Goal: Task Accomplishment & Management: Use online tool/utility

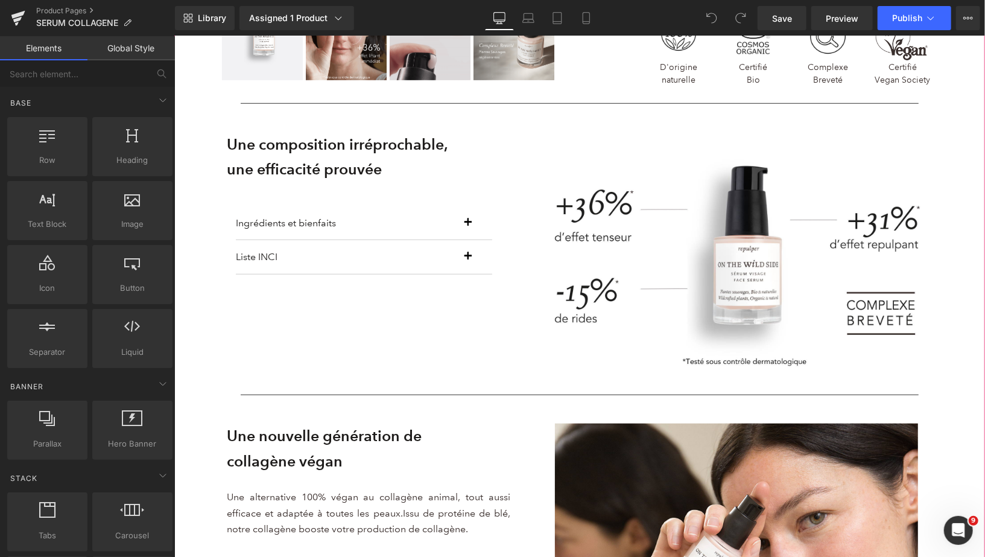
scroll to position [587, 0]
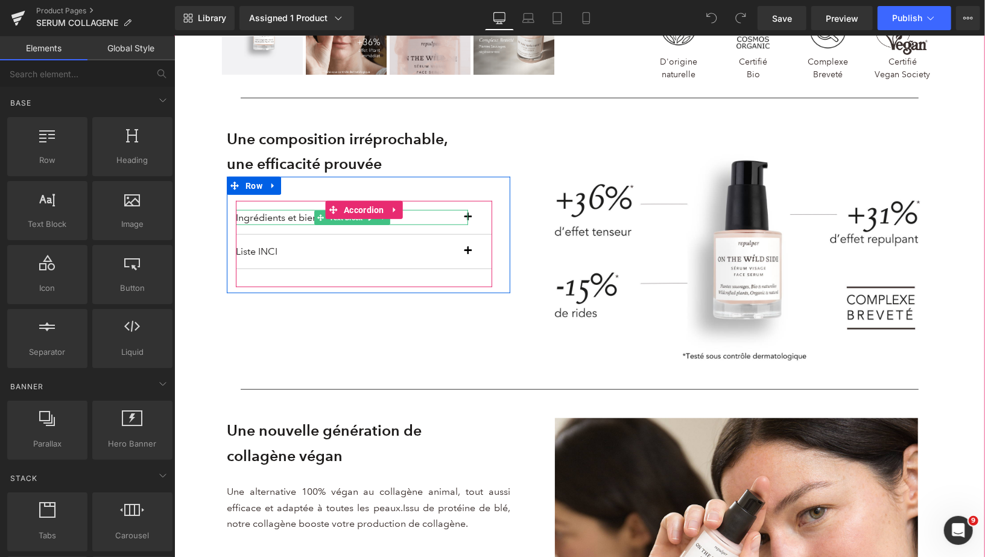
click at [463, 221] on p "Ingrédients et bienfaits" at bounding box center [351, 217] width 232 height 16
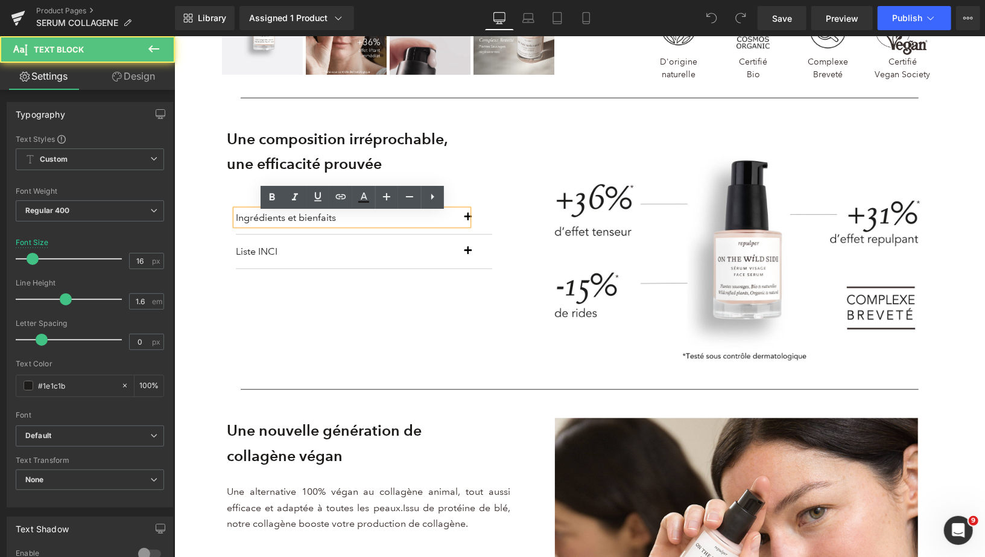
click at [468, 221] on div "Ingrédients et bienfaits" at bounding box center [351, 217] width 232 height 16
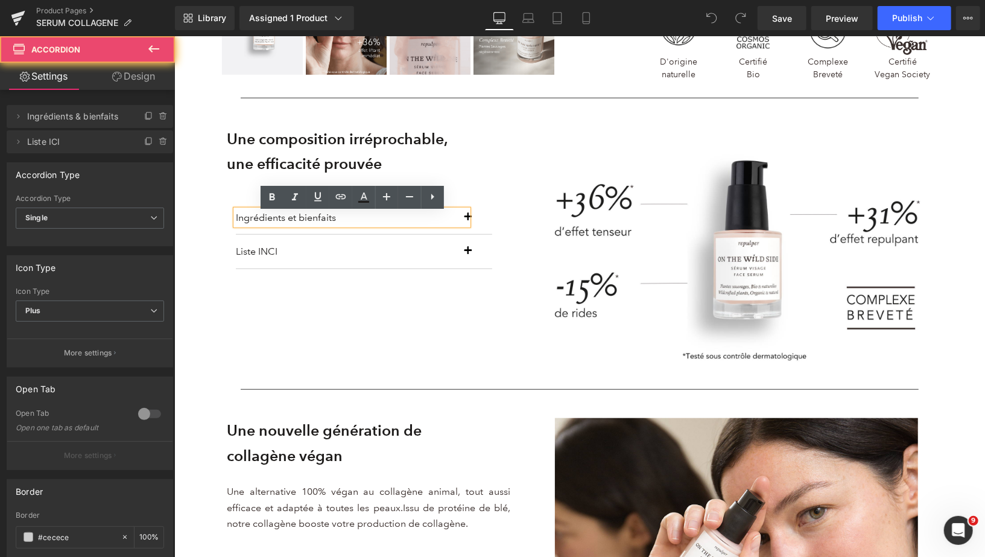
click at [475, 221] on button "button" at bounding box center [480, 217] width 24 height 34
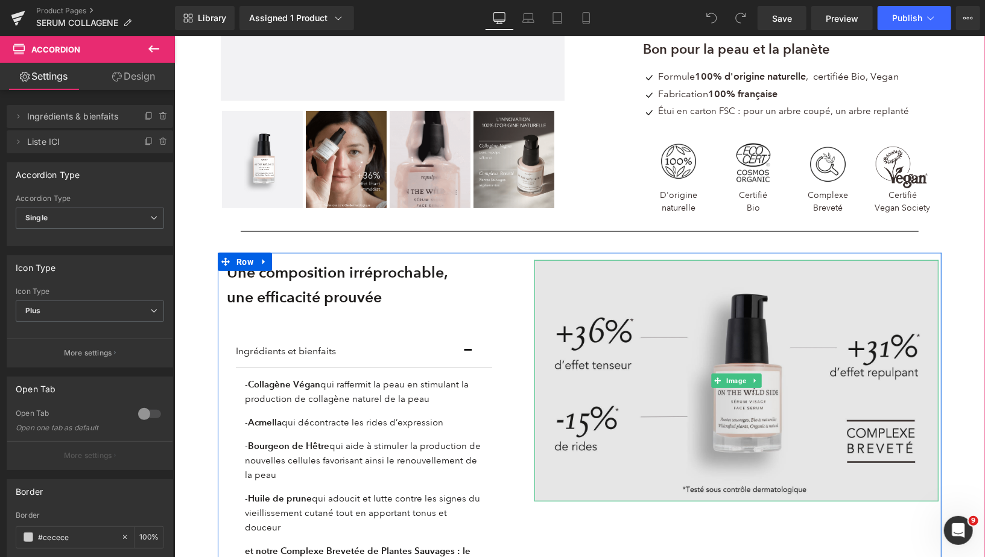
scroll to position [605, 0]
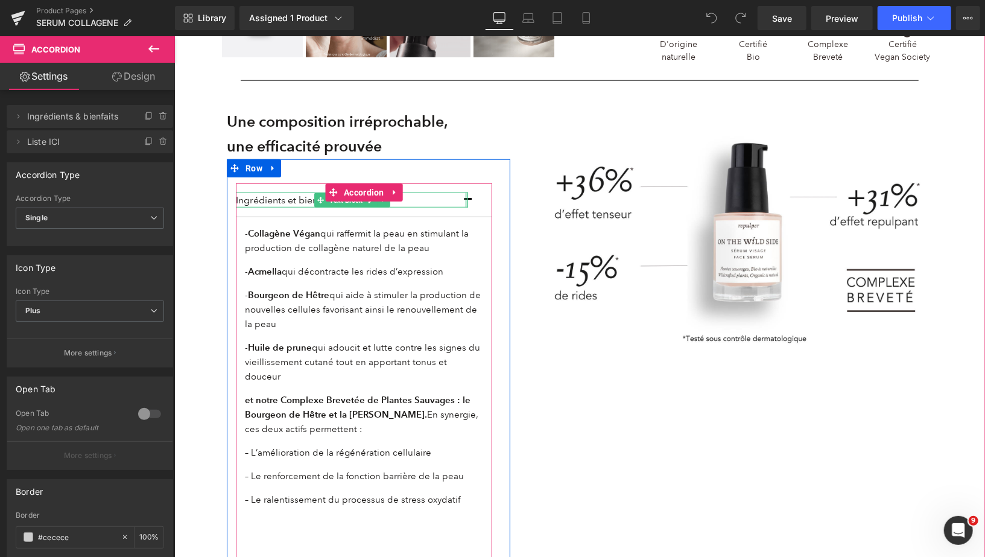
click at [468, 201] on button "button" at bounding box center [480, 200] width 24 height 34
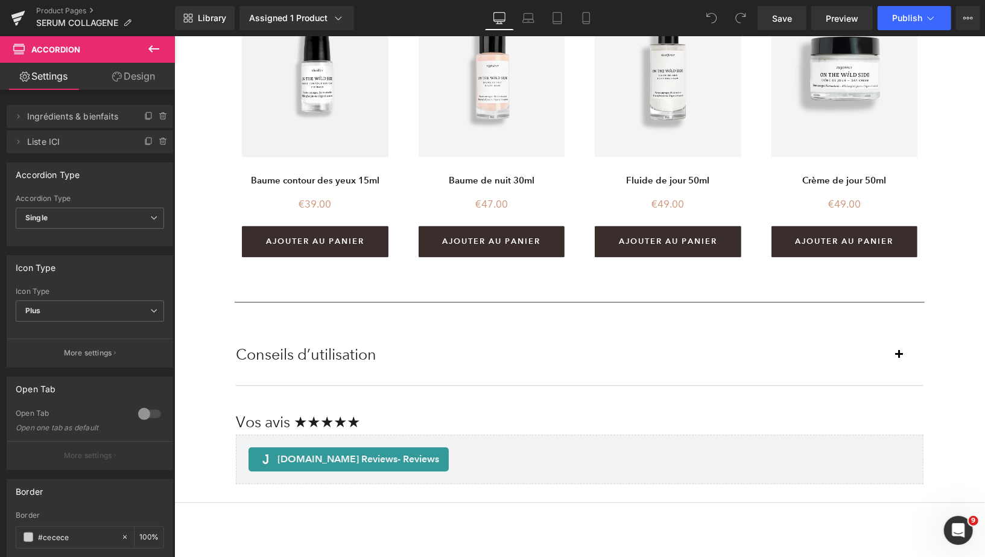
scroll to position [1615, 0]
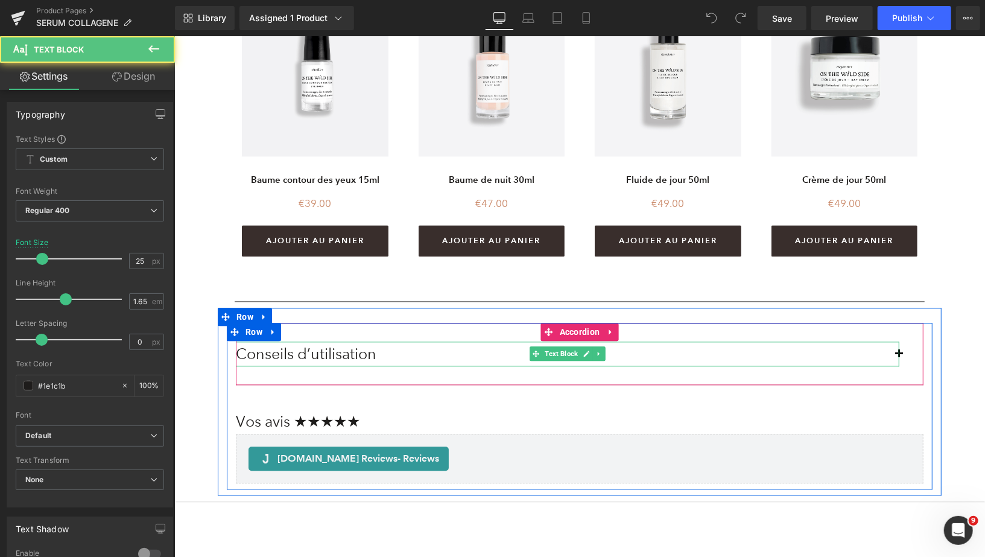
click at [535, 346] on div "Conseils d’utilisation" at bounding box center [567, 353] width 664 height 25
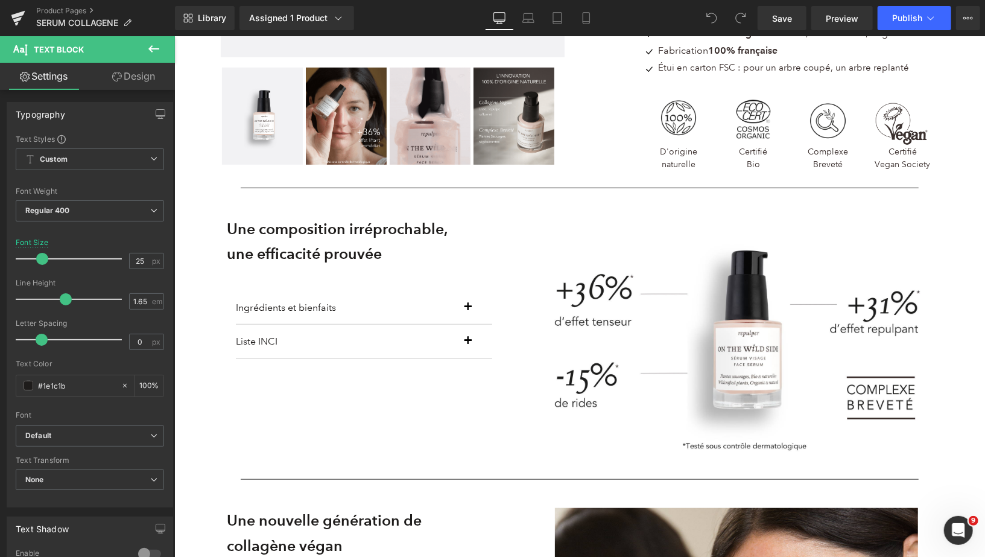
scroll to position [469, 0]
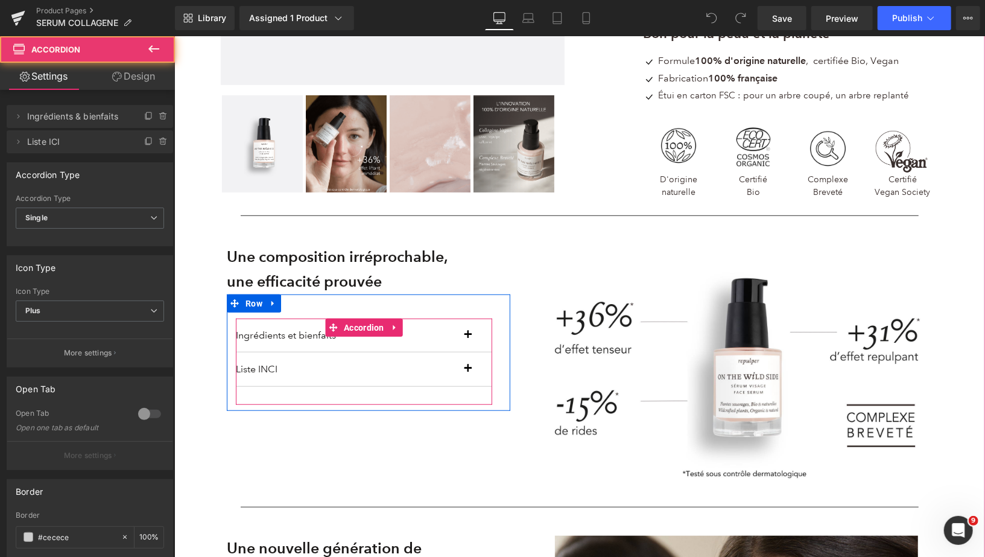
click at [469, 372] on button "button" at bounding box center [480, 369] width 24 height 34
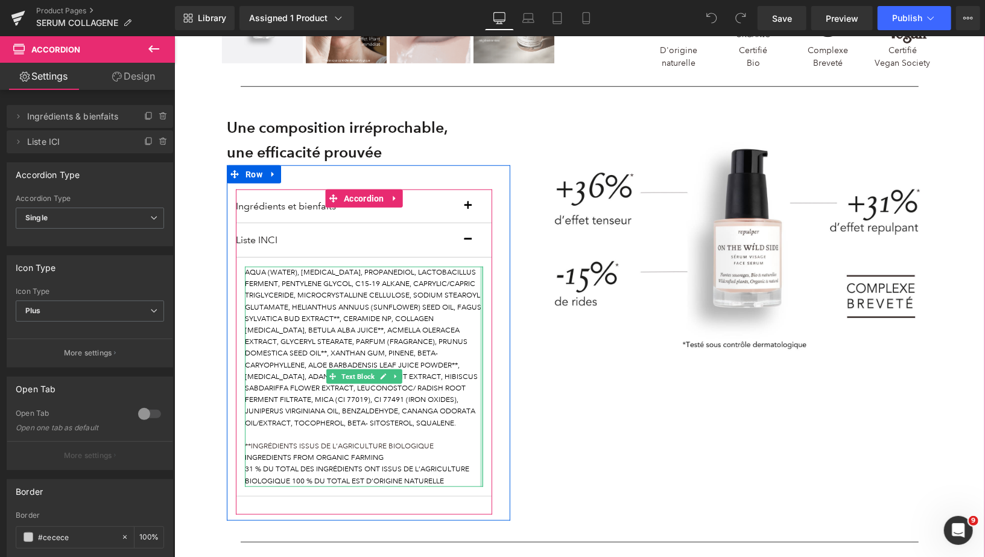
scroll to position [602, 0]
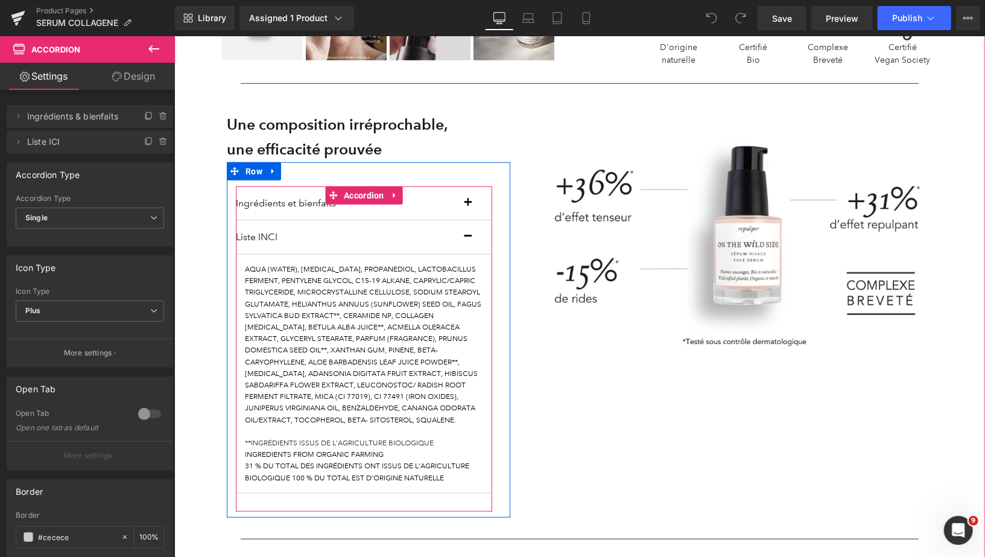
click at [468, 240] on span "button" at bounding box center [468, 240] width 0 height 0
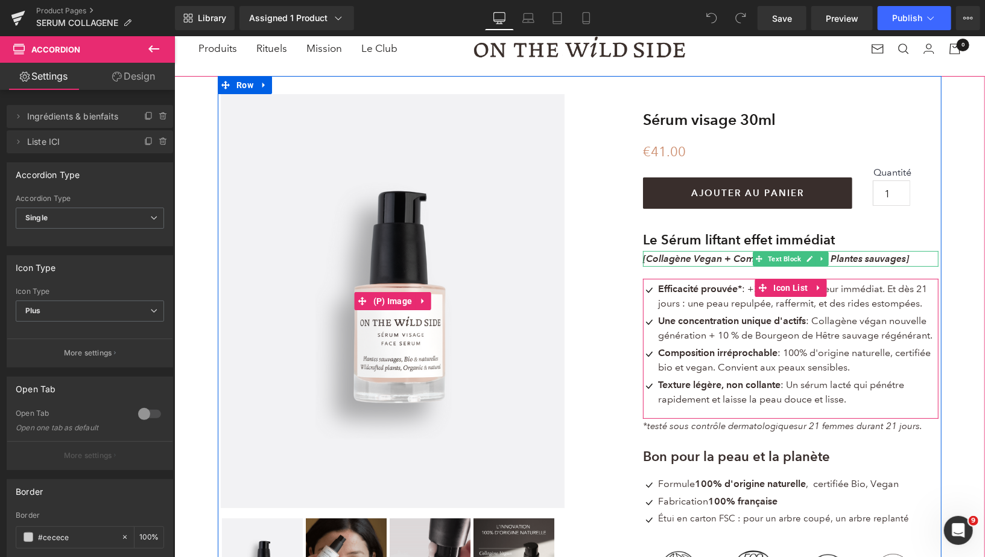
scroll to position [0, 0]
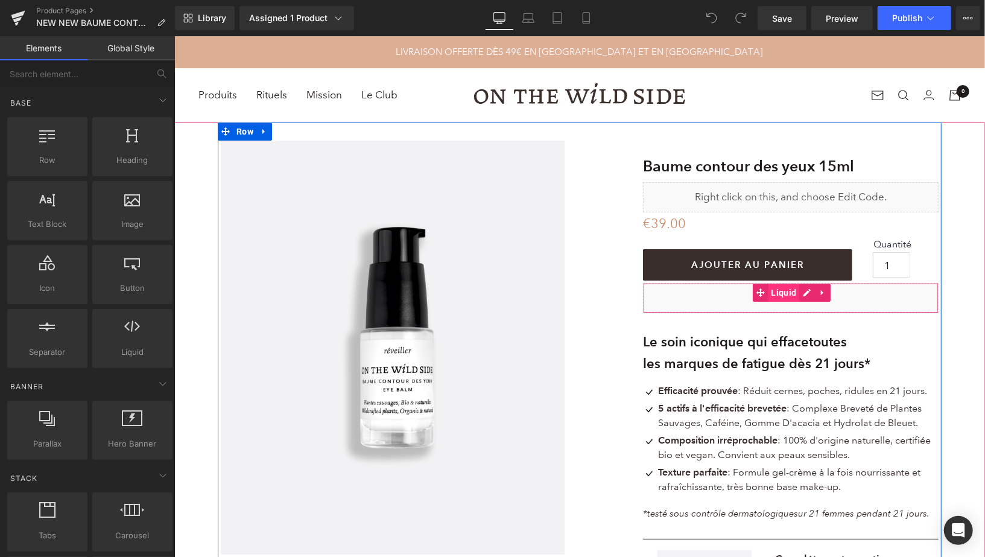
click at [786, 292] on span "Liquid" at bounding box center [783, 292] width 31 height 18
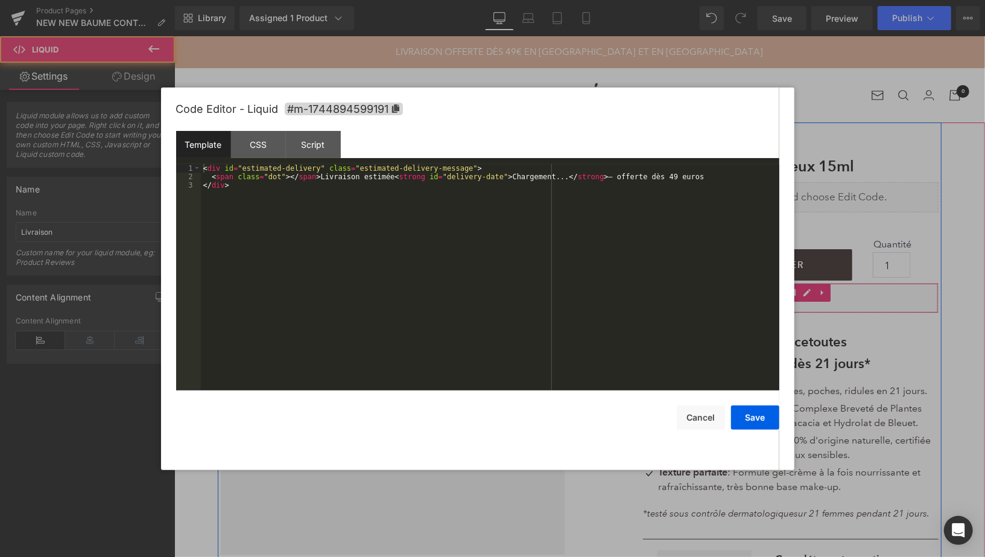
click at [803, 293] on div "Liquid" at bounding box center [791, 297] width 296 height 30
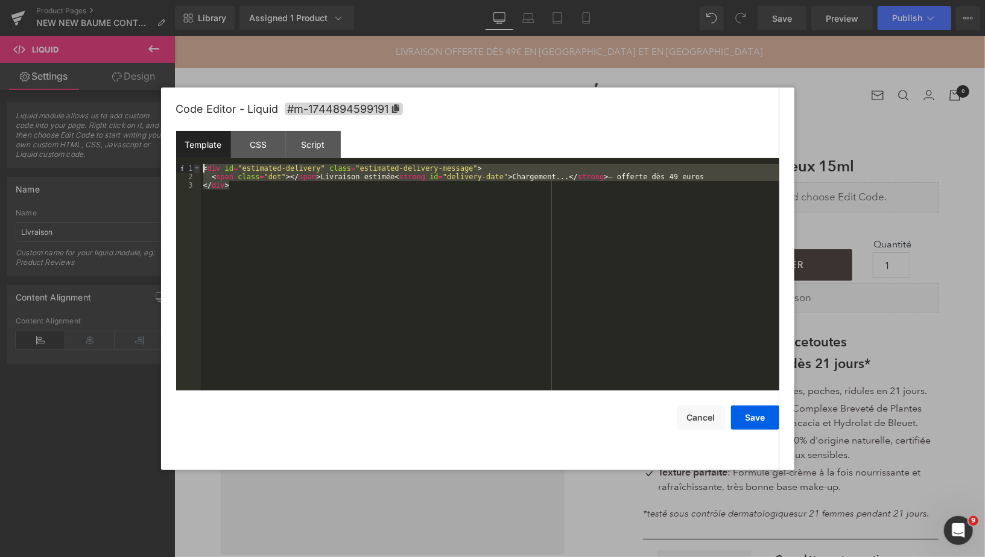
drag, startPoint x: 239, startPoint y: 188, endPoint x: 197, endPoint y: 170, distance: 45.4
click at [199, 170] on pre "1 2 3 < div id = "estimated-delivery" class = "estimated-delivery-message" > < …" at bounding box center [477, 277] width 603 height 226
click at [255, 150] on div "CSS" at bounding box center [258, 144] width 55 height 27
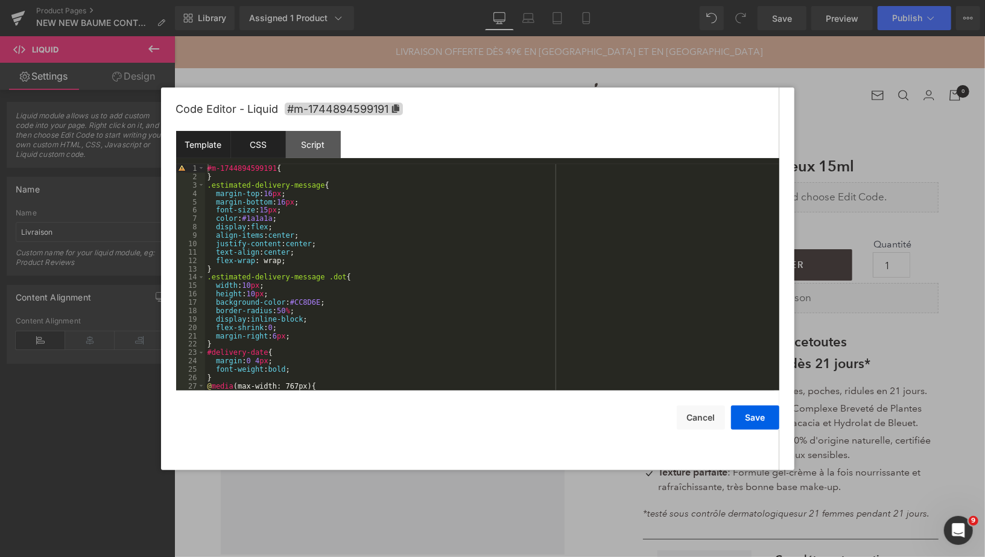
click at [216, 145] on div "Template" at bounding box center [203, 144] width 55 height 27
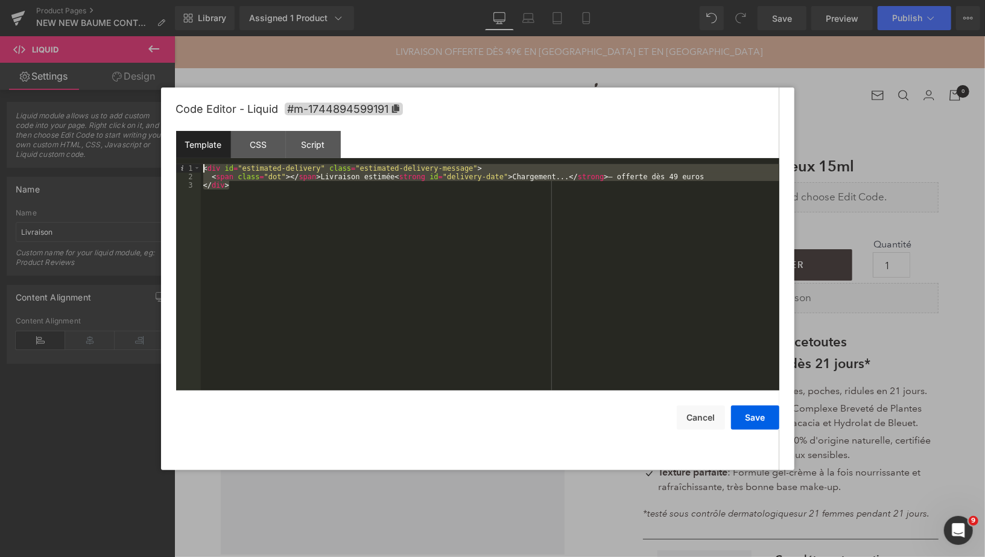
click at [254, 206] on div "< div id = "estimated-delivery" class = "estimated-delivery-message" > < span c…" at bounding box center [490, 285] width 579 height 243
drag, startPoint x: 233, startPoint y: 188, endPoint x: 199, endPoint y: 168, distance: 39.2
click at [199, 168] on pre "1 2 3 < div id = "estimated-delivery" class = "estimated-delivery-message" > < …" at bounding box center [477, 277] width 603 height 226
click at [684, 423] on button "Cancel" at bounding box center [701, 417] width 48 height 24
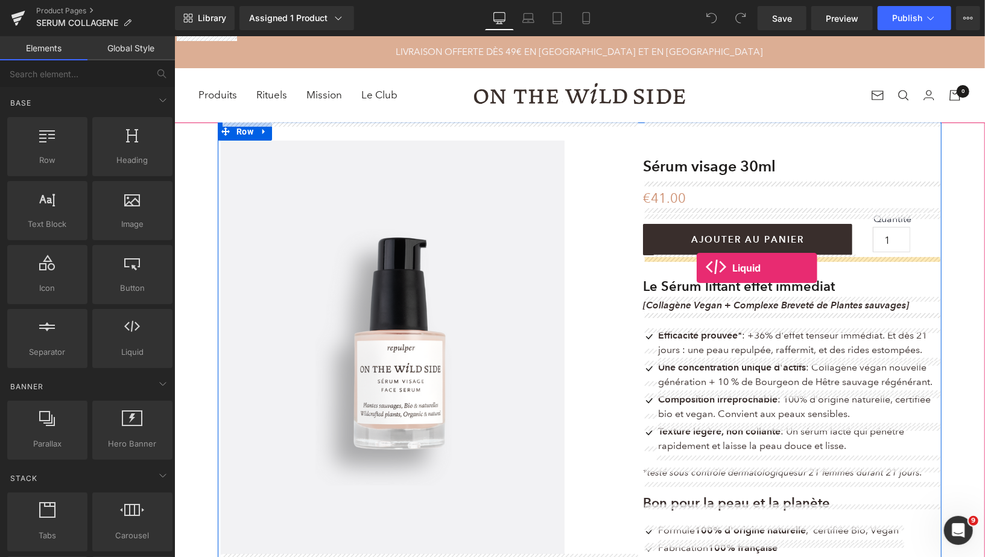
drag, startPoint x: 314, startPoint y: 380, endPoint x: 697, endPoint y: 267, distance: 398.7
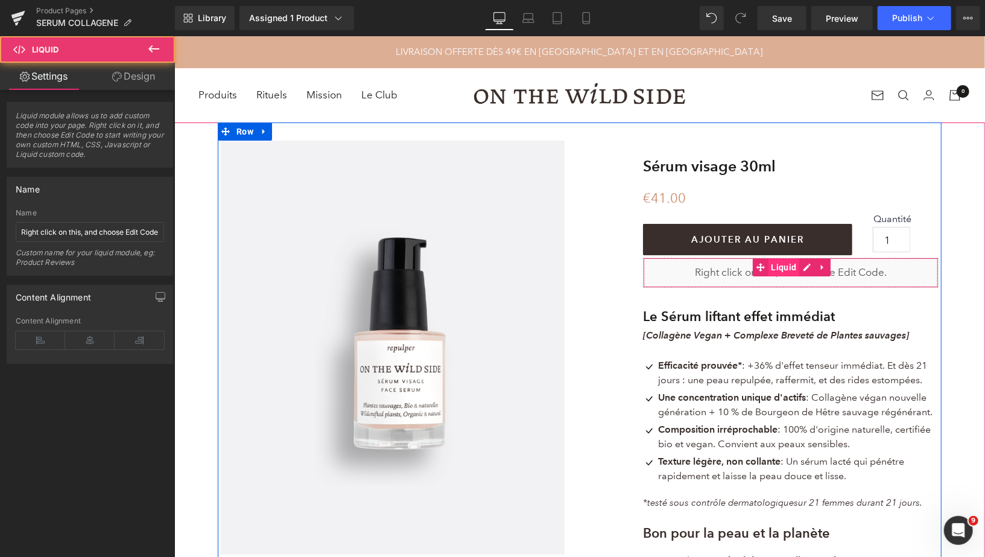
click at [784, 267] on span "Liquid" at bounding box center [783, 267] width 31 height 18
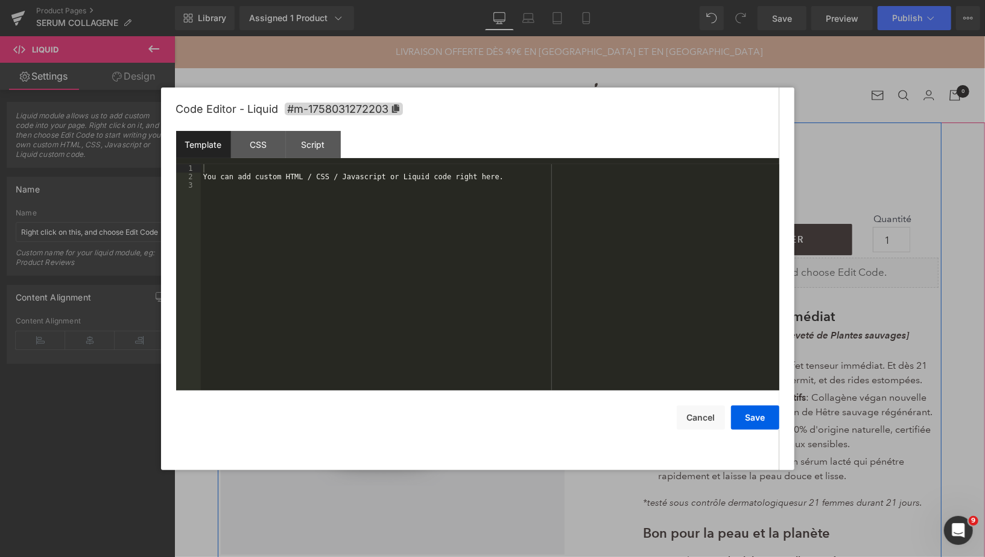
click at [804, 267] on div "Liquid" at bounding box center [791, 272] width 296 height 30
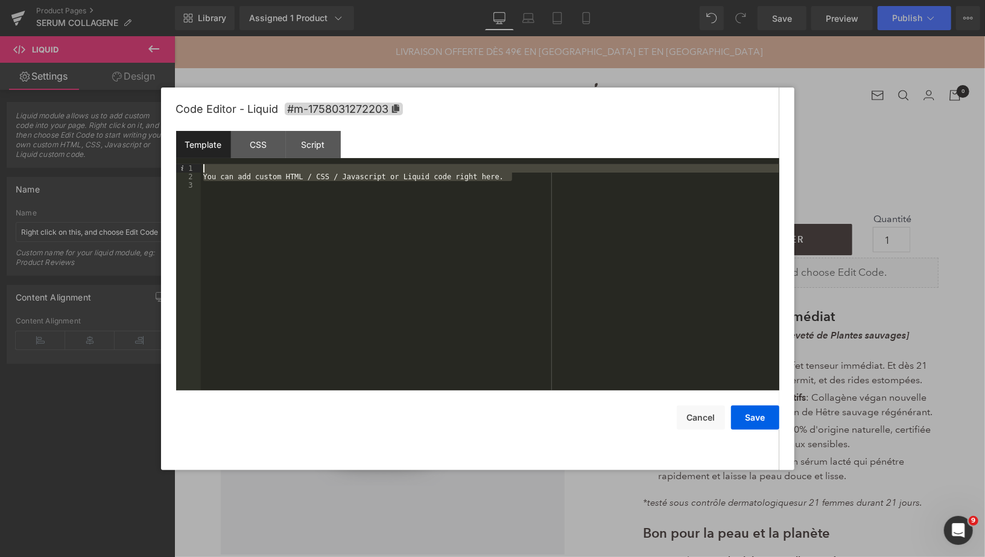
drag, startPoint x: 512, startPoint y: 177, endPoint x: 205, endPoint y: 171, distance: 307.2
click at [205, 171] on div "You can add custom HTML / CSS / Javascript or Liquid code right here." at bounding box center [490, 285] width 579 height 243
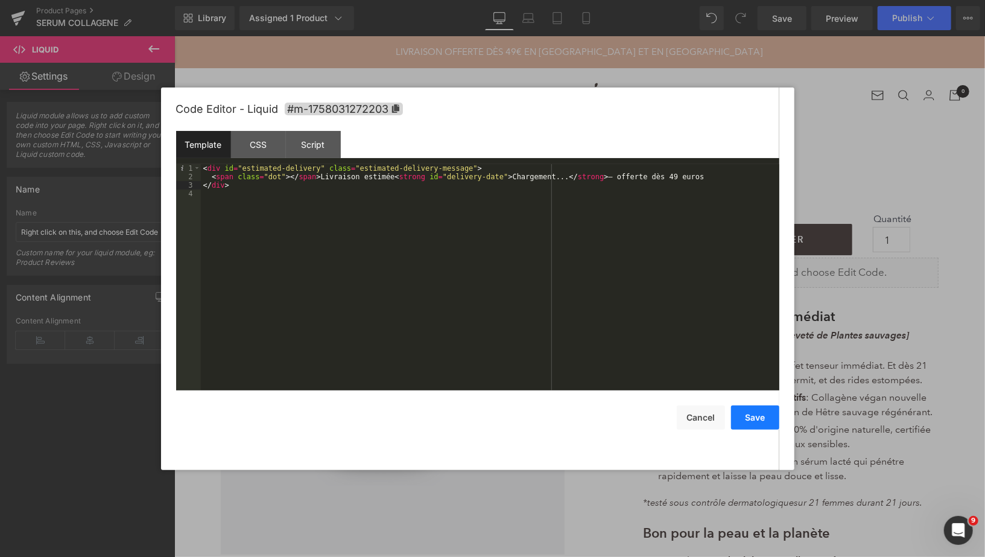
click at [754, 409] on button "Save" at bounding box center [755, 417] width 48 height 24
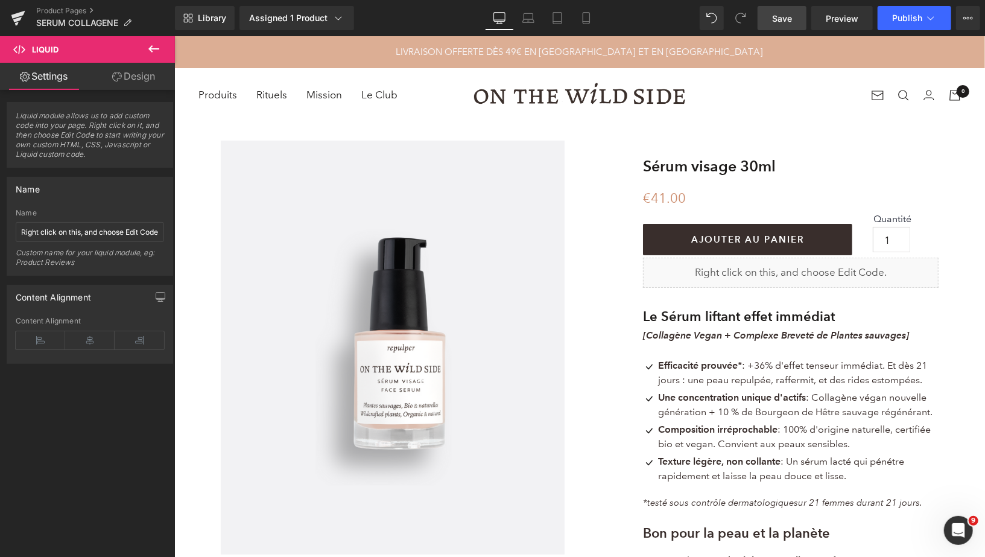
click at [775, 17] on span "Save" at bounding box center [782, 18] width 20 height 13
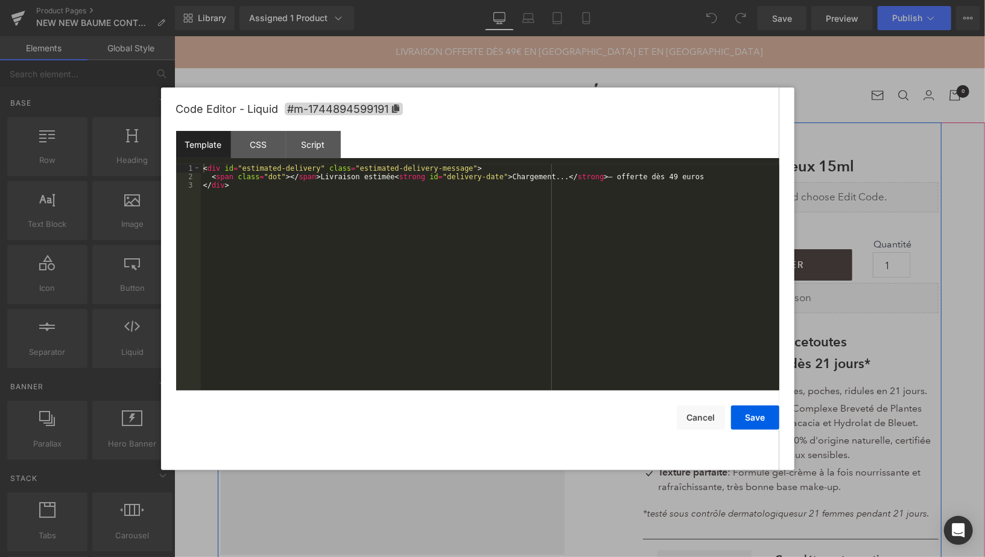
click at [807, 294] on div "Liquid" at bounding box center [791, 297] width 296 height 30
click at [256, 145] on div "CSS" at bounding box center [258, 144] width 55 height 27
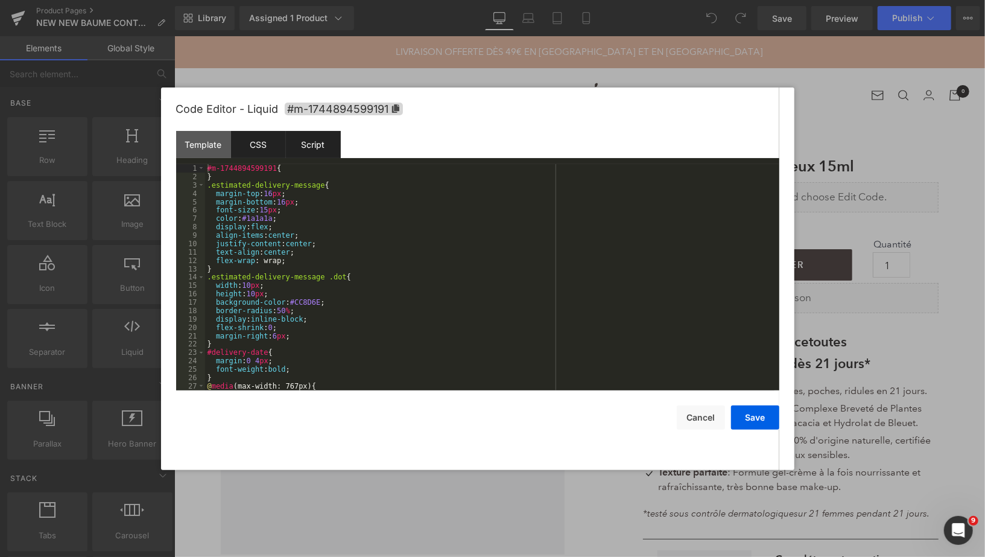
click at [325, 145] on div "Script" at bounding box center [313, 144] width 55 height 27
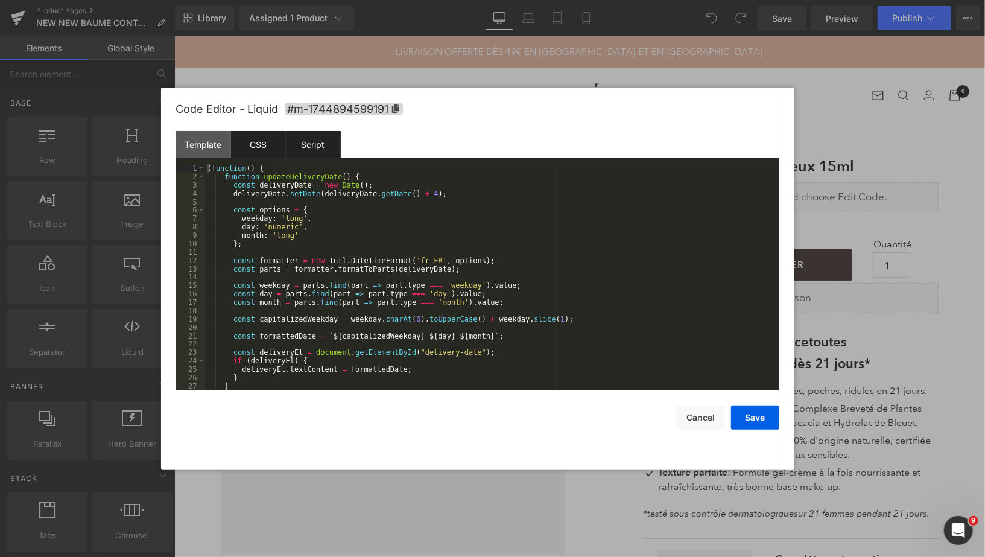
click at [255, 147] on div "CSS" at bounding box center [258, 144] width 55 height 27
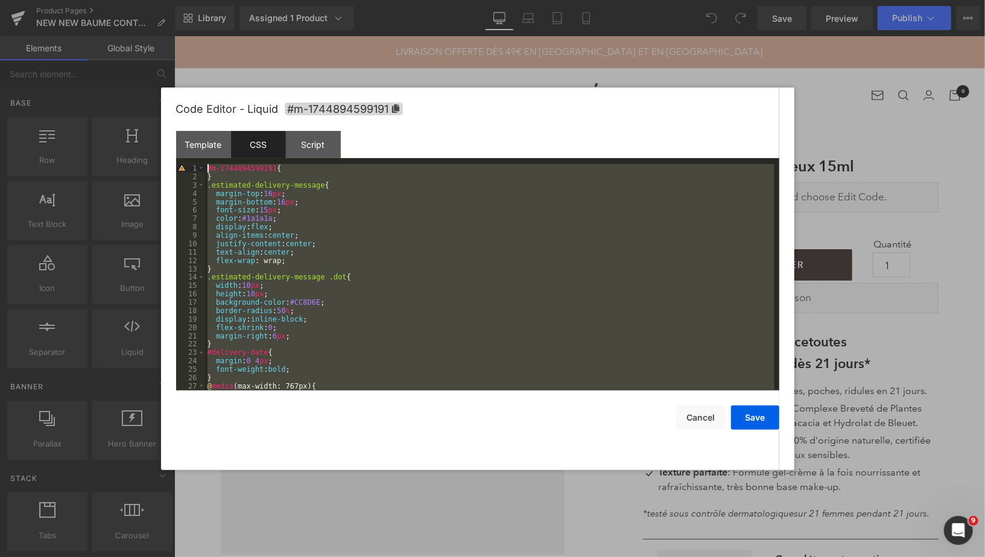
drag, startPoint x: 226, startPoint y: 383, endPoint x: 206, endPoint y: 161, distance: 222.3
click at [206, 162] on div "Template CSS Script Data 1 2 3 < div id = "estimated-delivery" class = "estimat…" at bounding box center [477, 260] width 603 height 259
click at [693, 418] on button "Cancel" at bounding box center [701, 417] width 48 height 24
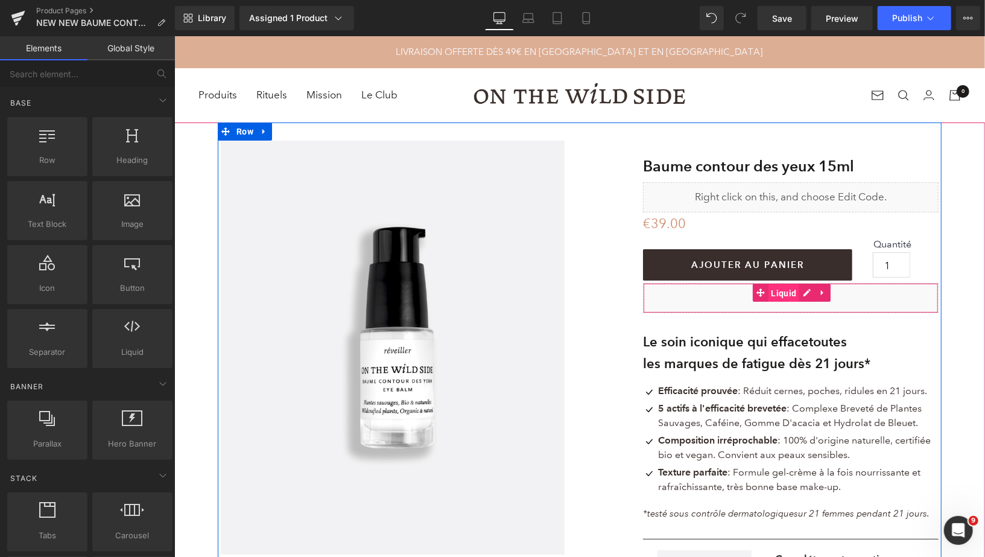
click at [787, 292] on span "Liquid" at bounding box center [783, 293] width 31 height 18
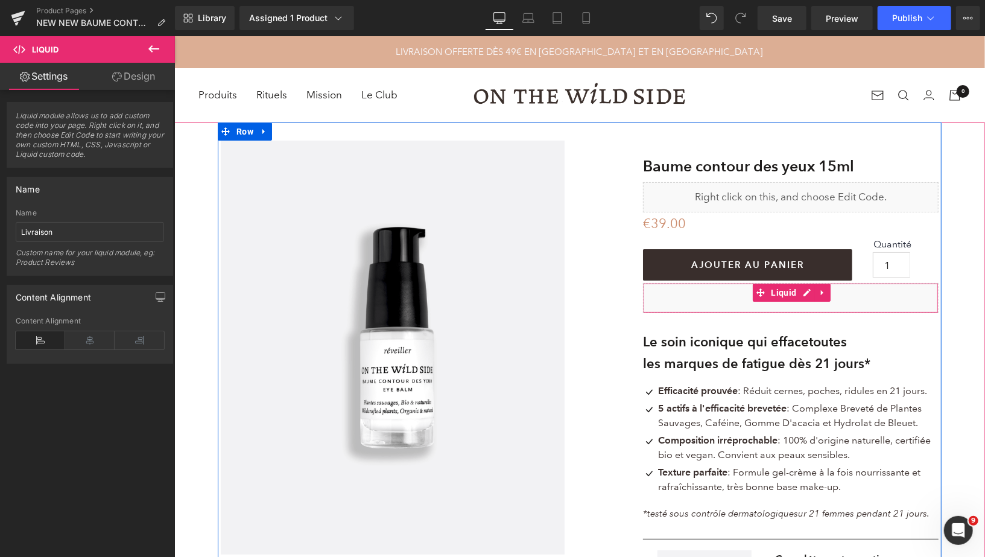
click at [806, 293] on div "Liquid" at bounding box center [791, 297] width 296 height 30
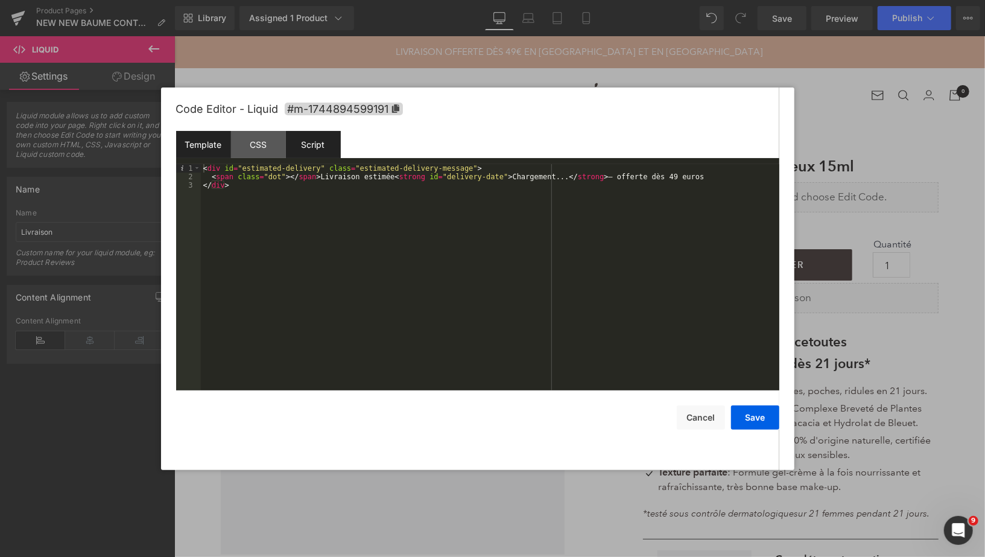
click at [307, 150] on div "Script" at bounding box center [313, 144] width 55 height 27
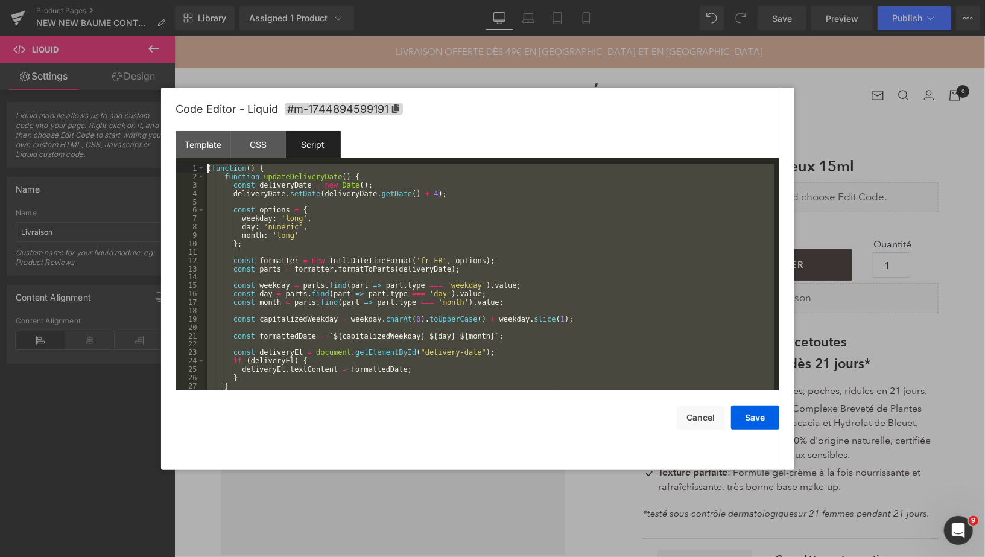
drag, startPoint x: 241, startPoint y: 388, endPoint x: 207, endPoint y: 164, distance: 226.5
click at [207, 165] on div "( function ( ) { function updateDeliveryDate ( ) { const deliveryDate = new Dat…" at bounding box center [490, 285] width 570 height 243
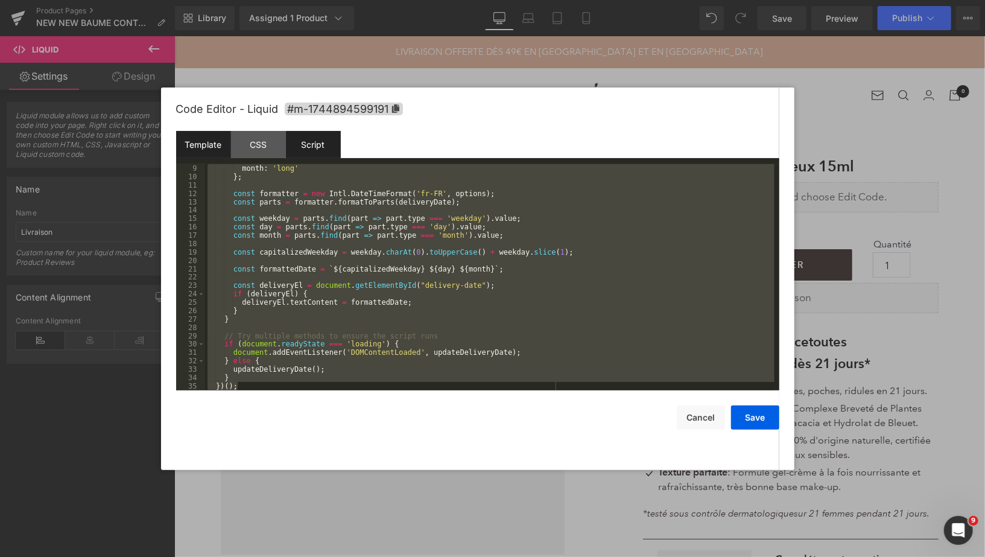
click at [205, 141] on div "Template" at bounding box center [203, 144] width 55 height 27
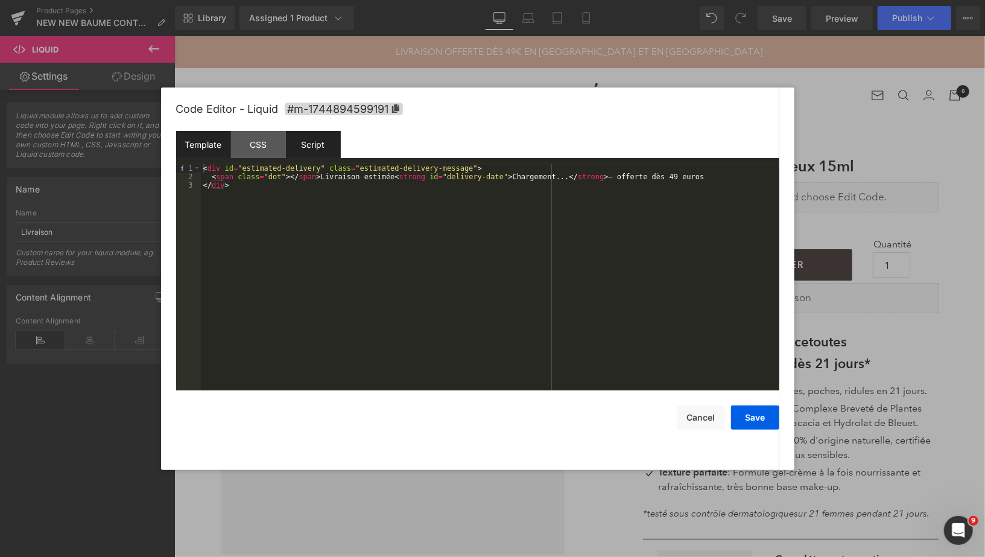
click at [316, 142] on div "Script" at bounding box center [313, 144] width 55 height 27
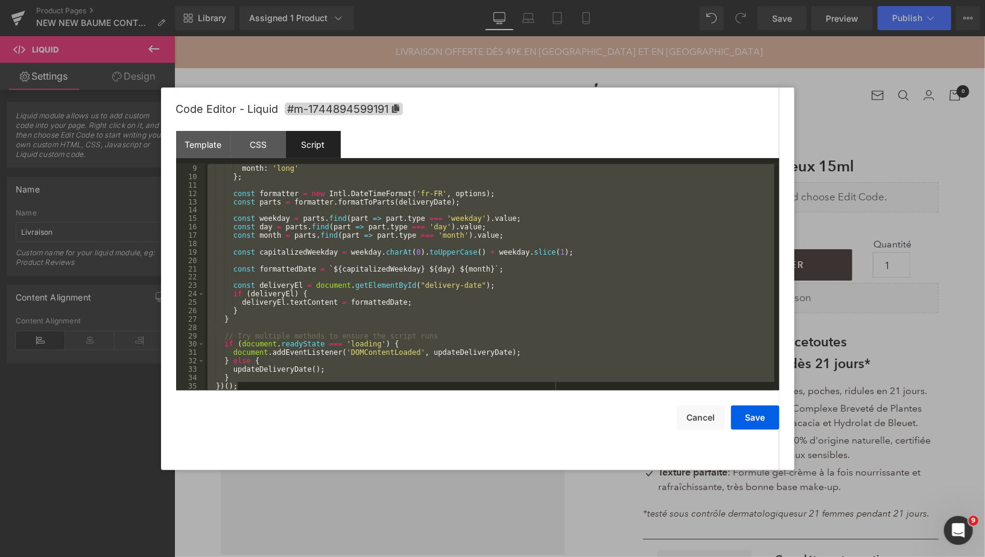
click at [347, 374] on div "month : 'long' } ; const formatter = new Intl . DateTimeFormat ( 'fr-FR' , opti…" at bounding box center [490, 285] width 570 height 243
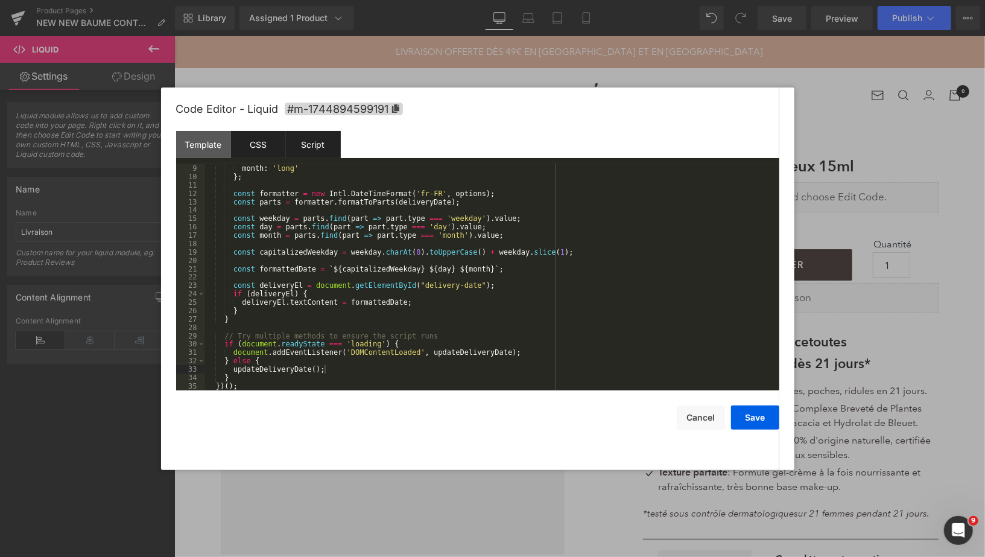
click at [254, 153] on div "CSS" at bounding box center [258, 144] width 55 height 27
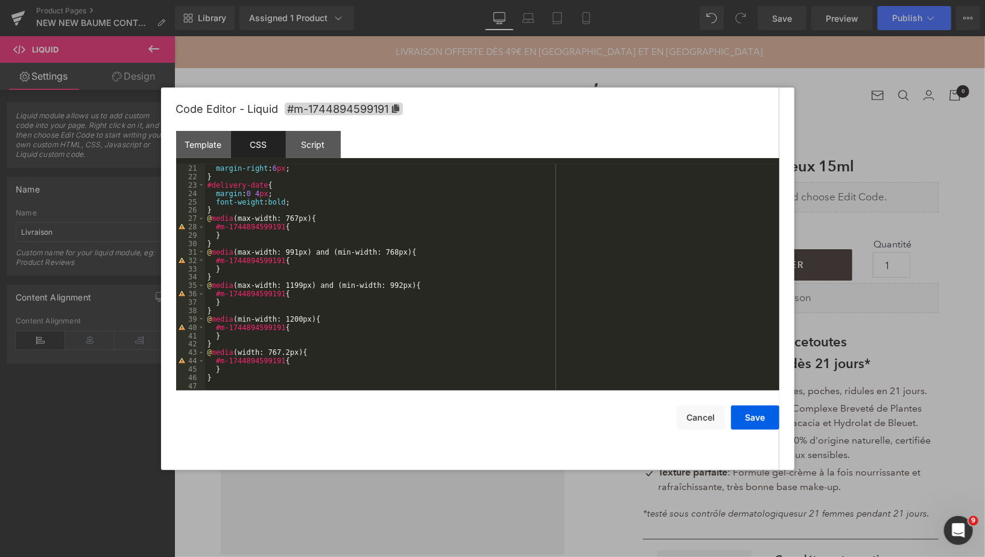
scroll to position [167, 0]
click at [690, 419] on button "Cancel" at bounding box center [701, 417] width 48 height 24
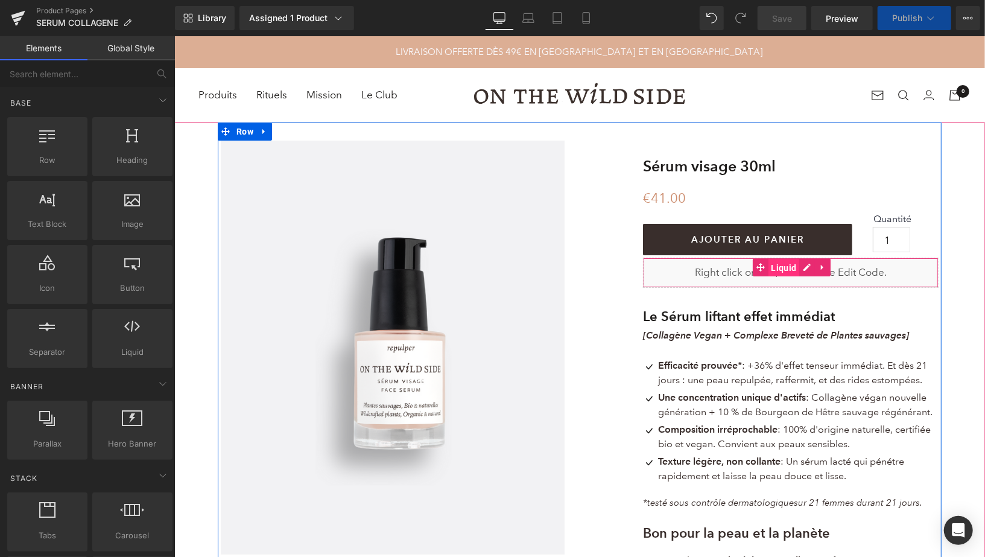
click at [788, 269] on span "Liquid" at bounding box center [783, 267] width 31 height 18
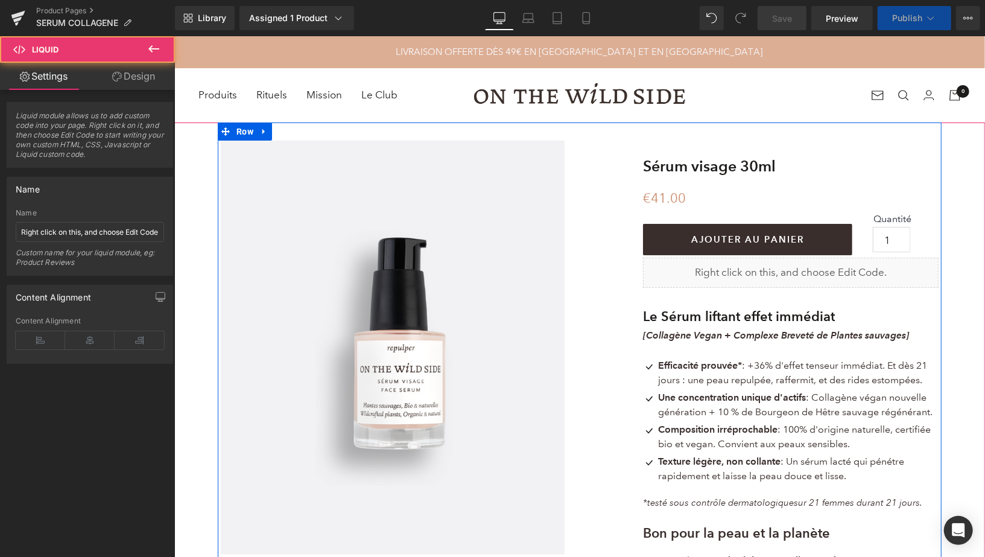
click at [803, 269] on div "Liquid" at bounding box center [791, 272] width 296 height 30
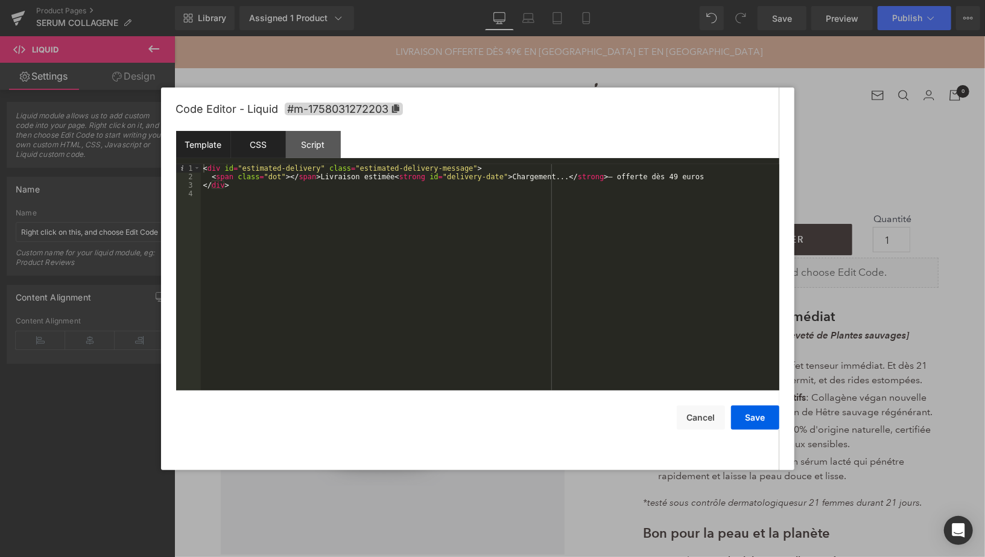
click at [250, 143] on div "CSS" at bounding box center [258, 144] width 55 height 27
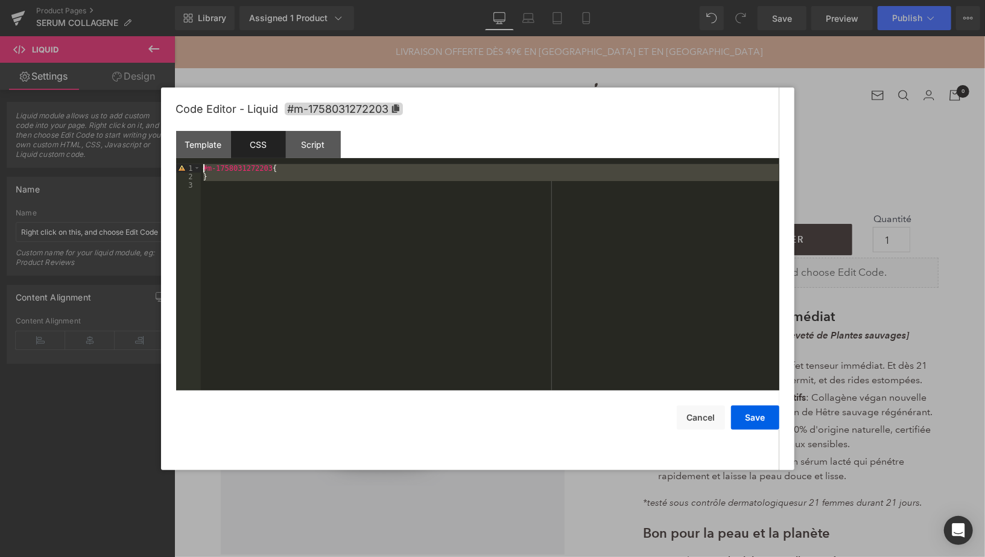
drag, startPoint x: 226, startPoint y: 184, endPoint x: 200, endPoint y: 164, distance: 32.7
click at [200, 164] on pre "1 2 3 #m-1758031272203 { } XXXXXXXXXXXXXXXXXXXXXXXXXXXXXXXXXXXXXXXXXXXXXXXXXX" at bounding box center [477, 277] width 603 height 226
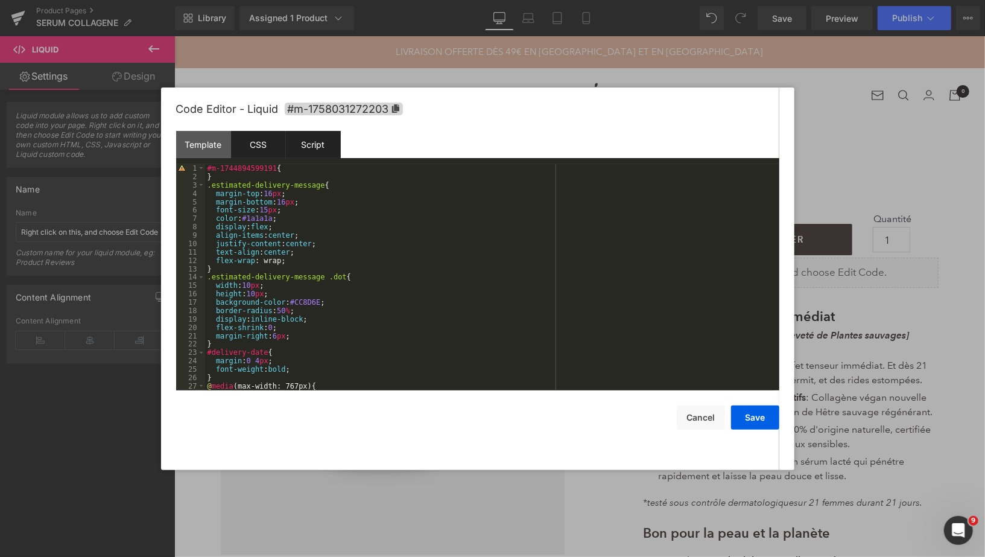
click at [329, 148] on div "Script" at bounding box center [313, 144] width 55 height 27
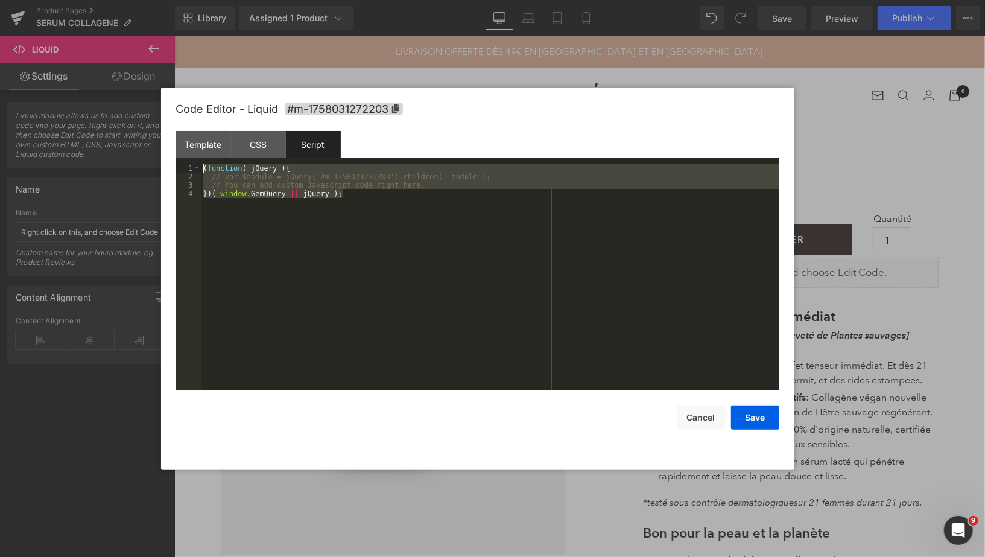
drag, startPoint x: 356, startPoint y: 198, endPoint x: 191, endPoint y: 167, distance: 167.7
click at [191, 167] on pre "1 2 3 4 ( function ( jQuery ) { // var $module = jQuery('#m-1758031272203').chi…" at bounding box center [477, 277] width 603 height 226
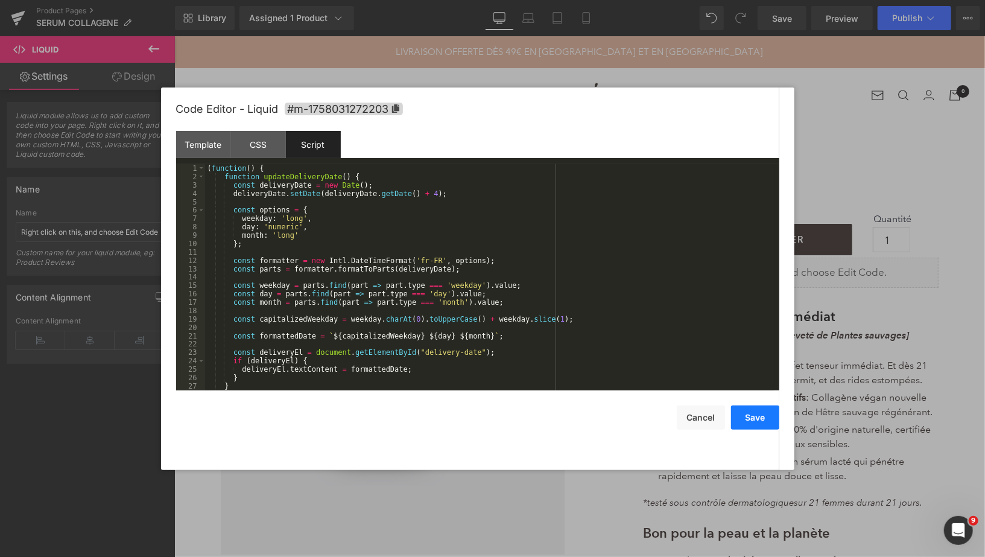
click at [753, 421] on button "Save" at bounding box center [755, 417] width 48 height 24
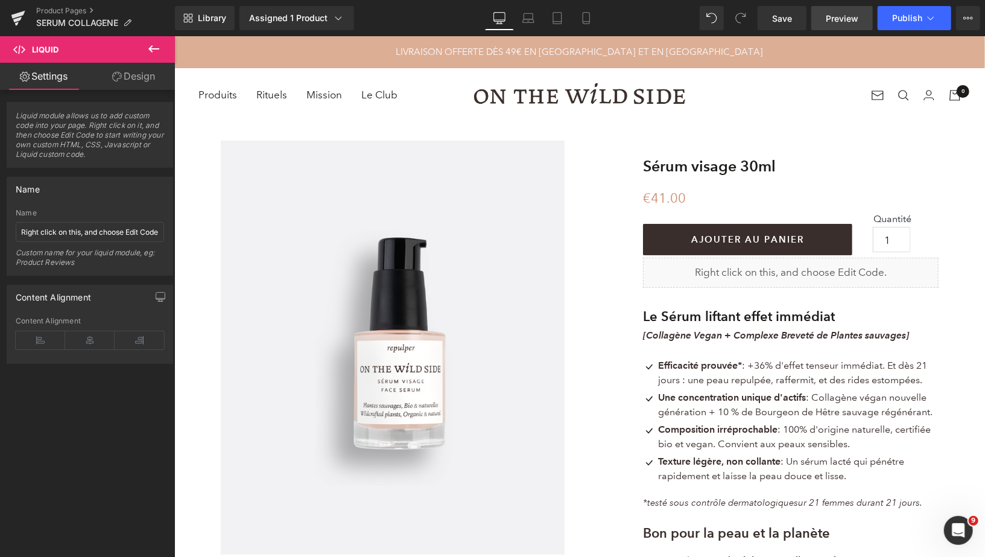
click at [833, 17] on span "Preview" at bounding box center [842, 18] width 33 height 13
click at [842, 21] on span "Preview" at bounding box center [842, 18] width 33 height 13
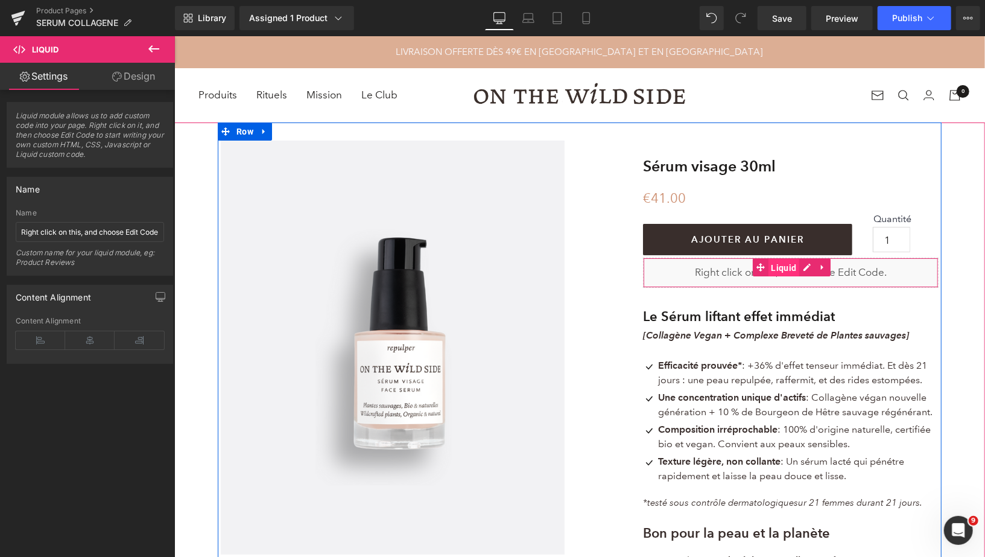
click at [784, 268] on span "Liquid" at bounding box center [783, 267] width 31 height 18
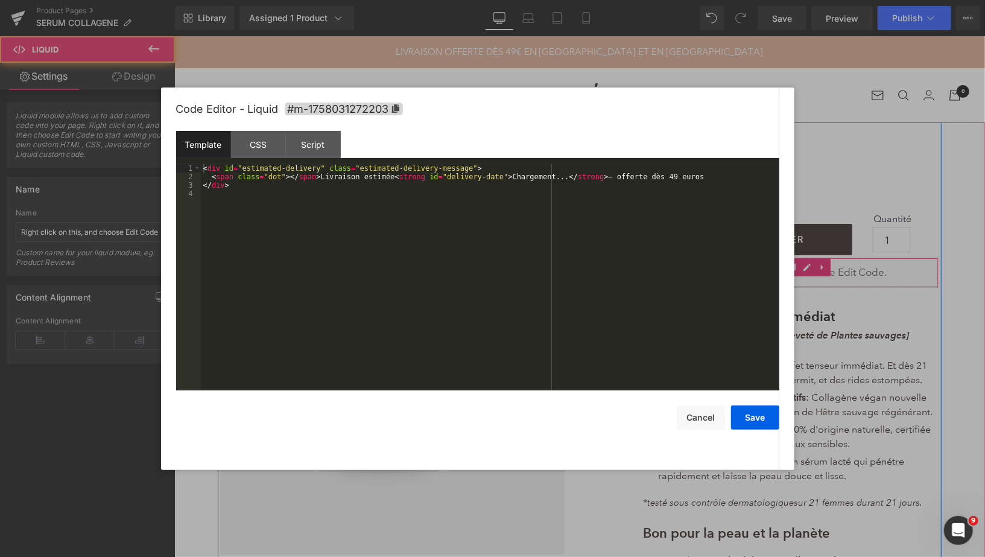
click at [806, 267] on div "Liquid" at bounding box center [791, 272] width 296 height 30
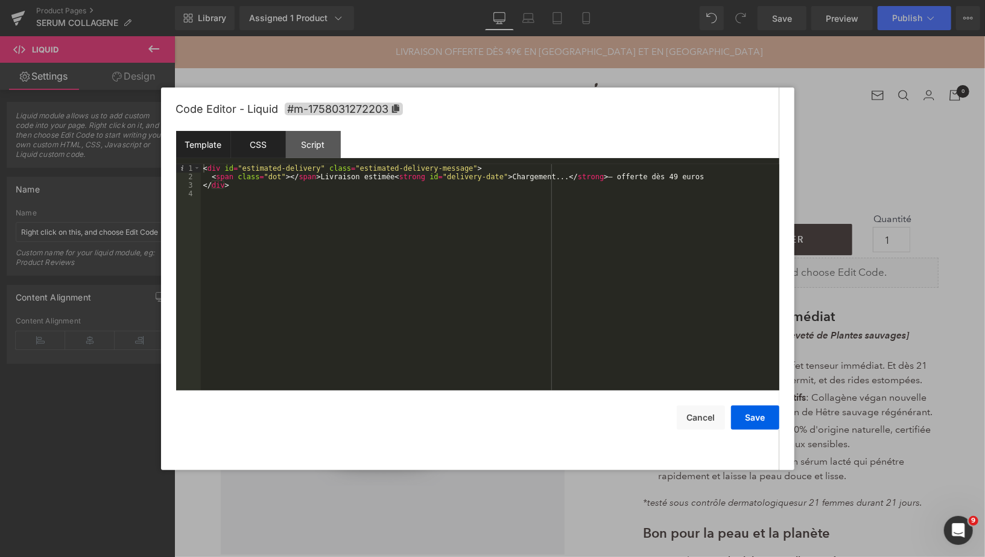
click at [255, 143] on div "CSS" at bounding box center [258, 144] width 55 height 27
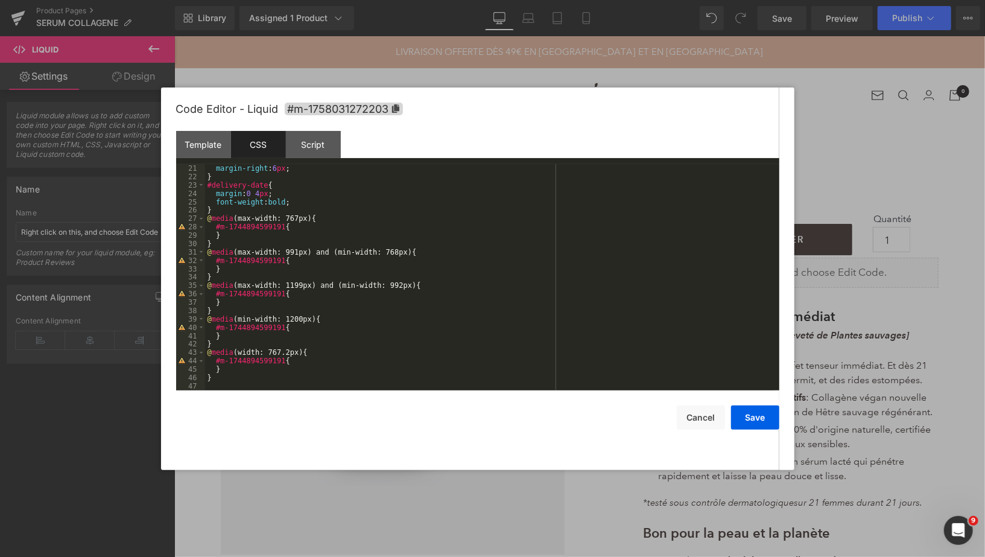
scroll to position [167, 0]
click at [299, 153] on div "Script" at bounding box center [313, 144] width 55 height 27
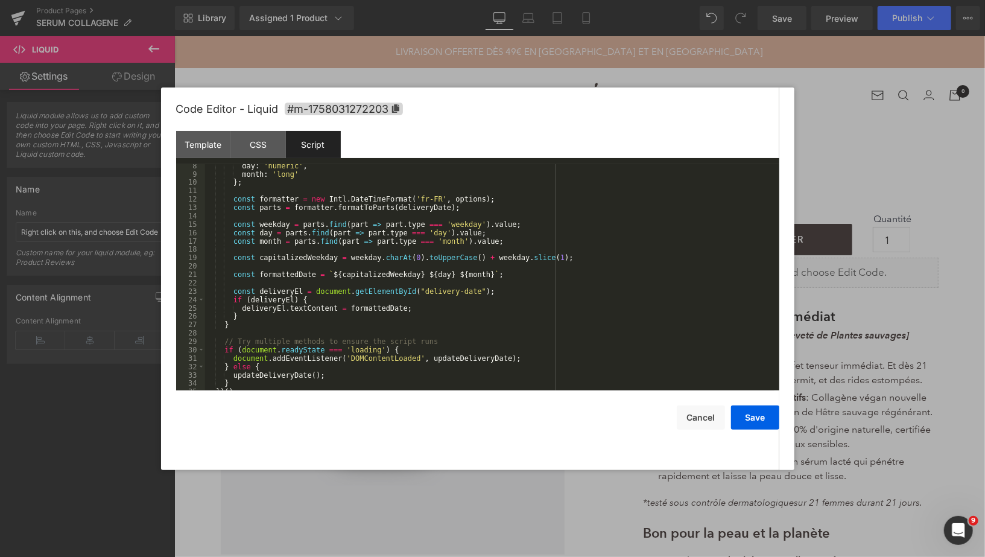
scroll to position [0, 0]
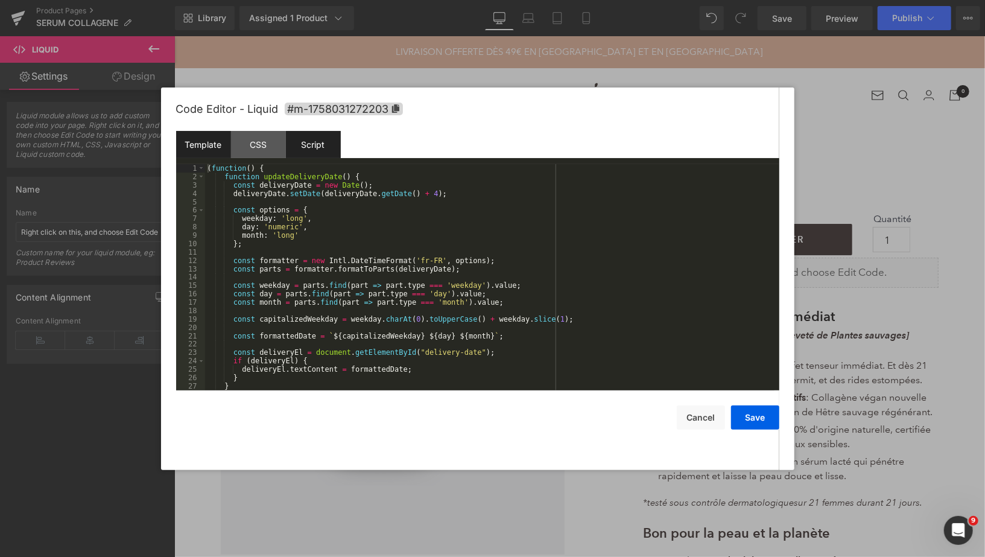
click at [203, 144] on div "Template" at bounding box center [203, 144] width 55 height 27
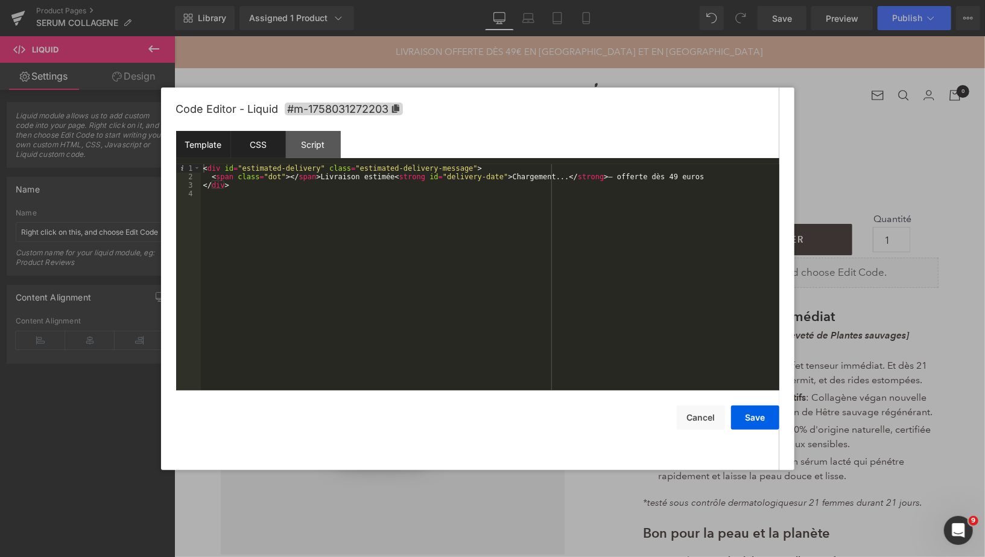
click at [262, 142] on div "CSS" at bounding box center [258, 144] width 55 height 27
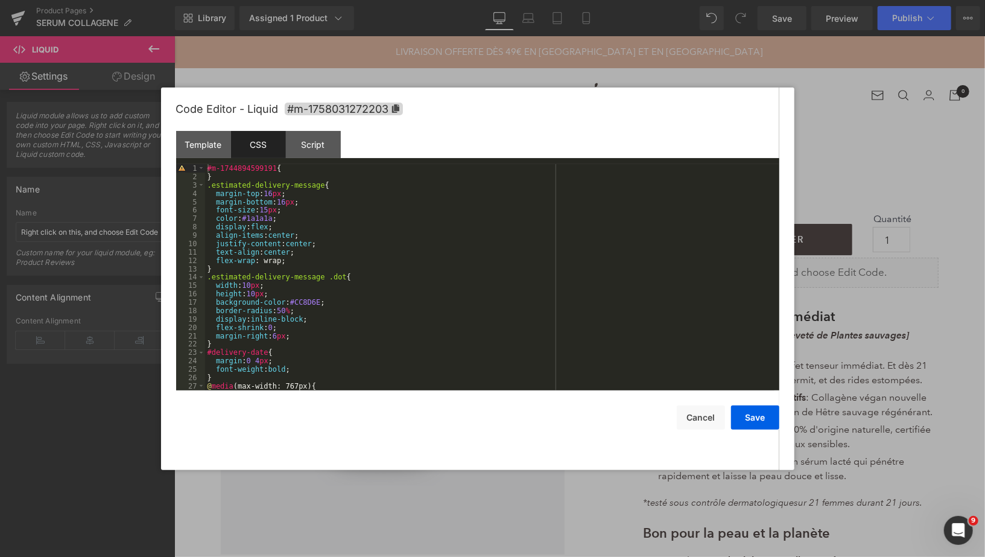
scroll to position [167, 0]
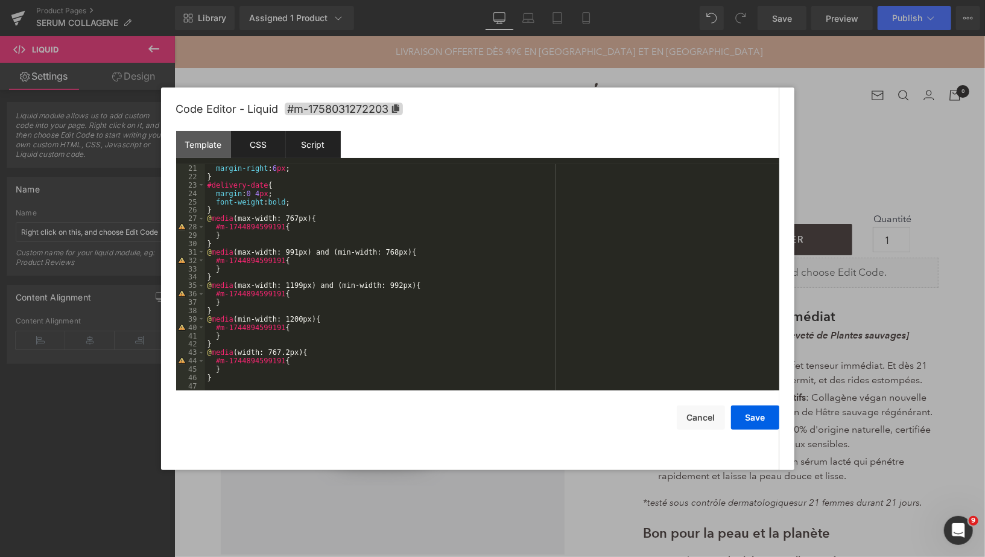
click at [304, 157] on div "Script" at bounding box center [313, 144] width 55 height 27
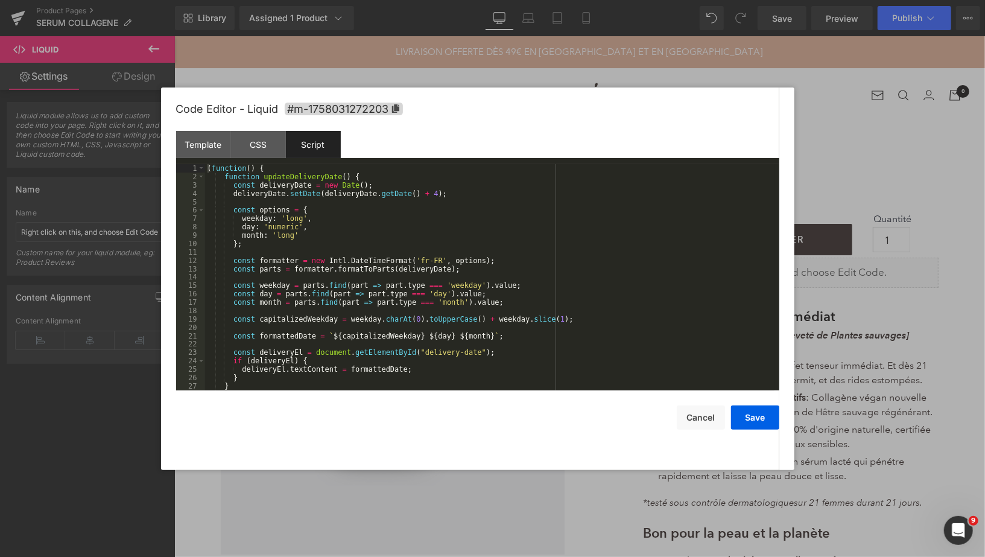
scroll to position [67, 0]
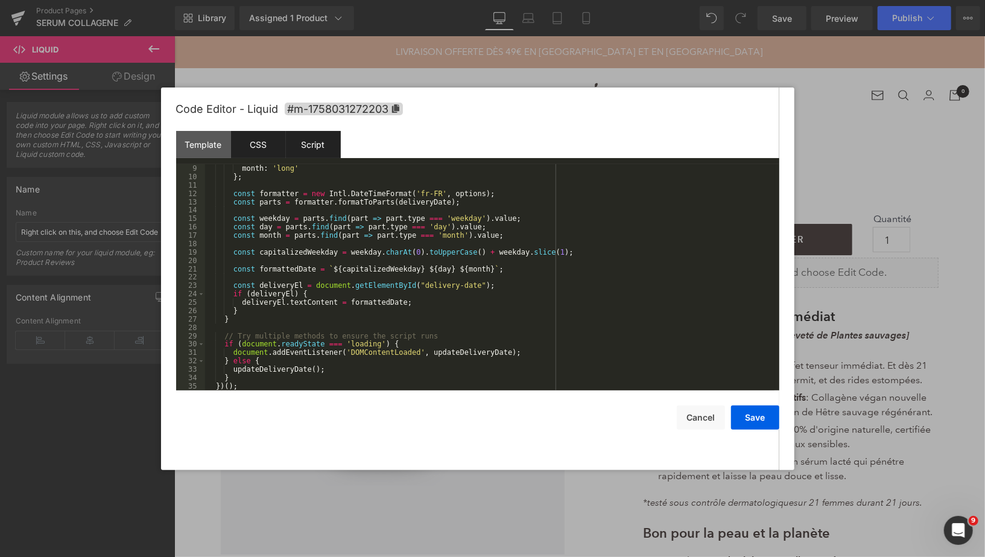
click at [264, 142] on div "CSS" at bounding box center [258, 144] width 55 height 27
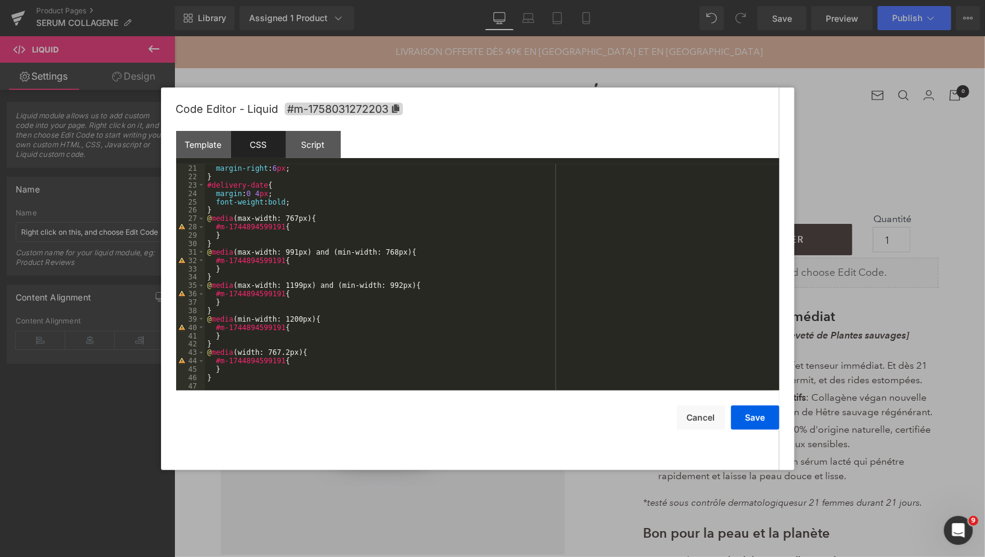
scroll to position [0, 0]
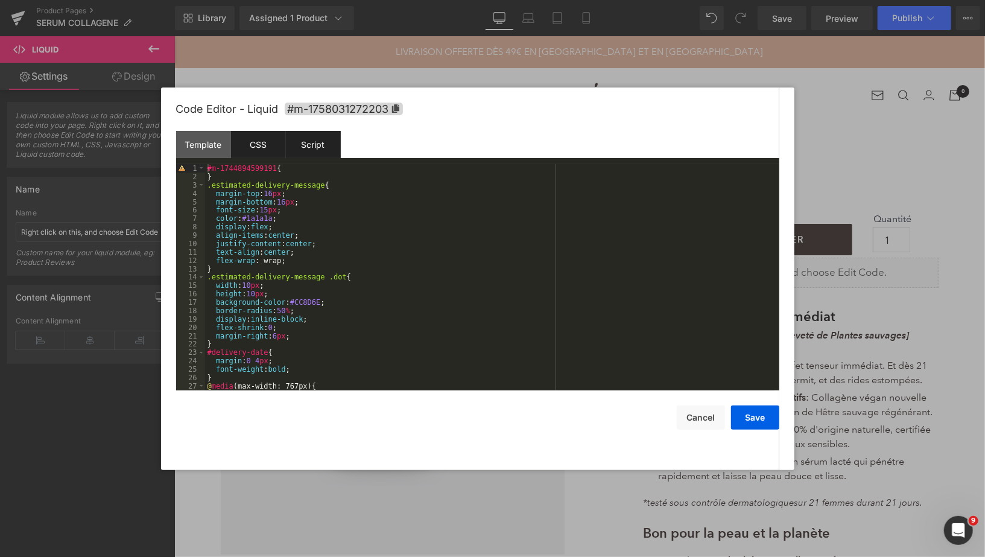
click at [319, 147] on div "Script" at bounding box center [313, 144] width 55 height 27
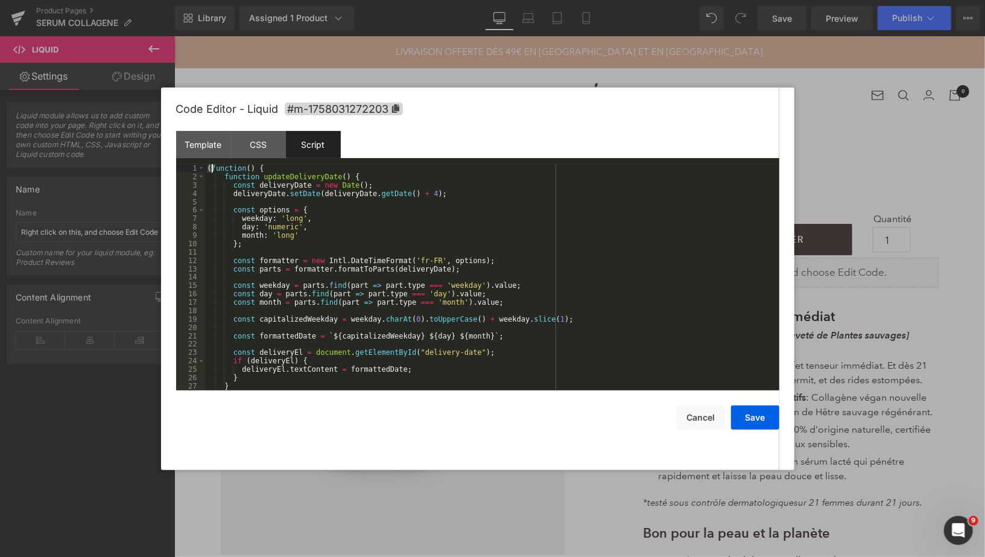
drag, startPoint x: 209, startPoint y: 169, endPoint x: 241, endPoint y: 182, distance: 34.4
click at [235, 178] on div "( function ( ) { function updateDeliveryDate ( ) { const deliveryDate = new Dat…" at bounding box center [490, 285] width 570 height 243
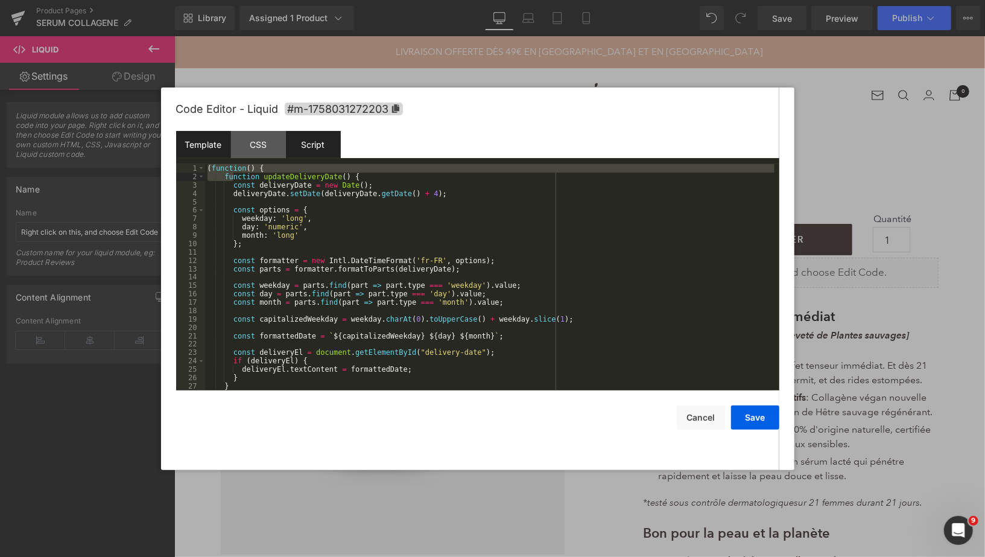
click at [206, 152] on div "Template" at bounding box center [203, 144] width 55 height 27
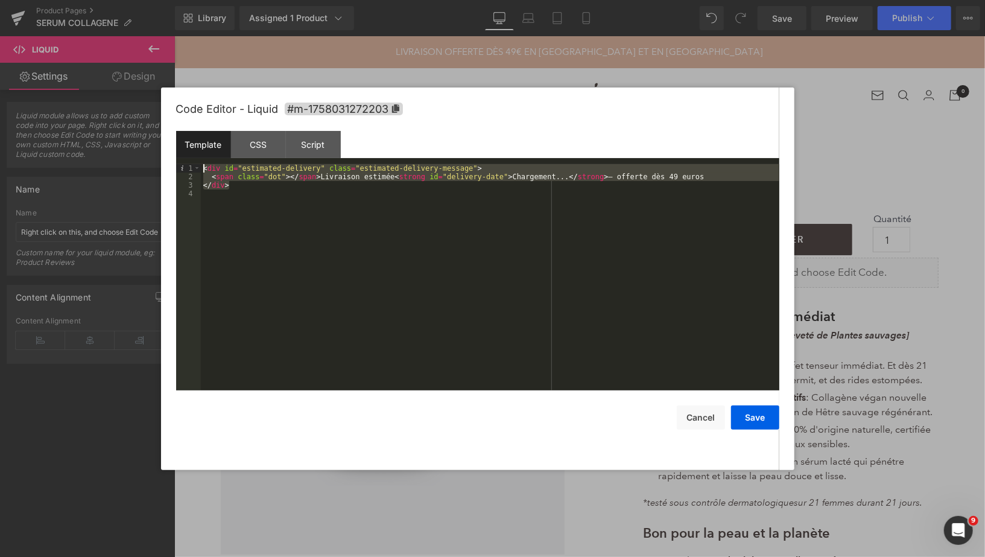
drag, startPoint x: 240, startPoint y: 187, endPoint x: 202, endPoint y: 169, distance: 42.6
click at [202, 169] on div "< div id = "estimated-delivery" class = "estimated-delivery-message" > < span c…" at bounding box center [490, 285] width 579 height 243
click at [701, 418] on button "Cancel" at bounding box center [701, 417] width 48 height 24
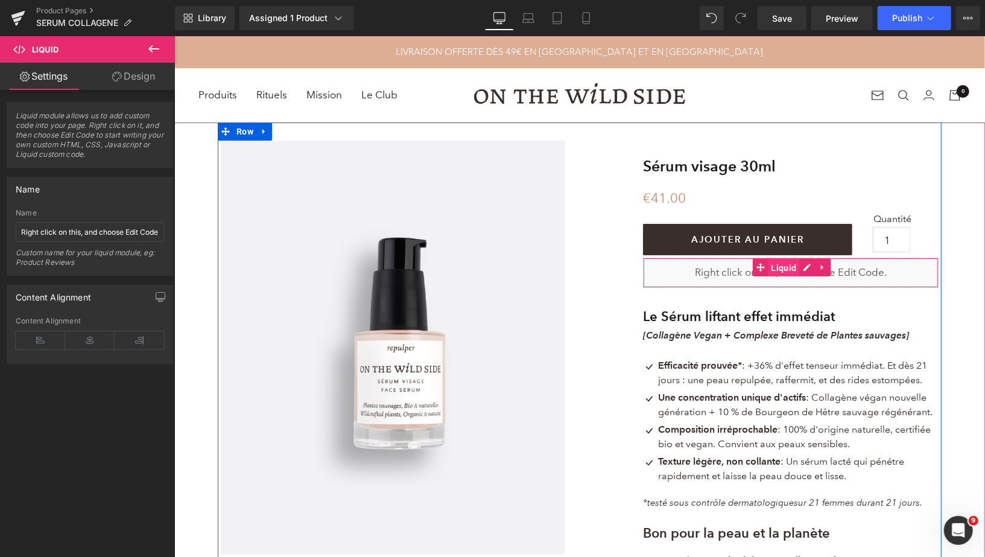
click at [784, 267] on span "Liquid" at bounding box center [783, 267] width 31 height 18
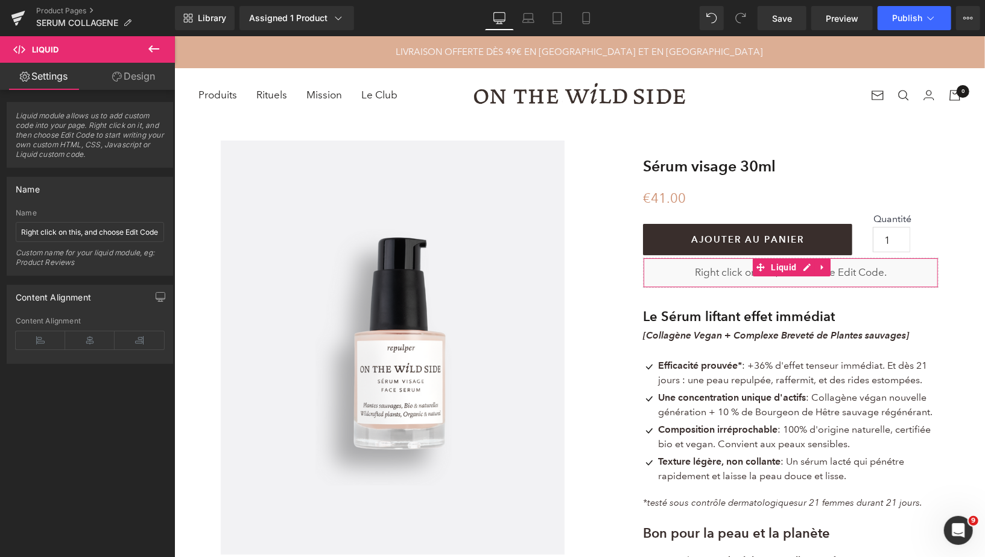
click at [127, 77] on link "Design" at bounding box center [133, 76] width 87 height 27
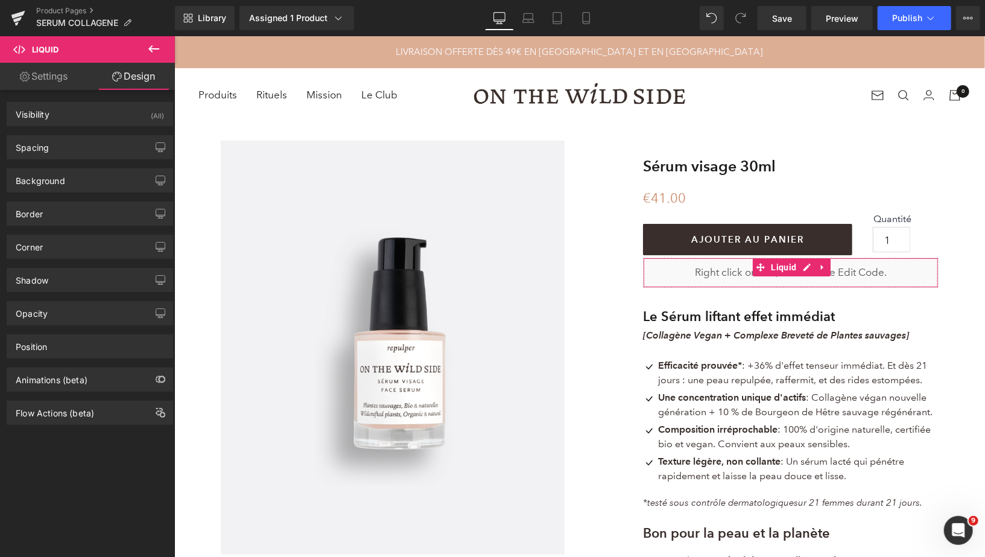
click at [36, 78] on link "Settings" at bounding box center [43, 76] width 87 height 27
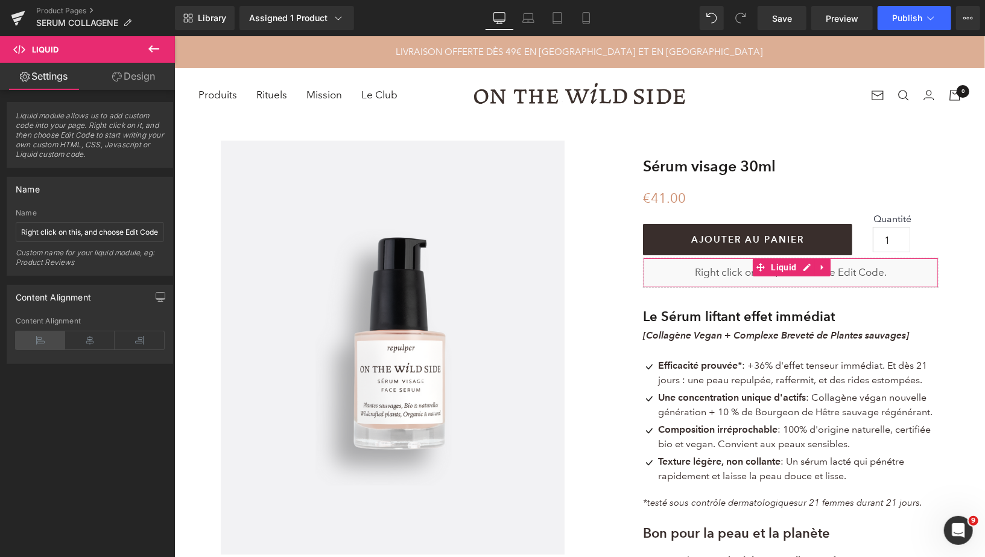
click at [43, 340] on icon at bounding box center [40, 340] width 49 height 18
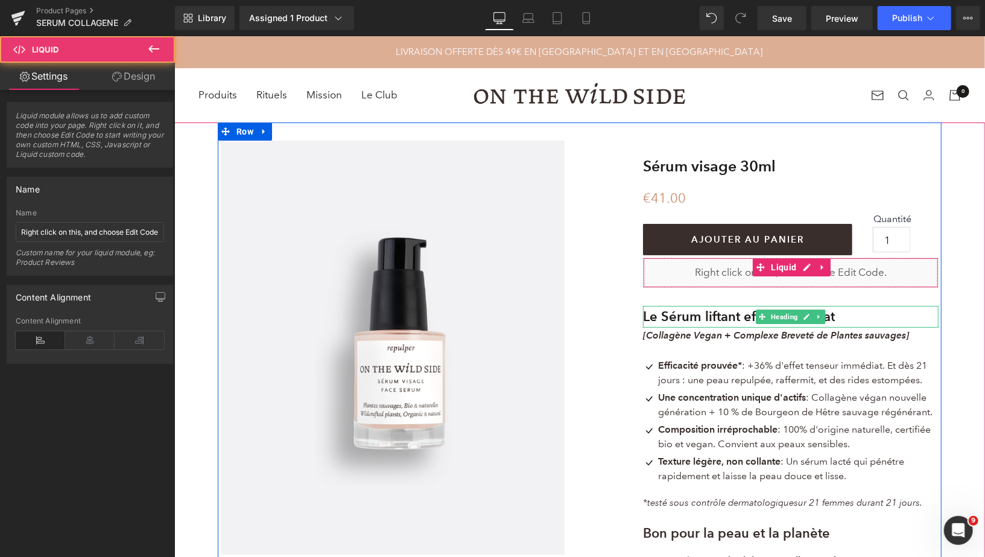
click at [745, 275] on div "Liquid" at bounding box center [791, 272] width 296 height 30
click at [778, 265] on span "Liquid" at bounding box center [783, 267] width 31 height 18
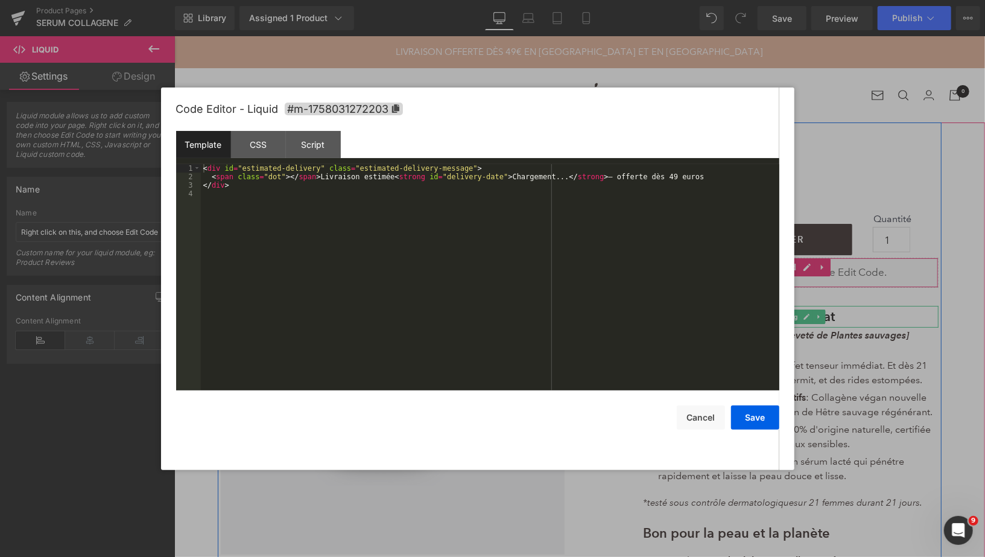
click at [803, 265] on div "Liquid" at bounding box center [791, 272] width 296 height 30
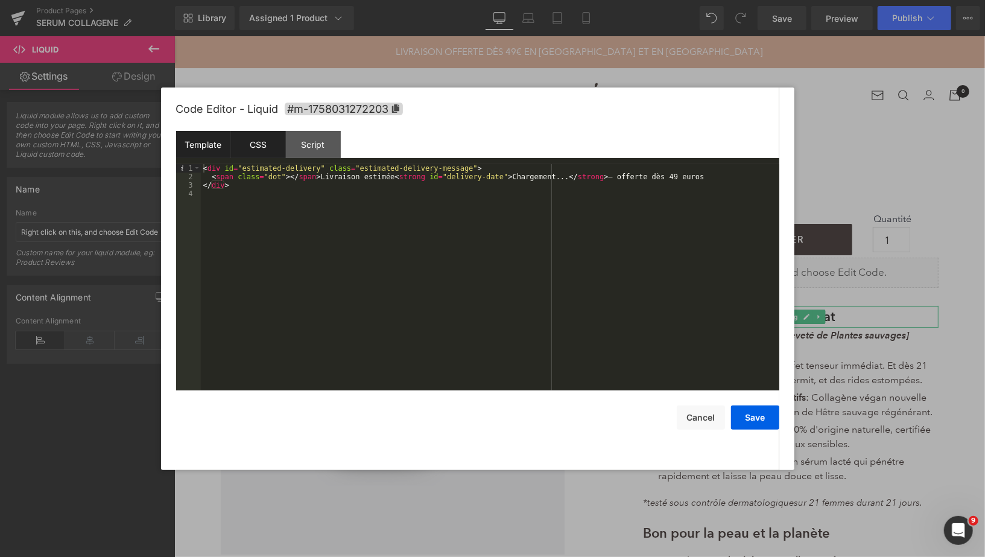
click at [265, 149] on div "CSS" at bounding box center [258, 144] width 55 height 27
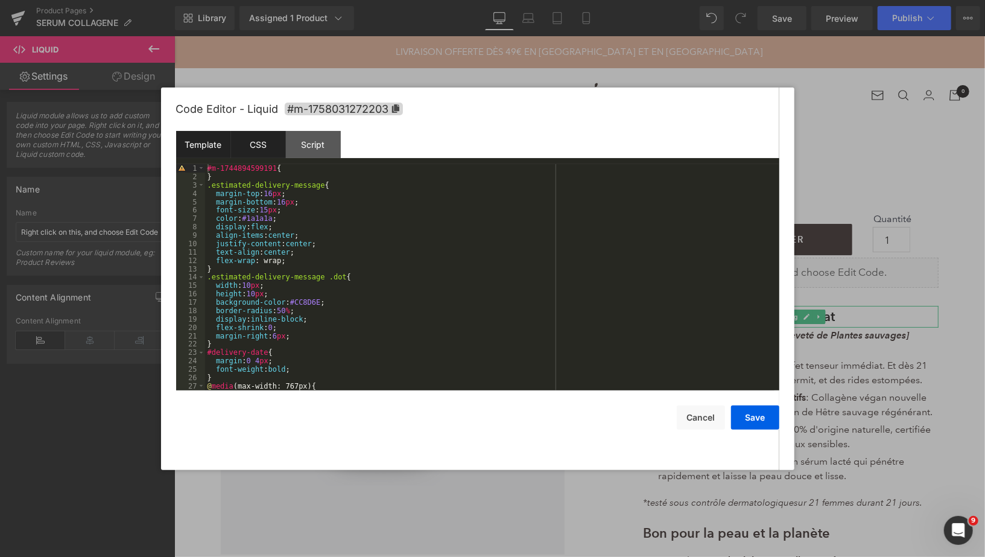
click at [217, 148] on div "Template" at bounding box center [203, 144] width 55 height 27
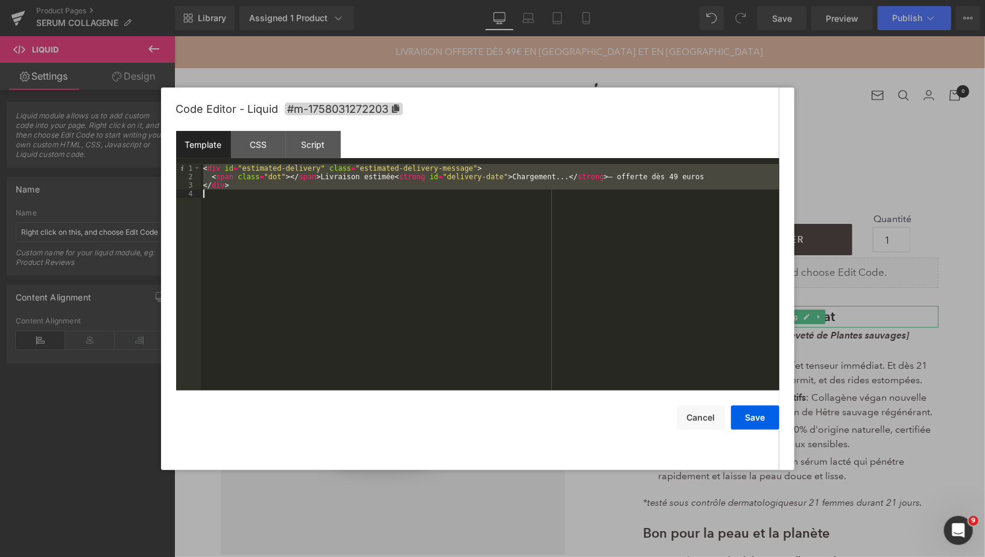
drag, startPoint x: 205, startPoint y: 168, endPoint x: 258, endPoint y: 190, distance: 57.9
click at [258, 191] on div "< div id = "estimated-delivery" class = "estimated-delivery-message" > < span c…" at bounding box center [490, 285] width 579 height 243
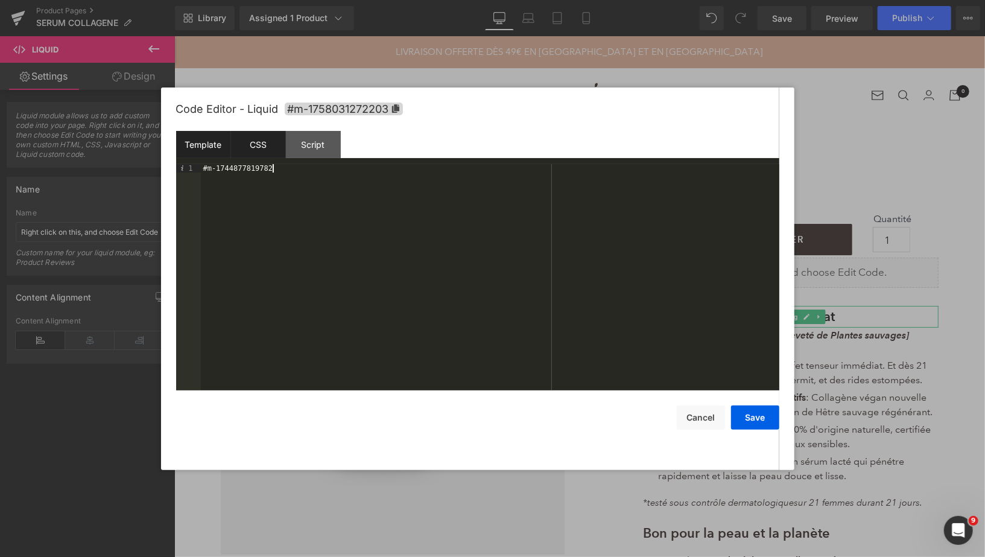
click at [253, 148] on div "CSS" at bounding box center [258, 144] width 55 height 27
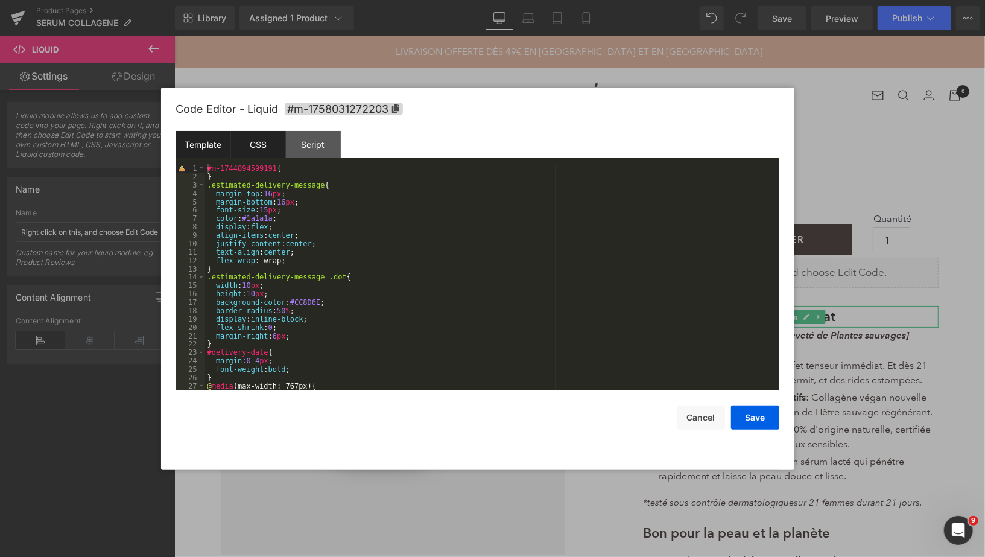
click at [218, 141] on div "Template" at bounding box center [203, 144] width 55 height 27
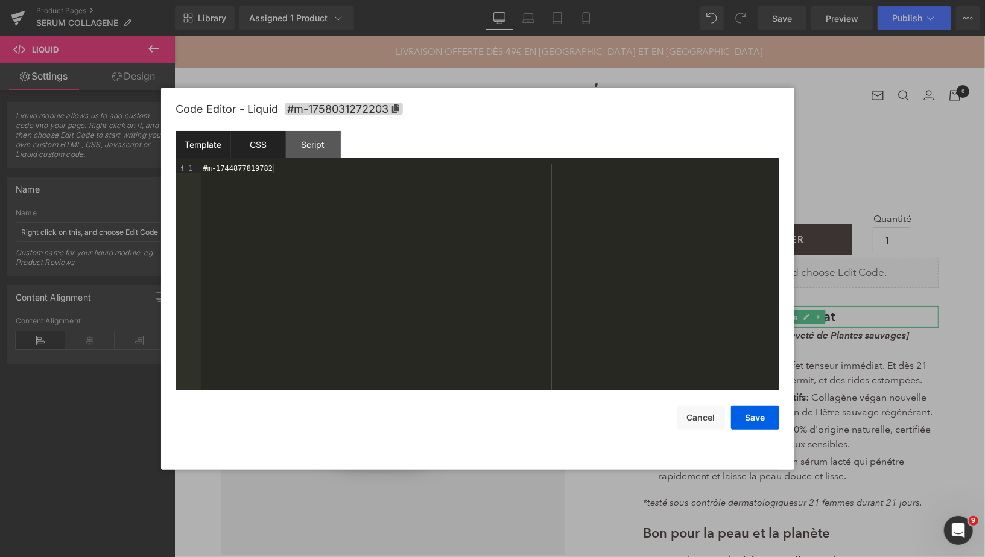
click at [252, 145] on div "CSS" at bounding box center [258, 144] width 55 height 27
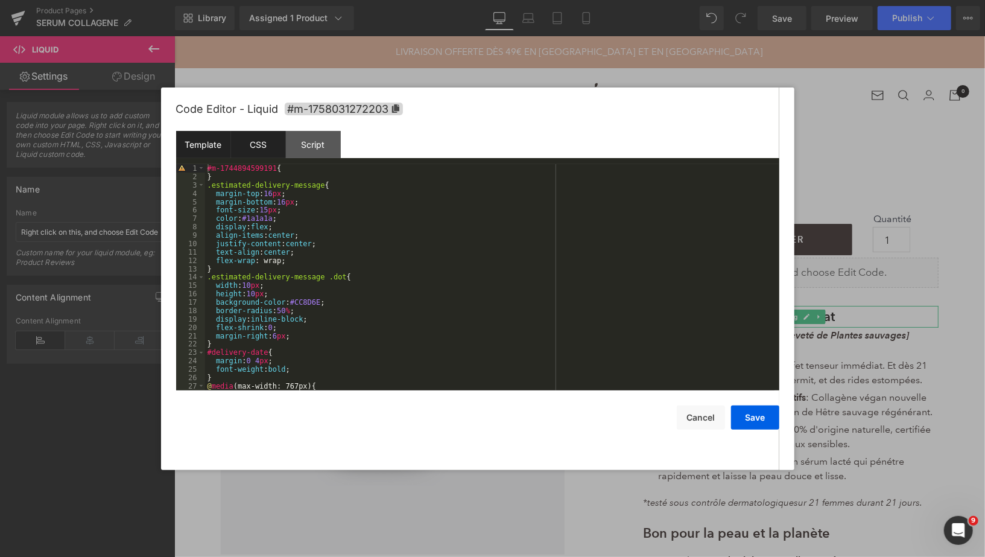
click at [208, 142] on div "Template" at bounding box center [203, 144] width 55 height 27
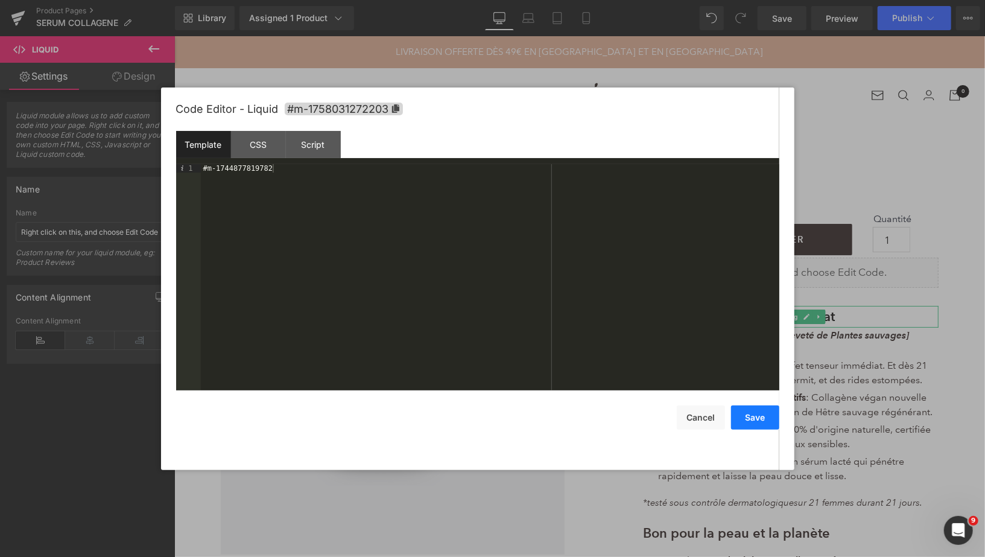
click at [757, 418] on button "Save" at bounding box center [755, 417] width 48 height 24
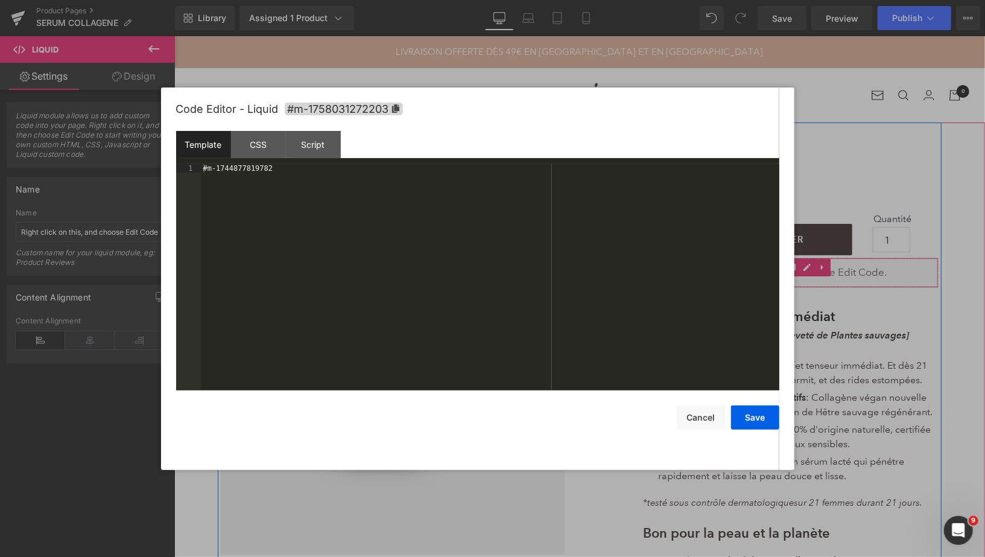
click at [809, 267] on div "Liquid" at bounding box center [791, 272] width 296 height 30
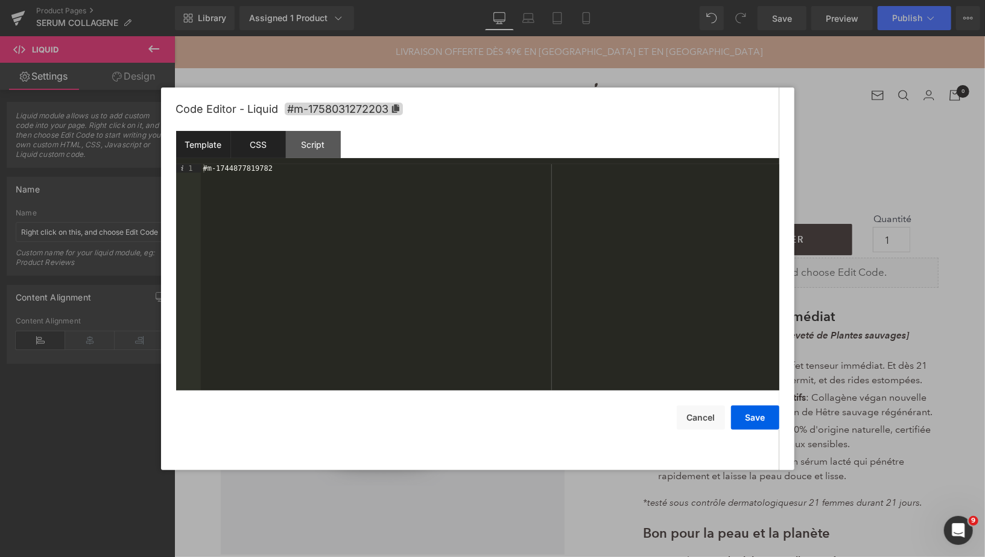
click at [252, 154] on div "CSS" at bounding box center [258, 144] width 55 height 27
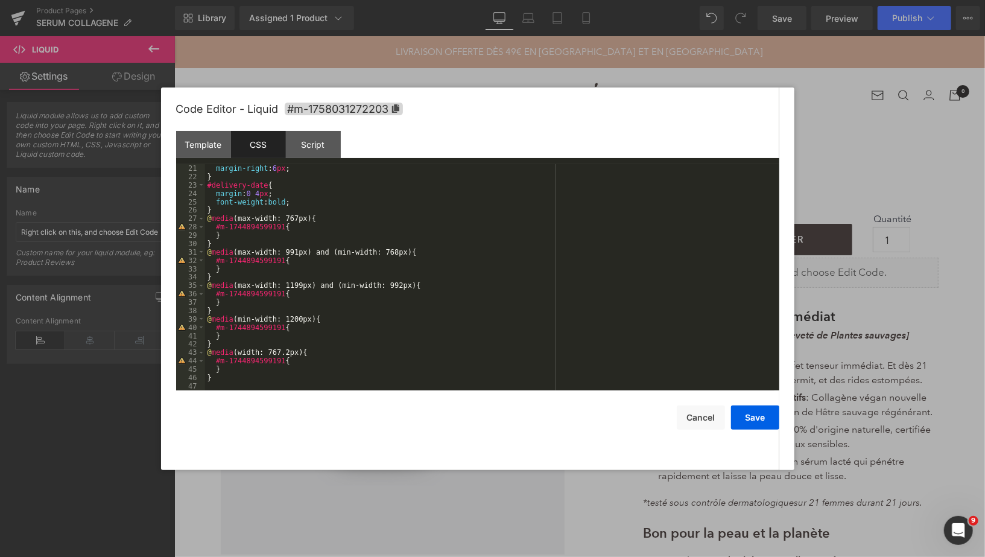
scroll to position [167, 0]
click at [198, 145] on div "Template" at bounding box center [203, 144] width 55 height 27
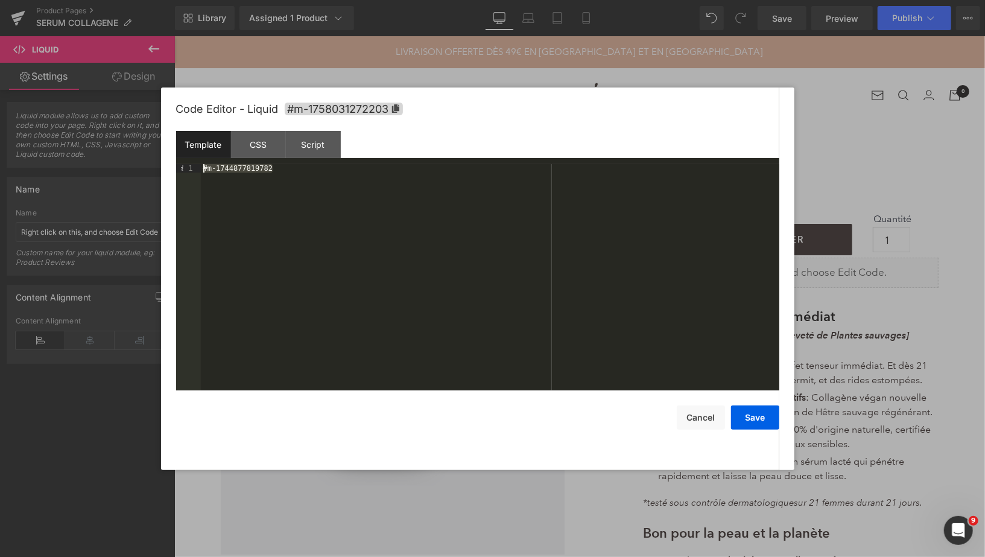
drag, startPoint x: 282, startPoint y: 171, endPoint x: 192, endPoint y: 167, distance: 89.4
click at [192, 167] on pre "1 #m-1744877819782 XXXXXXXXXXXXXXXXXXXXXXXXXXXXXXXXXXXXXXXXXXXXXXXXXX" at bounding box center [477, 277] width 603 height 226
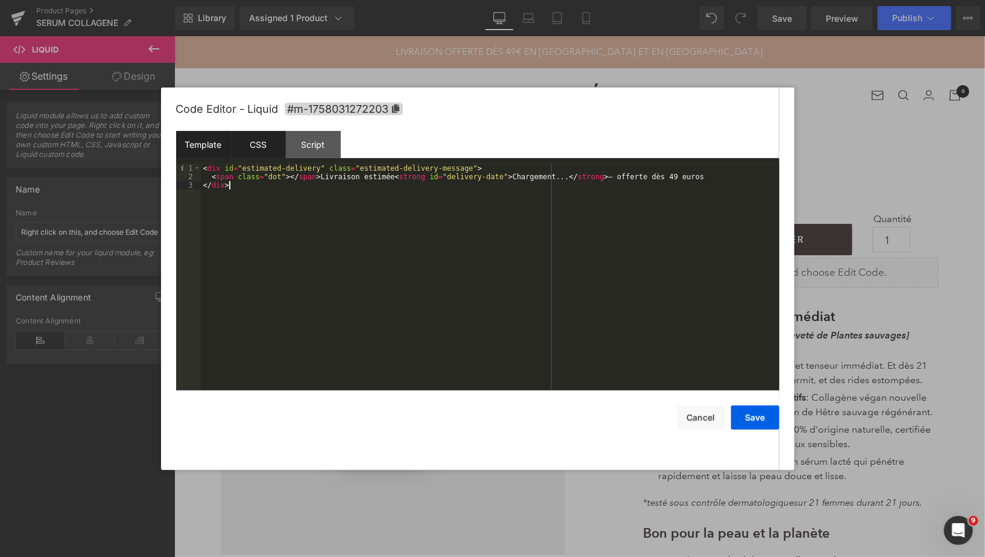
click at [252, 141] on div "CSS" at bounding box center [258, 144] width 55 height 27
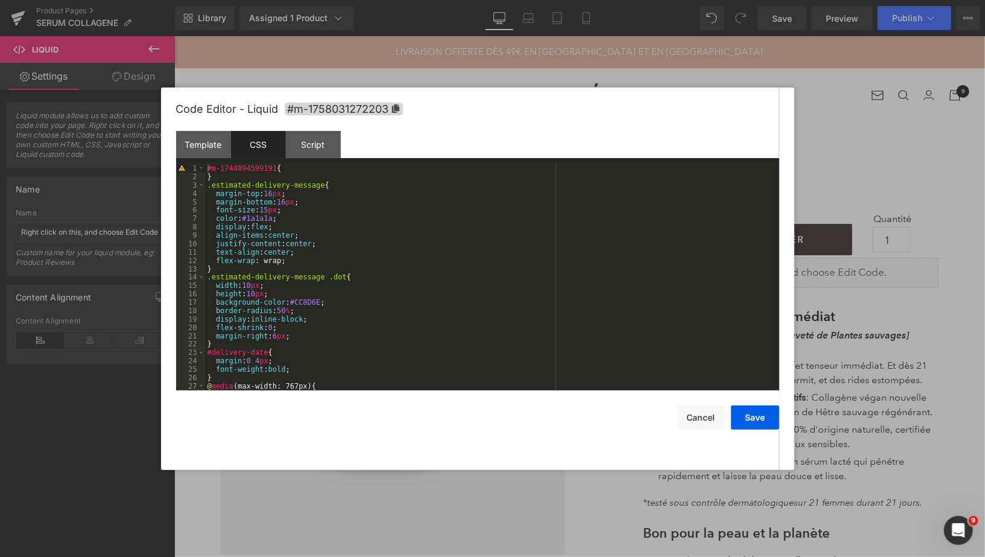
scroll to position [0, 0]
click at [396, 107] on icon at bounding box center [395, 108] width 7 height 8
drag, startPoint x: 278, startPoint y: 168, endPoint x: 208, endPoint y: 167, distance: 69.4
click at [206, 165] on div "#m-1744894599191 { } .estimated-delivery-message { margin-top : 16 px ; margin-…" at bounding box center [490, 285] width 570 height 243
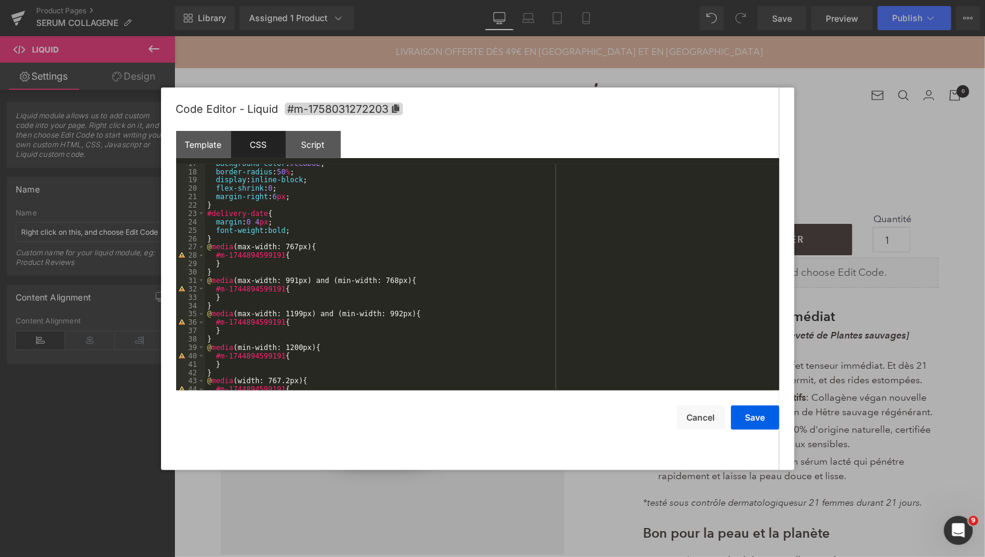
scroll to position [145, 0]
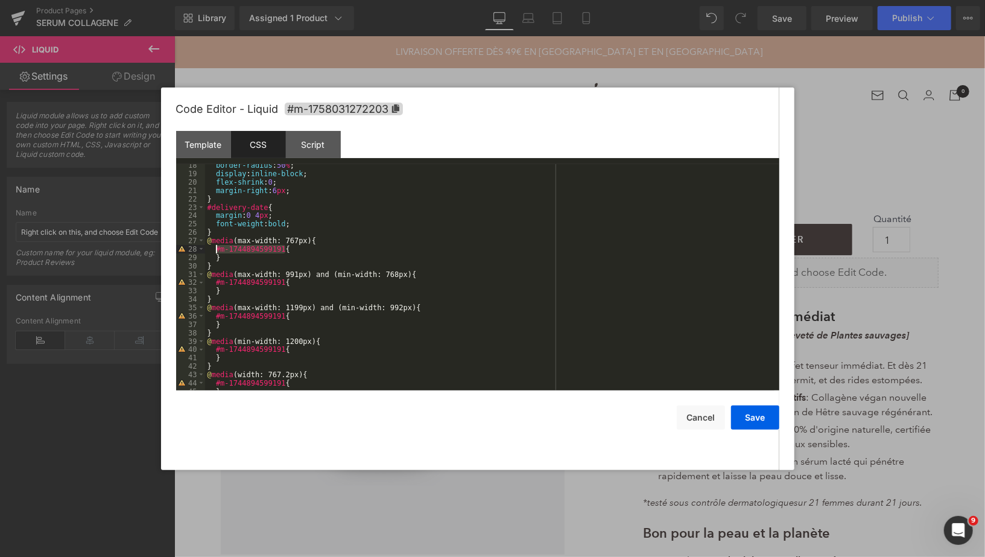
drag, startPoint x: 285, startPoint y: 249, endPoint x: 216, endPoint y: 248, distance: 69.4
click at [216, 248] on div "border-radius : 50 % ; display : inline-block ; flex-shrink : 0 ; margin-right …" at bounding box center [490, 282] width 570 height 243
drag, startPoint x: 286, startPoint y: 285, endPoint x: 217, endPoint y: 284, distance: 69.4
click at [217, 284] on div "border-radius : 50 % ; display : inline-block ; flex-shrink : 0 ; margin-right …" at bounding box center [490, 282] width 570 height 243
drag, startPoint x: 285, startPoint y: 315, endPoint x: 215, endPoint y: 314, distance: 70.0
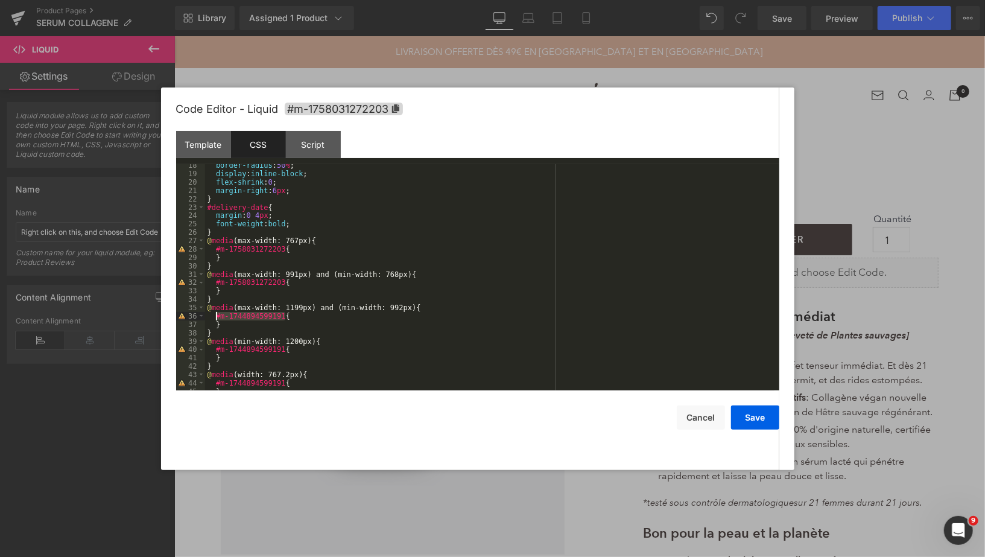
click at [215, 314] on div "border-radius : 50 % ; display : inline-block ; flex-shrink : 0 ; margin-right …" at bounding box center [490, 282] width 570 height 243
drag, startPoint x: 285, startPoint y: 349, endPoint x: 214, endPoint y: 350, distance: 71.2
click at [214, 350] on div "border-radius : 50 % ; display : inline-block ; flex-shrink : 0 ; margin-right …" at bounding box center [490, 282] width 570 height 243
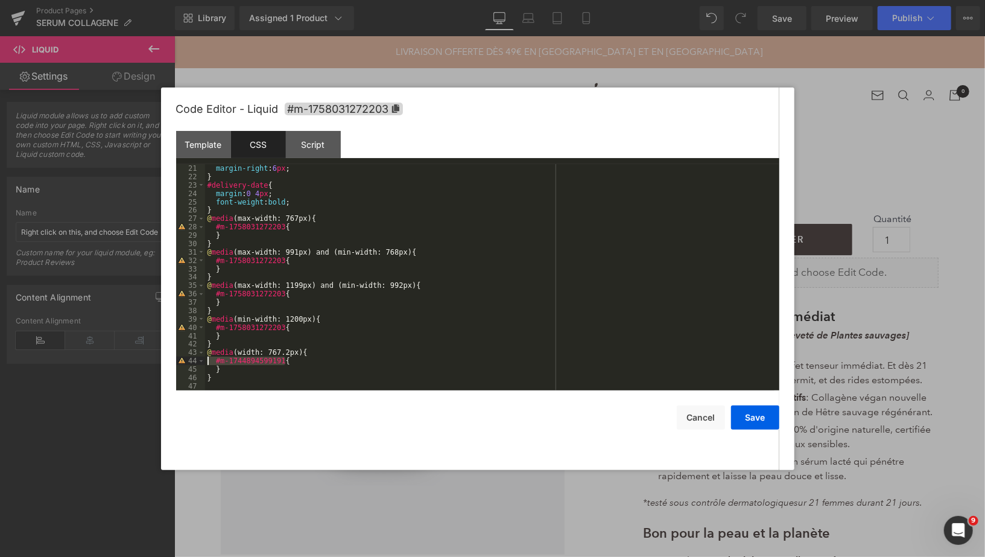
drag, startPoint x: 285, startPoint y: 361, endPoint x: 212, endPoint y: 361, distance: 73.0
click at [212, 361] on div "margin-right : 6 px ; } #delivery-date { margin : 0 4 px ; font-weight : bold ;…" at bounding box center [490, 285] width 570 height 243
click at [208, 361] on div "margin-right : 6 px ; } #delivery-date { margin : 0 4 px ; font-weight : bold ;…" at bounding box center [490, 285] width 570 height 243
click at [318, 146] on div "Script" at bounding box center [313, 144] width 55 height 27
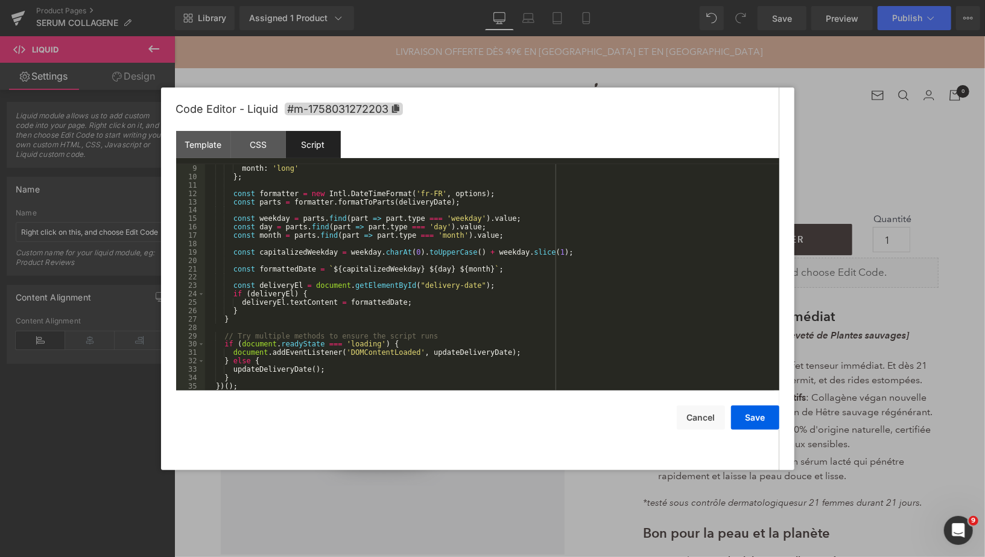
scroll to position [0, 0]
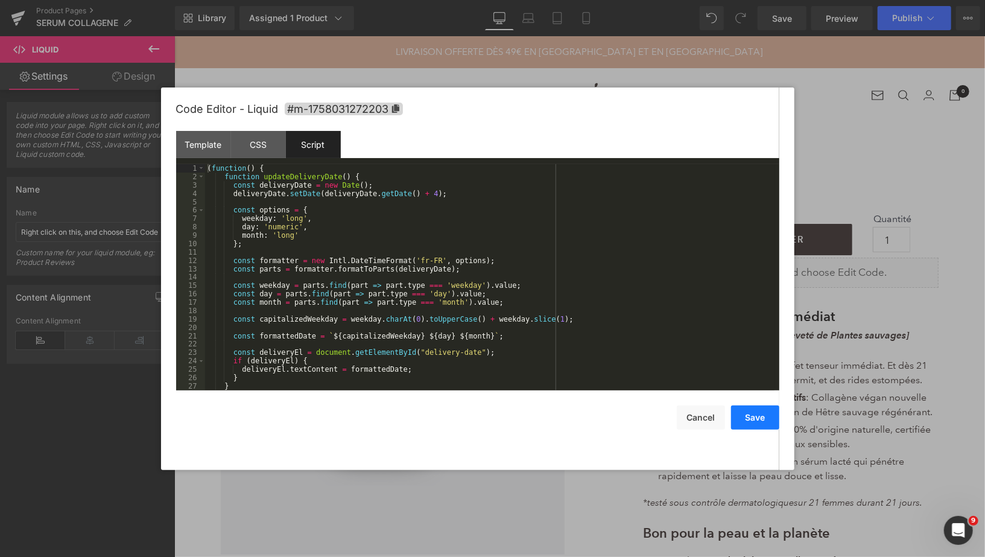
click at [757, 418] on button "Save" at bounding box center [755, 417] width 48 height 24
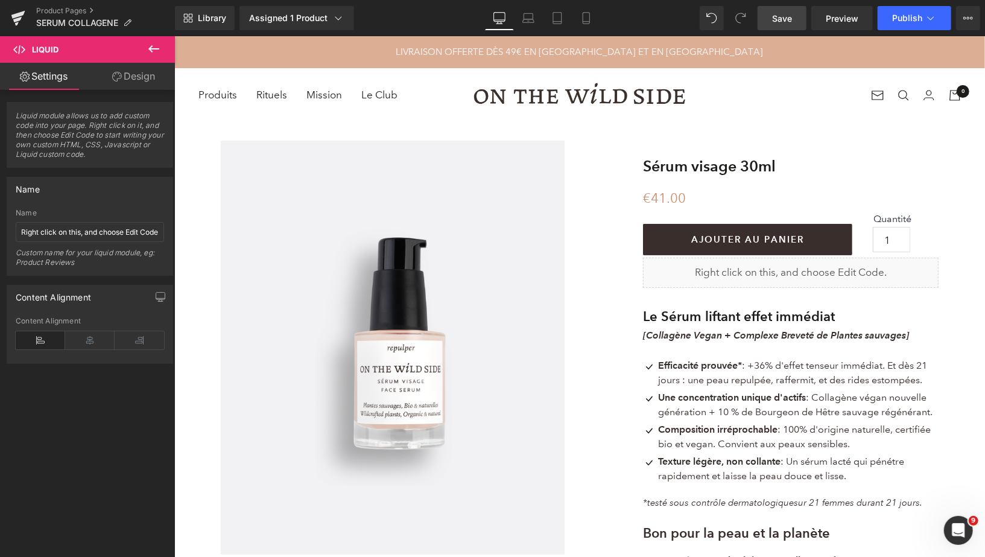
click at [765, 10] on link "Save" at bounding box center [782, 18] width 49 height 24
click at [839, 17] on span "Preview" at bounding box center [842, 18] width 33 height 13
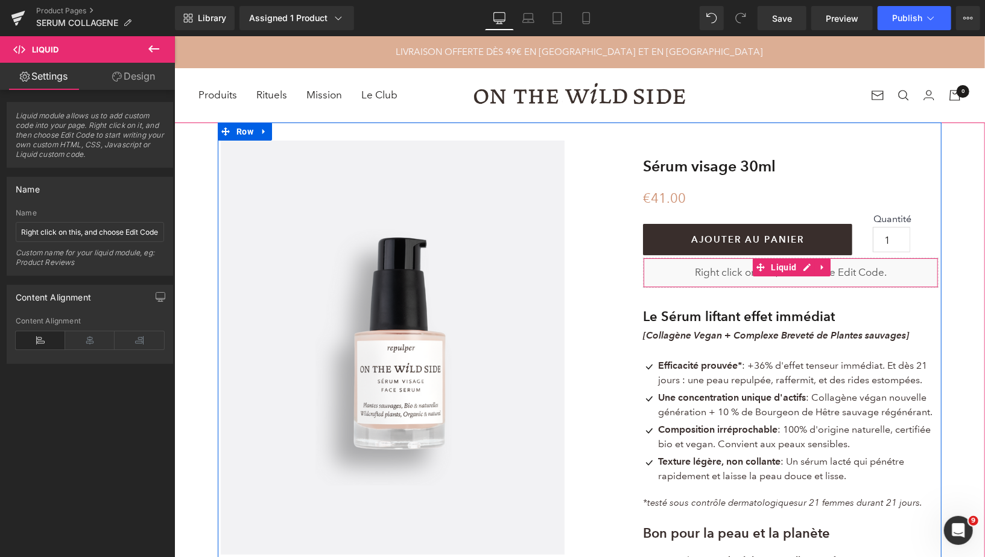
click at [803, 264] on div "Liquid" at bounding box center [791, 272] width 296 height 30
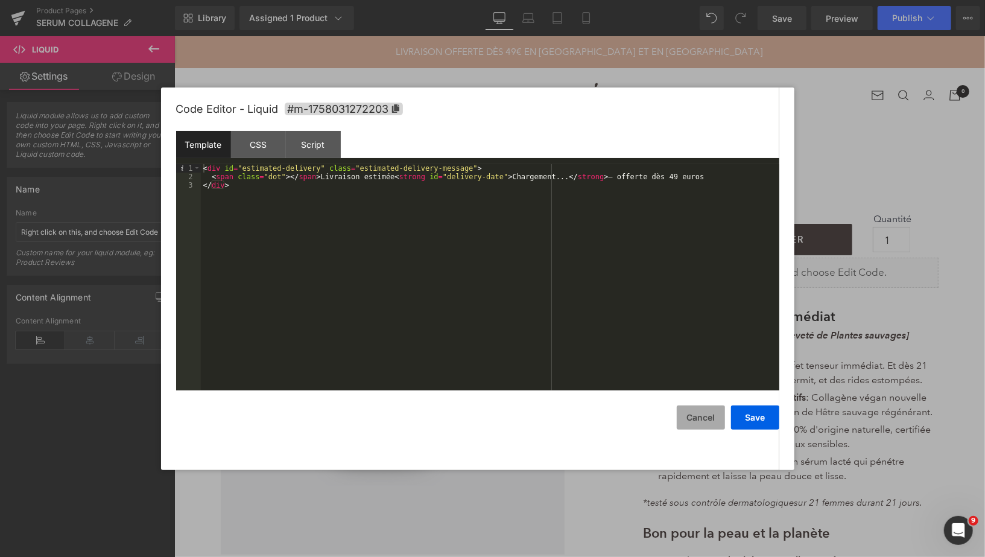
click at [704, 421] on button "Cancel" at bounding box center [701, 417] width 48 height 24
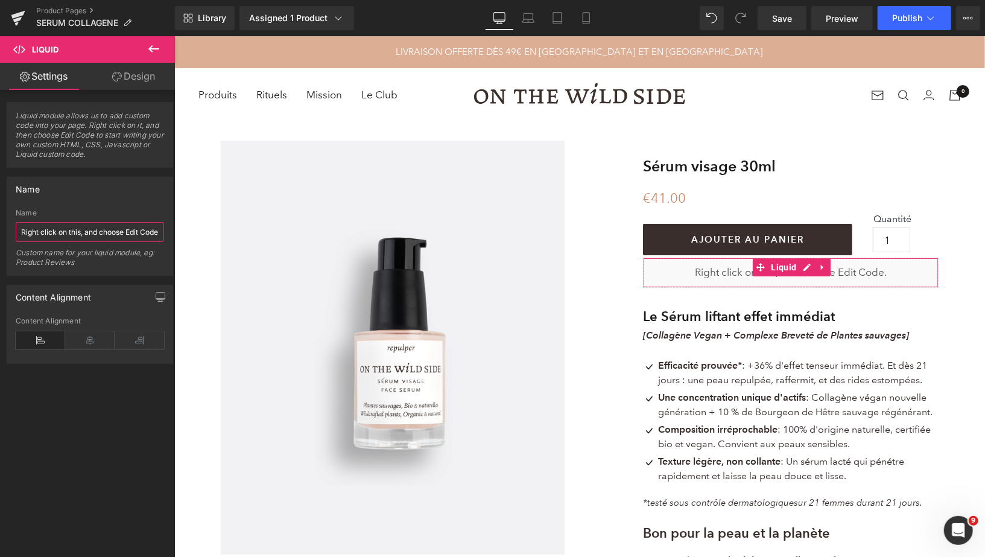
click at [114, 228] on input "Right click on this, and choose Edit Code." at bounding box center [90, 232] width 148 height 20
type input "livraison"
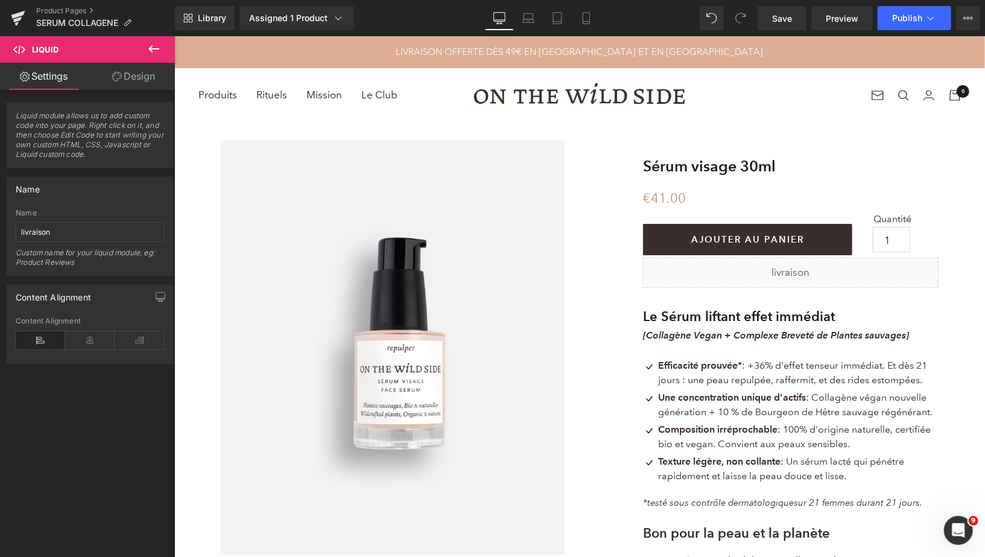
click at [146, 51] on button at bounding box center [154, 49] width 42 height 27
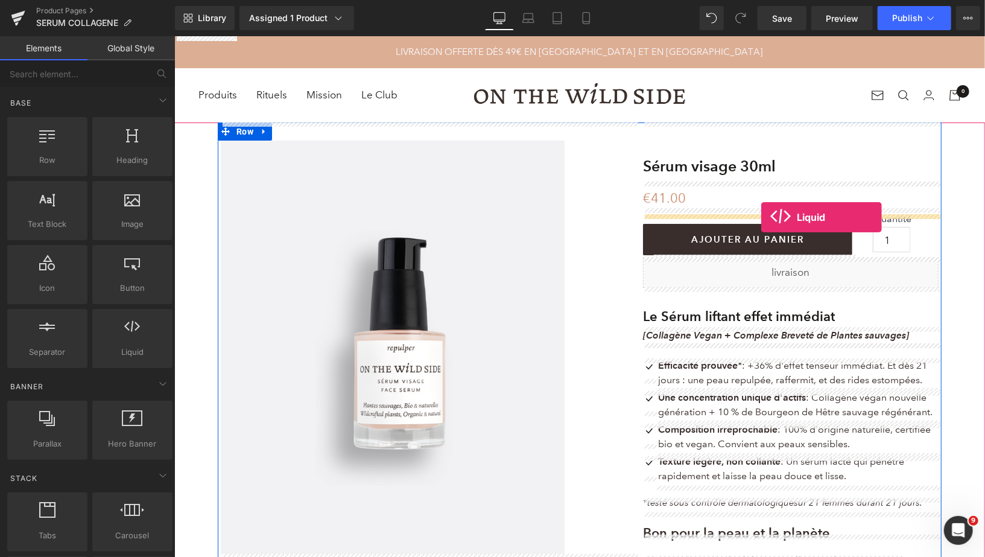
drag, startPoint x: 304, startPoint y: 370, endPoint x: 761, endPoint y: 217, distance: 482.0
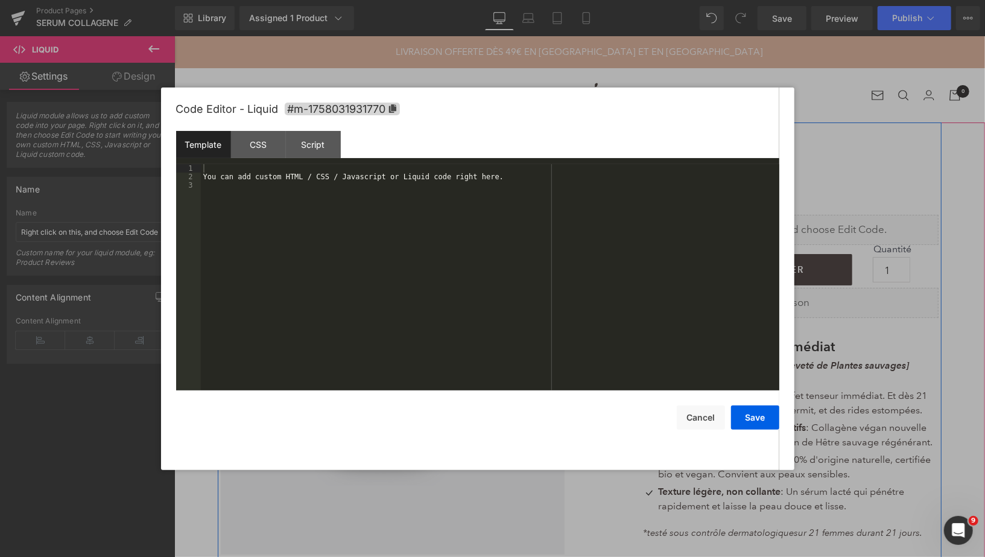
click at [809, 220] on div "Liquid" at bounding box center [791, 229] width 296 height 30
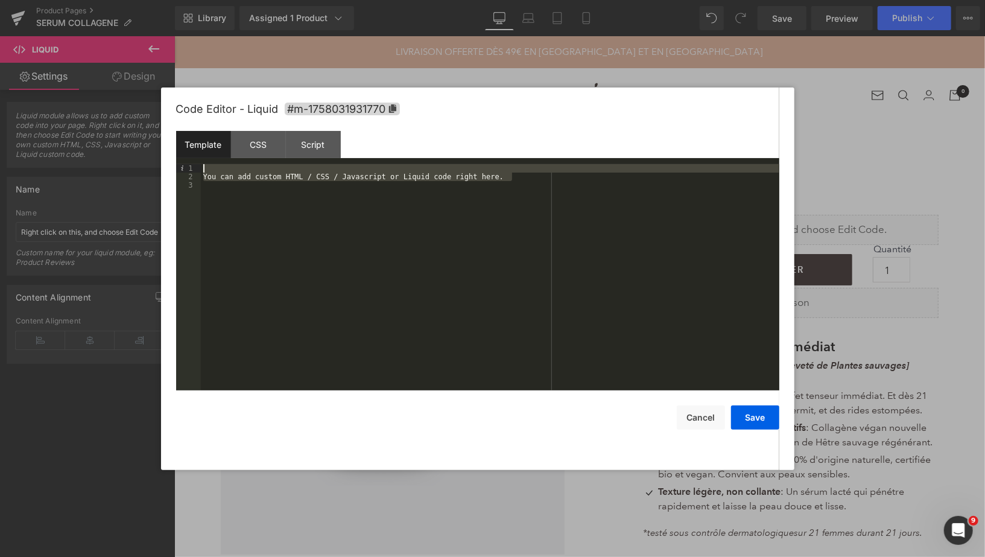
drag, startPoint x: 524, startPoint y: 180, endPoint x: 209, endPoint y: 168, distance: 315.2
click at [209, 168] on div "You can add custom HTML / CSS / Javascript or Liquid code right here." at bounding box center [490, 285] width 579 height 243
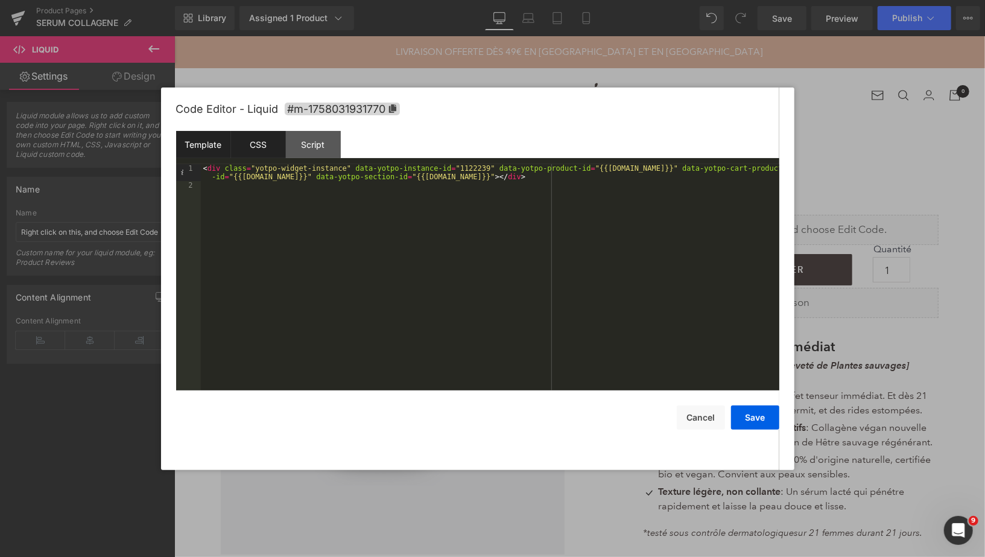
click at [246, 144] on div "CSS" at bounding box center [258, 144] width 55 height 27
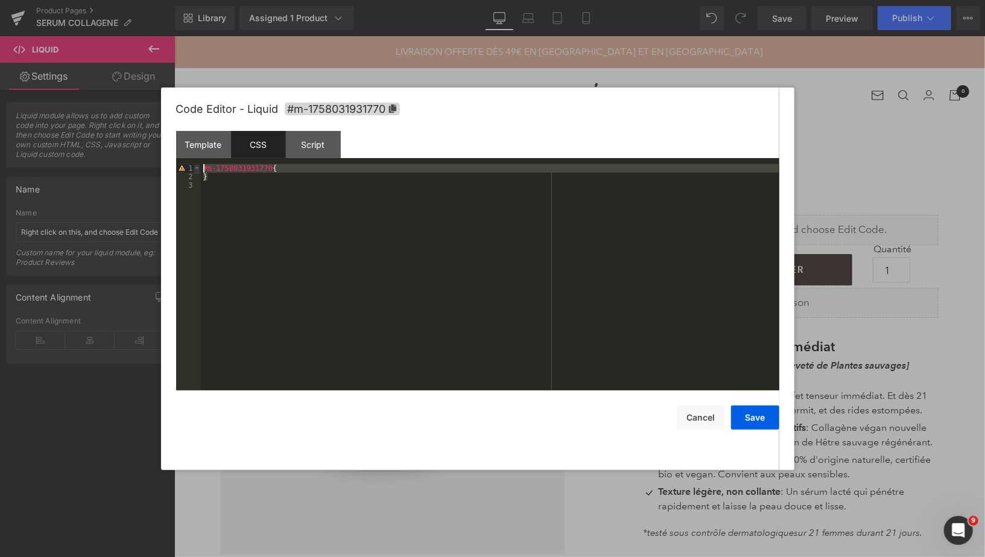
drag, startPoint x: 217, startPoint y: 179, endPoint x: 200, endPoint y: 165, distance: 22.0
click at [200, 165] on pre "1 2 3 #m-1758031931770 { } XXXXXXXXXXXXXXXXXXXXXXXXXXXXXXXXXXXXXXXXXXXXXXXXXX" at bounding box center [477, 277] width 603 height 226
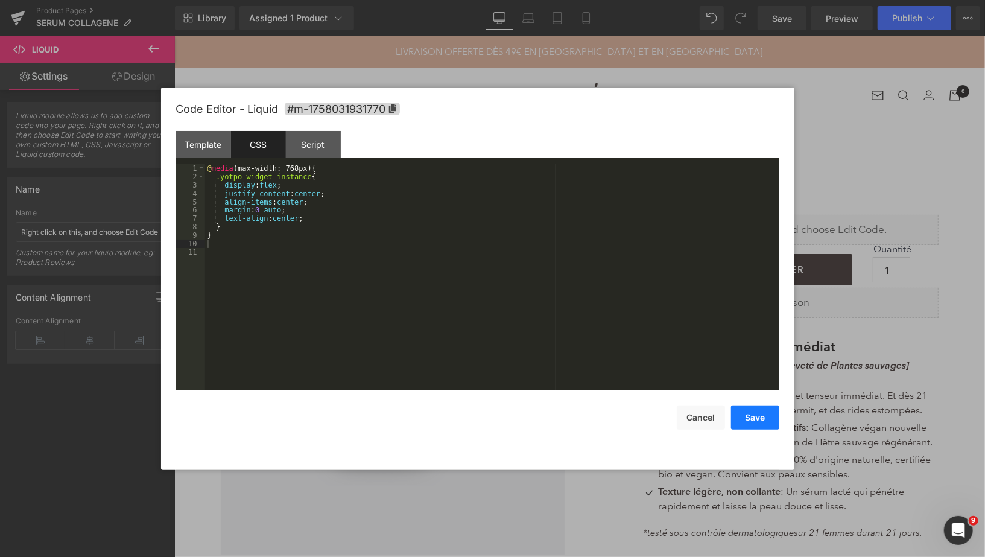
click at [752, 422] on button "Save" at bounding box center [755, 417] width 48 height 24
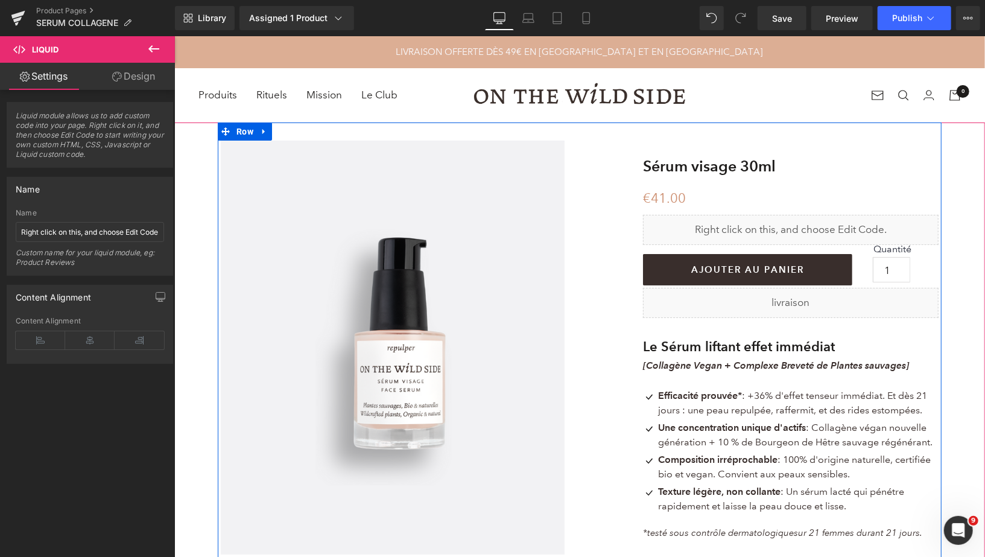
scroll to position [13, 0]
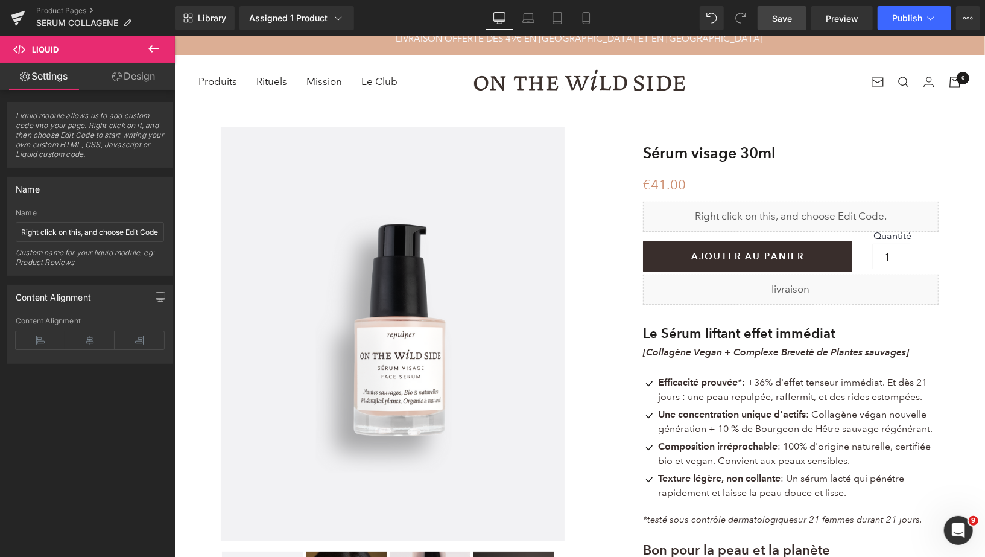
click at [776, 12] on span "Save" at bounding box center [782, 18] width 20 height 13
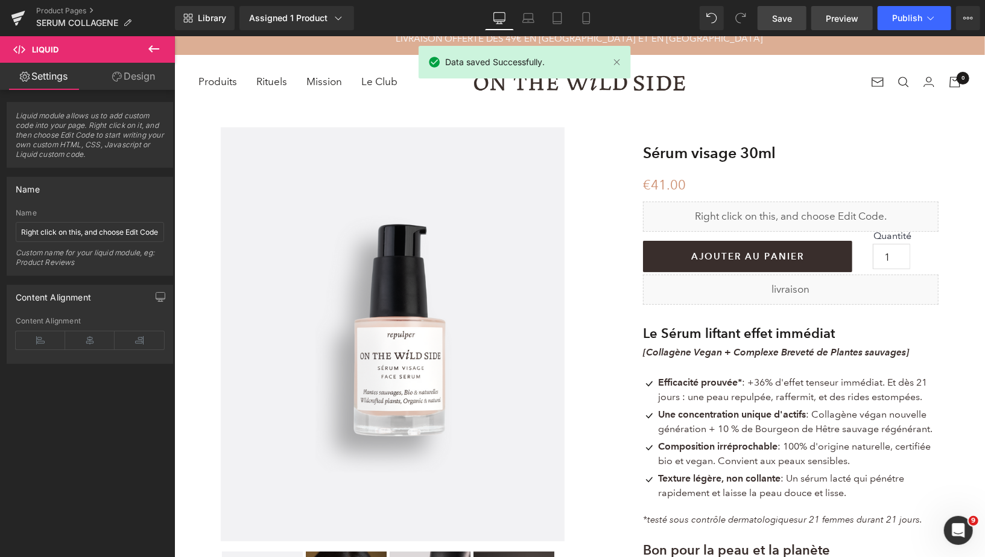
click at [827, 19] on span "Preview" at bounding box center [842, 18] width 33 height 13
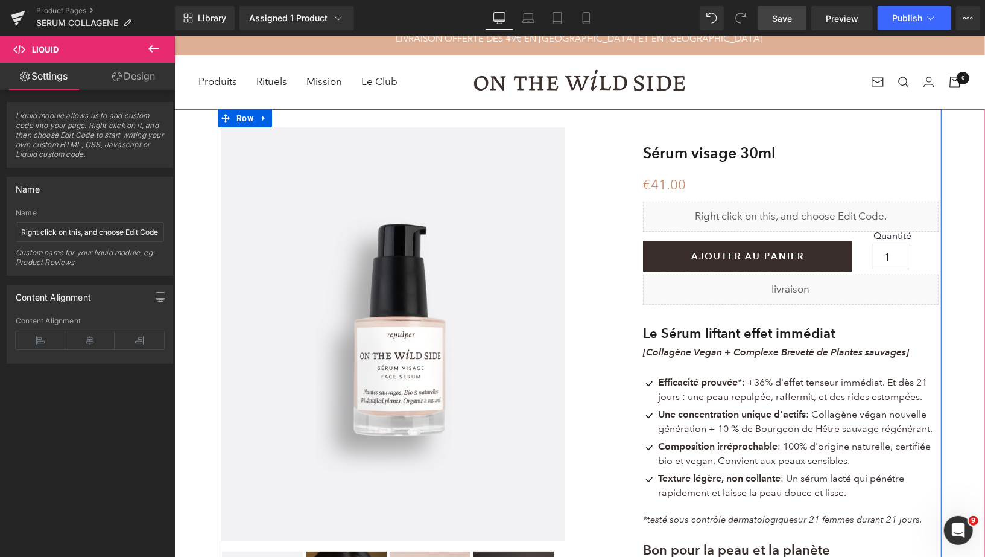
click at [804, 212] on div "Liquid" at bounding box center [791, 216] width 296 height 30
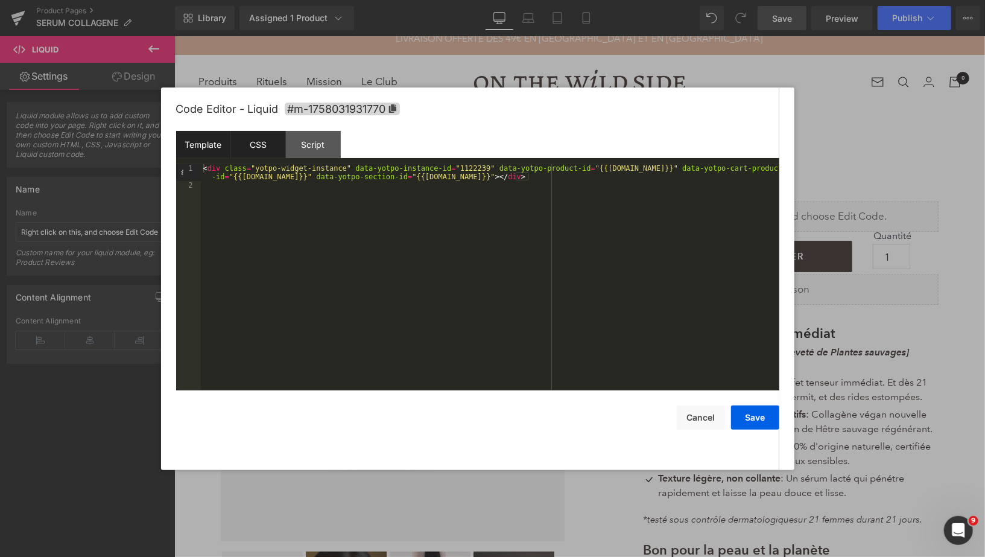
click at [253, 146] on div "CSS" at bounding box center [258, 144] width 55 height 27
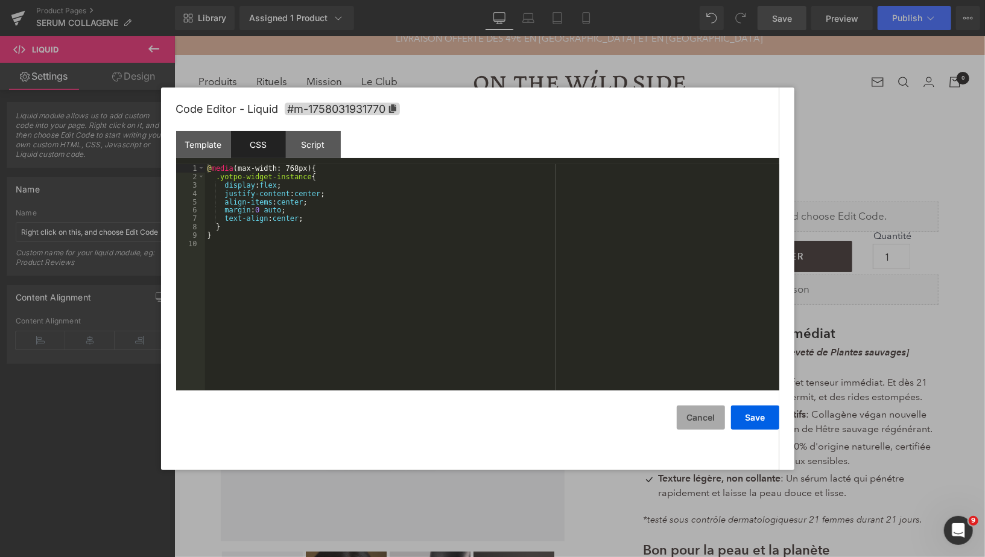
click at [690, 413] on button "Cancel" at bounding box center [701, 417] width 48 height 24
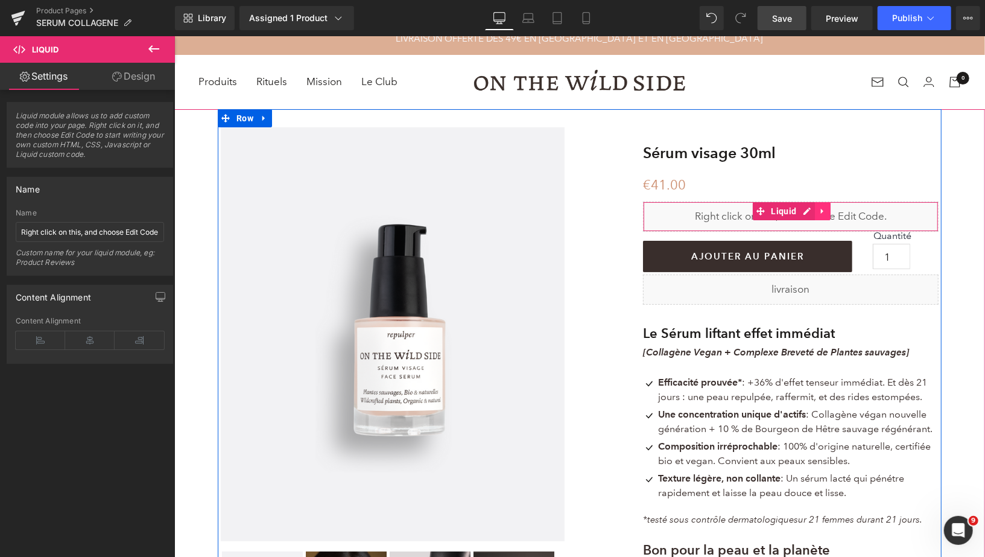
click at [824, 208] on icon at bounding box center [822, 210] width 8 height 9
click at [831, 211] on icon at bounding box center [830, 210] width 8 height 8
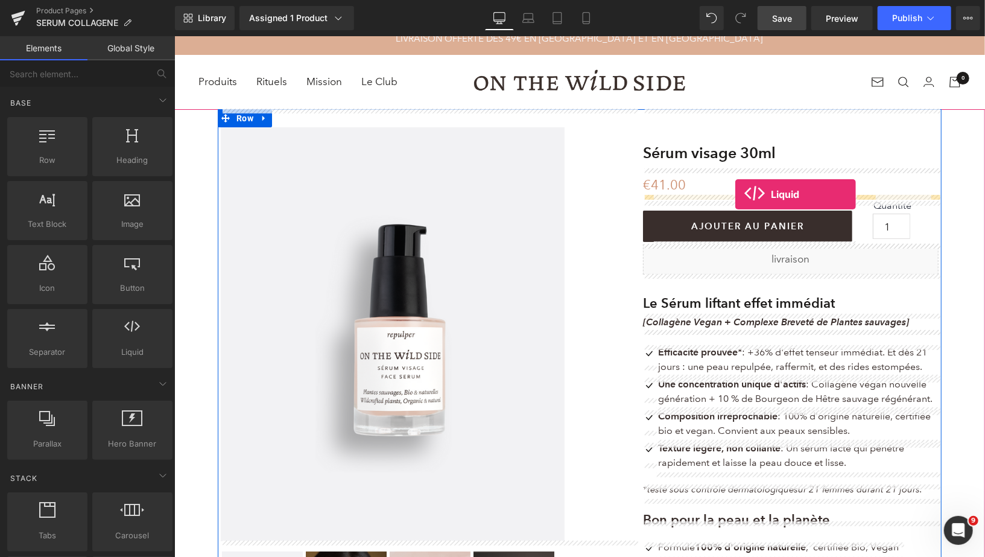
drag, startPoint x: 290, startPoint y: 380, endPoint x: 735, endPoint y: 194, distance: 482.5
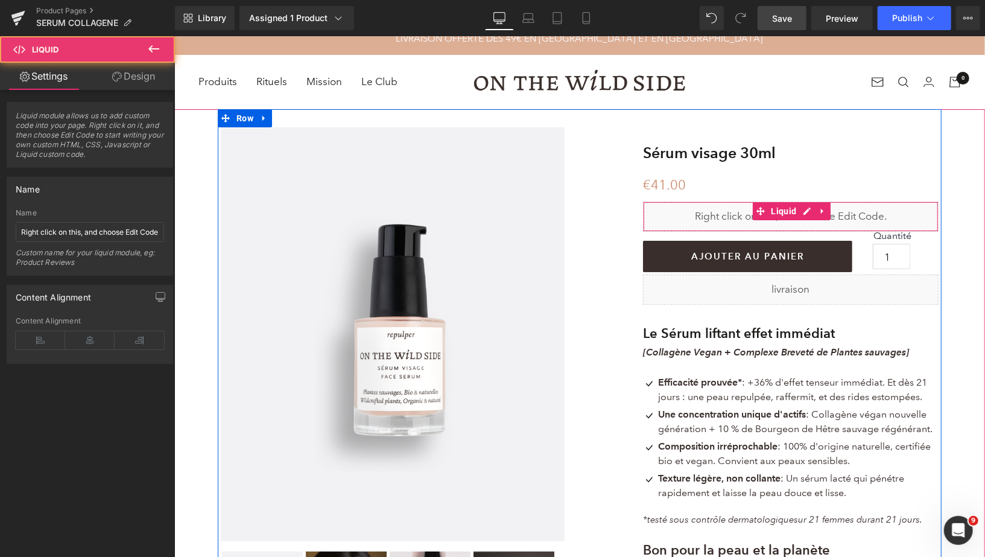
click at [806, 209] on div "Liquid" at bounding box center [791, 216] width 296 height 30
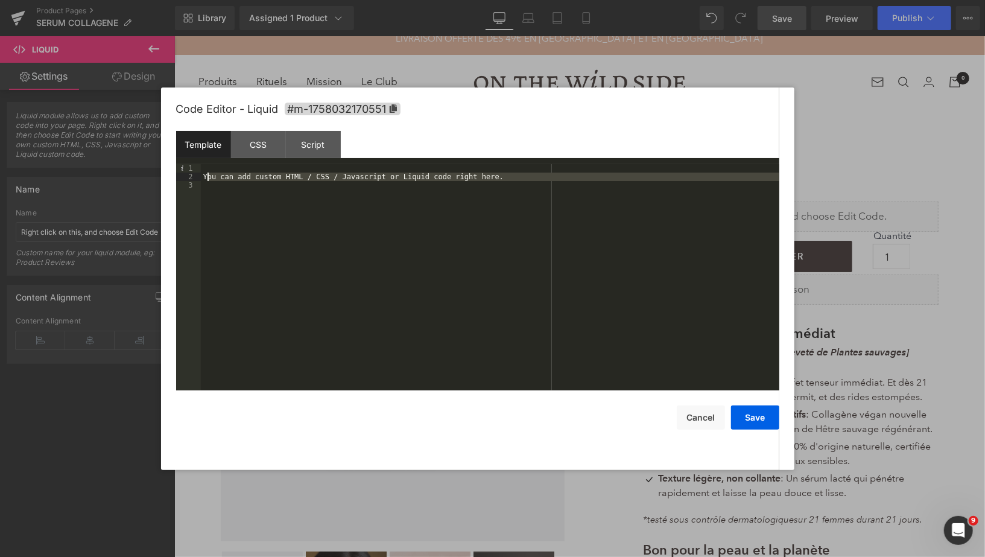
drag, startPoint x: 521, startPoint y: 182, endPoint x: 206, endPoint y: 174, distance: 314.5
click at [206, 174] on div "You can add custom HTML / CSS / Javascript or Liquid code right here." at bounding box center [490, 285] width 579 height 243
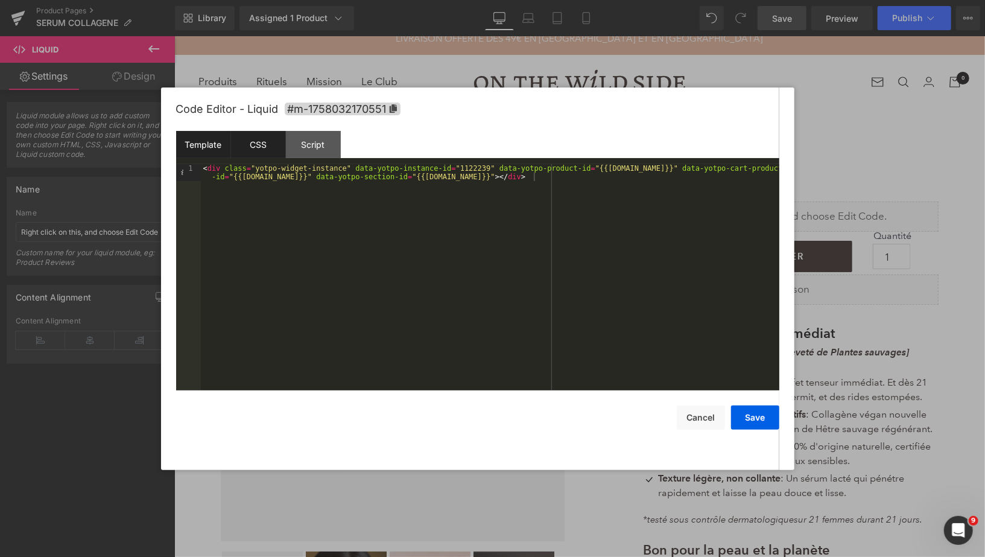
click at [264, 144] on div "CSS" at bounding box center [258, 144] width 55 height 27
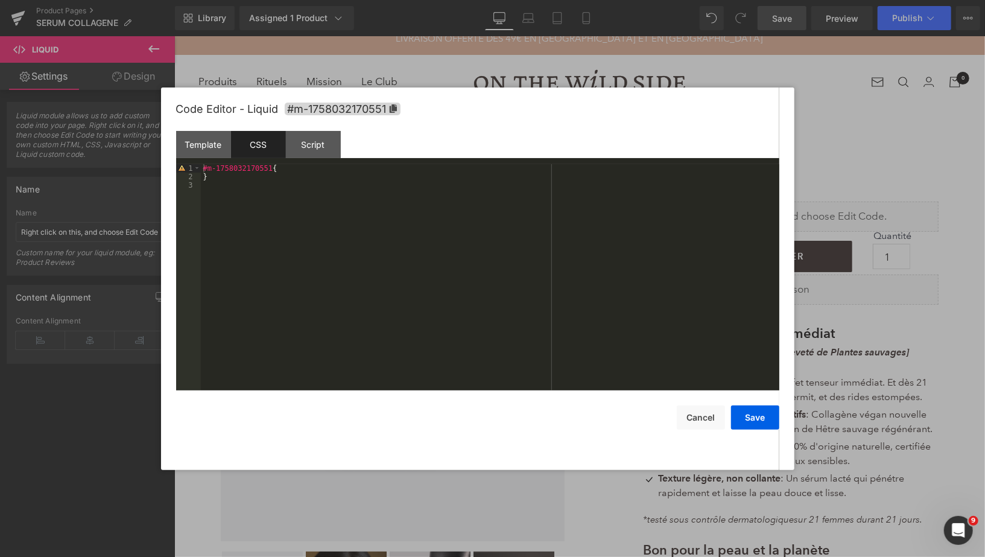
click at [209, 185] on div "#m-1758032170551 { }" at bounding box center [490, 285] width 579 height 243
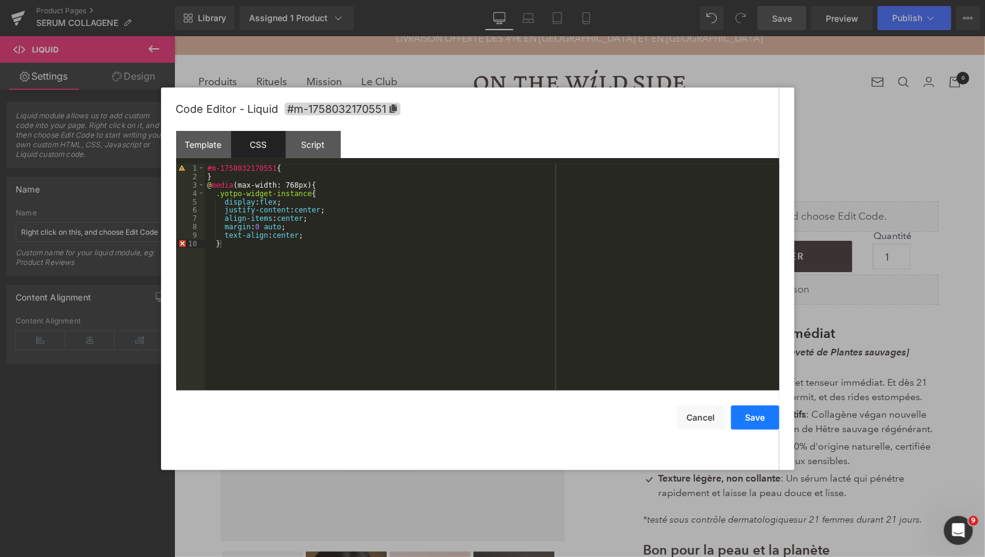
click at [763, 414] on button "Save" at bounding box center [755, 417] width 48 height 24
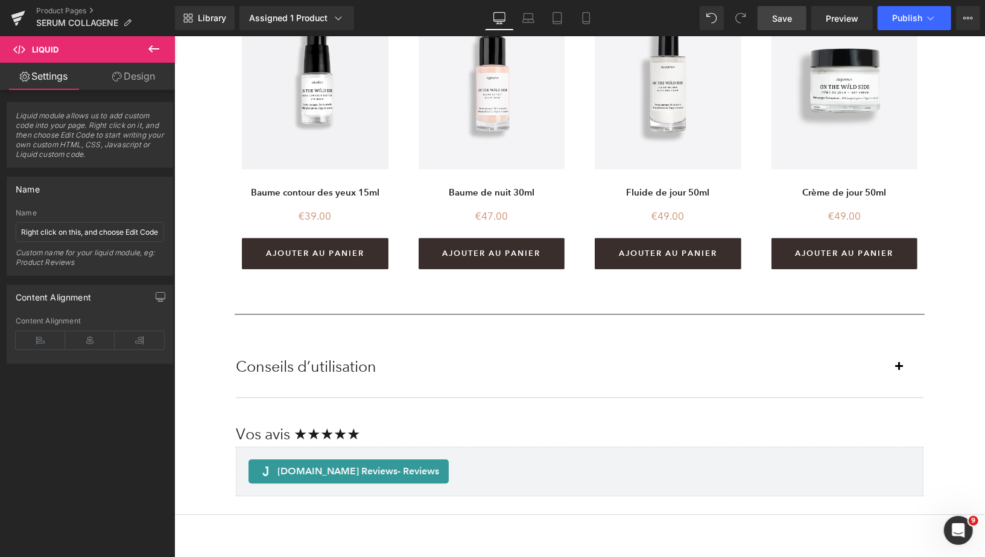
scroll to position [1664, 0]
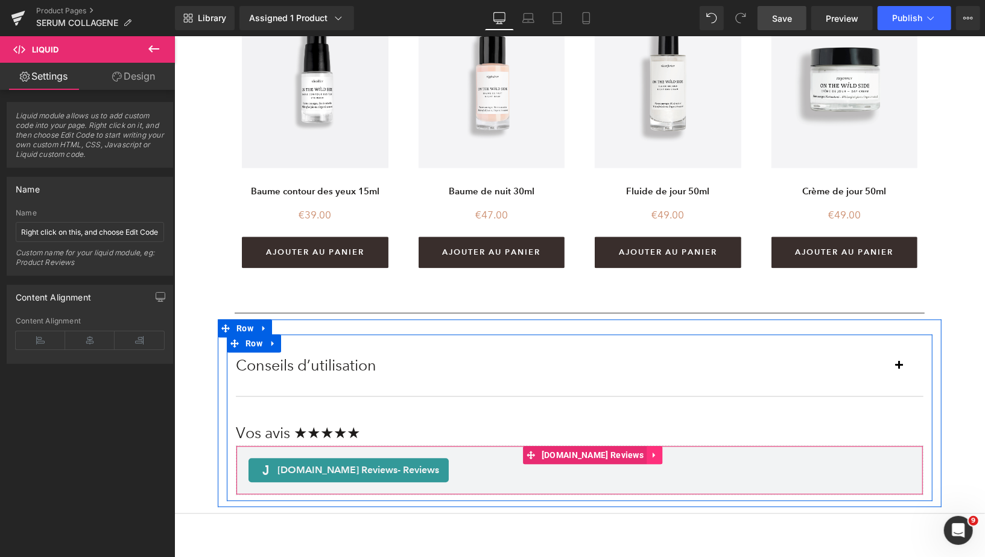
click at [650, 455] on icon at bounding box center [654, 454] width 8 height 9
click at [658, 456] on icon at bounding box center [662, 454] width 8 height 9
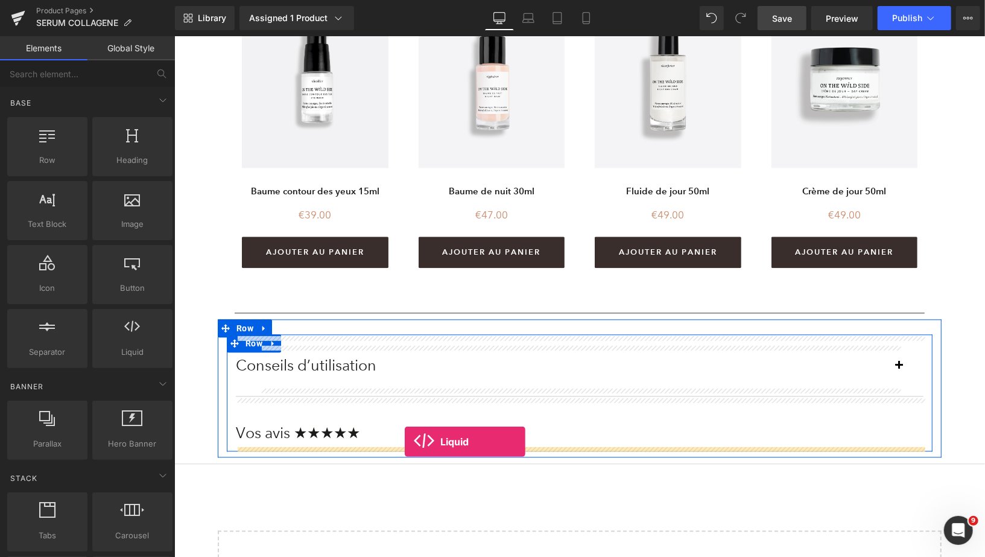
drag, startPoint x: 310, startPoint y: 385, endPoint x: 403, endPoint y: 442, distance: 108.9
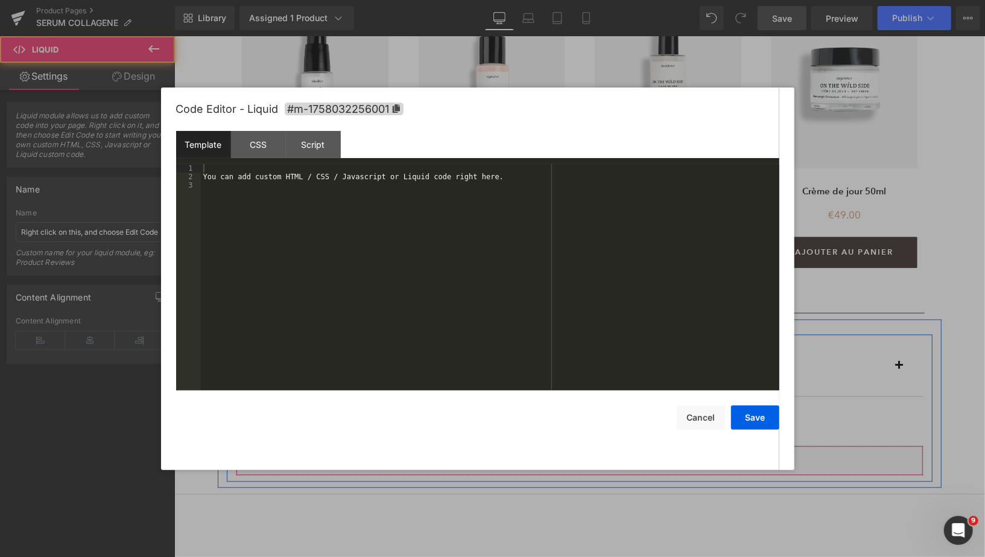
click at [598, 457] on div "Liquid" at bounding box center [579, 460] width 688 height 30
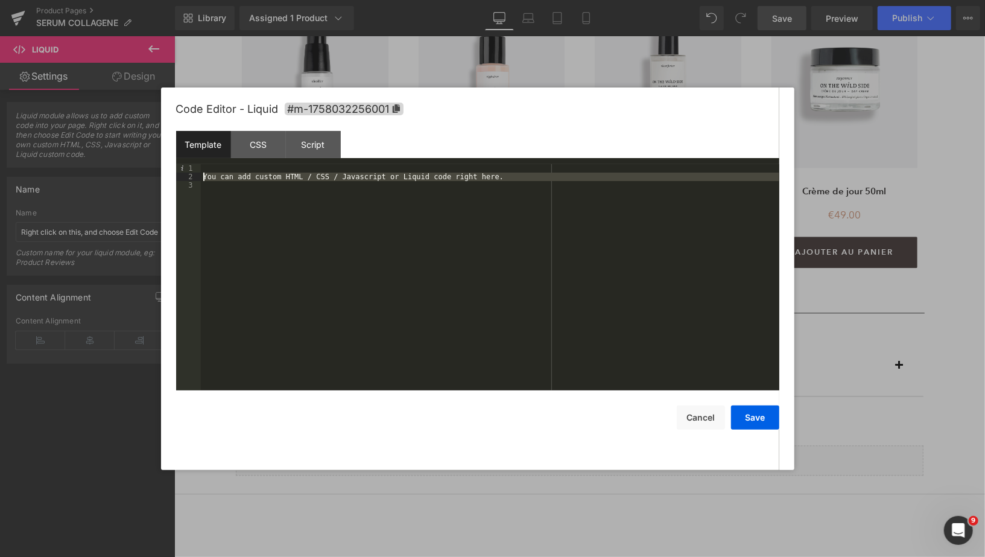
drag, startPoint x: 529, startPoint y: 184, endPoint x: 202, endPoint y: 178, distance: 326.5
click at [202, 178] on div "You can add custom HTML / CSS / Javascript or Liquid code right here." at bounding box center [490, 285] width 579 height 243
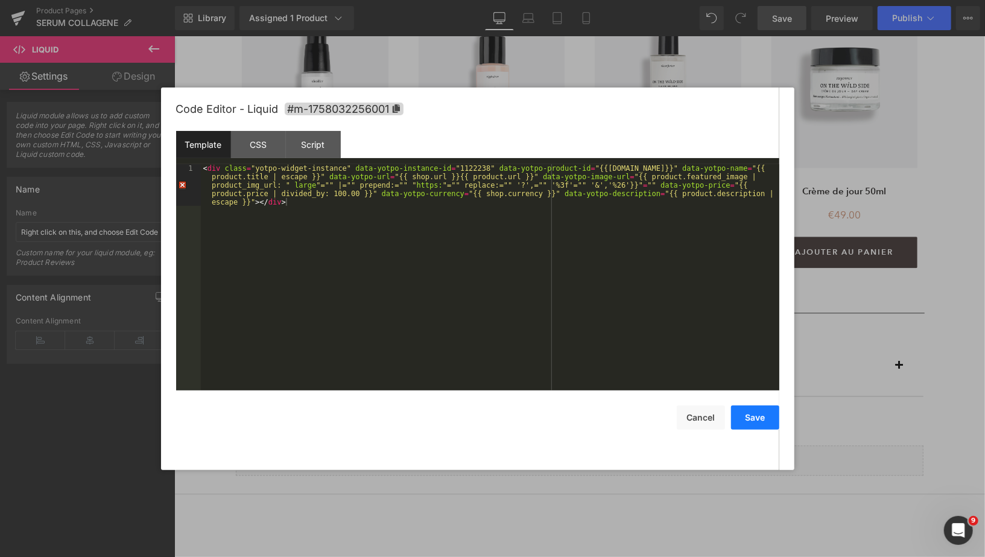
click at [761, 416] on button "Save" at bounding box center [755, 417] width 48 height 24
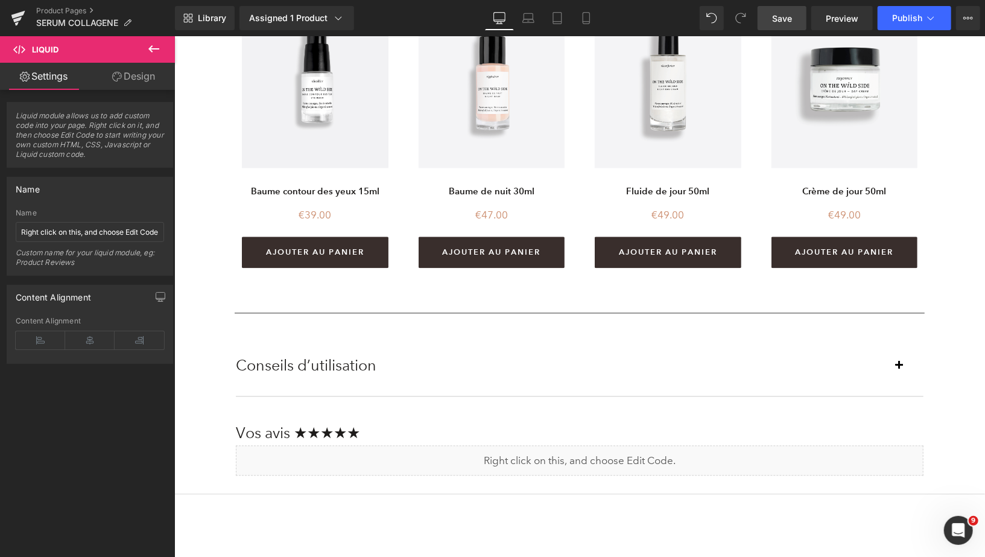
click at [782, 19] on span "Save" at bounding box center [782, 18] width 20 height 13
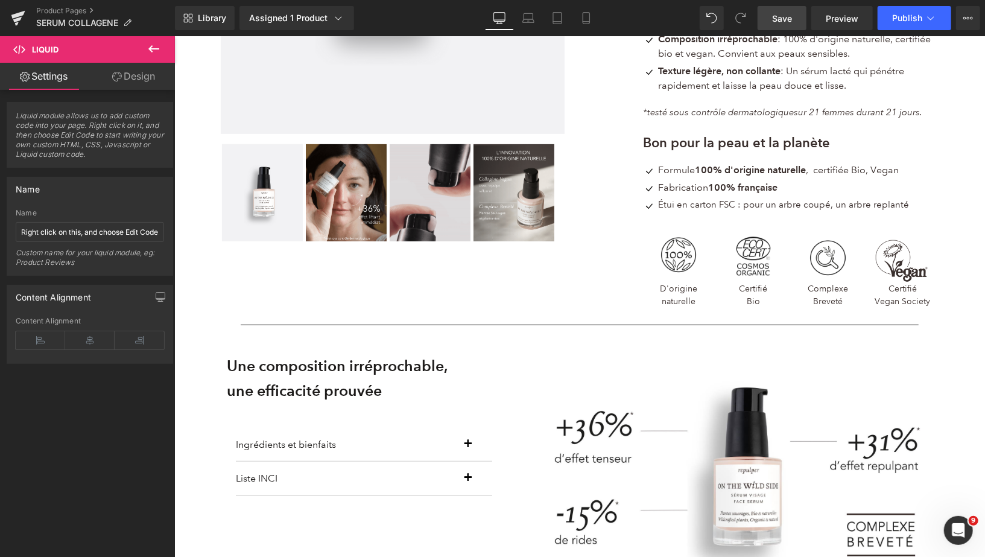
scroll to position [0, 0]
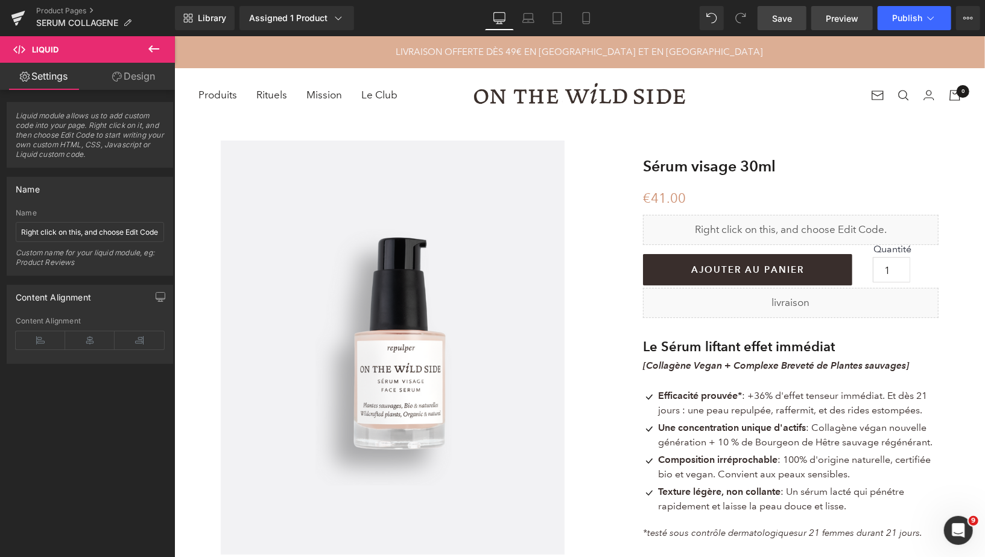
click at [827, 16] on span "Preview" at bounding box center [842, 18] width 33 height 13
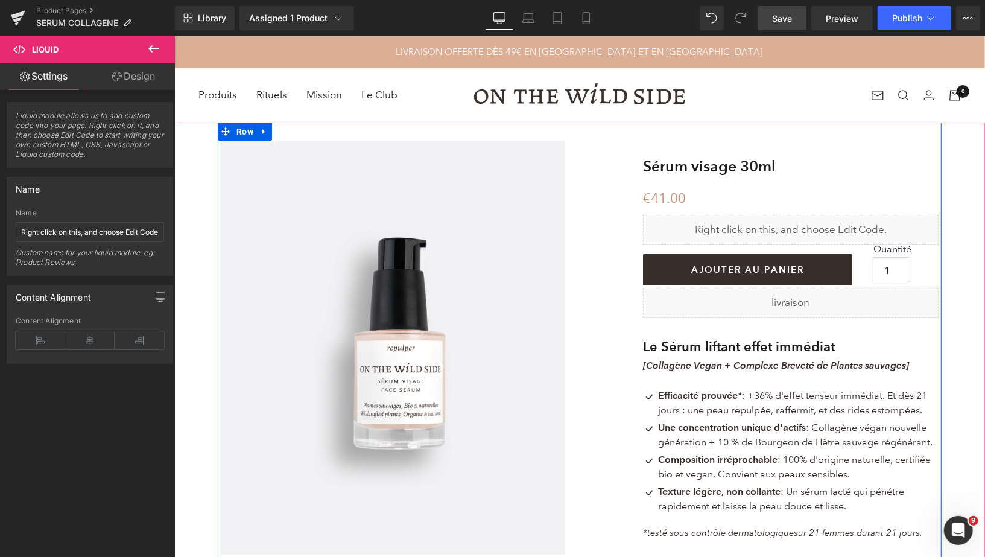
click at [807, 221] on icon at bounding box center [804, 224] width 6 height 6
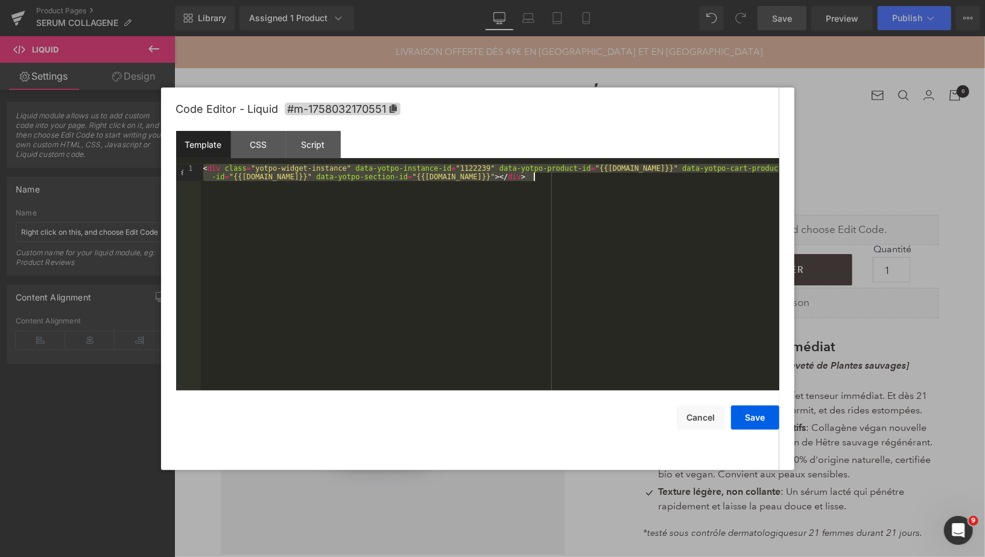
drag, startPoint x: 202, startPoint y: 168, endPoint x: 544, endPoint y: 176, distance: 341.6
click at [544, 176] on div "< div class = "yotpo-widget-instance" data-yotpo-instance-id = "1122239" data-y…" at bounding box center [490, 294] width 579 height 260
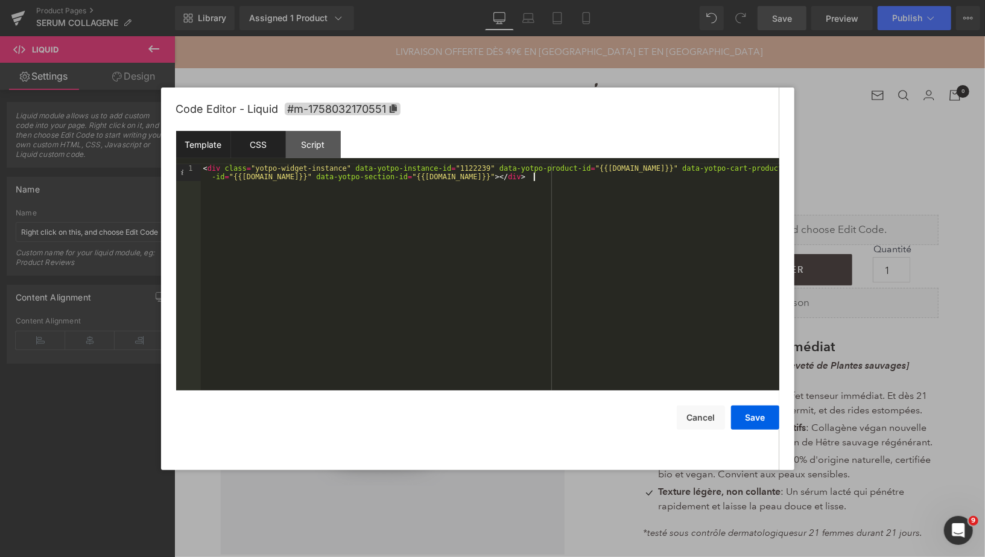
click at [252, 149] on div "CSS" at bounding box center [258, 144] width 55 height 27
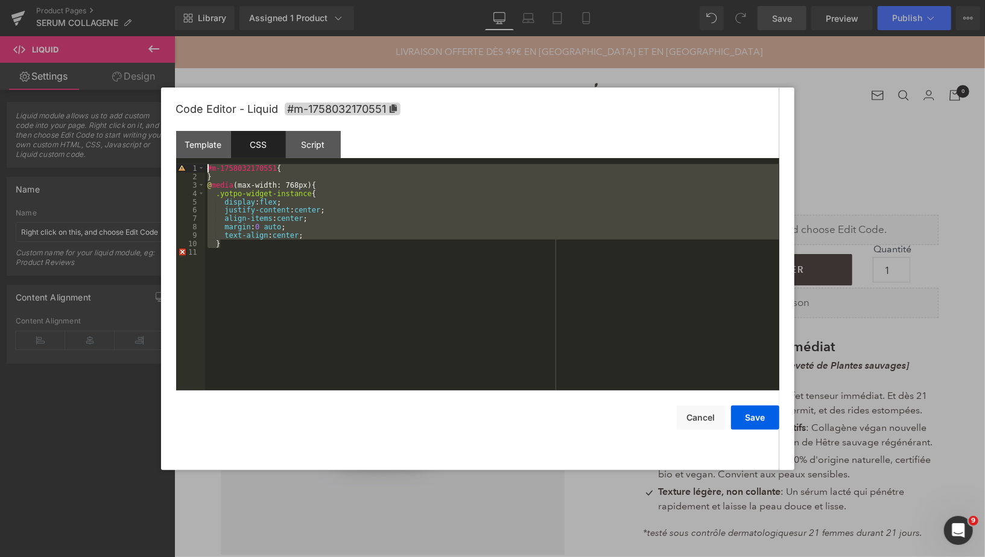
drag, startPoint x: 232, startPoint y: 246, endPoint x: 209, endPoint y: 168, distance: 81.1
click at [209, 168] on div "#m-1758032170551 { } @ media (max-width: 768px) { .yotpo-widget-instance { disp…" at bounding box center [492, 285] width 574 height 243
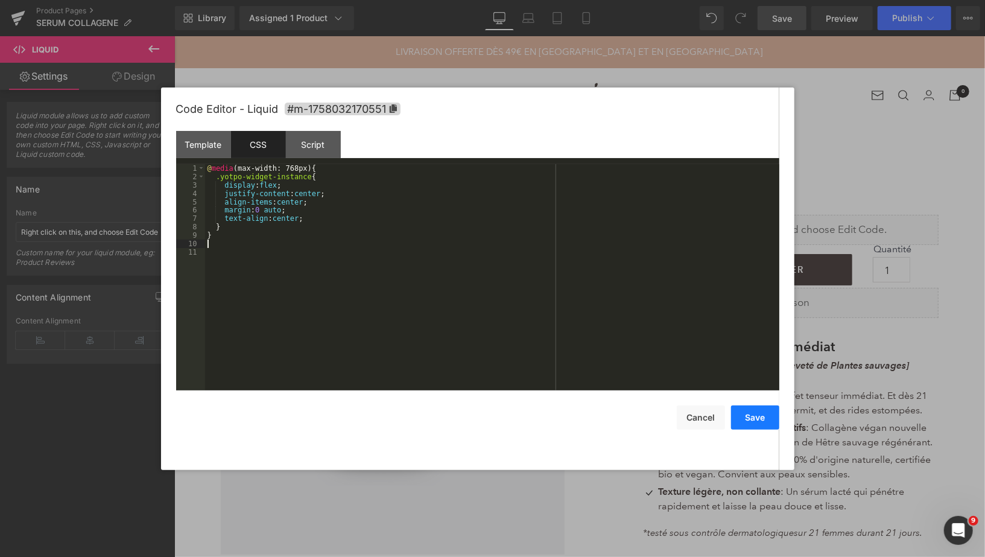
click at [743, 416] on button "Save" at bounding box center [755, 417] width 48 height 24
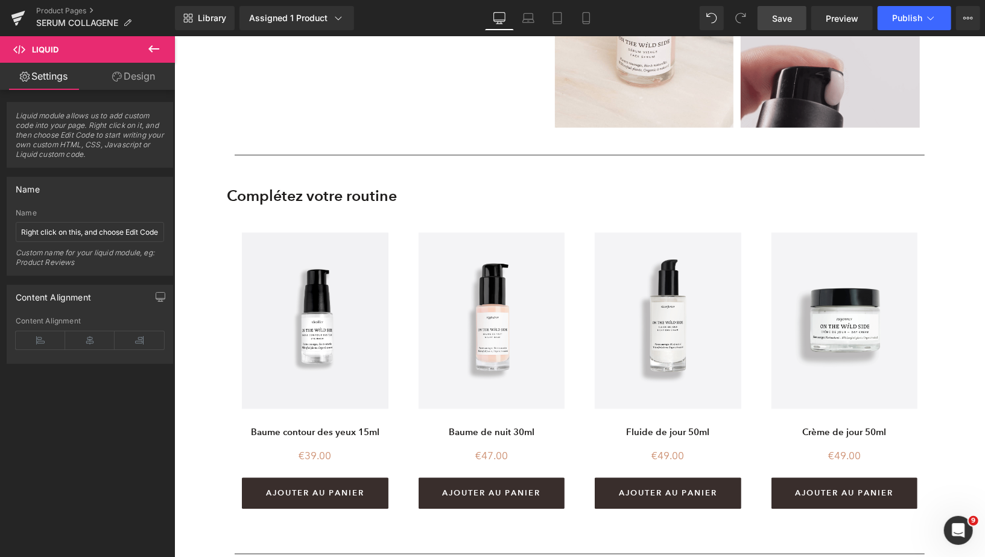
scroll to position [1812, 0]
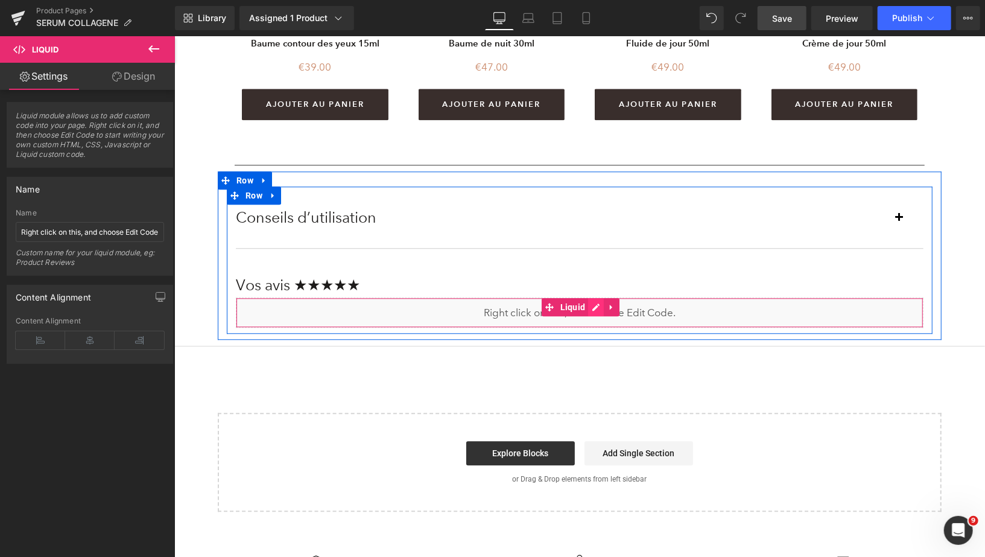
click at [594, 308] on div "Liquid" at bounding box center [579, 312] width 688 height 30
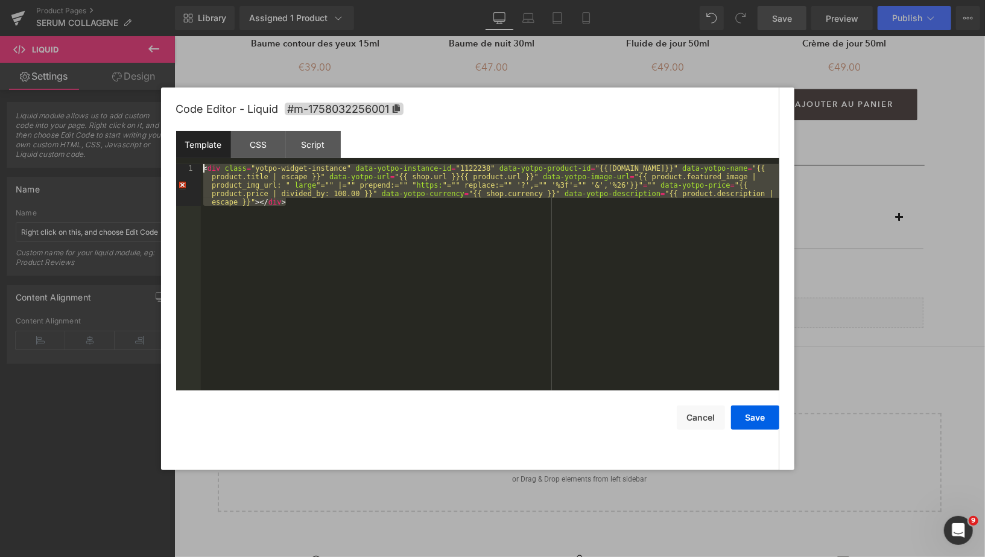
drag, startPoint x: 301, startPoint y: 202, endPoint x: 201, endPoint y: 168, distance: 105.5
click at [201, 168] on div "< div class = "yotpo-widget-instance" data-yotpo-instance-id = "1122238" data-y…" at bounding box center [490, 319] width 579 height 310
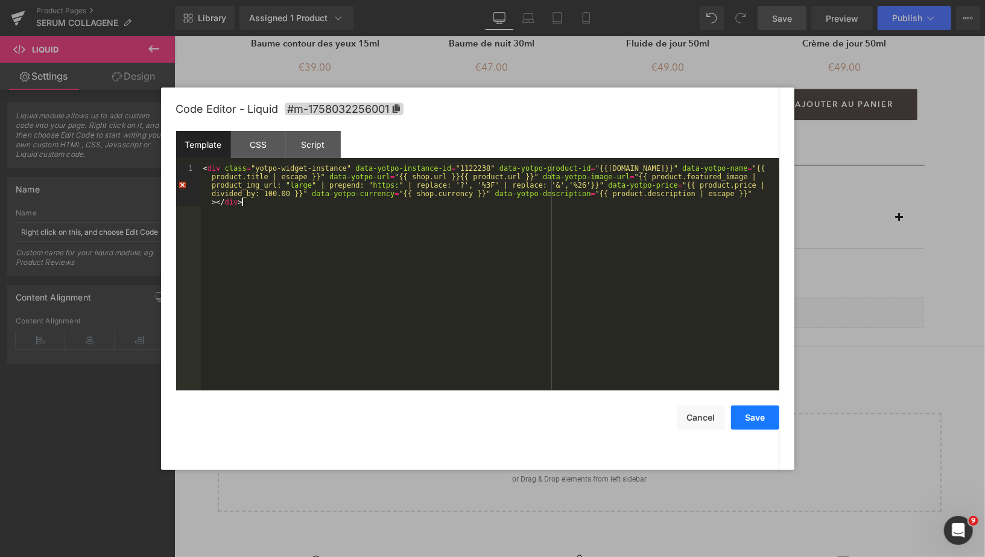
click at [764, 420] on button "Save" at bounding box center [755, 417] width 48 height 24
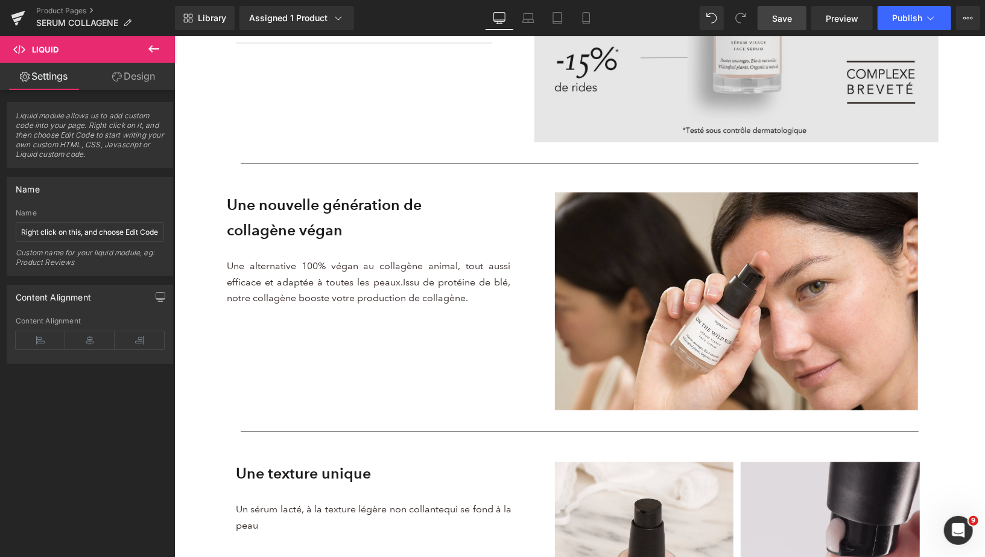
scroll to position [843, 0]
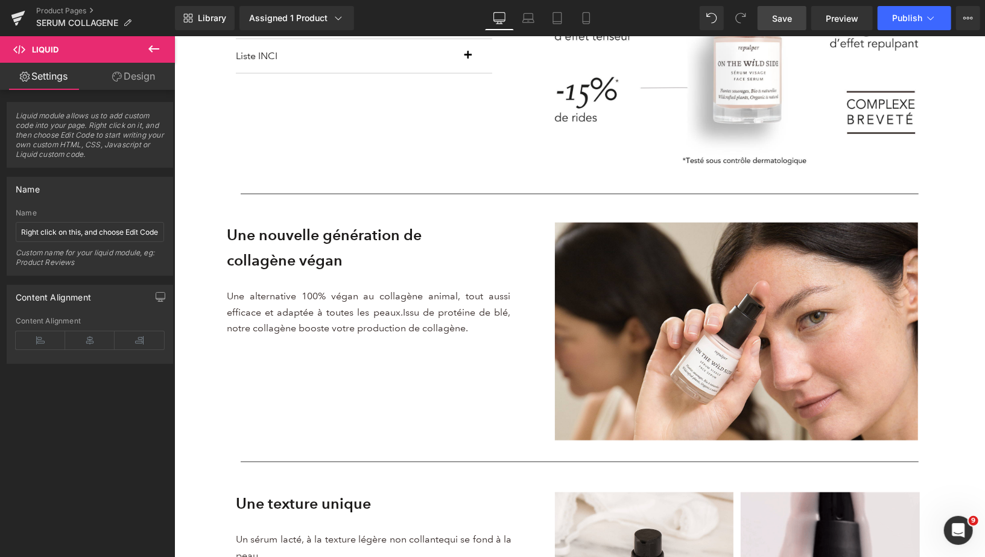
click at [786, 17] on span "Save" at bounding box center [782, 18] width 20 height 13
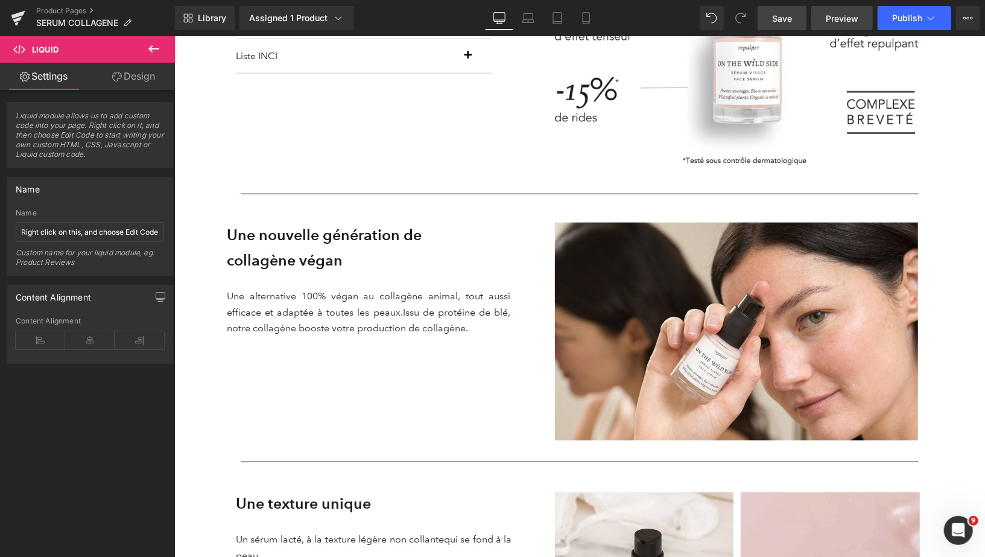
click at [831, 14] on span "Preview" at bounding box center [842, 18] width 33 height 13
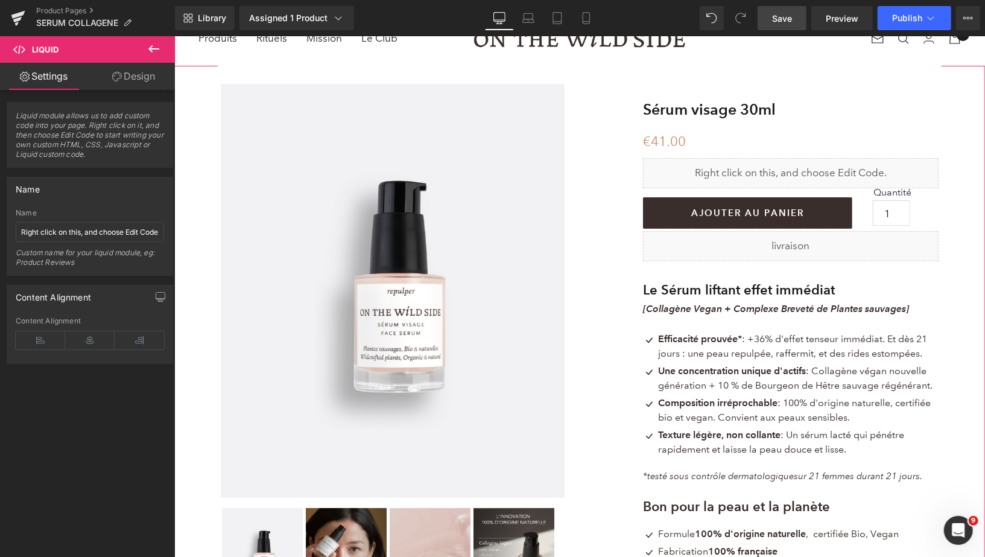
scroll to position [0, 0]
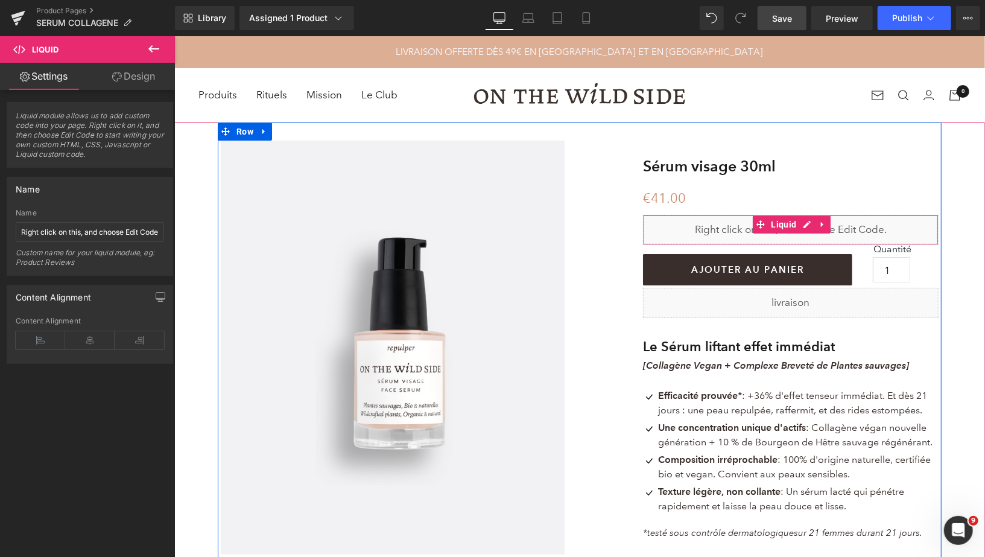
click at [804, 224] on div "Liquid" at bounding box center [791, 229] width 296 height 30
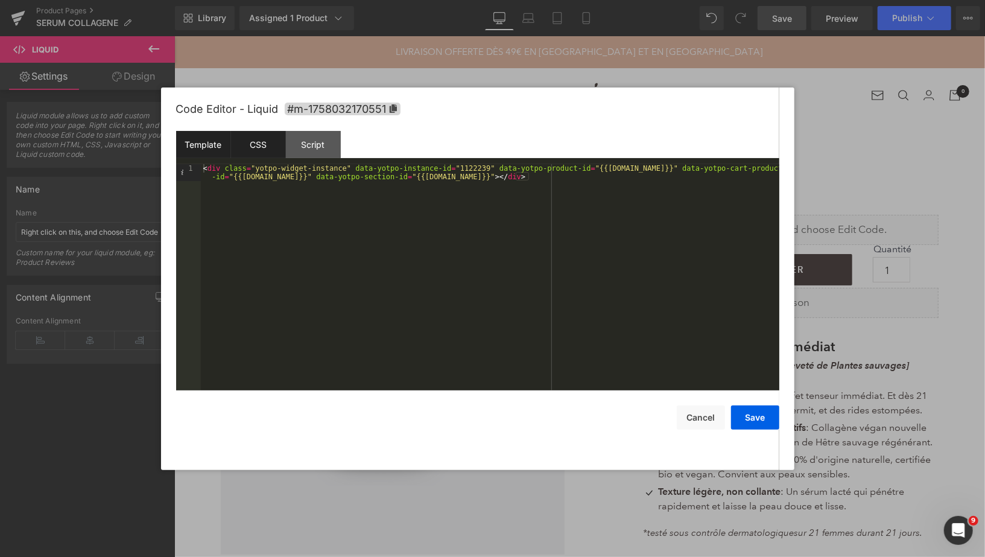
click at [258, 148] on div "CSS" at bounding box center [258, 144] width 55 height 27
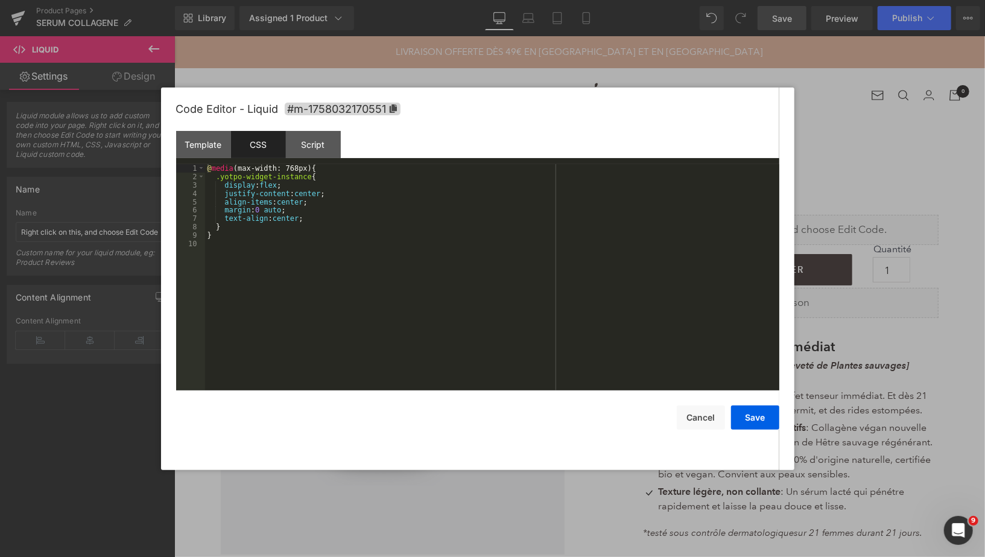
click at [208, 169] on div "@ media (max-width: 768px) { .yotpo-widget-instance { display : flex ; justify-…" at bounding box center [492, 285] width 574 height 243
click at [395, 107] on icon at bounding box center [392, 108] width 7 height 8
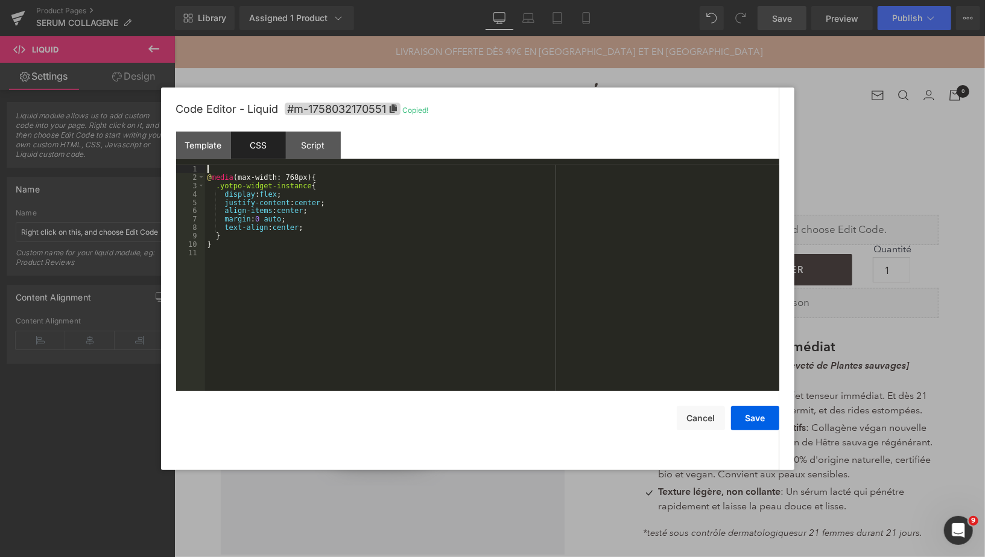
click at [230, 169] on div "@ media (max-width: 768px) { .yotpo-widget-instance { display : flex ; justify-…" at bounding box center [492, 286] width 574 height 243
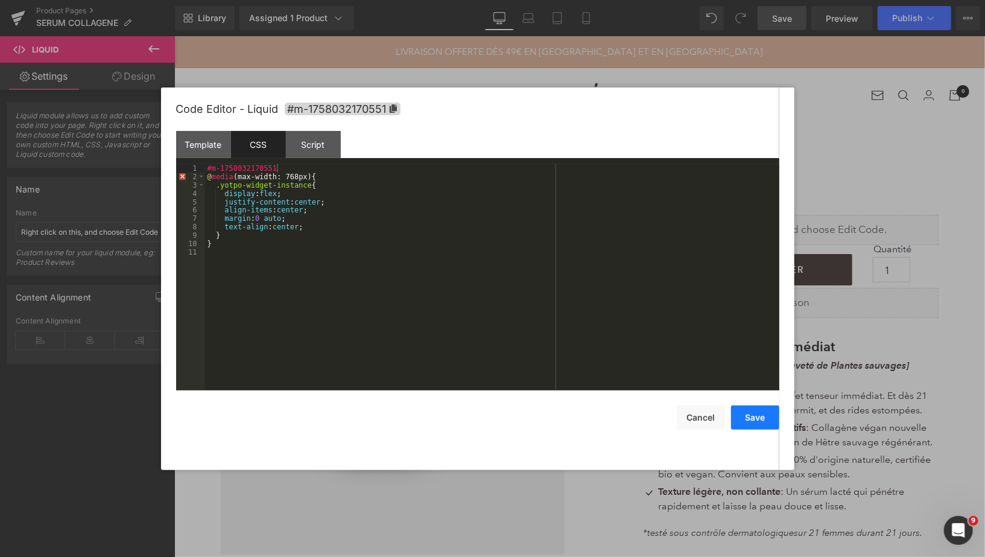
click at [758, 413] on button "Save" at bounding box center [755, 417] width 48 height 24
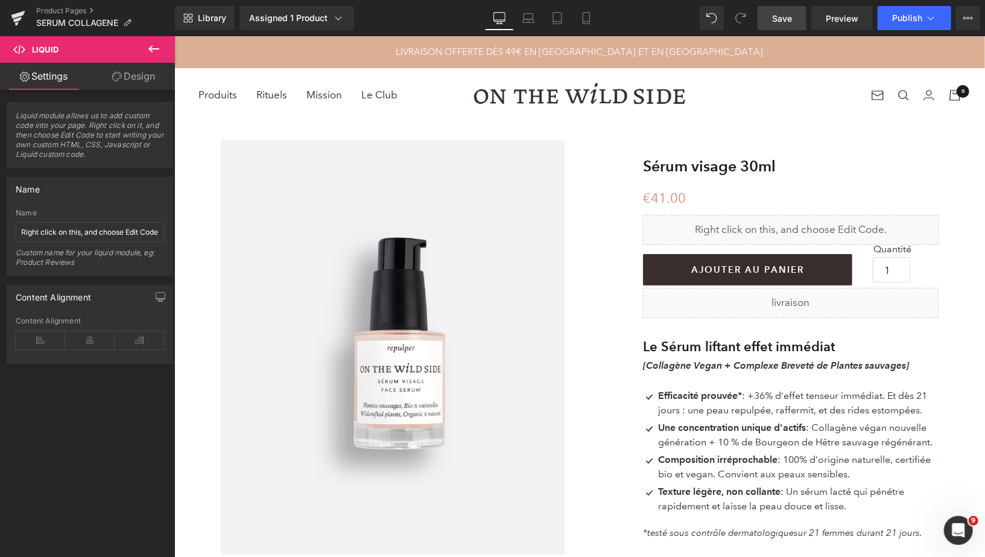
click at [790, 15] on span "Save" at bounding box center [782, 18] width 20 height 13
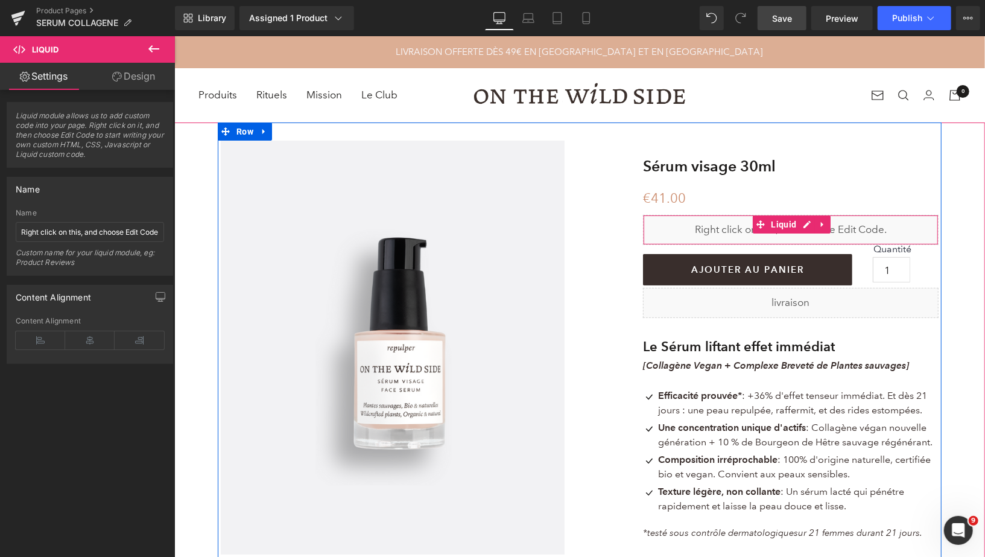
click at [804, 226] on div "Liquid" at bounding box center [791, 229] width 296 height 30
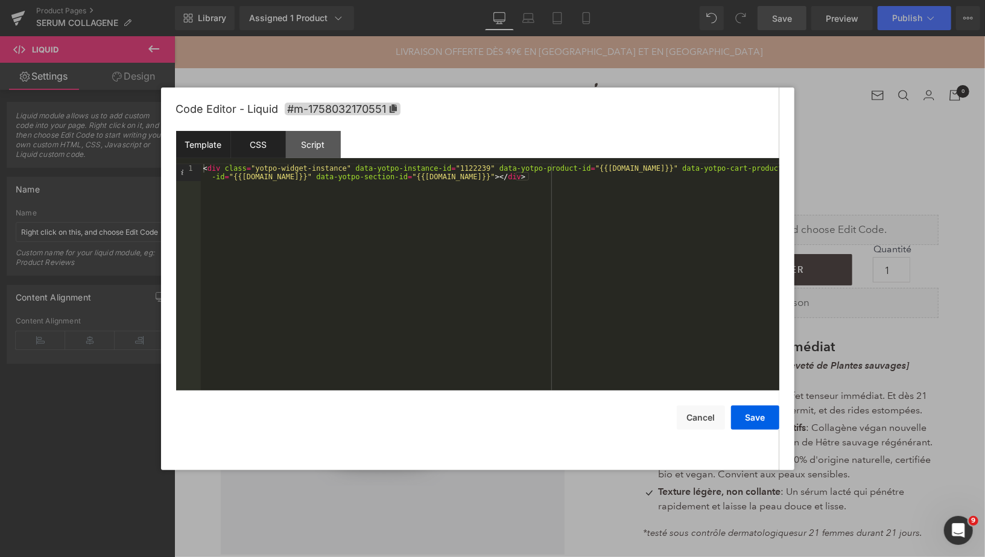
click at [259, 151] on div "CSS" at bounding box center [258, 144] width 55 height 27
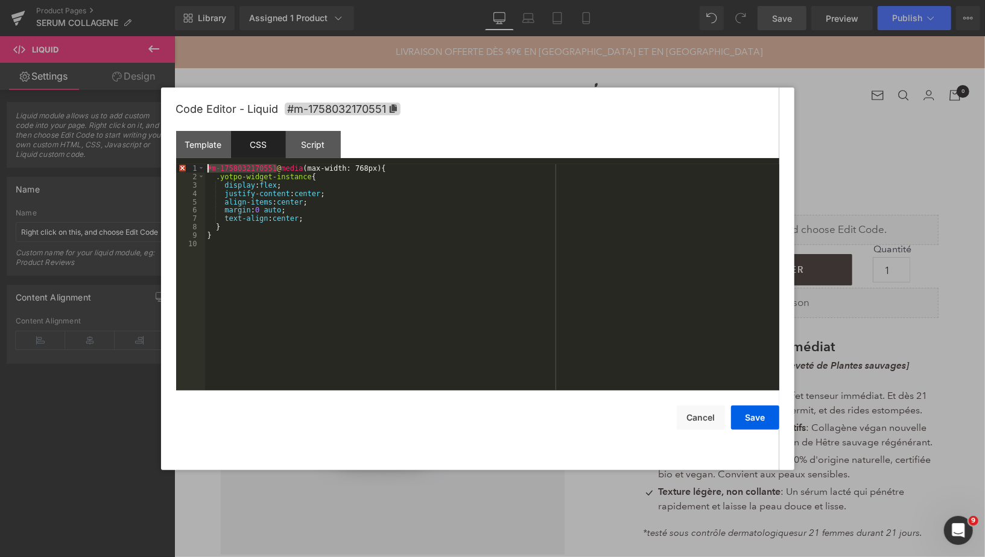
drag, startPoint x: 276, startPoint y: 168, endPoint x: 206, endPoint y: 166, distance: 70.0
click at [206, 166] on div "#m-1758032170551 @ media (max-width: 768px) { .yotpo-widget-instance { display …" at bounding box center [492, 285] width 574 height 243
click at [766, 419] on button "Save" at bounding box center [755, 417] width 48 height 24
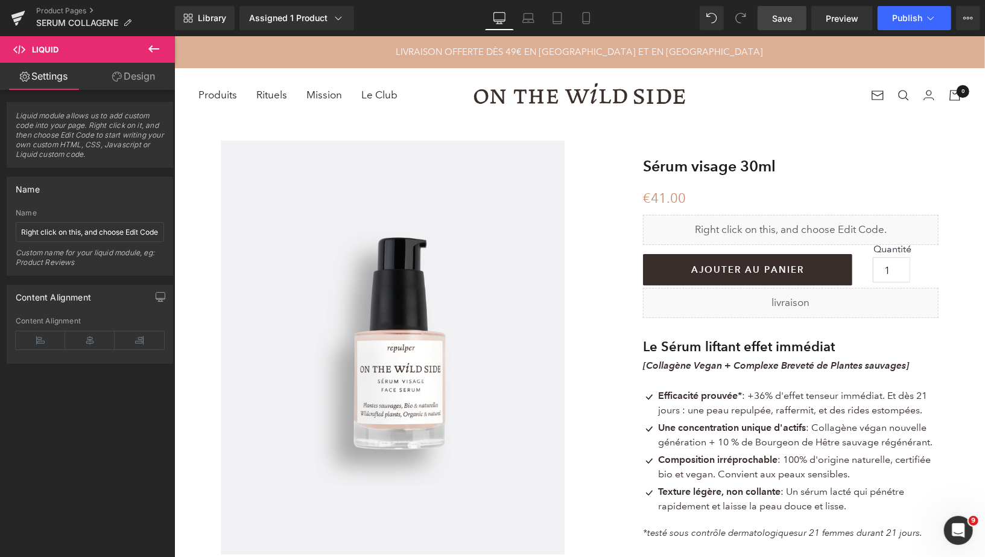
click at [778, 21] on span "Save" at bounding box center [782, 18] width 20 height 13
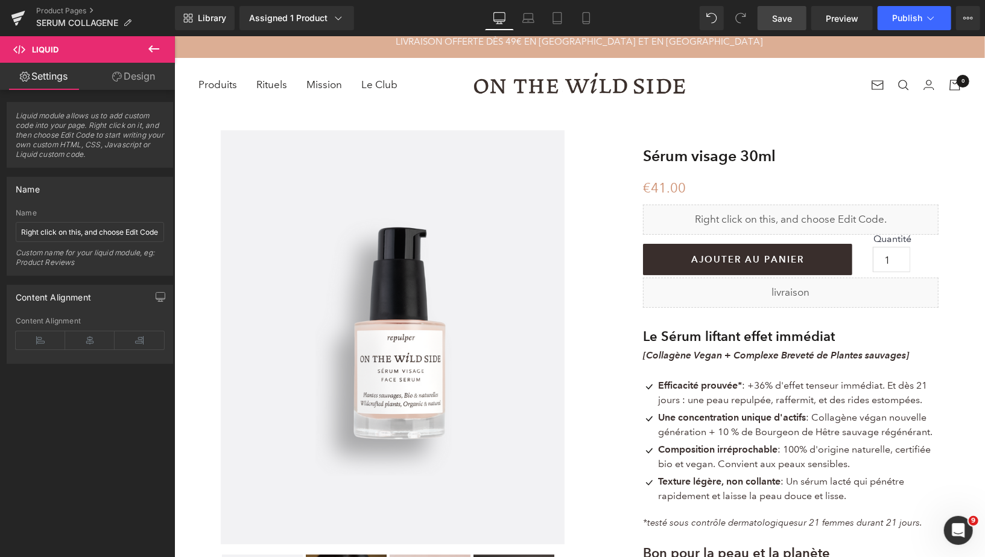
scroll to position [4, 0]
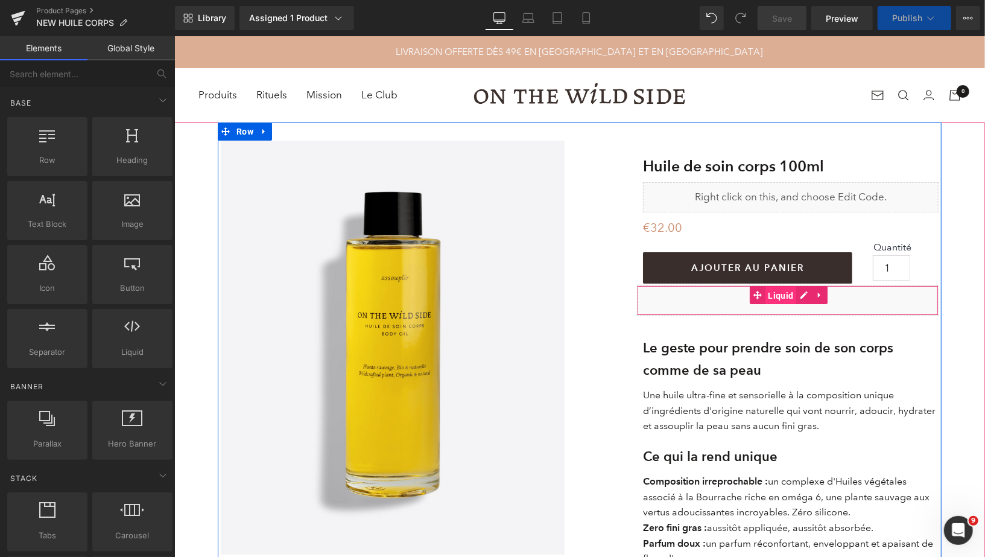
click at [782, 295] on span "Liquid" at bounding box center [780, 295] width 31 height 18
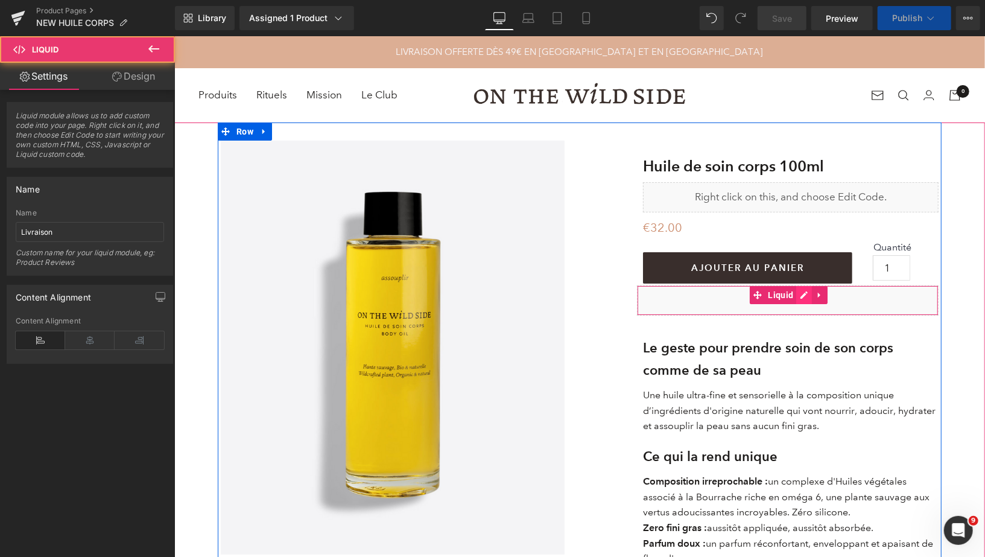
click at [807, 297] on div "Liquid" at bounding box center [788, 300] width 302 height 30
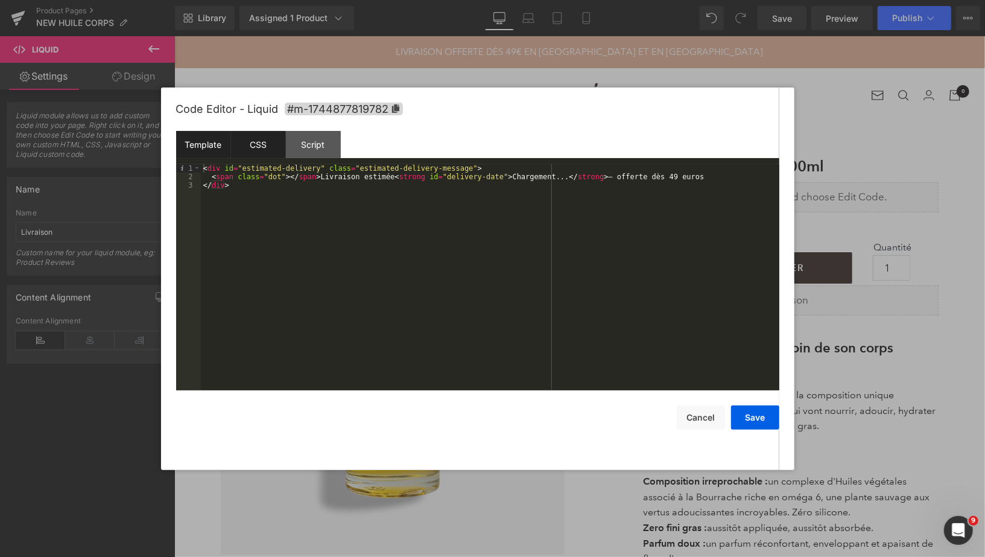
click at [256, 147] on div "CSS" at bounding box center [258, 144] width 55 height 27
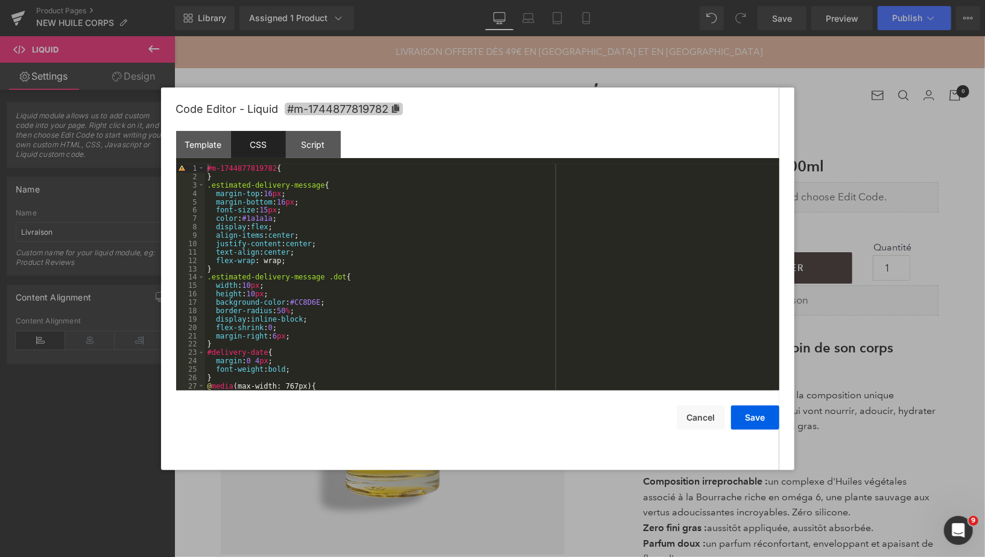
click at [396, 110] on icon at bounding box center [395, 108] width 7 height 8
click at [214, 142] on div "Template" at bounding box center [203, 144] width 55 height 27
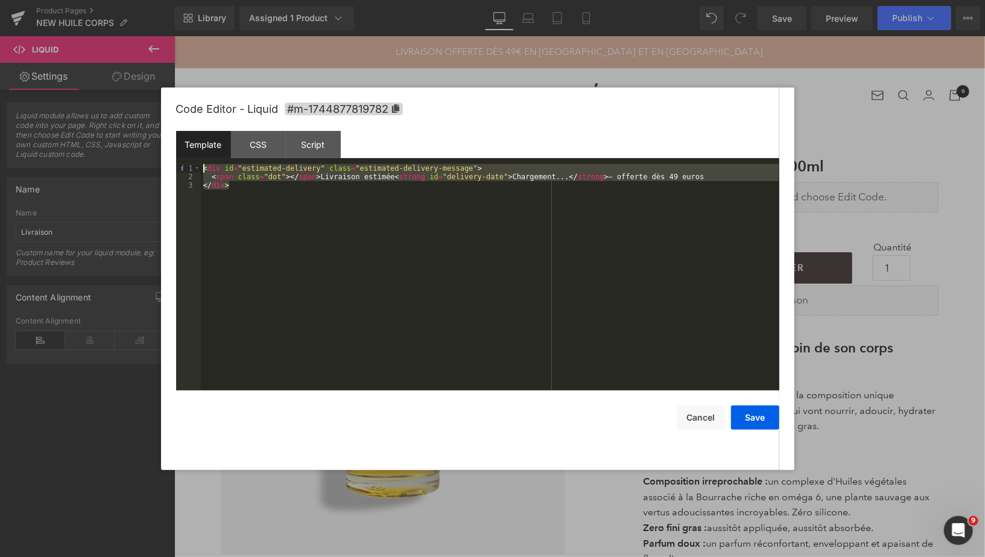
drag, startPoint x: 238, startPoint y: 189, endPoint x: 201, endPoint y: 168, distance: 43.0
click at [201, 168] on div "< div id = "estimated-delivery" class = "estimated-delivery-message" > < span c…" at bounding box center [490, 285] width 579 height 243
click at [698, 415] on button "Cancel" at bounding box center [701, 417] width 48 height 24
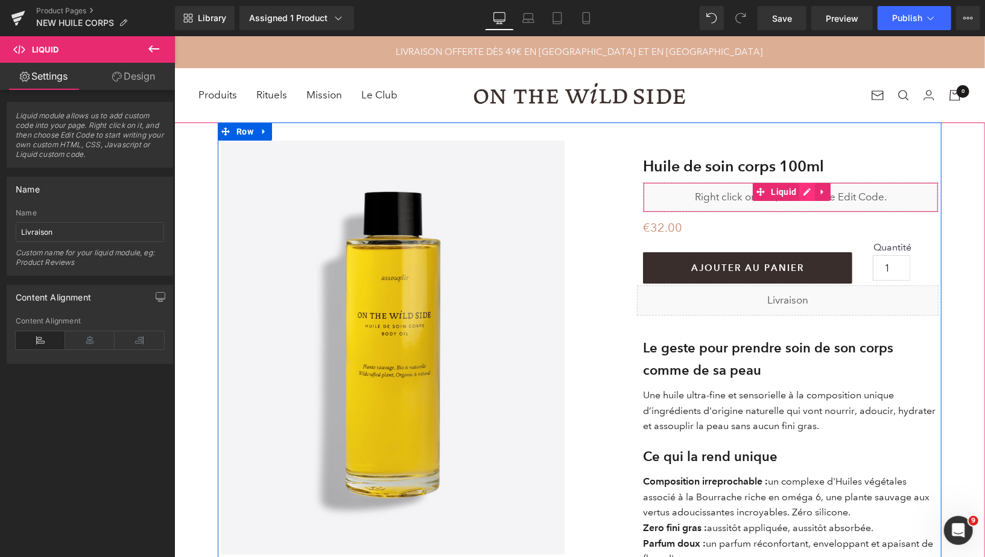
click at [807, 194] on div "Liquid" at bounding box center [791, 197] width 296 height 30
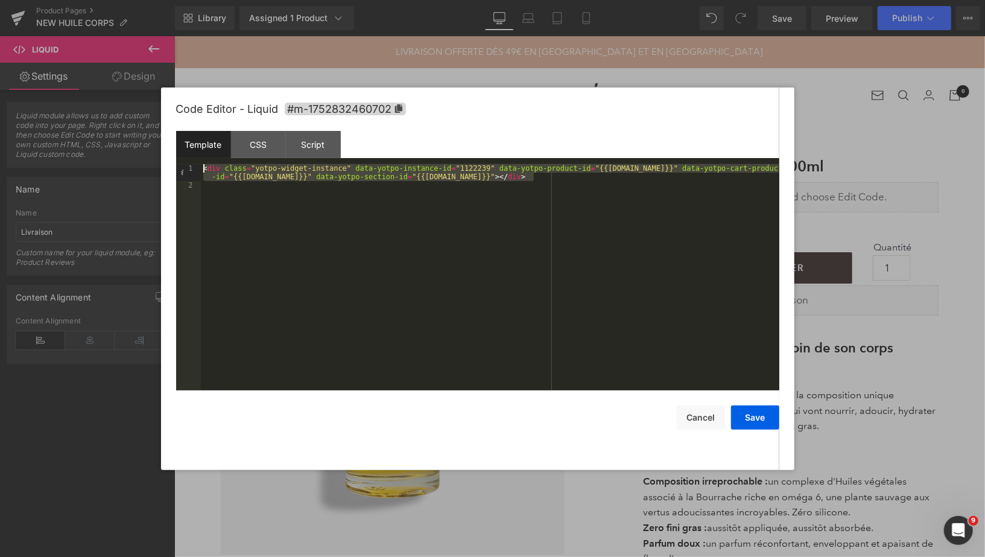
drag, startPoint x: 539, startPoint y: 179, endPoint x: 200, endPoint y: 167, distance: 339.3
click at [200, 167] on pre "1 2 < div class = "yotpo-widget-instance" data-yotpo-instance-id = "1122239" da…" at bounding box center [477, 277] width 603 height 226
click at [252, 146] on div "CSS" at bounding box center [258, 144] width 55 height 27
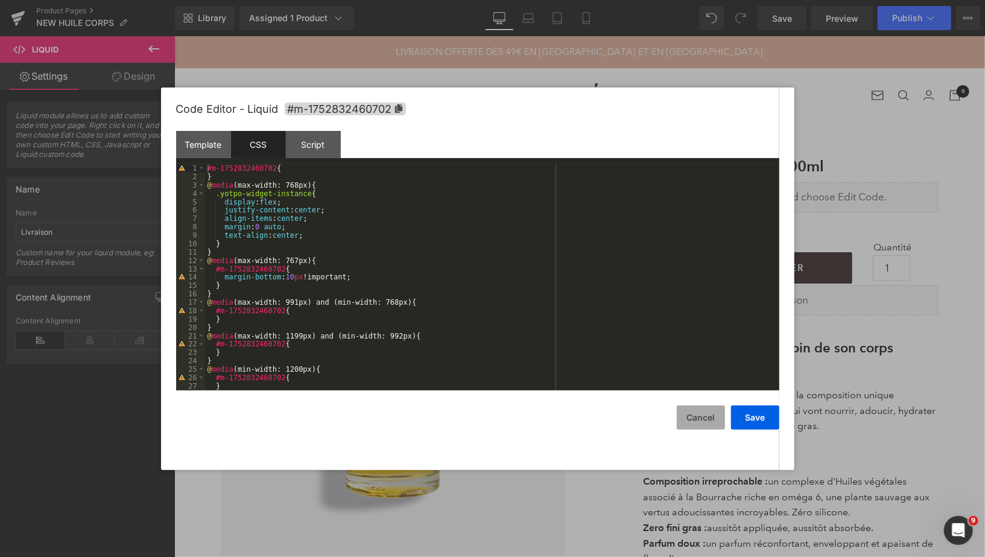
click at [687, 415] on button "Cancel" at bounding box center [701, 417] width 48 height 24
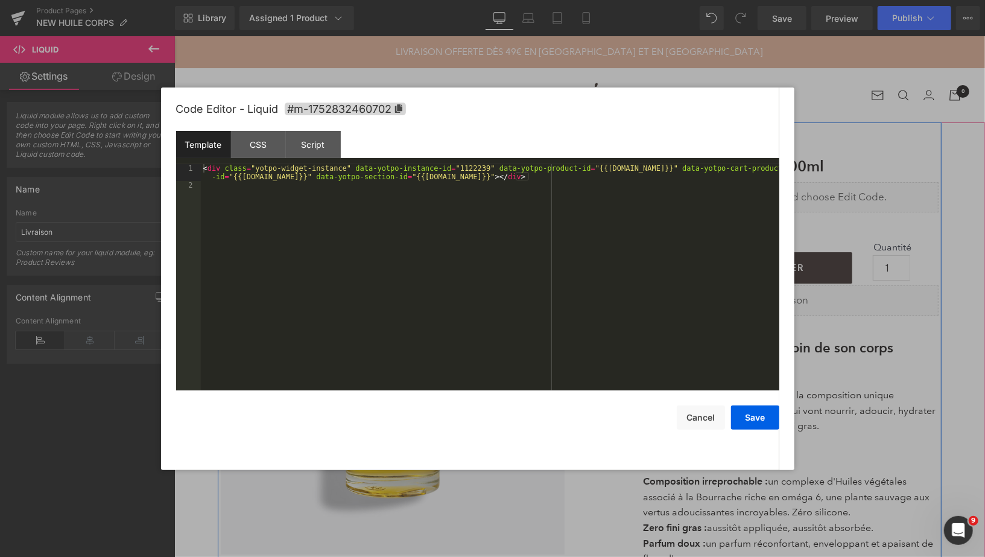
click at [807, 190] on icon at bounding box center [804, 191] width 6 height 6
click at [251, 139] on div "CSS" at bounding box center [258, 144] width 55 height 27
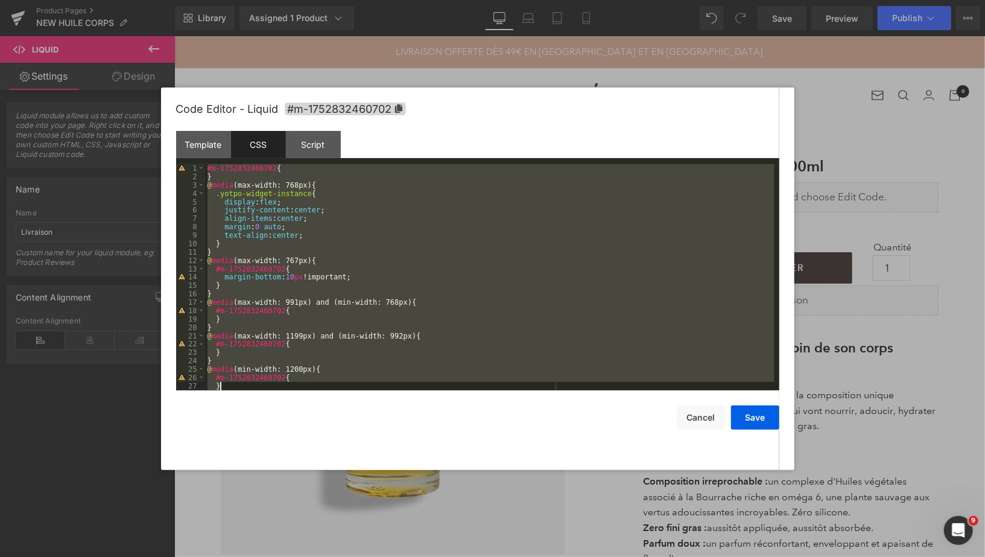
scroll to position [59, 0]
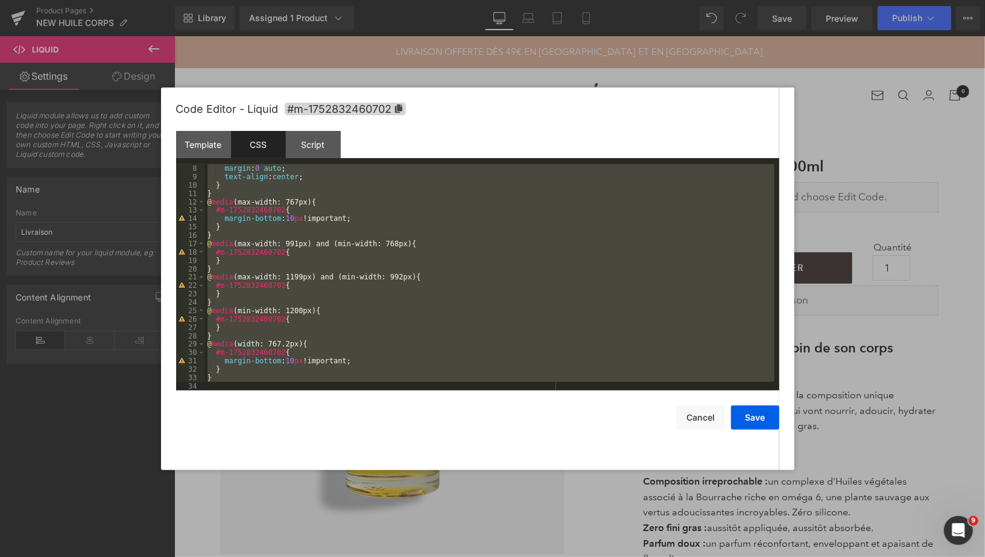
drag, startPoint x: 208, startPoint y: 168, endPoint x: 347, endPoint y: 414, distance: 282.4
click at [347, 414] on div "Code Editor - Liquid #m-1752832460702 Template CSS Script Data 1 2 < div class …" at bounding box center [477, 278] width 603 height 383
click at [694, 416] on button "Cancel" at bounding box center [701, 417] width 48 height 24
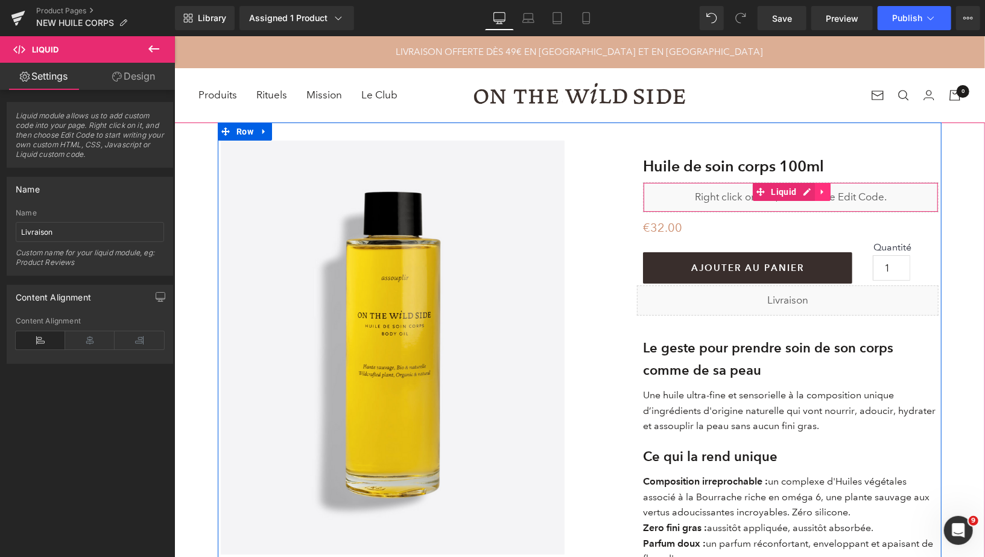
click at [816, 190] on link at bounding box center [823, 191] width 16 height 18
click at [778, 192] on div "Liquid" at bounding box center [791, 197] width 296 height 30
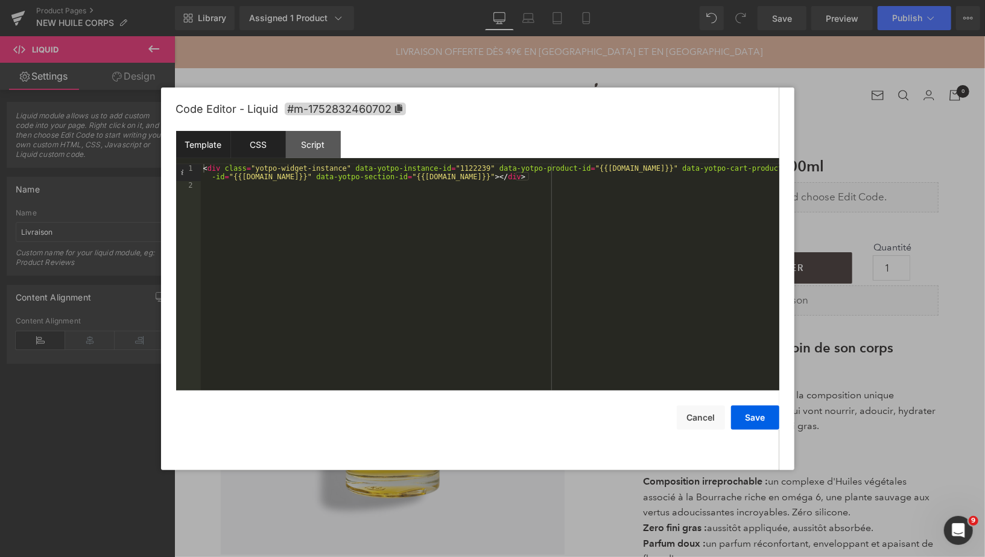
click at [253, 136] on div "CSS" at bounding box center [258, 144] width 55 height 27
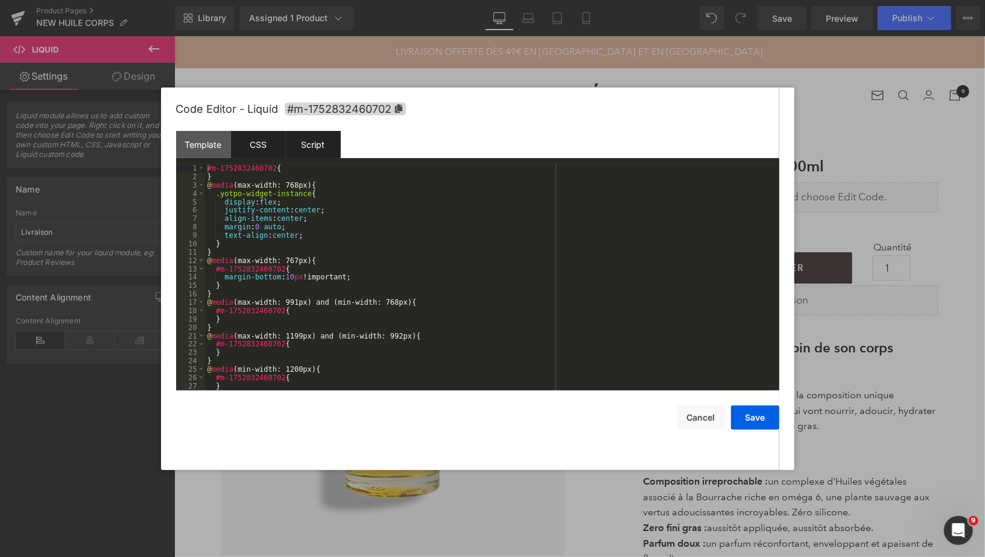
click at [319, 138] on div "Script" at bounding box center [313, 144] width 55 height 27
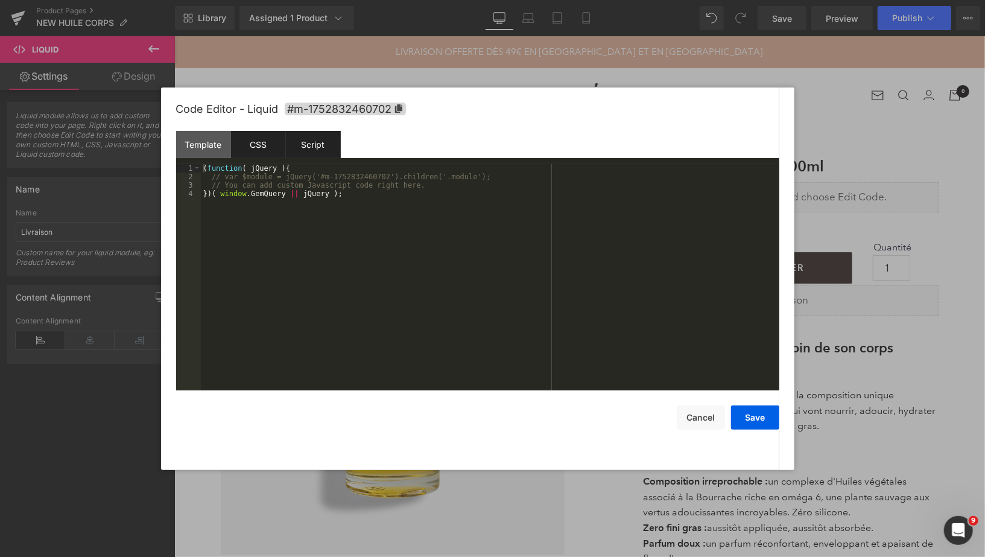
click at [264, 147] on div "CSS" at bounding box center [258, 144] width 55 height 27
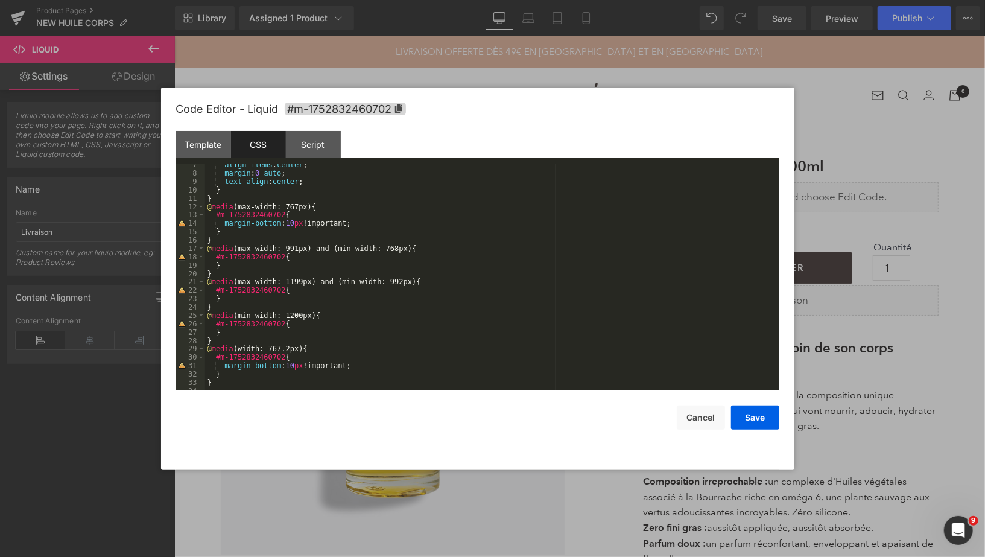
scroll to position [0, 0]
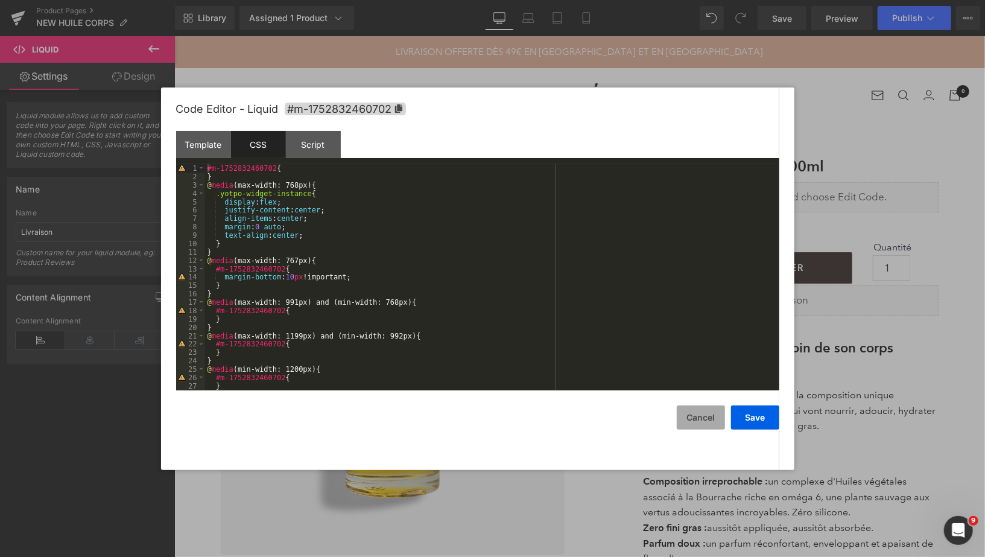
click at [705, 415] on button "Cancel" at bounding box center [701, 417] width 48 height 24
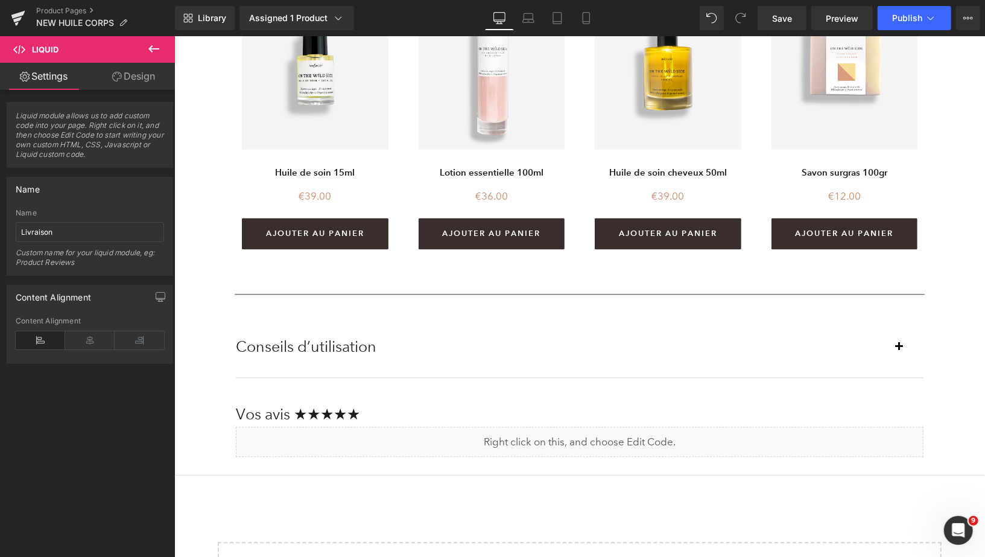
scroll to position [1551, 0]
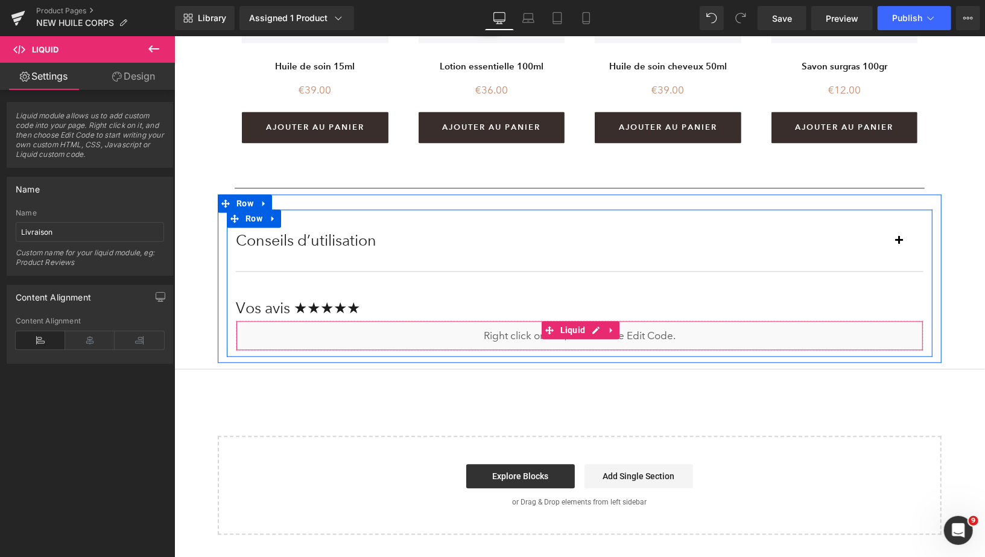
click at [593, 330] on div "Liquid" at bounding box center [579, 335] width 688 height 30
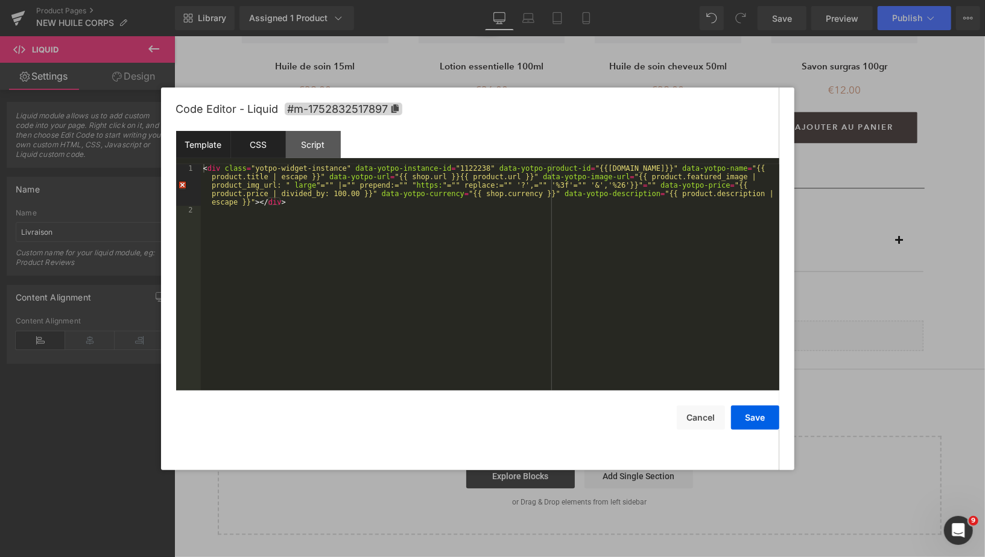
click at [257, 151] on div "CSS" at bounding box center [258, 144] width 55 height 27
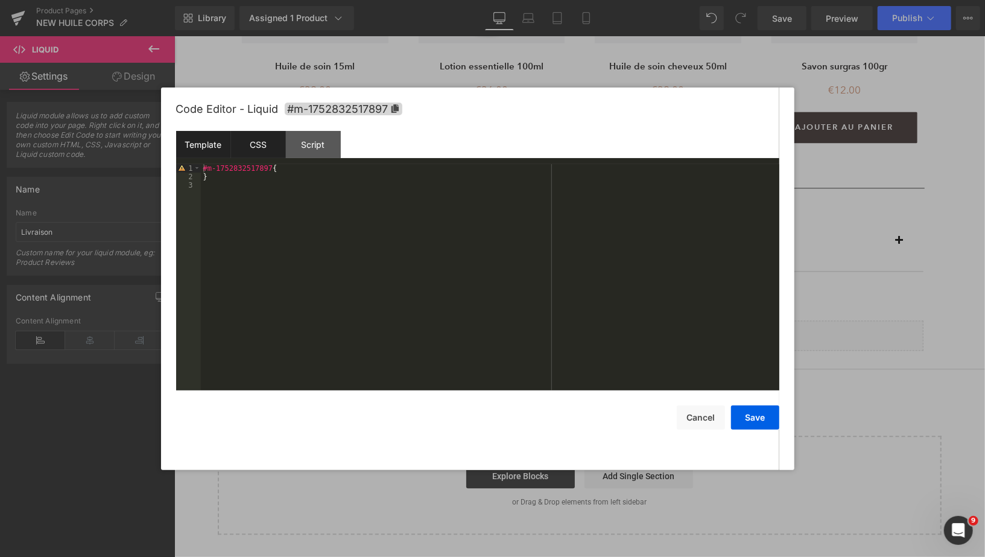
click at [206, 141] on div "Template" at bounding box center [203, 144] width 55 height 27
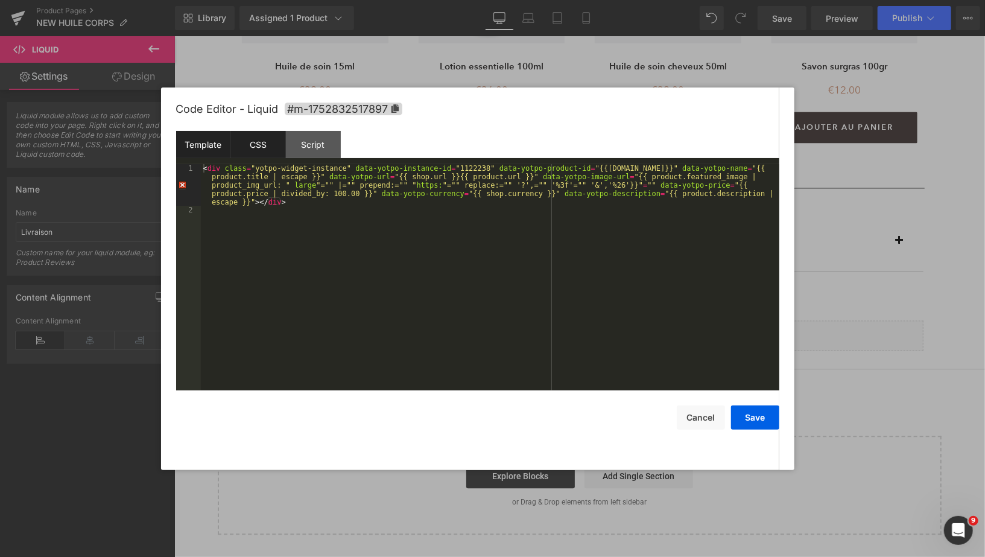
click at [255, 151] on div "CSS" at bounding box center [258, 144] width 55 height 27
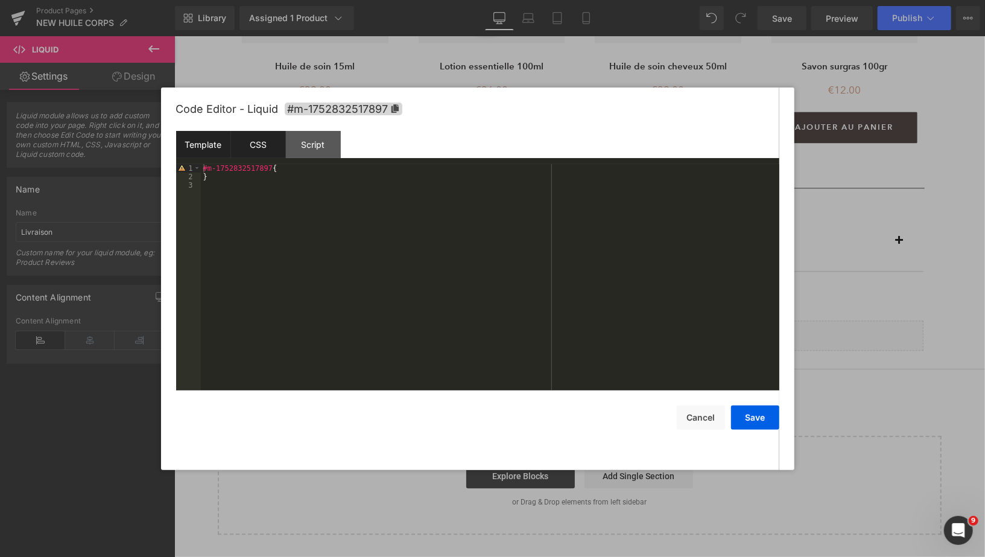
click at [208, 145] on div "Template" at bounding box center [203, 144] width 55 height 27
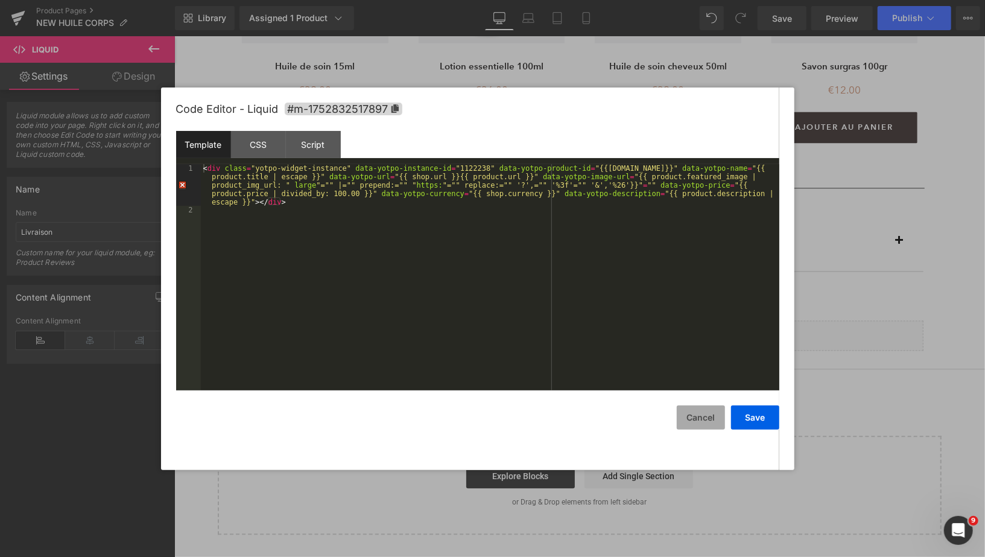
click at [685, 418] on button "Cancel" at bounding box center [701, 417] width 48 height 24
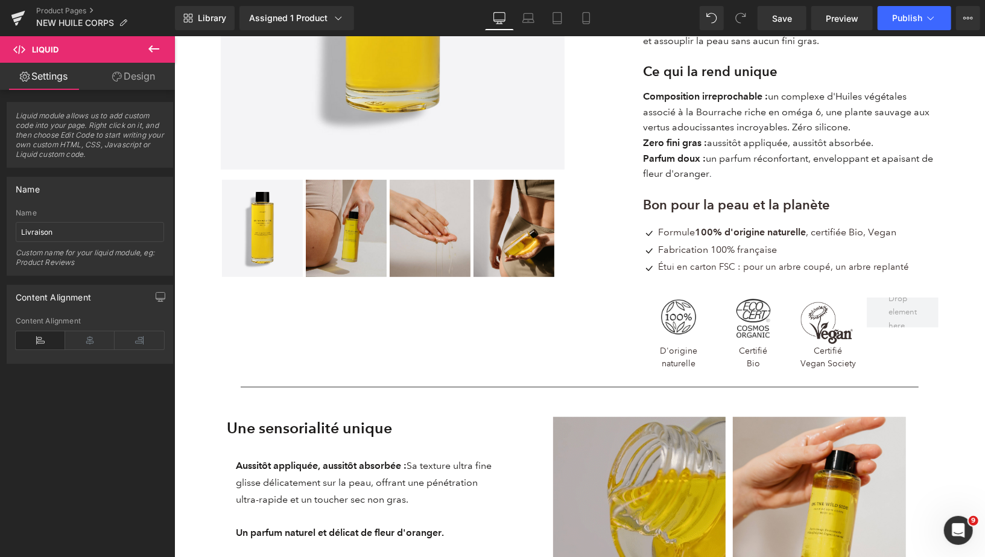
scroll to position [0, 0]
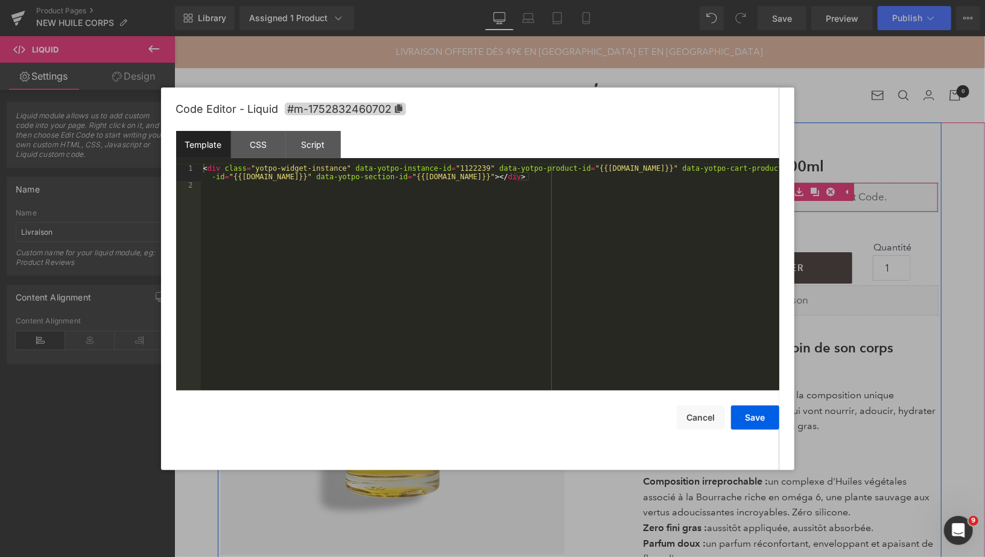
click at [783, 190] on div "Liquid" at bounding box center [791, 197] width 296 height 30
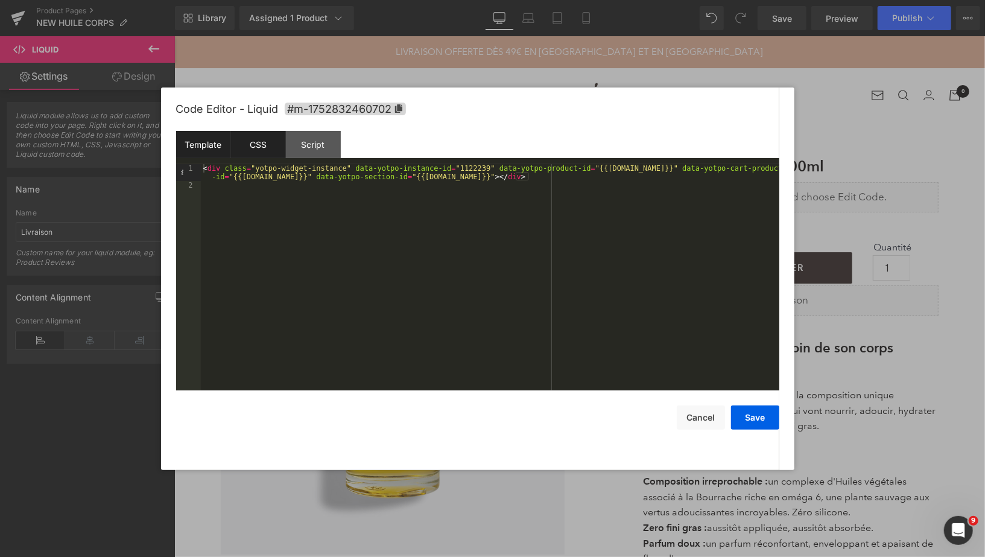
click at [253, 142] on div "CSS" at bounding box center [258, 144] width 55 height 27
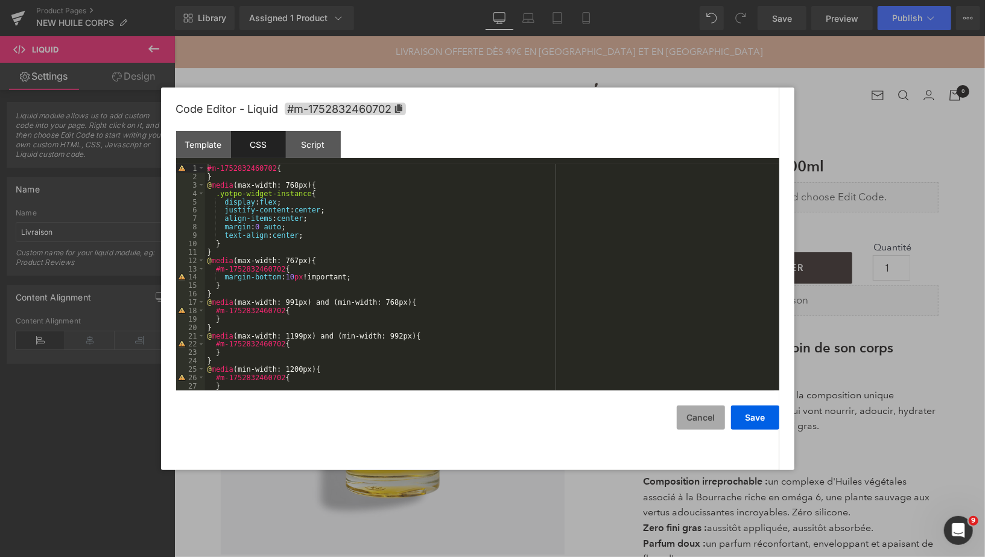
click at [685, 422] on button "Cancel" at bounding box center [701, 417] width 48 height 24
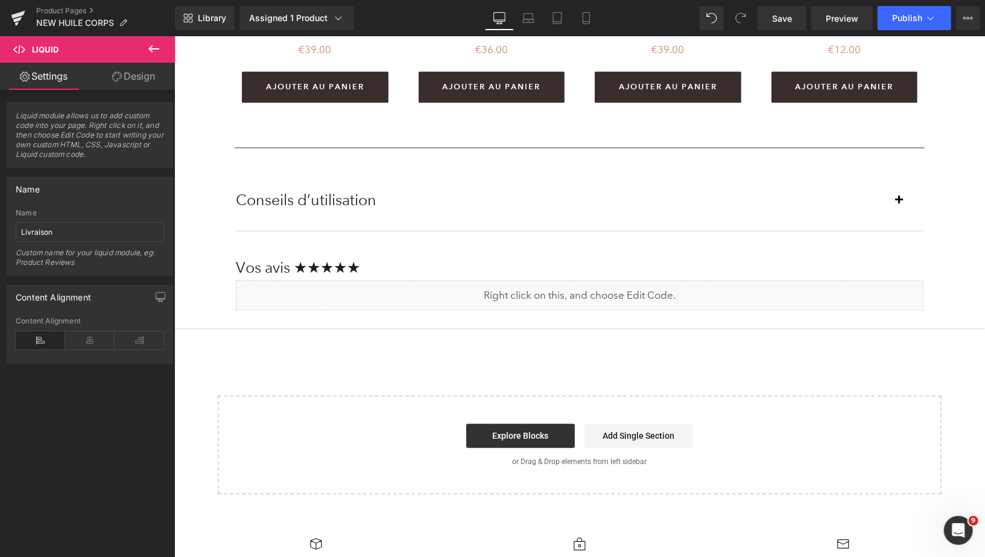
scroll to position [1658, 0]
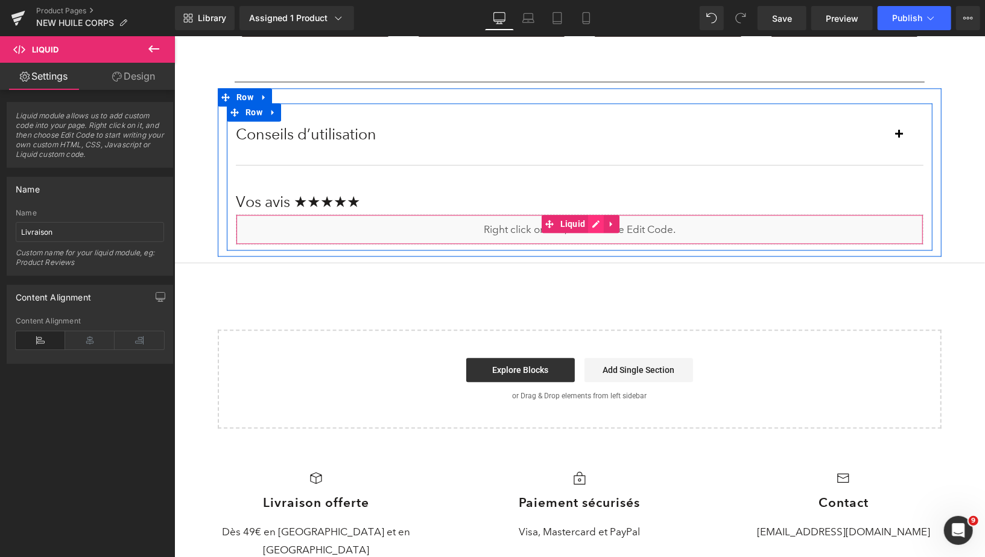
click at [596, 221] on div "Liquid" at bounding box center [579, 229] width 688 height 30
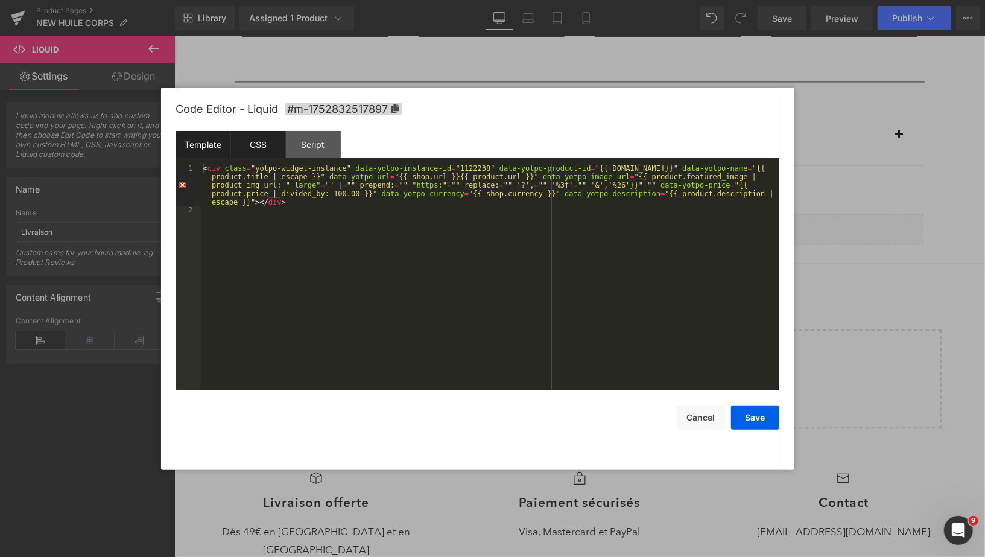
click at [258, 145] on div "CSS" at bounding box center [258, 144] width 55 height 27
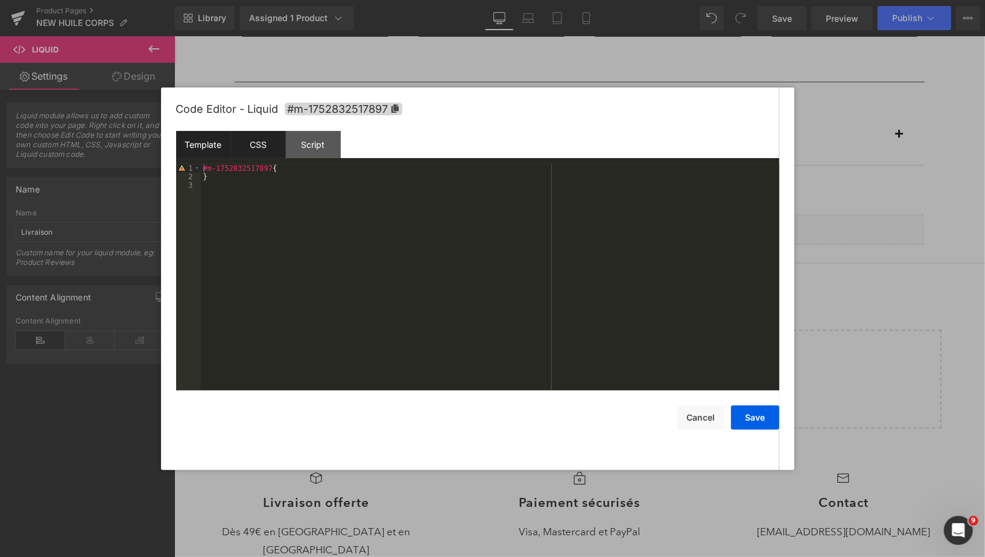
click at [203, 140] on div "Template" at bounding box center [203, 144] width 55 height 27
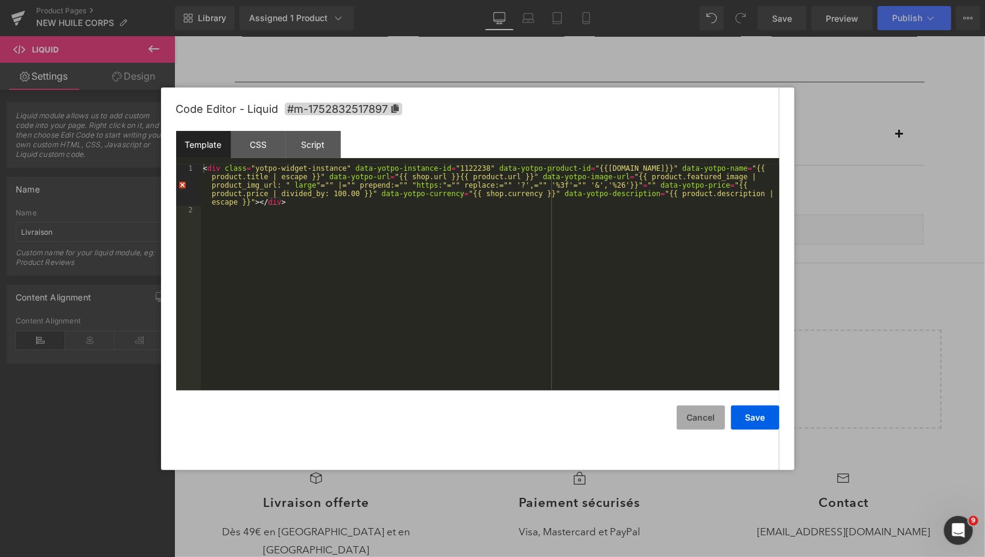
click at [695, 422] on button "Cancel" at bounding box center [701, 417] width 48 height 24
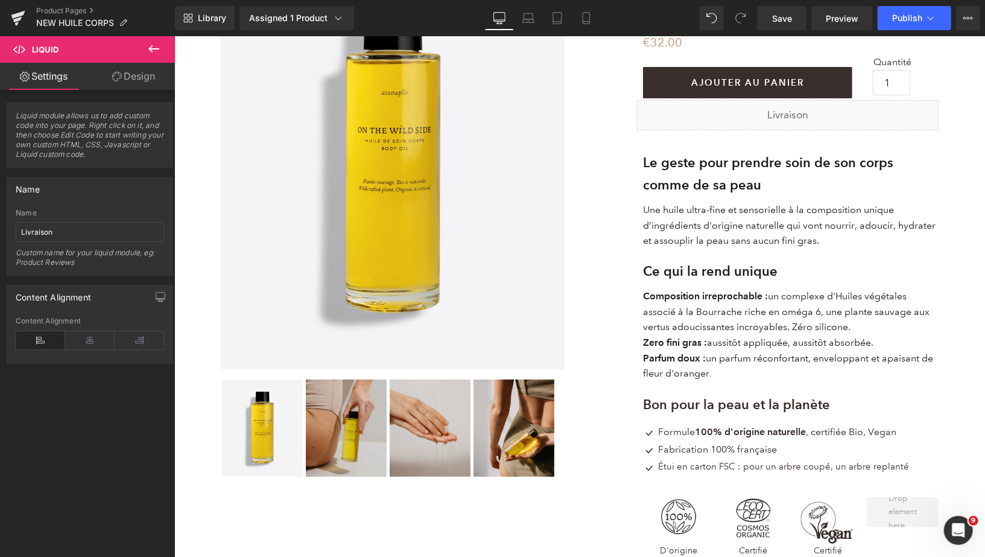
scroll to position [0, 0]
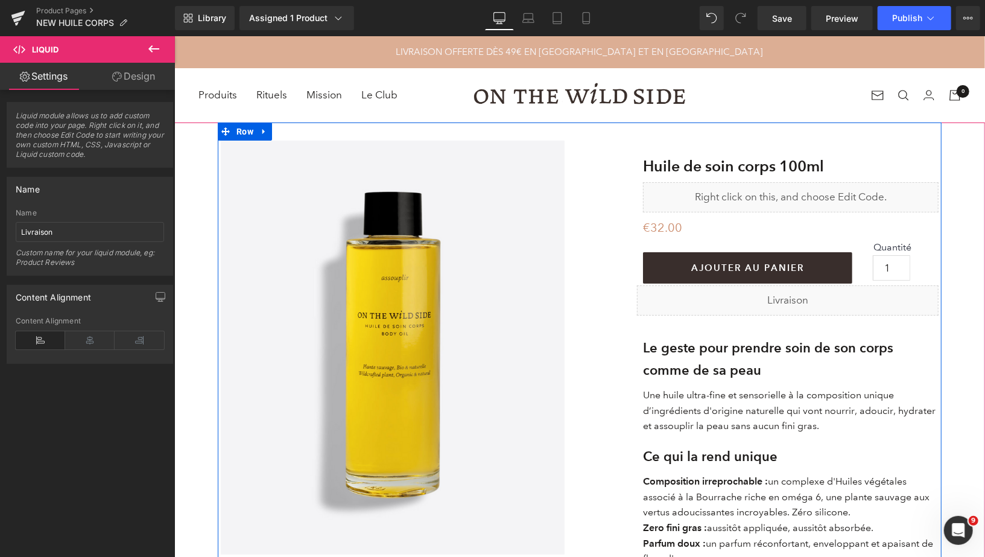
click at [785, 191] on div "Liquid" at bounding box center [791, 197] width 296 height 30
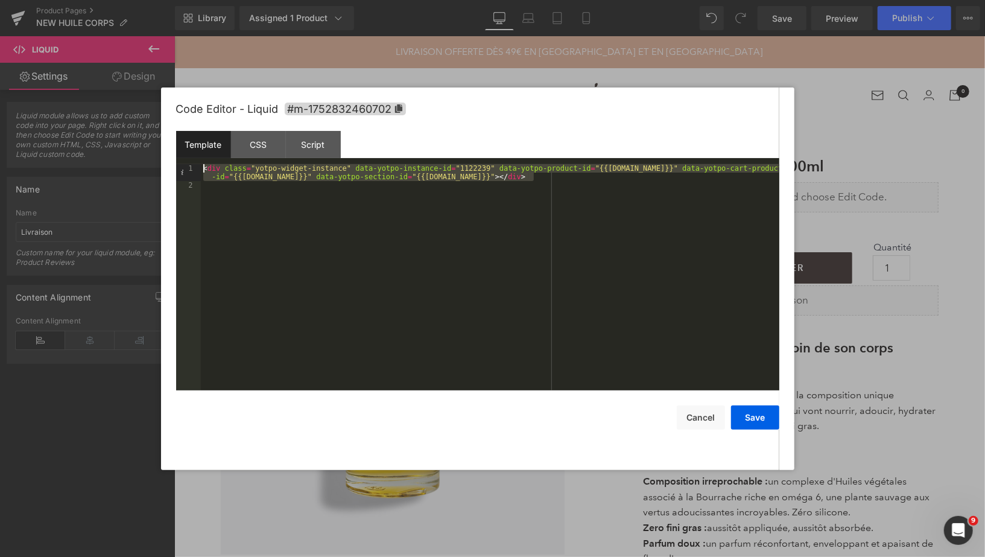
drag, startPoint x: 545, startPoint y: 180, endPoint x: 198, endPoint y: 168, distance: 347.2
click at [198, 168] on pre "1 2 < div class = "yotpo-widget-instance" data-yotpo-instance-id = "1122239" da…" at bounding box center [477, 277] width 603 height 226
click at [257, 136] on div "CSS" at bounding box center [258, 144] width 55 height 27
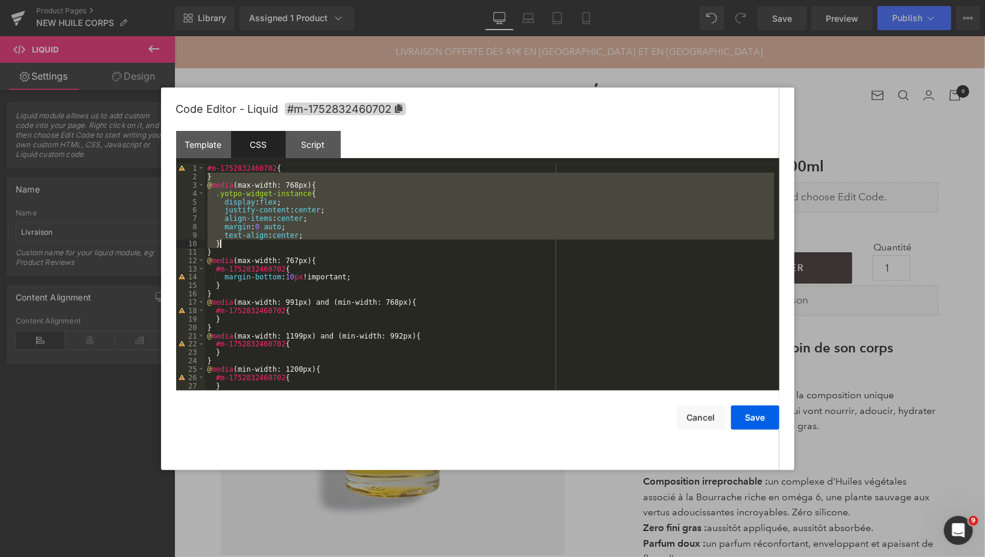
drag, startPoint x: 207, startPoint y: 178, endPoint x: 287, endPoint y: 242, distance: 102.6
click at [288, 242] on div "#m-1752832460702 { } @ media (max-width: 768px) { .yotpo-widget-instance { disp…" at bounding box center [490, 285] width 570 height 243
click at [208, 186] on div "#m-1752832460702 { } @ media (max-width: 768px) { .yotpo-widget-instance { disp…" at bounding box center [490, 277] width 570 height 226
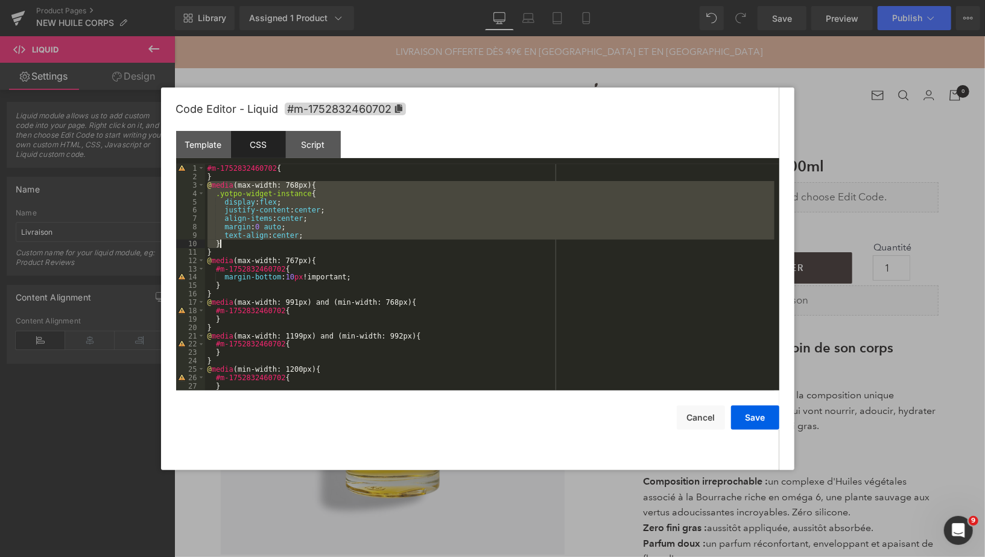
drag, startPoint x: 208, startPoint y: 186, endPoint x: 229, endPoint y: 243, distance: 60.5
click at [229, 243] on div "#m-1752832460702 { } @ media (max-width: 768px) { .yotpo-widget-instance { disp…" at bounding box center [490, 285] width 570 height 243
click at [696, 418] on button "Cancel" at bounding box center [701, 417] width 48 height 24
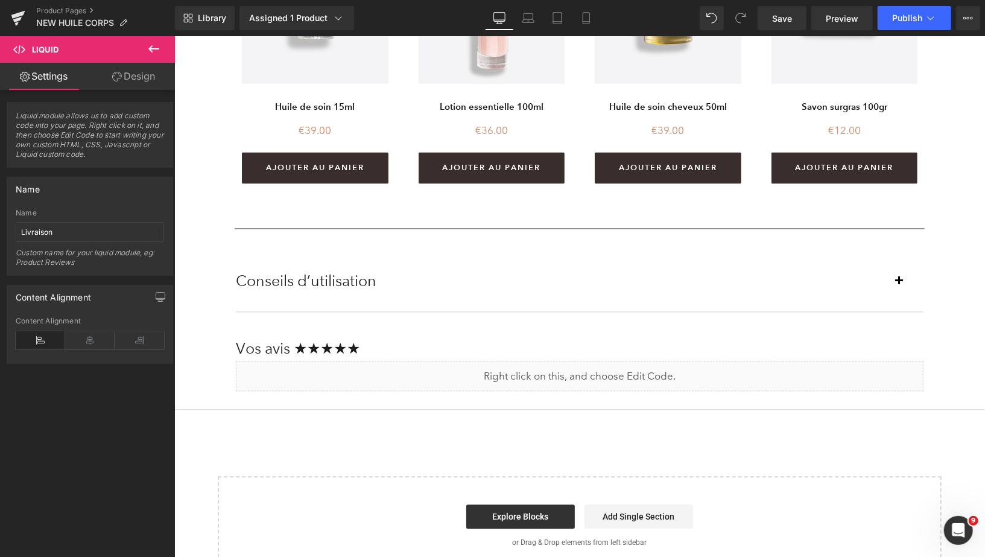
scroll to position [1511, 0]
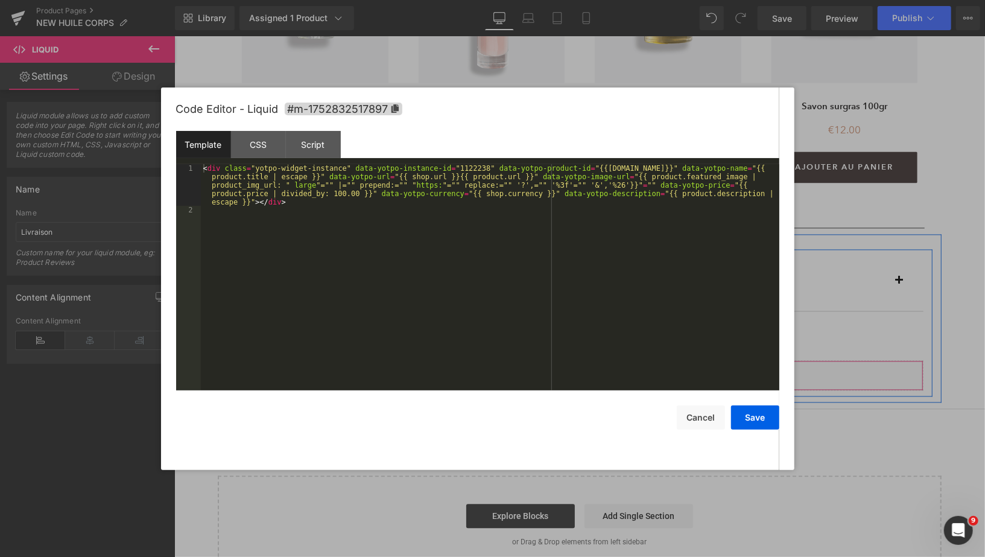
click at [590, 371] on div "Liquid" at bounding box center [579, 375] width 688 height 30
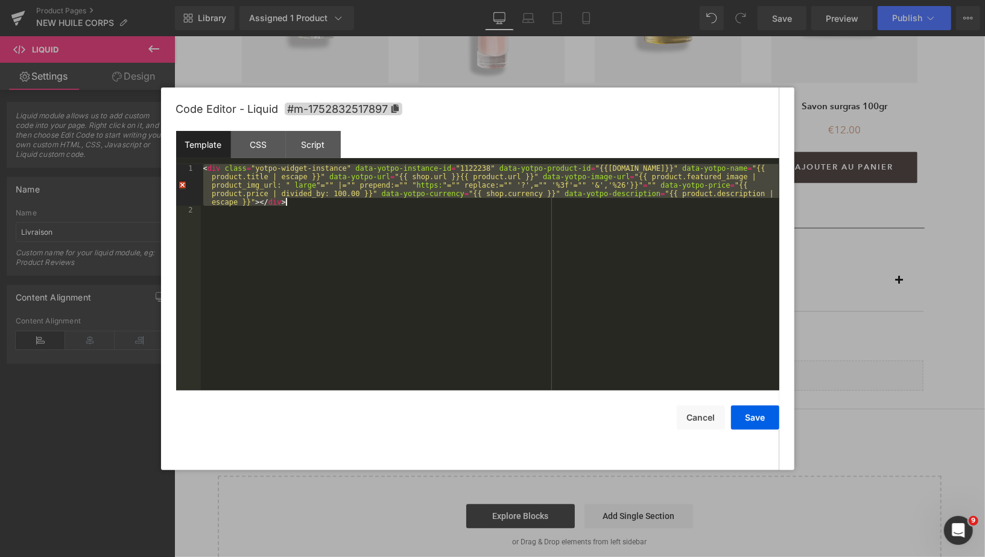
drag, startPoint x: 204, startPoint y: 167, endPoint x: 299, endPoint y: 200, distance: 101.1
click at [300, 201] on div "< div class = "yotpo-widget-instance" data-yotpo-instance-id = "1122238" data-y…" at bounding box center [490, 302] width 579 height 276
click at [690, 424] on button "Cancel" at bounding box center [701, 417] width 48 height 24
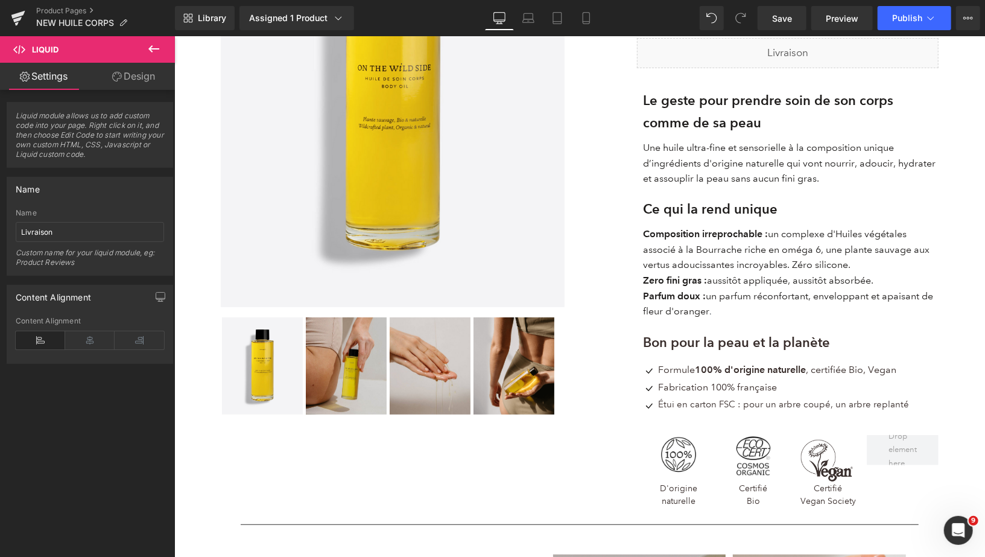
scroll to position [0, 0]
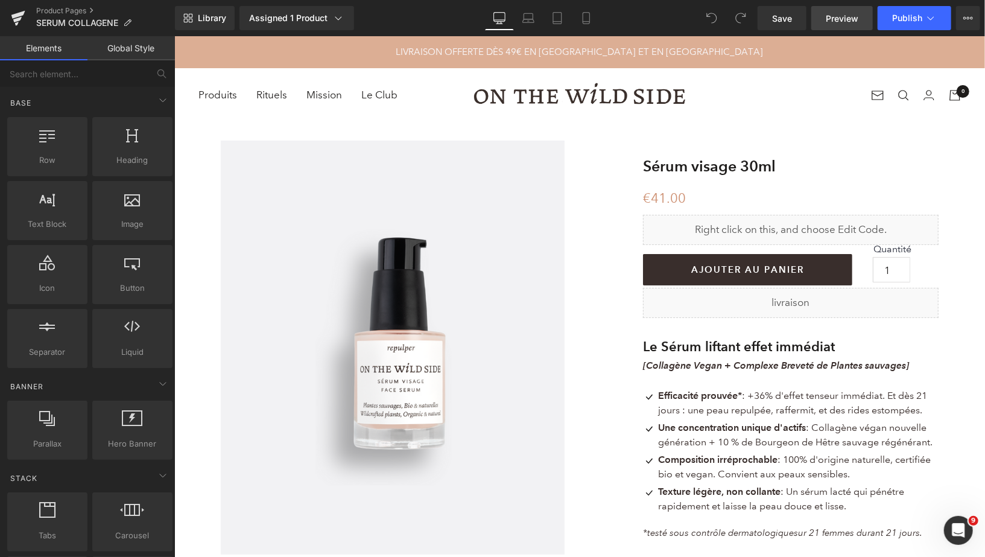
click at [828, 19] on span "Preview" at bounding box center [842, 18] width 33 height 13
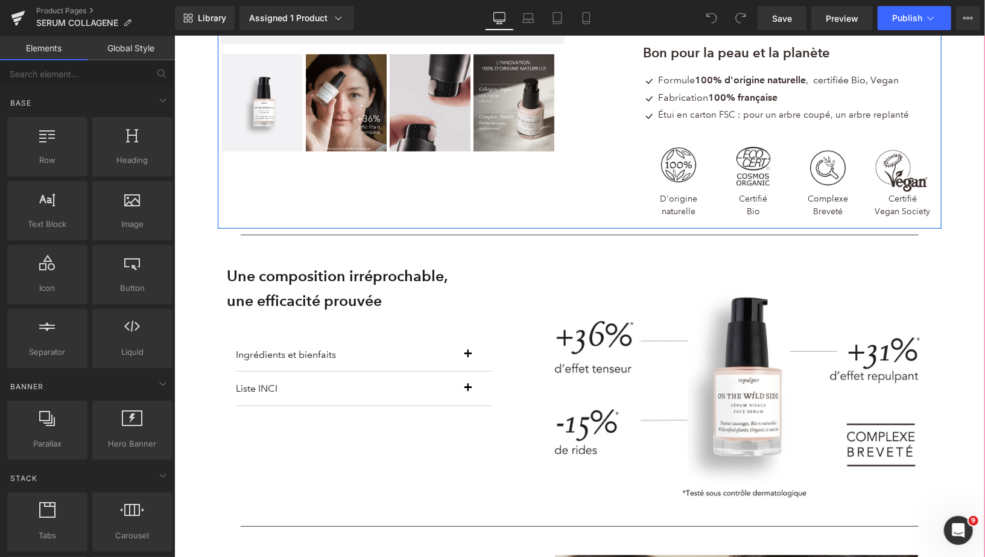
scroll to position [650, 0]
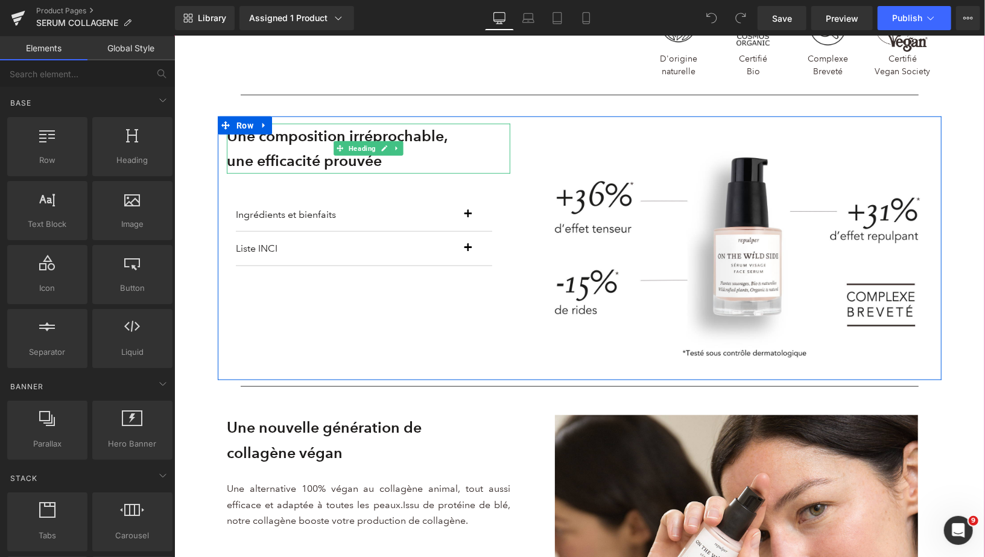
click at [323, 167] on strong "une efficacité prouvée" at bounding box center [303, 160] width 155 height 19
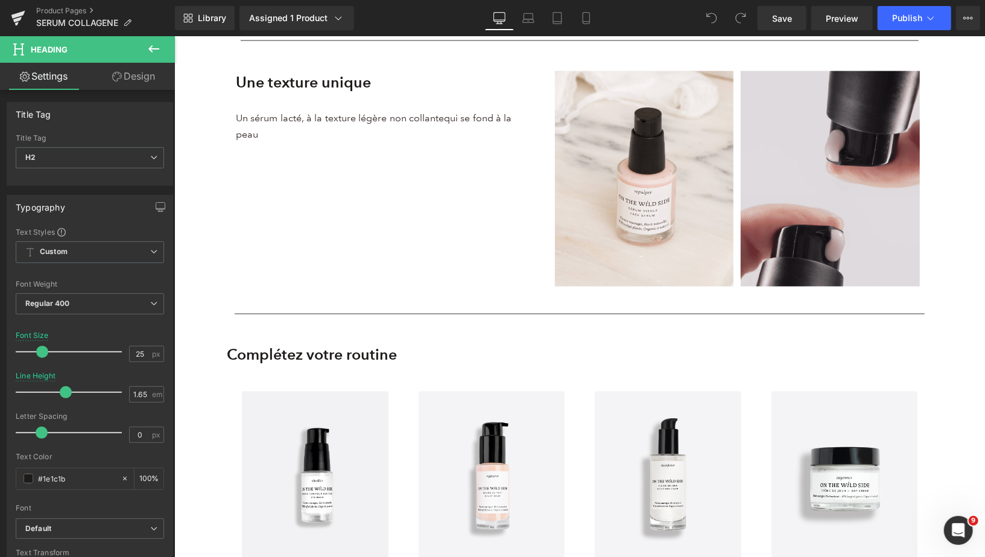
scroll to position [1350, 0]
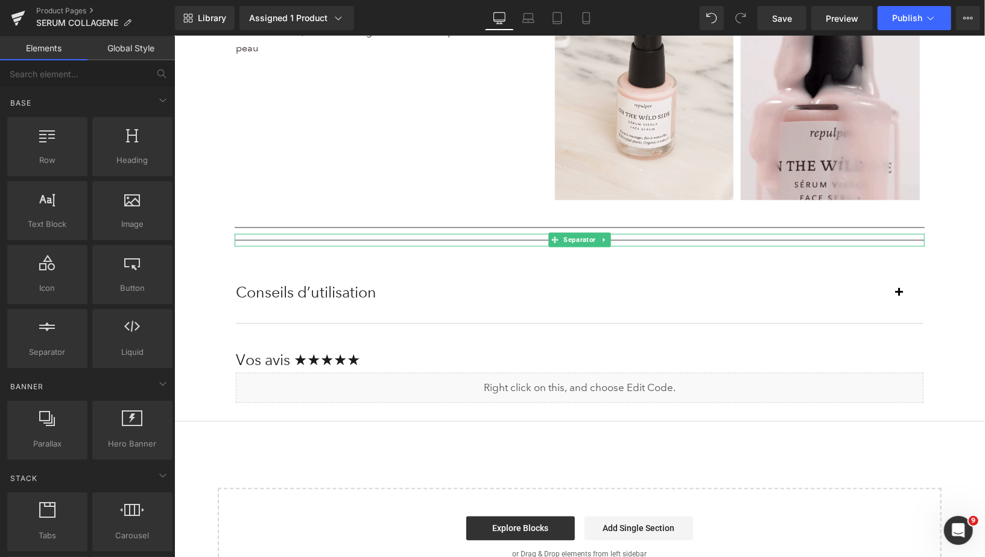
drag, startPoint x: 687, startPoint y: 412, endPoint x: 513, endPoint y: 376, distance: 178.1
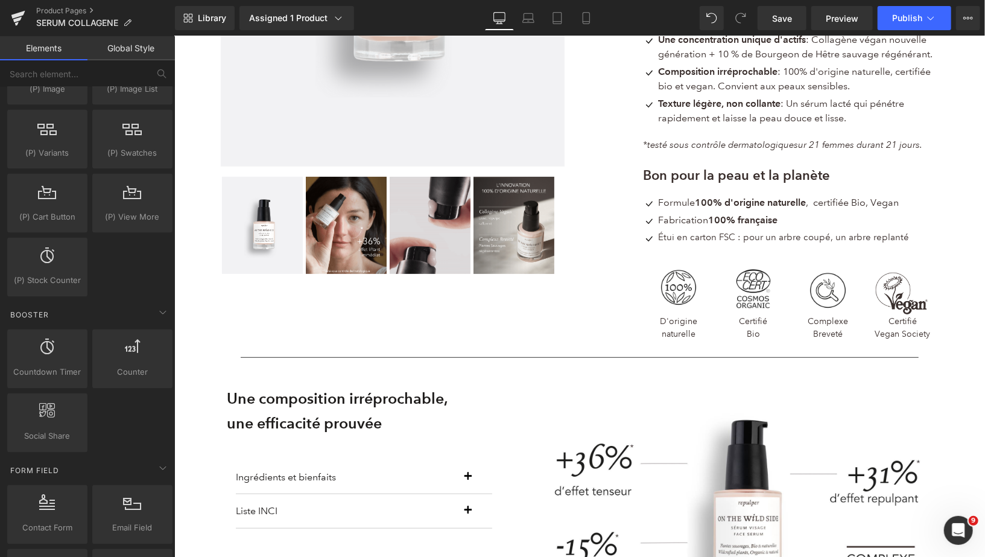
scroll to position [2170, 0]
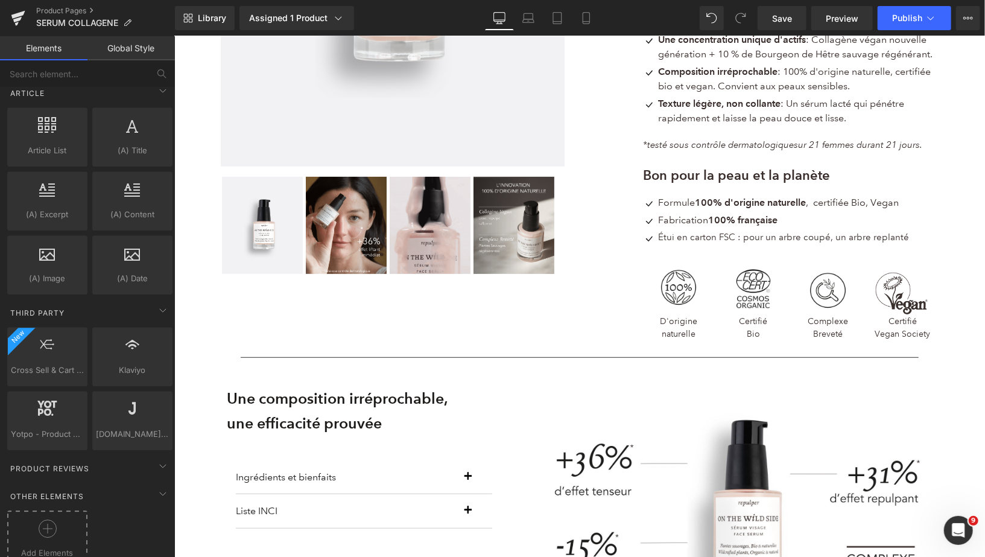
click at [48, 529] on icon at bounding box center [48, 529] width 10 height 1
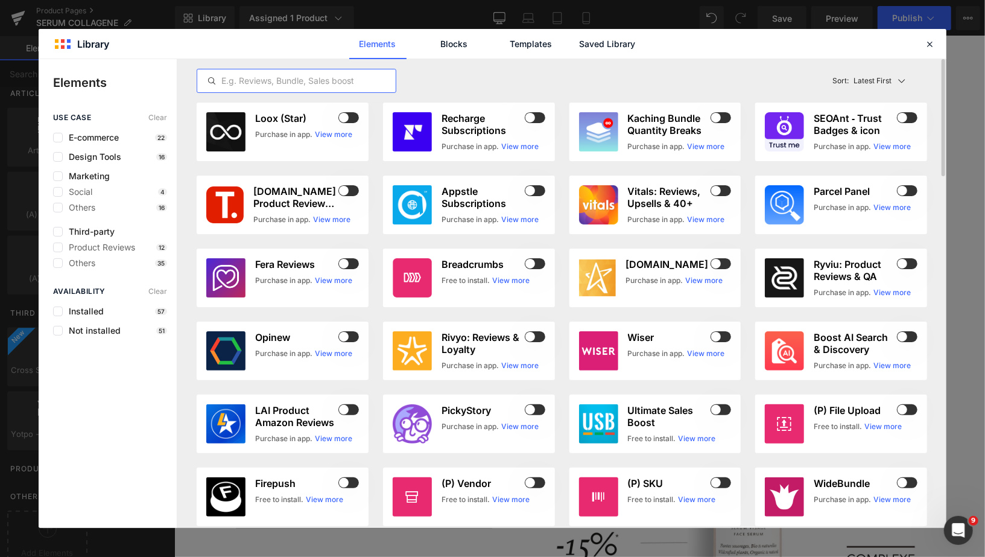
click at [308, 82] on input "text" at bounding box center [296, 81] width 199 height 14
click at [623, 39] on link "Saved Library" at bounding box center [607, 44] width 57 height 30
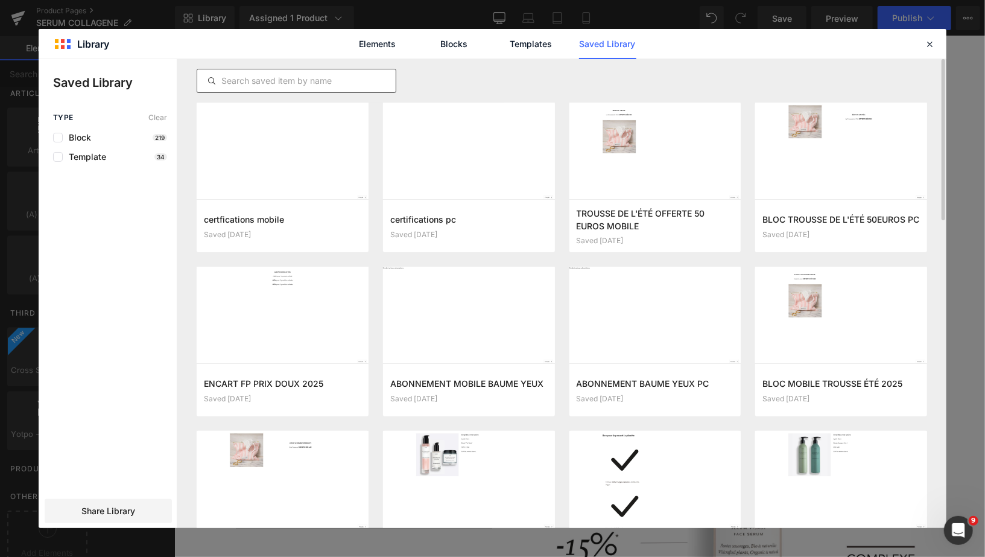
click at [317, 81] on input "text" at bounding box center [296, 81] width 199 height 14
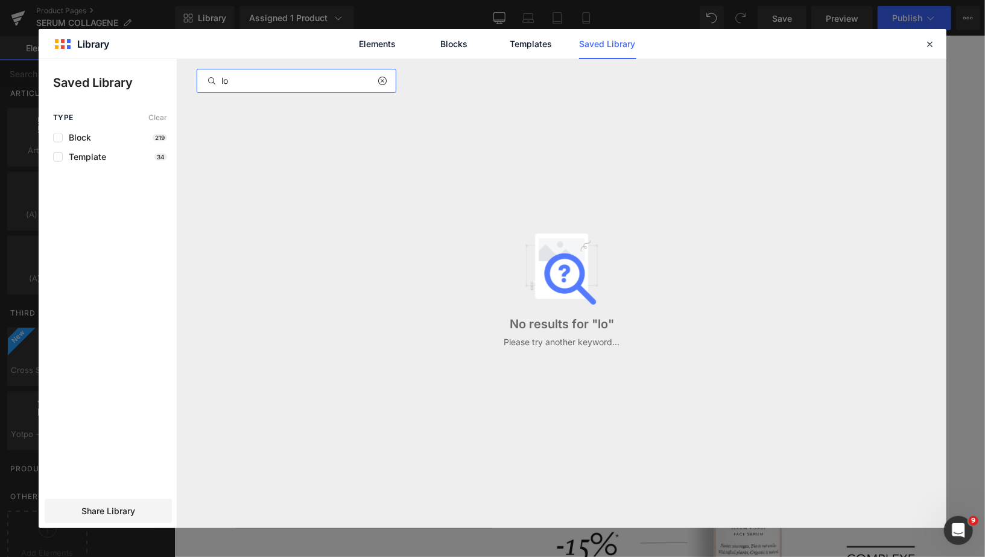
type input "l"
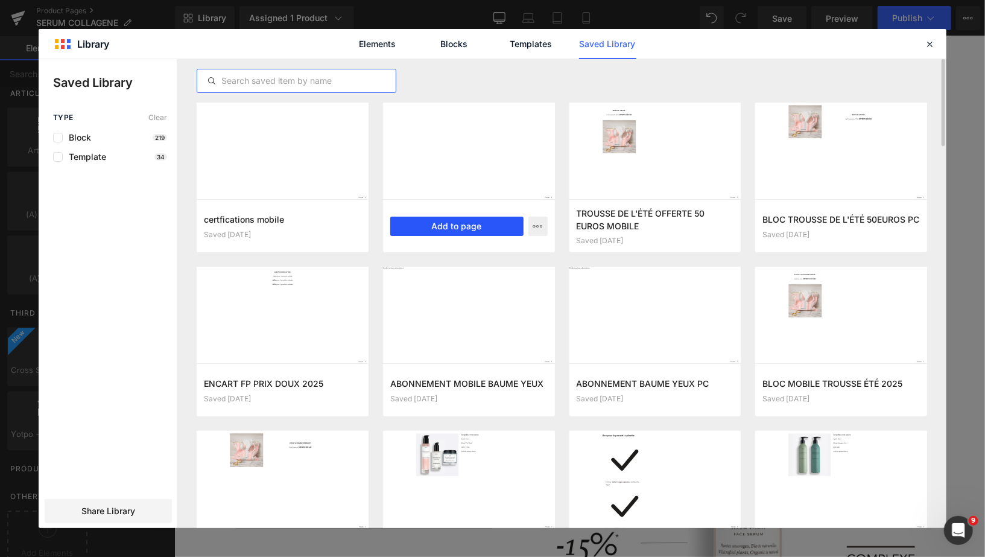
click at [454, 223] on button "Add to page" at bounding box center [456, 226] width 133 height 19
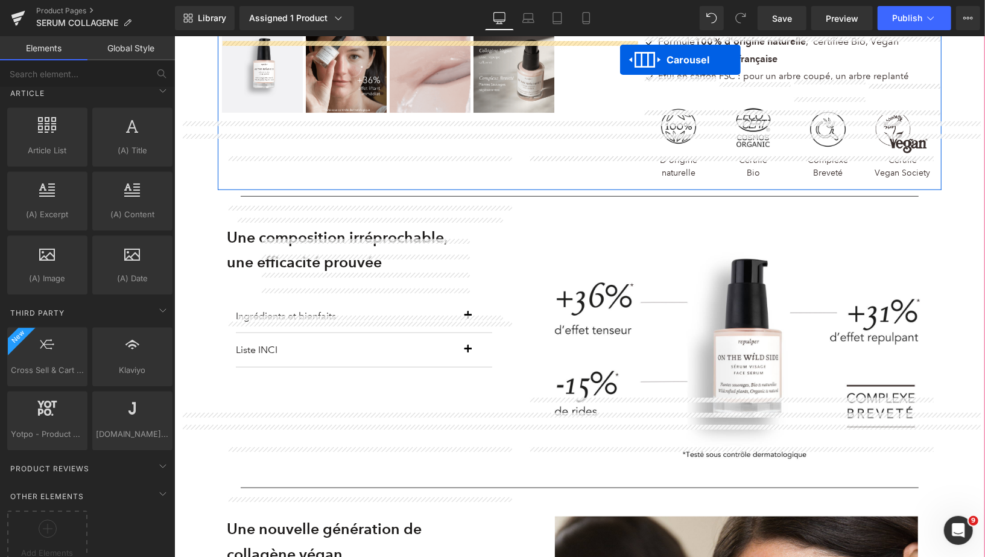
scroll to position [440, 0]
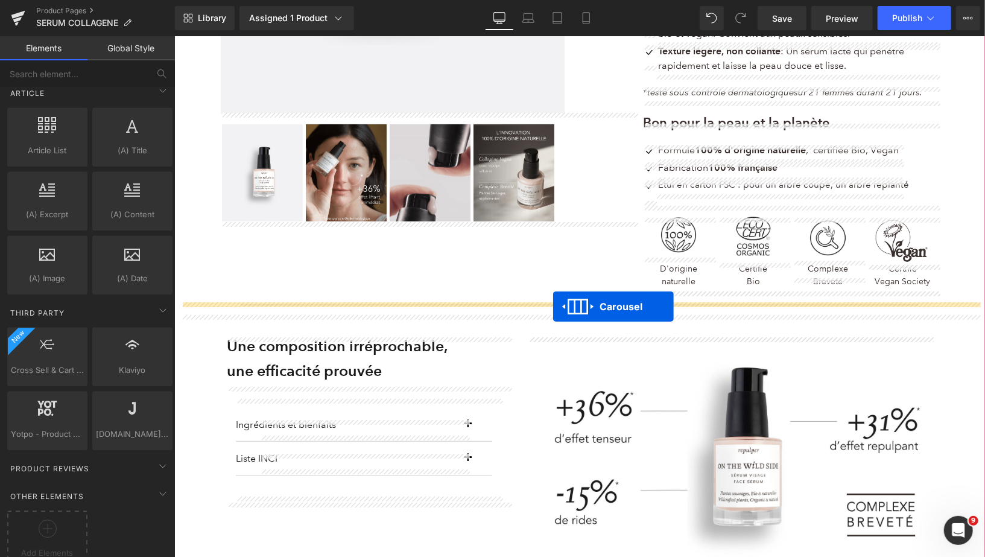
drag, startPoint x: 550, startPoint y: 104, endPoint x: 553, endPoint y: 306, distance: 202.2
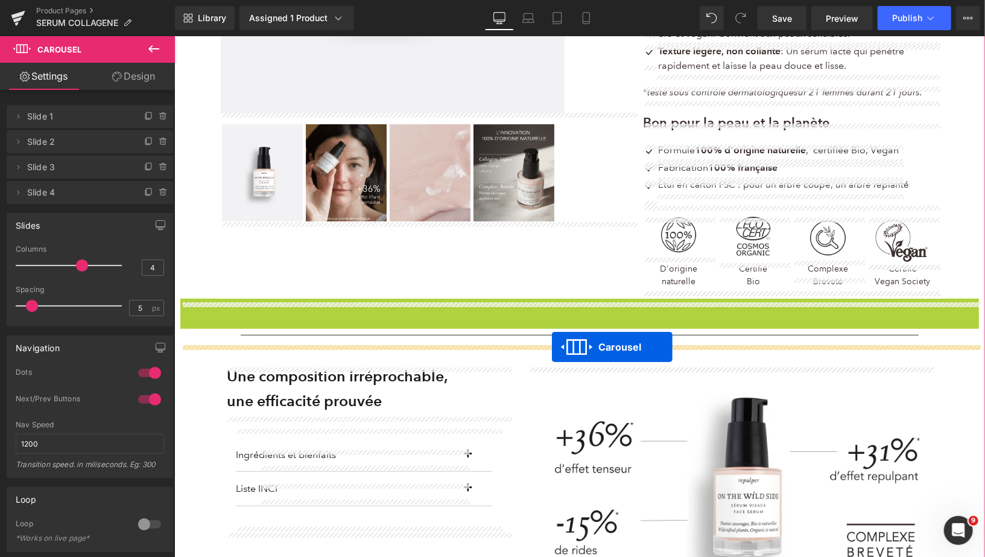
drag, startPoint x: 548, startPoint y: 329, endPoint x: 552, endPoint y: 347, distance: 17.8
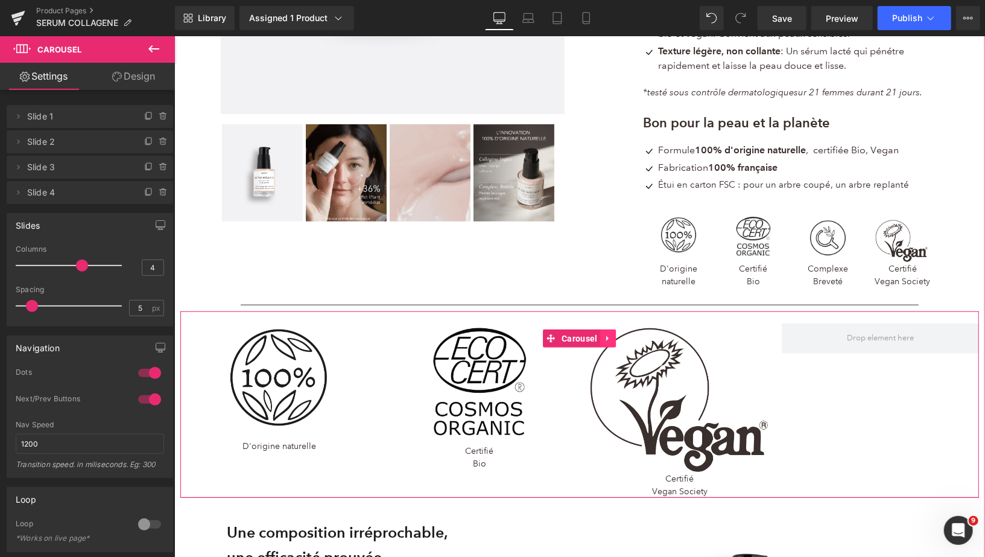
click at [611, 343] on icon at bounding box center [608, 338] width 8 height 9
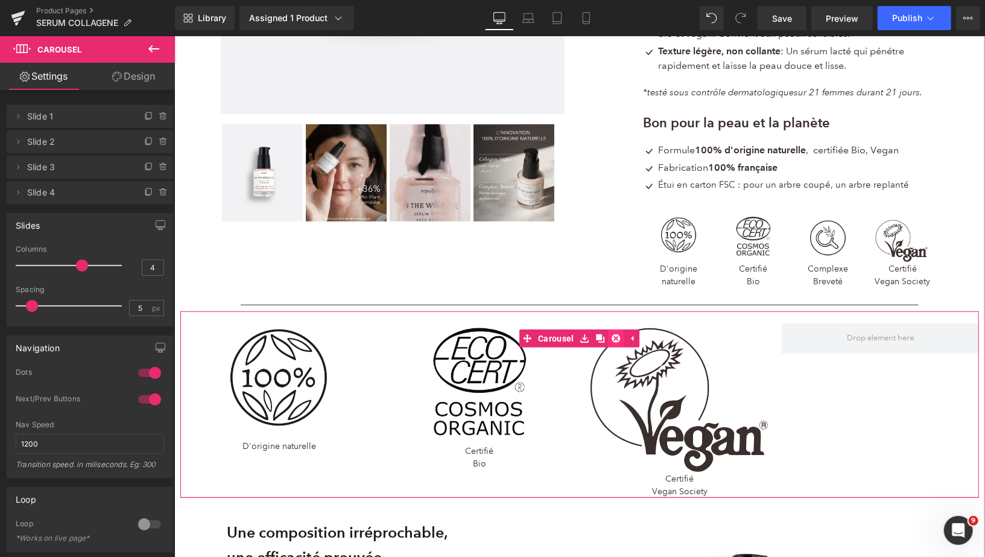
click at [616, 342] on icon at bounding box center [616, 338] width 8 height 8
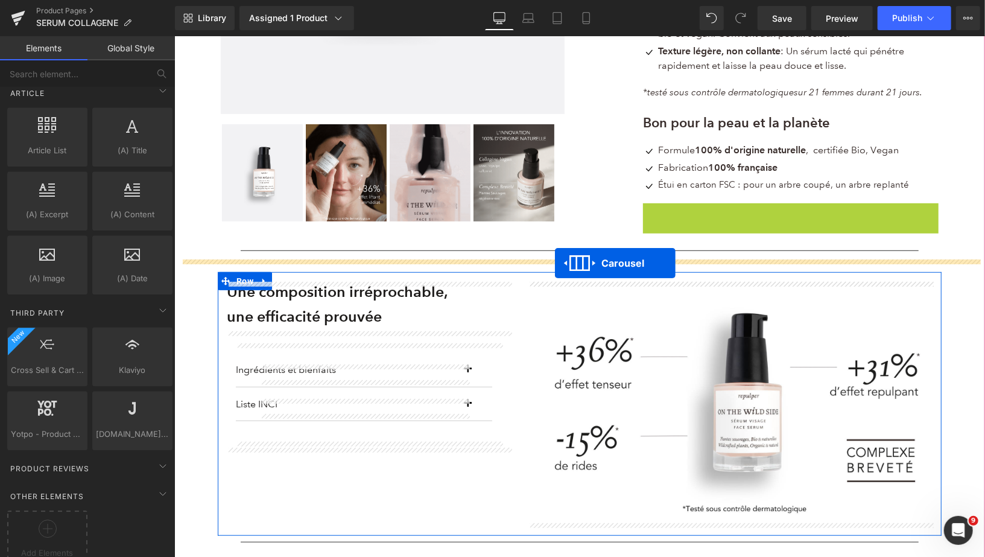
drag, startPoint x: 757, startPoint y: 212, endPoint x: 555, endPoint y: 263, distance: 209.0
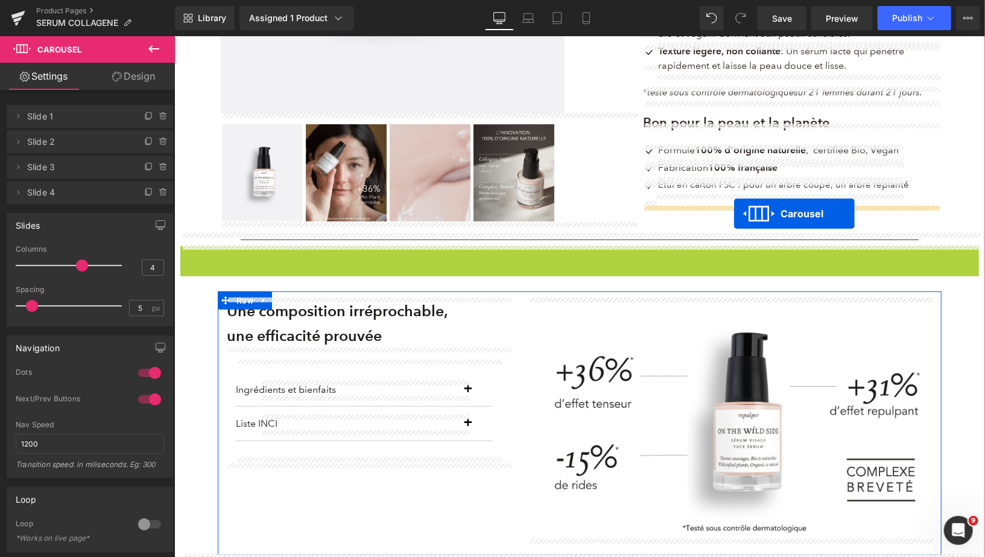
drag, startPoint x: 548, startPoint y: 272, endPoint x: 734, endPoint y: 213, distance: 194.5
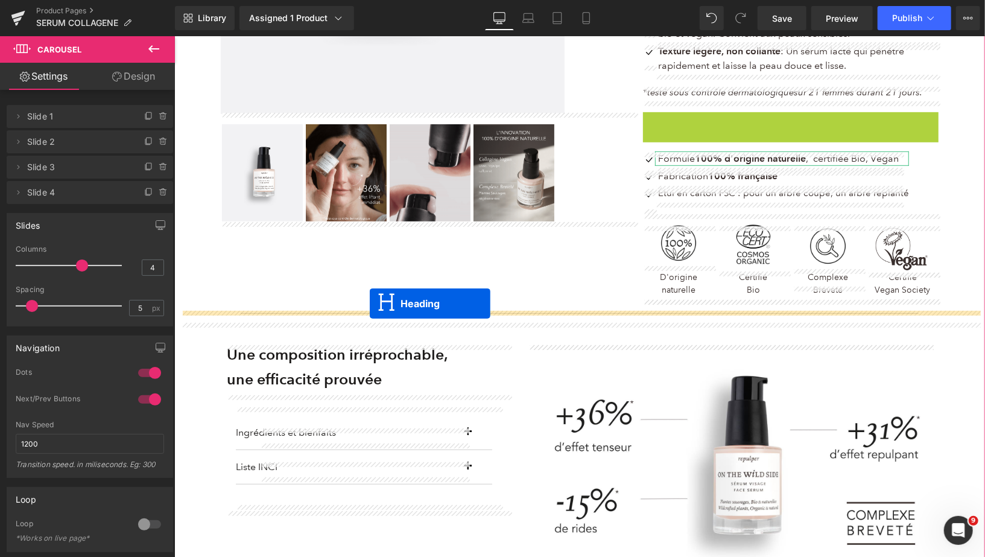
drag, startPoint x: 763, startPoint y: 127, endPoint x: 369, endPoint y: 304, distance: 431.6
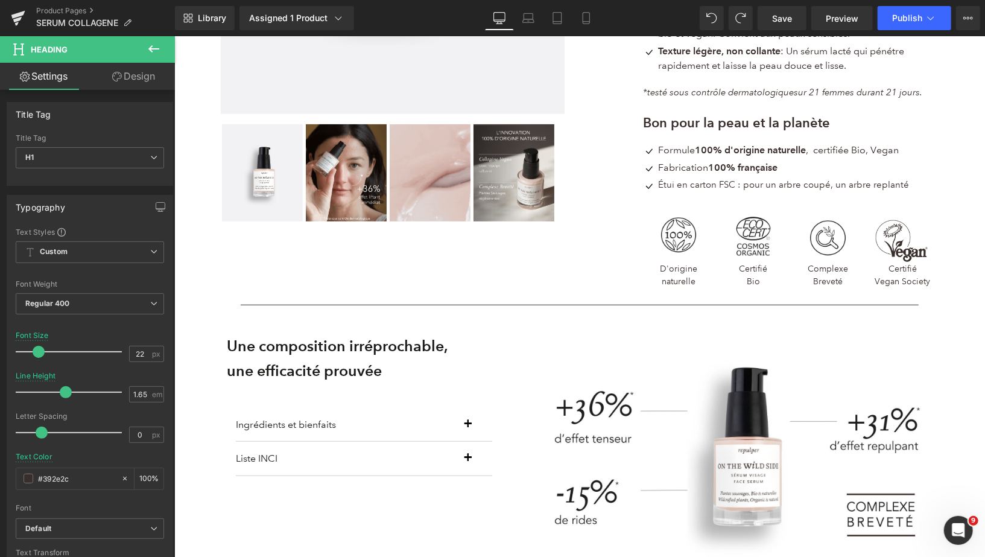
click at [153, 47] on icon at bounding box center [154, 49] width 14 height 14
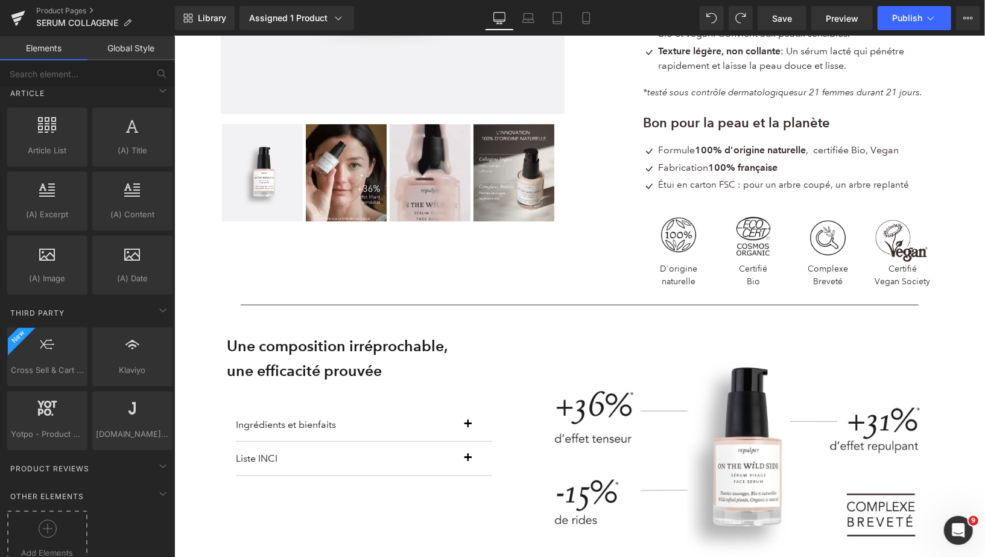
click at [48, 510] on div "Add Elements" at bounding box center [47, 539] width 80 height 58
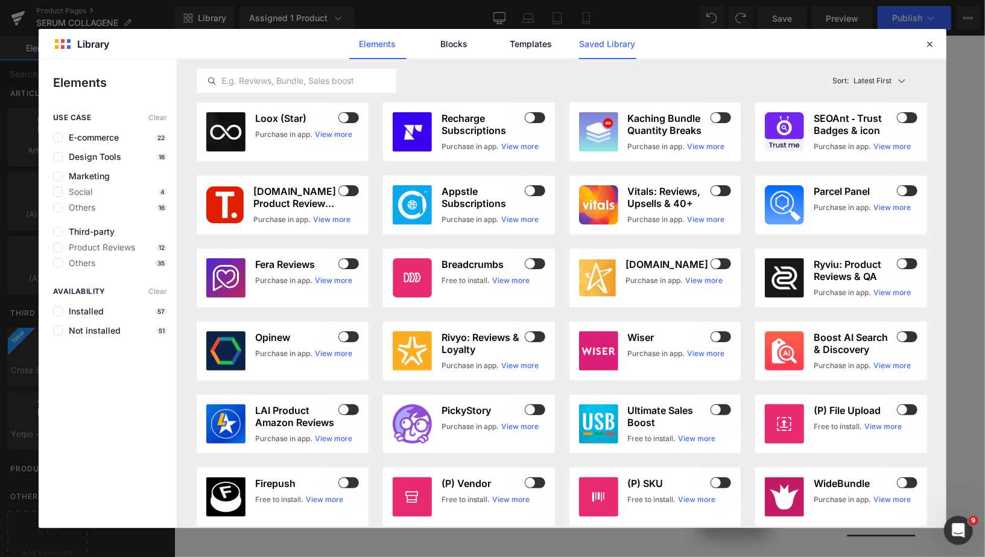
click at [624, 51] on link "Saved Library" at bounding box center [607, 44] width 57 height 30
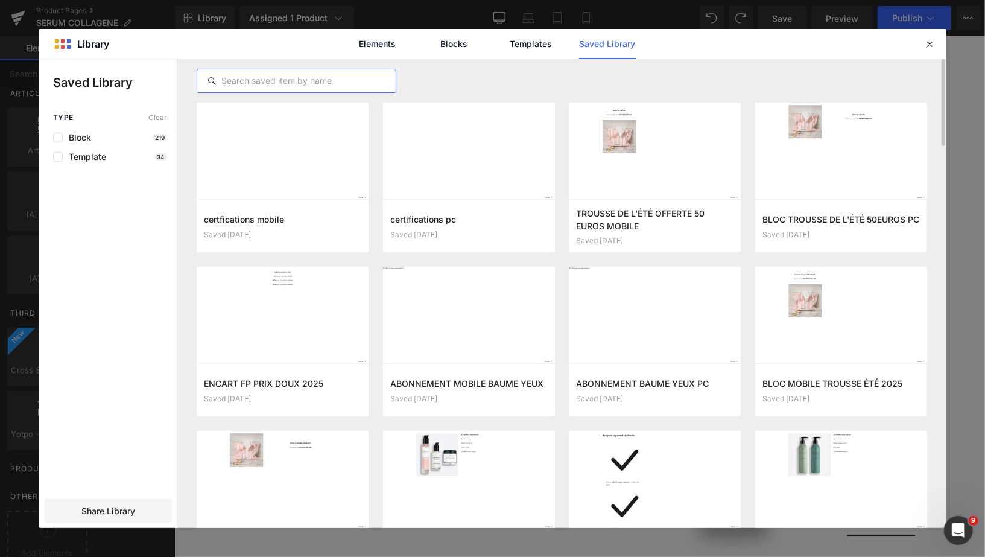
click at [331, 83] on input "text" at bounding box center [296, 81] width 199 height 14
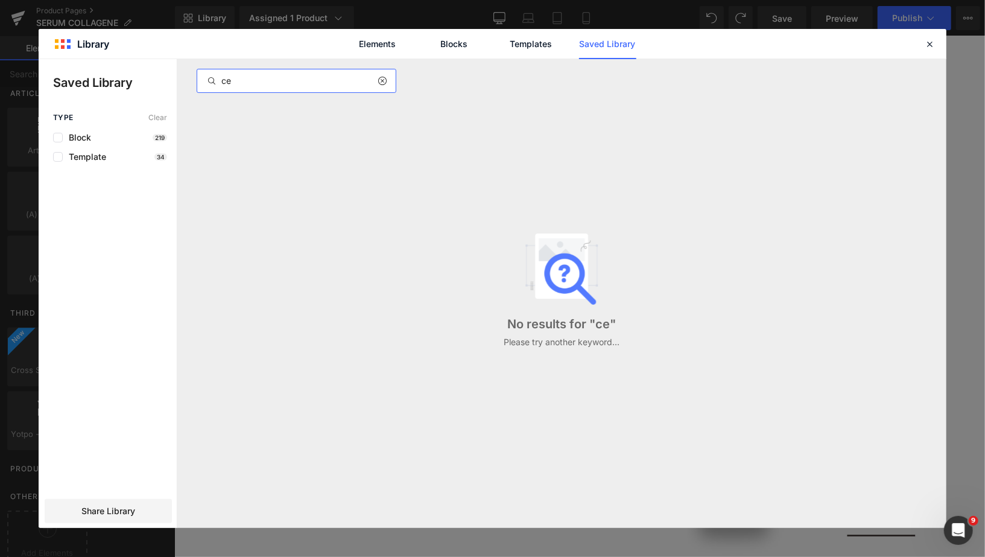
type input "c"
type input "l"
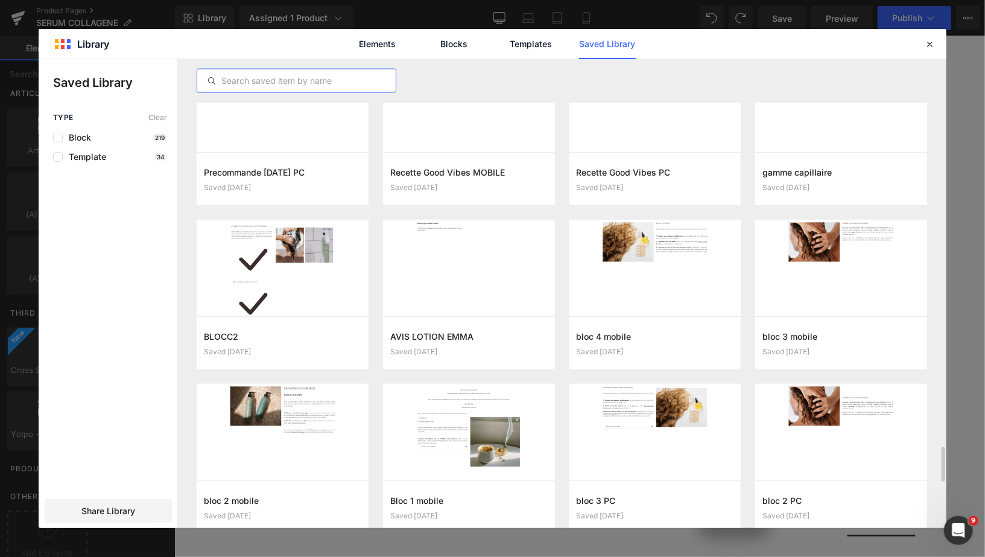
scroll to position [4288, 0]
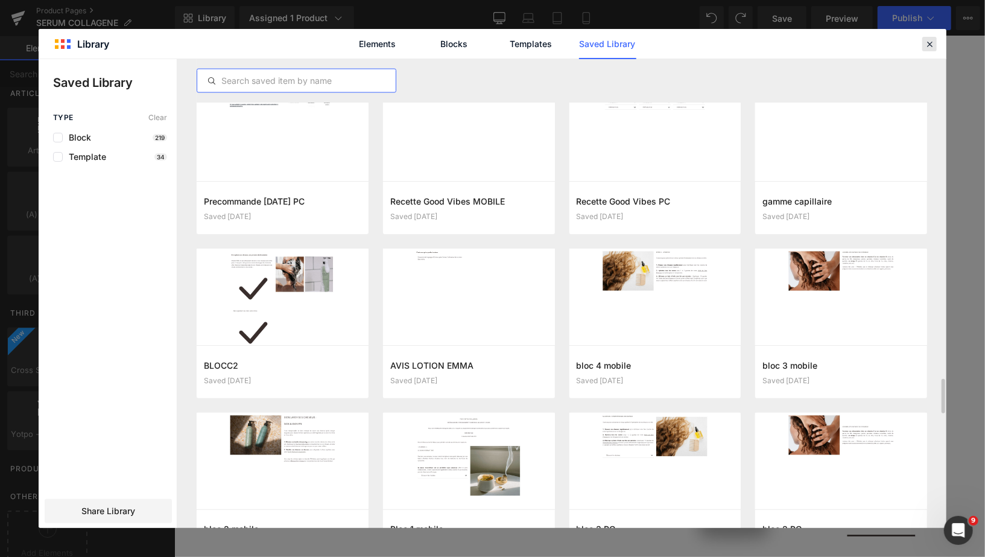
click at [930, 45] on icon at bounding box center [929, 44] width 11 height 11
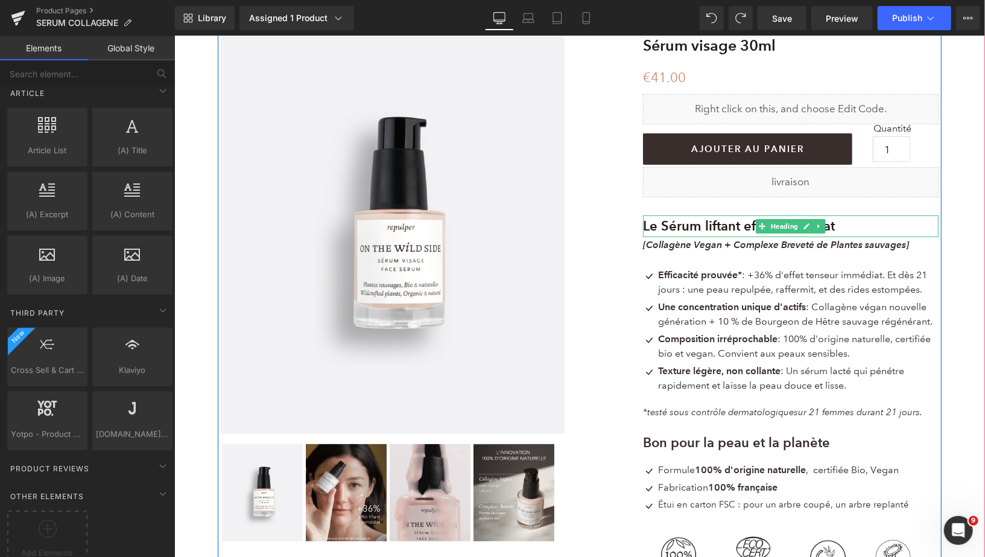
scroll to position [119, 0]
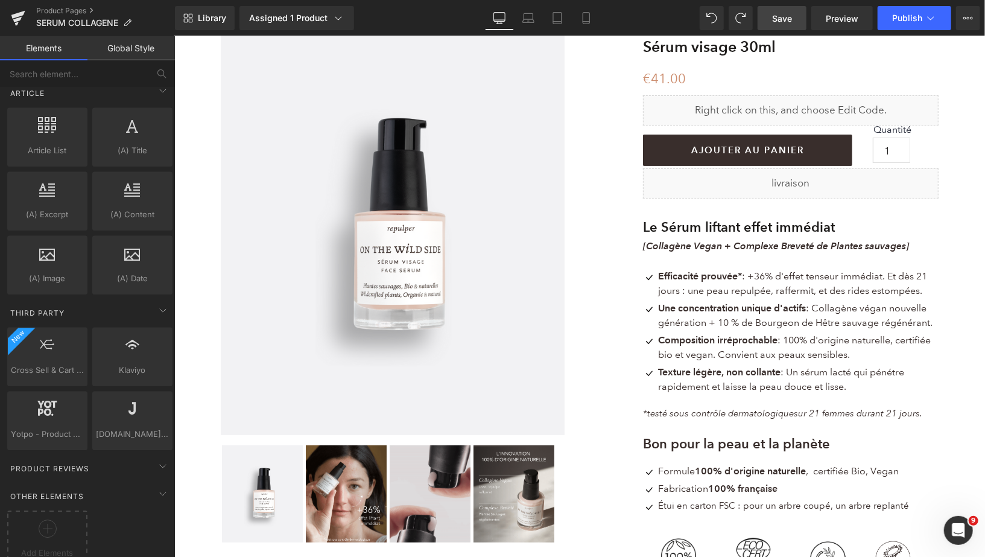
click at [774, 19] on span "Save" at bounding box center [782, 18] width 20 height 13
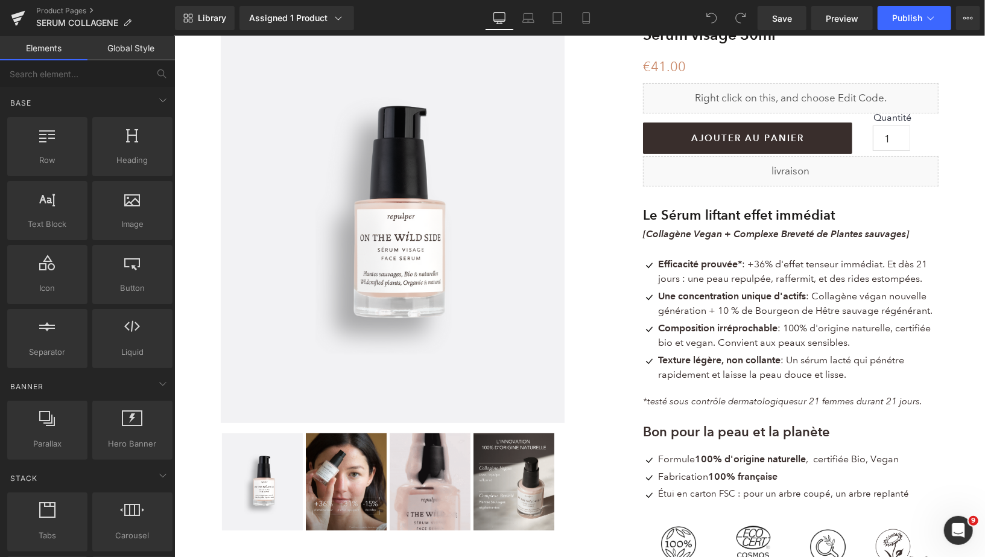
scroll to position [81, 0]
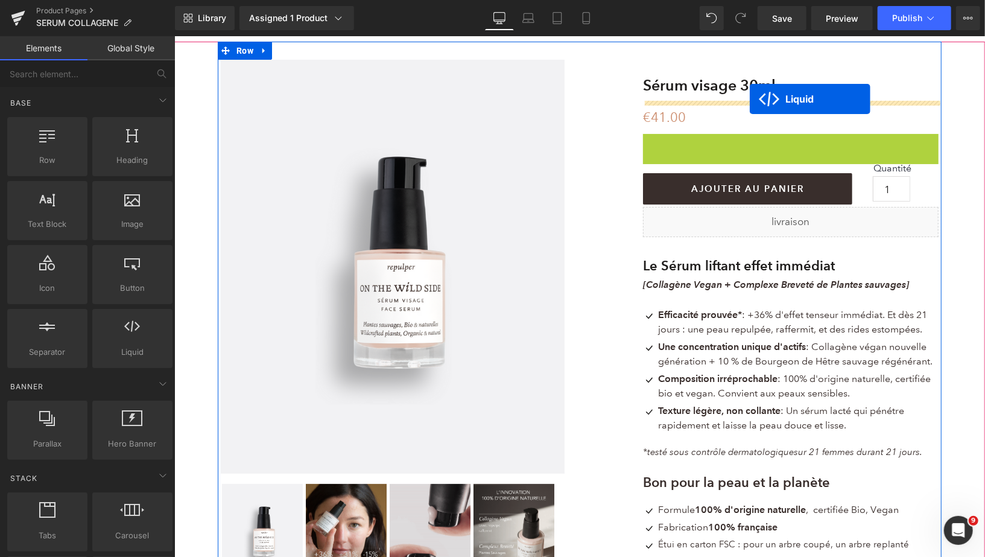
drag, startPoint x: 758, startPoint y: 140, endPoint x: 749, endPoint y: 98, distance: 42.5
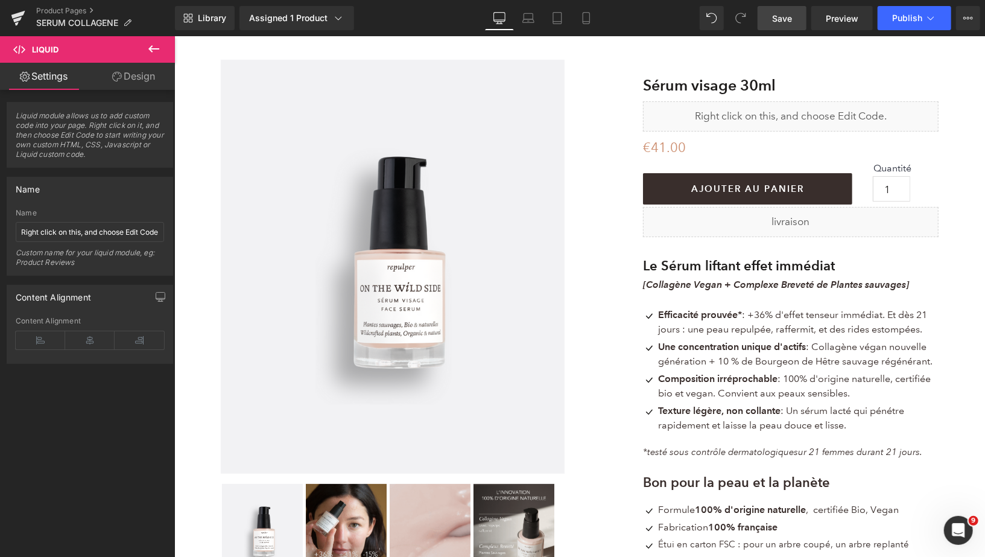
click at [769, 18] on link "Save" at bounding box center [782, 18] width 49 height 24
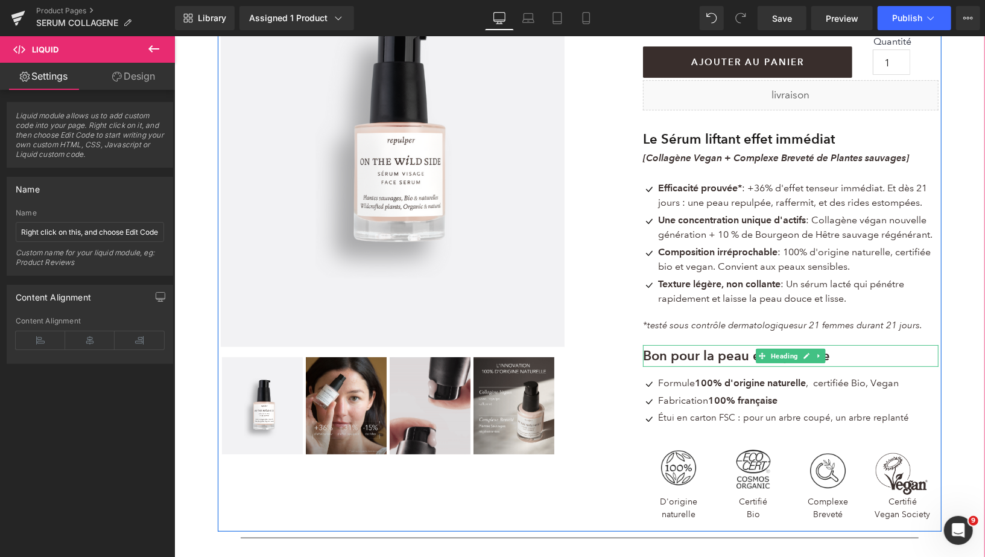
scroll to position [279, 0]
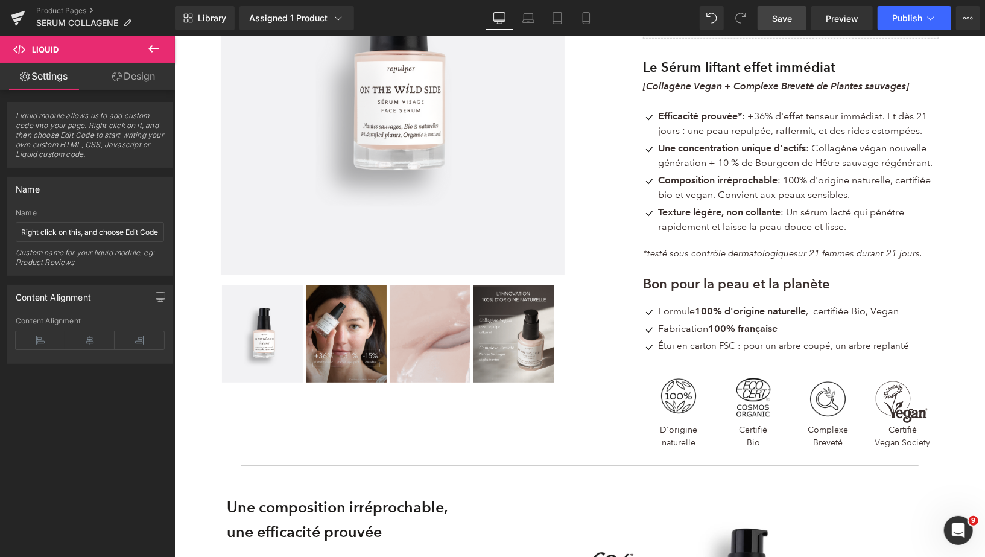
click at [775, 22] on span "Save" at bounding box center [782, 18] width 20 height 13
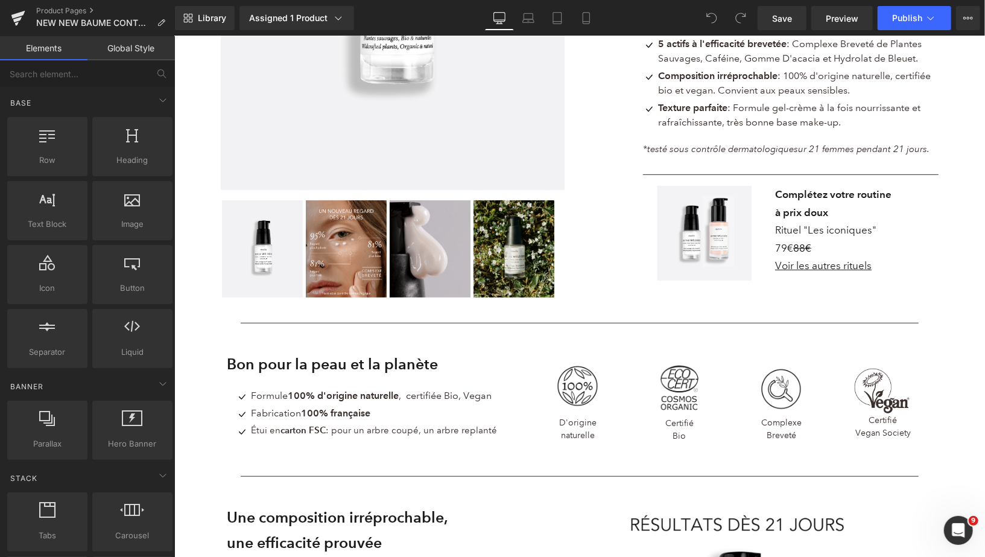
scroll to position [371, 0]
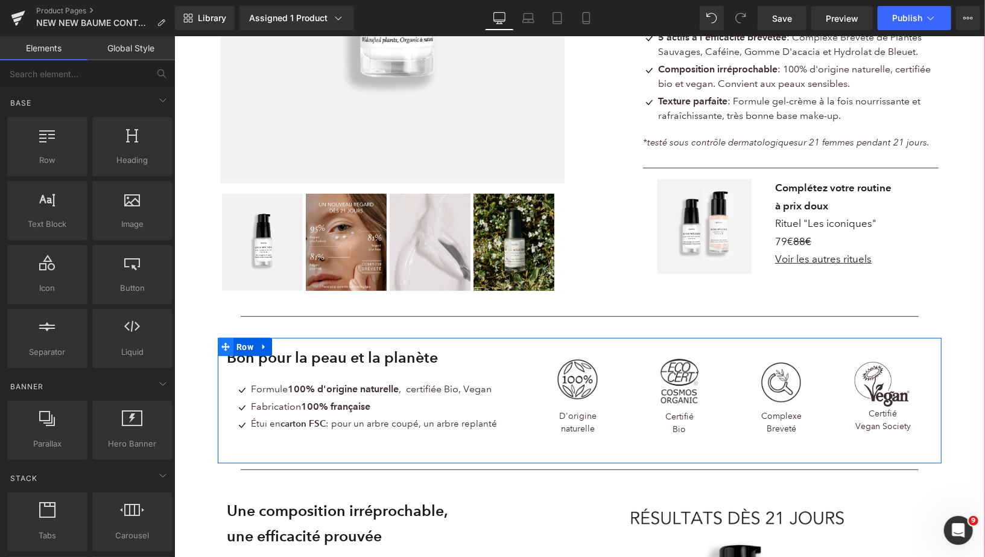
click at [223, 343] on icon at bounding box center [225, 346] width 8 height 9
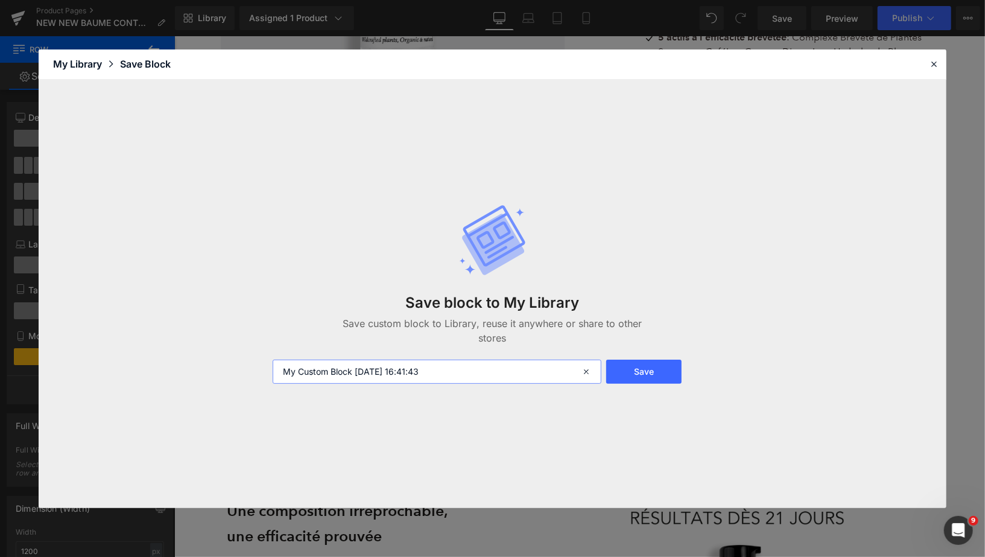
drag, startPoint x: 456, startPoint y: 370, endPoint x: 267, endPoint y: 365, distance: 188.9
click at [267, 365] on div "My Custom Block 2025-09-16 16:41:43" at bounding box center [435, 372] width 340 height 24
type input "bloc certifications PC"
click at [662, 372] on button "Save" at bounding box center [643, 372] width 75 height 24
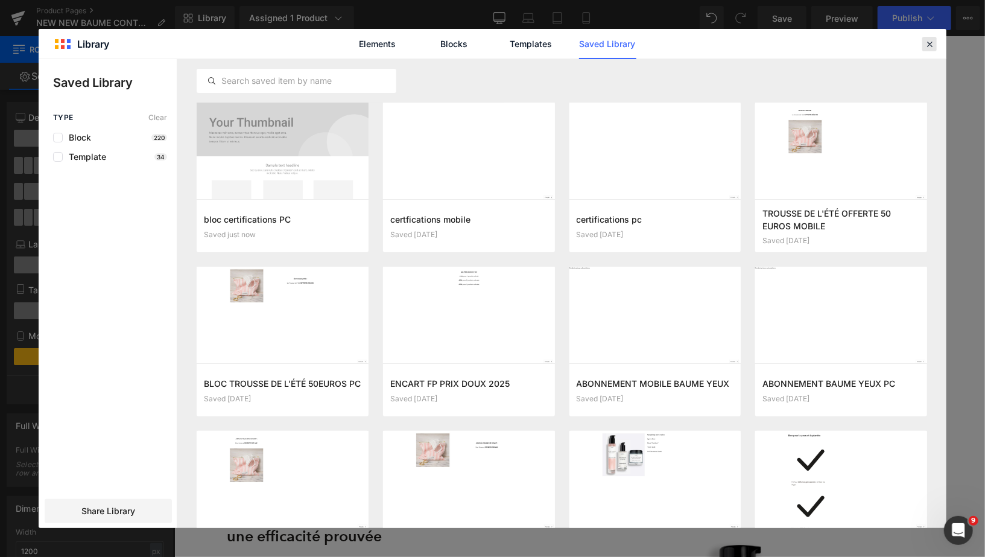
click at [931, 42] on icon at bounding box center [929, 44] width 11 height 11
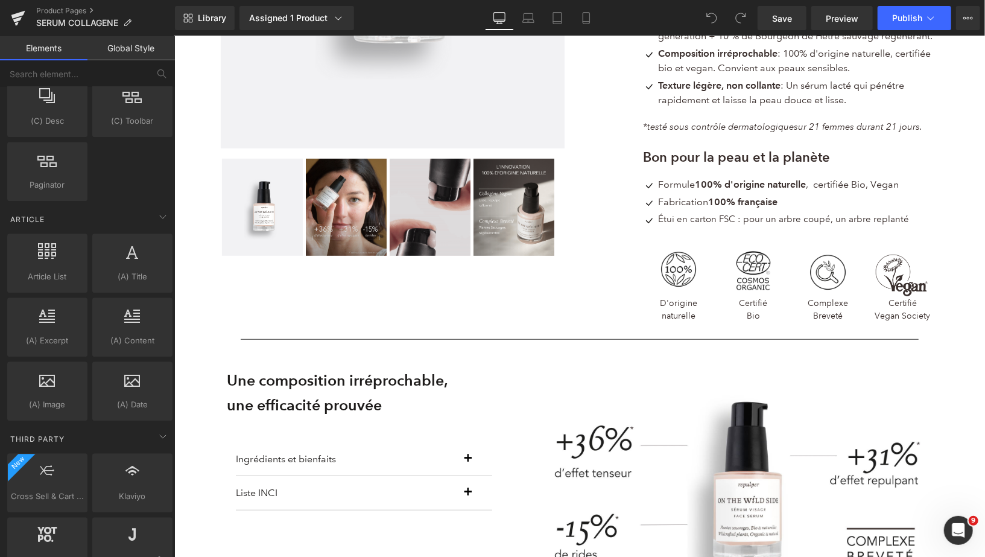
scroll to position [2170, 0]
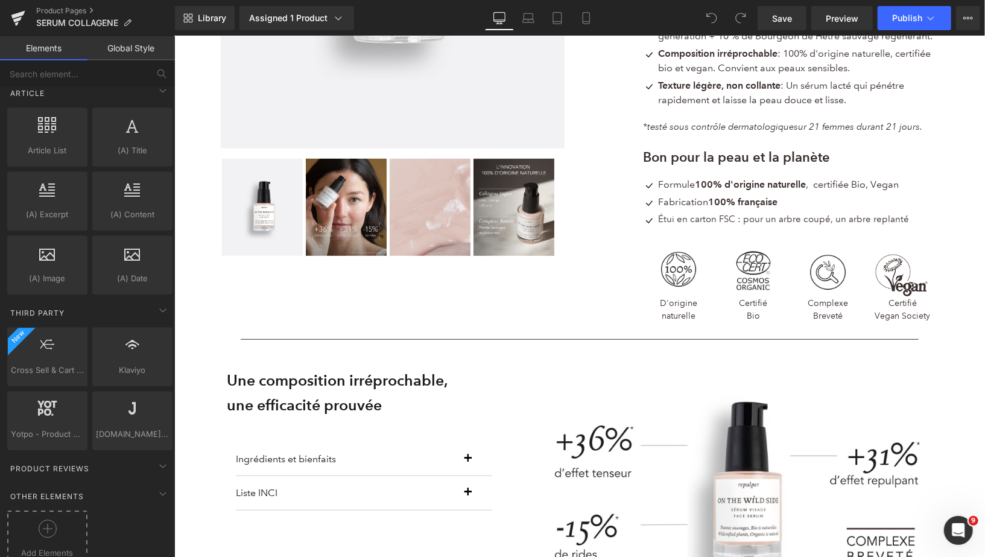
click at [44, 520] on icon at bounding box center [48, 529] width 18 height 18
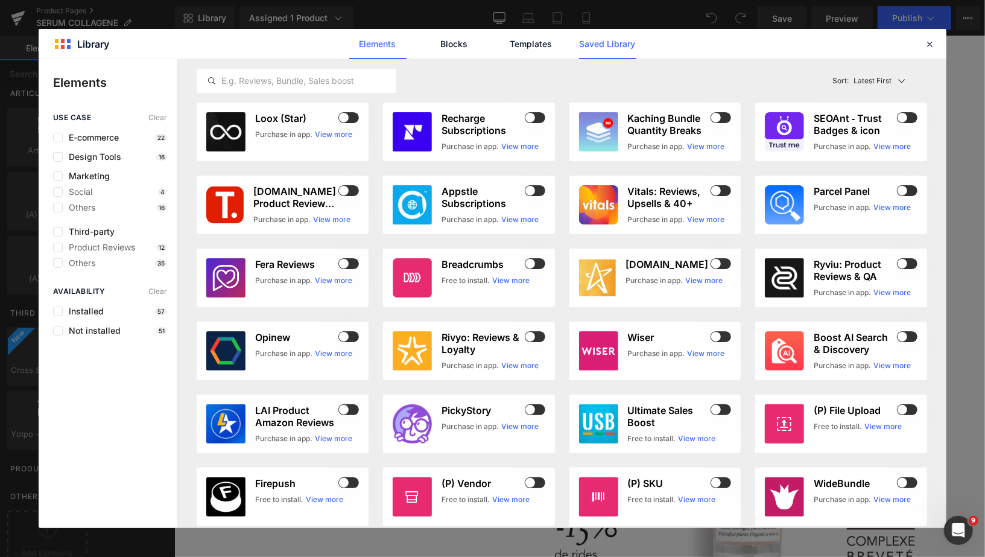
click at [622, 47] on link "Saved Library" at bounding box center [607, 44] width 57 height 30
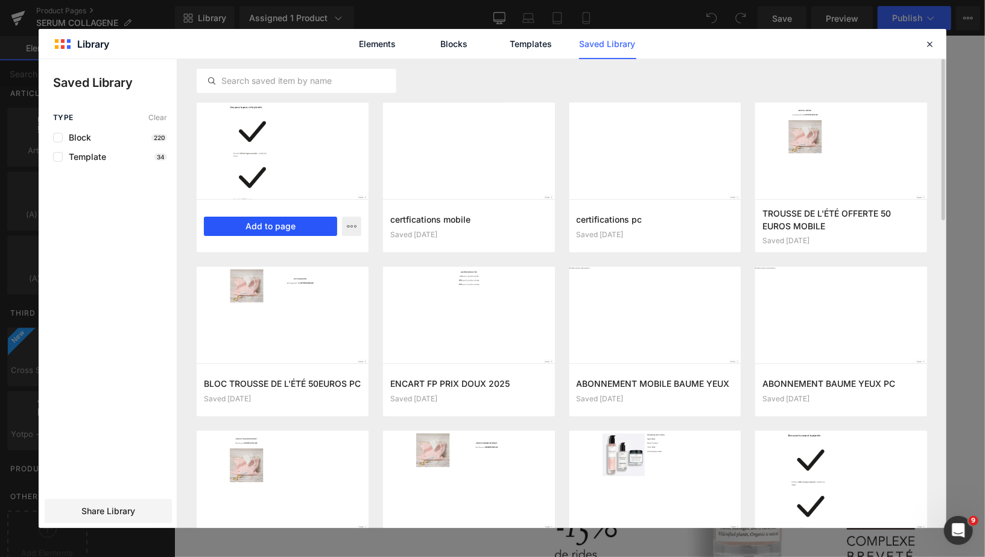
click at [275, 226] on button "Add to page" at bounding box center [270, 226] width 133 height 19
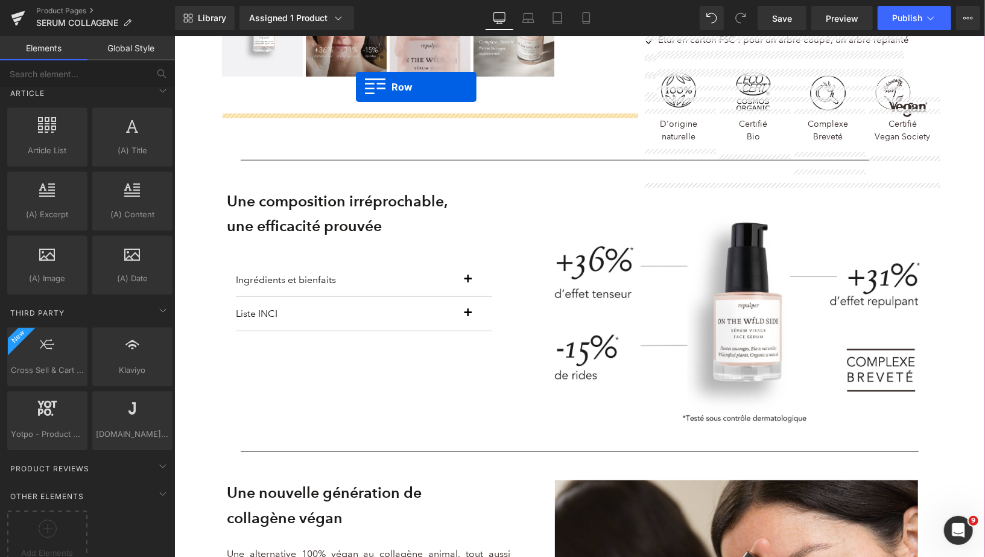
scroll to position [549, 0]
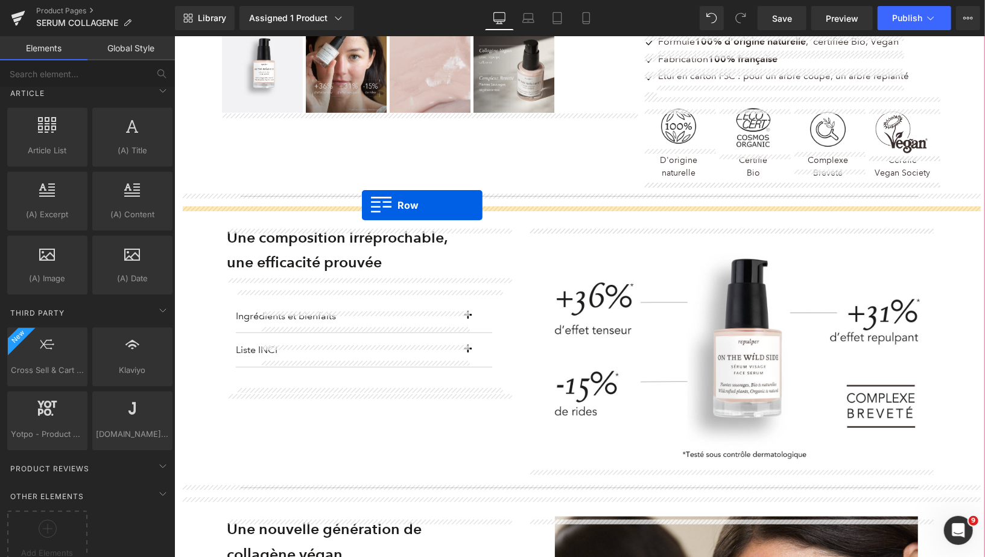
drag, startPoint x: 223, startPoint y: 119, endPoint x: 361, endPoint y: 205, distance: 163.1
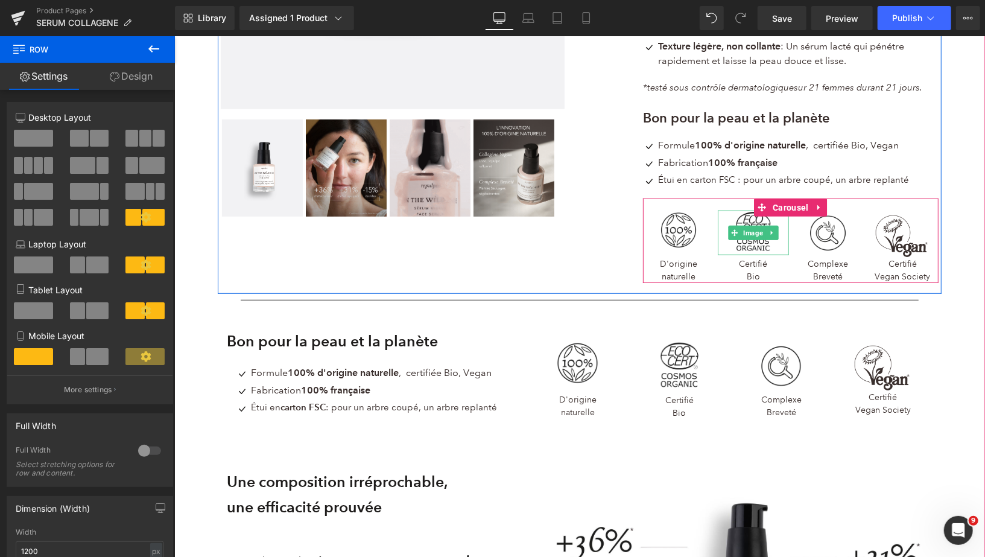
scroll to position [428, 0]
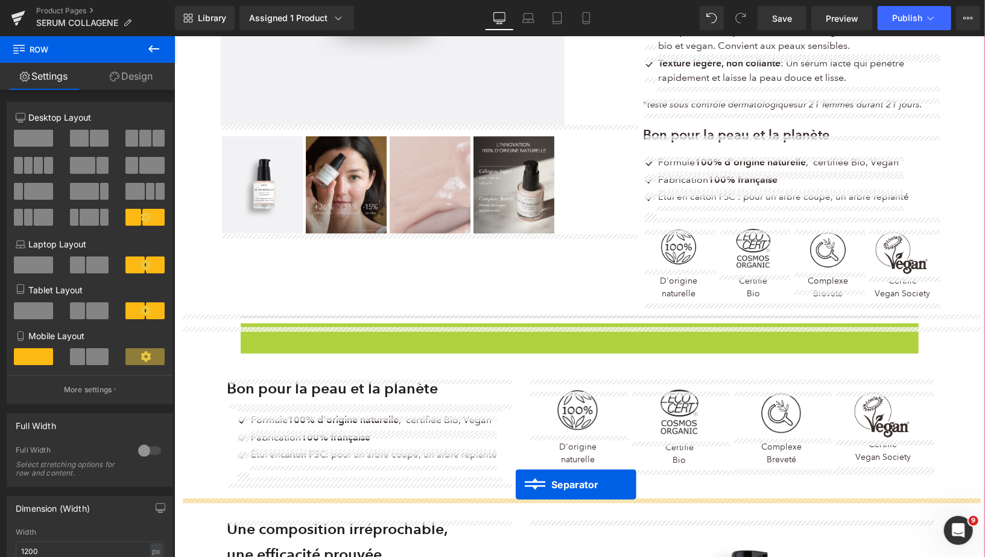
drag, startPoint x: 557, startPoint y: 334, endPoint x: 515, endPoint y: 484, distance: 155.9
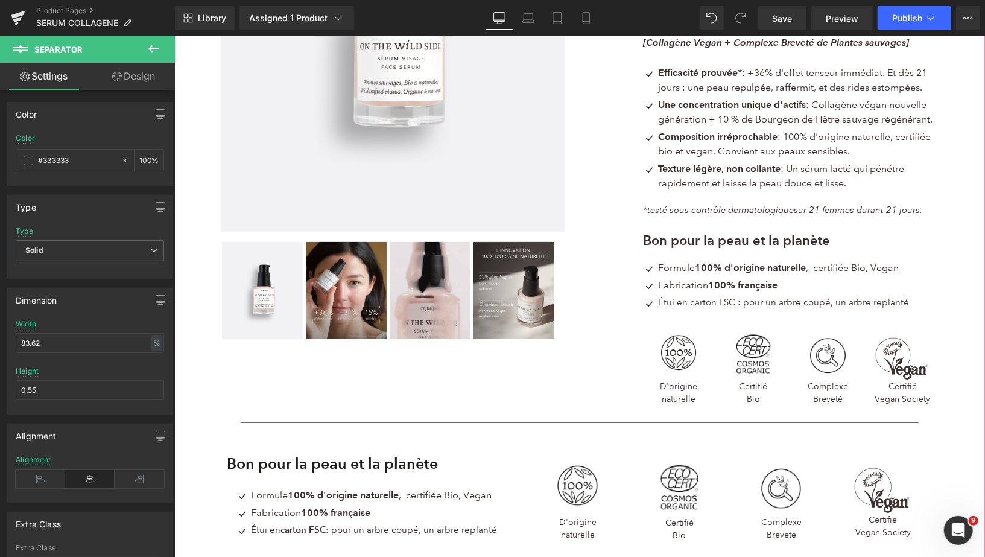
scroll to position [317, 0]
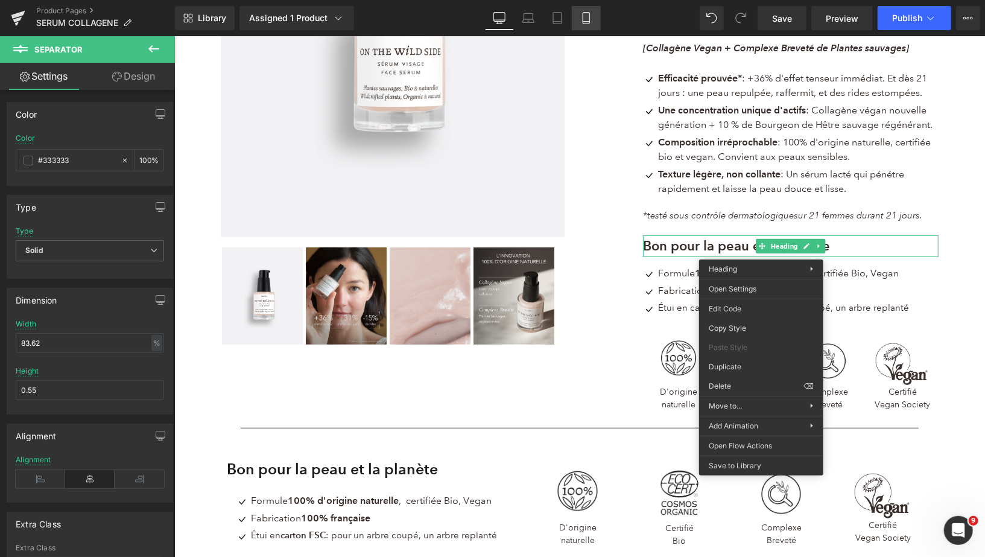
click at [585, 14] on icon at bounding box center [586, 18] width 12 height 12
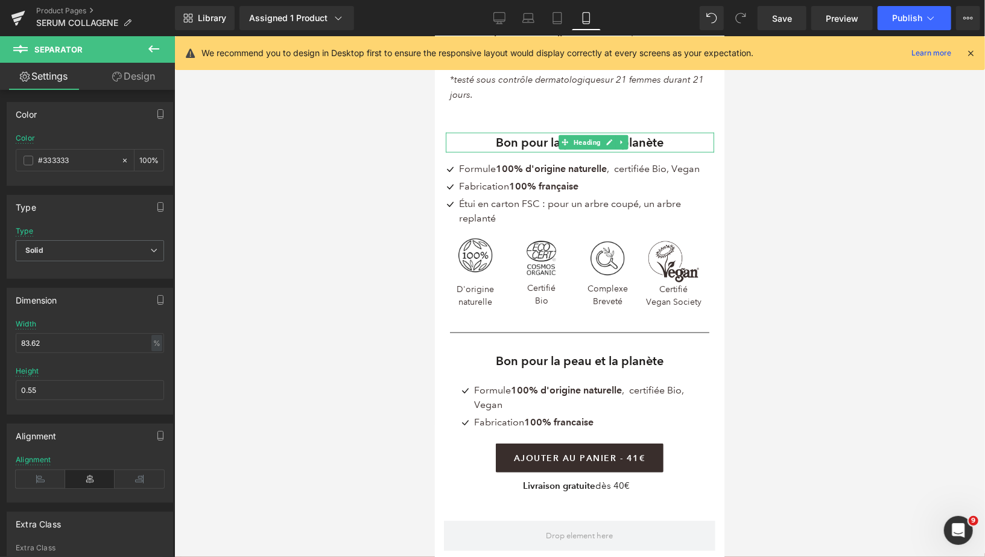
scroll to position [836, 0]
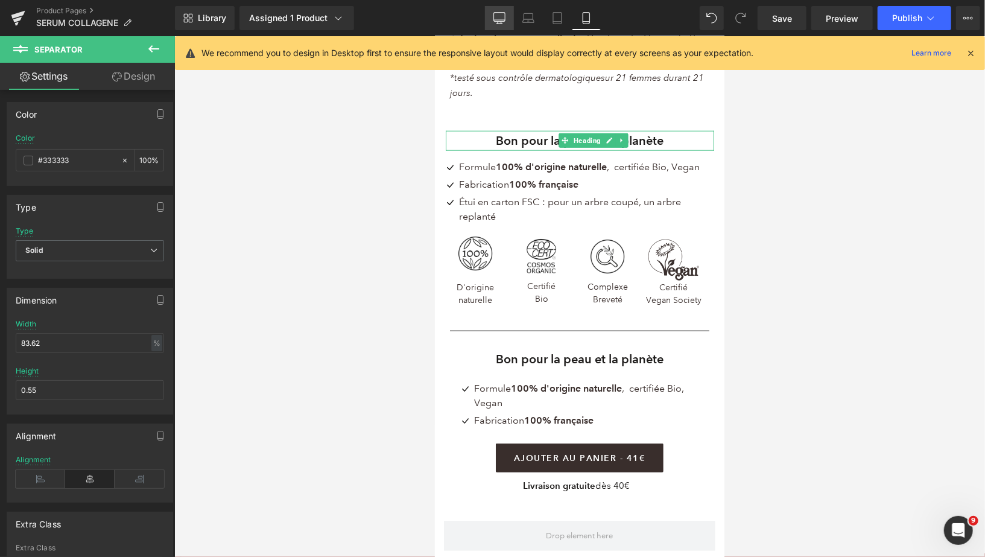
click at [501, 13] on icon at bounding box center [499, 17] width 11 height 9
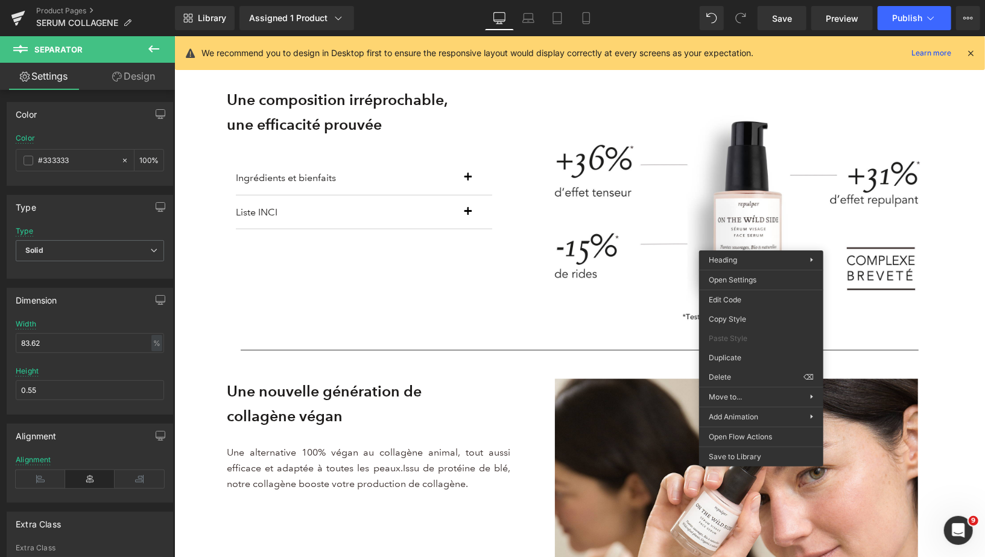
scroll to position [326, 0]
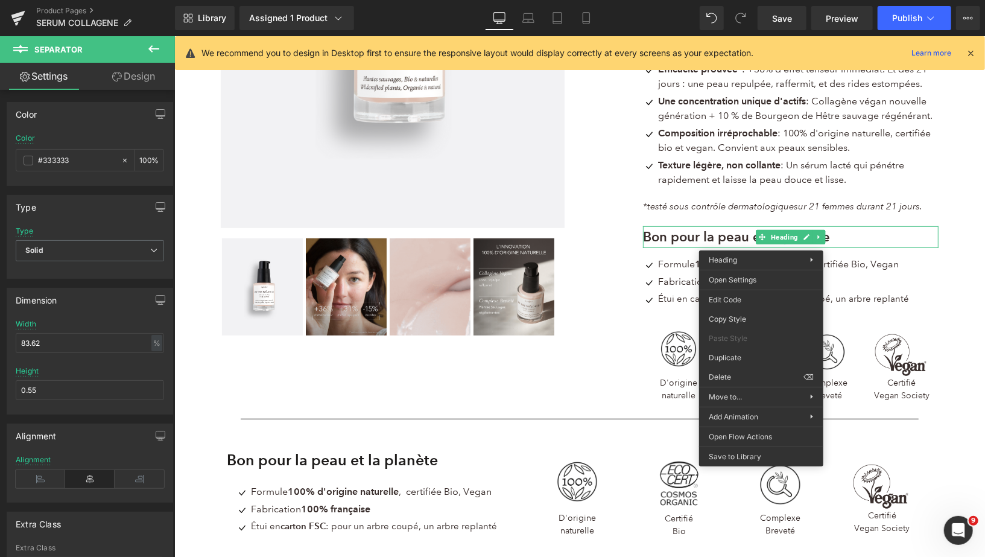
drag, startPoint x: 914, startPoint y: 407, endPoint x: 739, endPoint y: 370, distance: 178.1
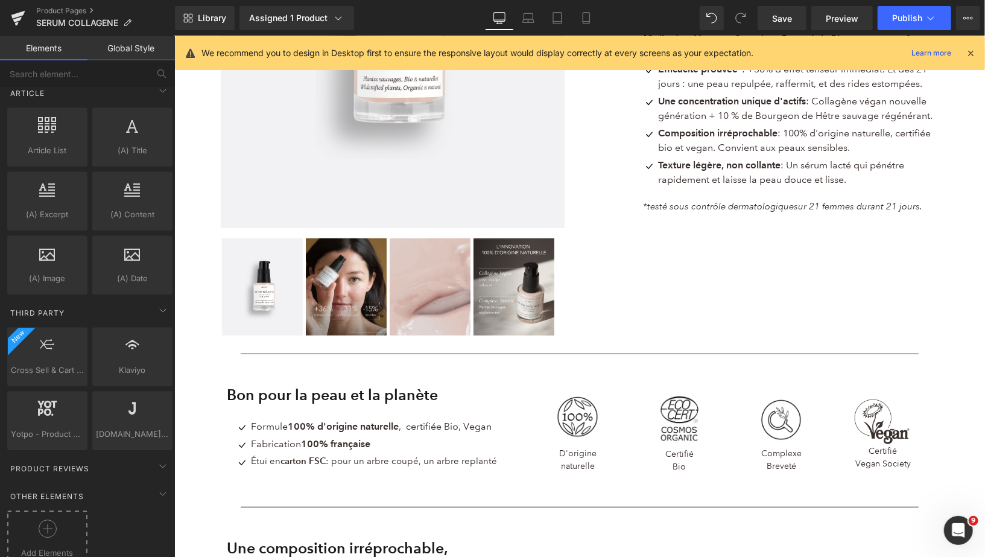
click at [56, 520] on div at bounding box center [47, 533] width 74 height 27
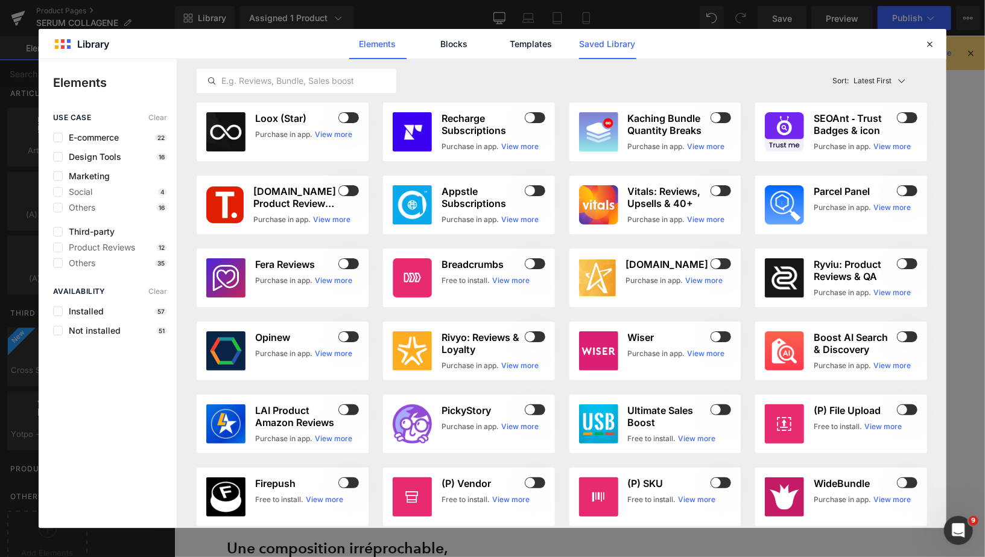
click at [595, 49] on link "Saved Library" at bounding box center [607, 44] width 57 height 30
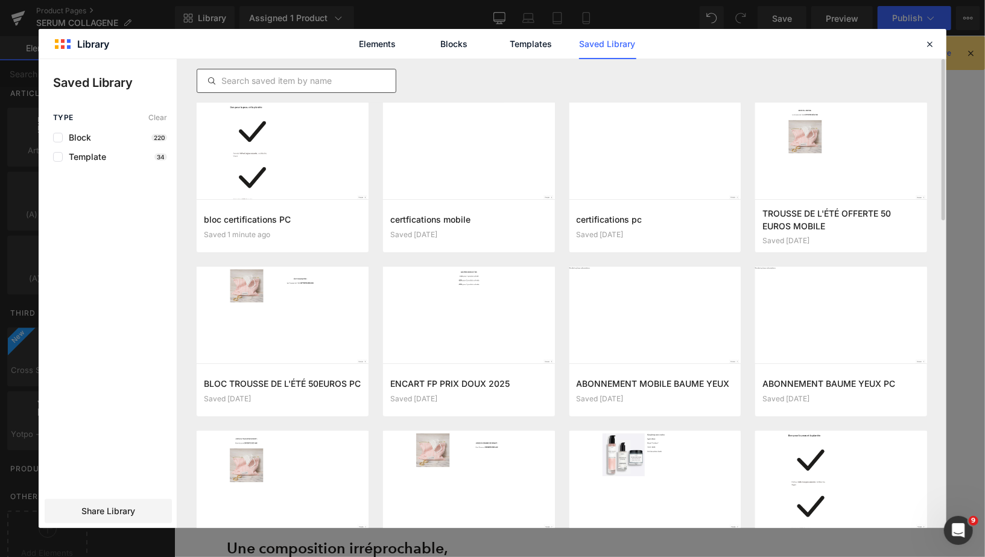
click at [330, 81] on input "text" at bounding box center [296, 81] width 199 height 14
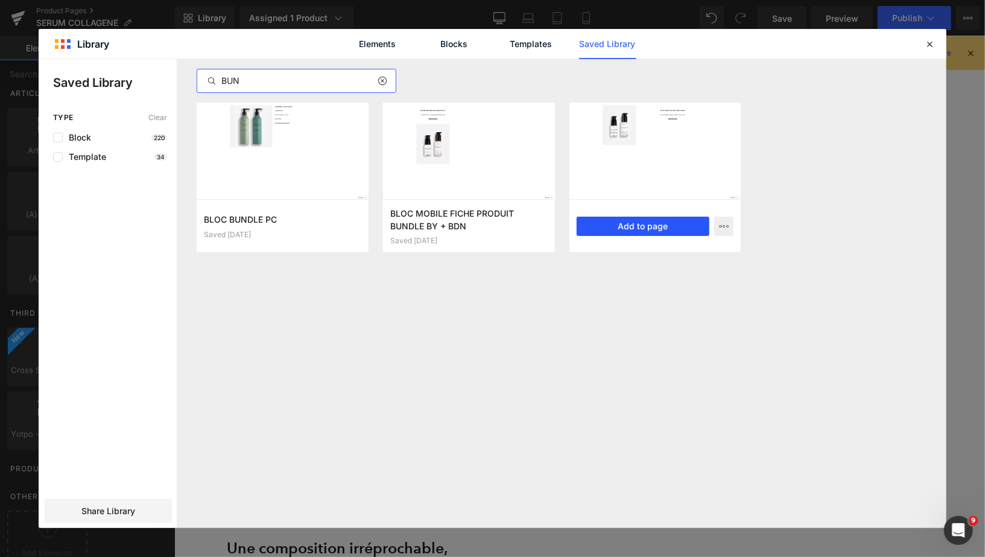
type input "BUN"
click at [619, 227] on button "Add to page" at bounding box center [643, 226] width 133 height 19
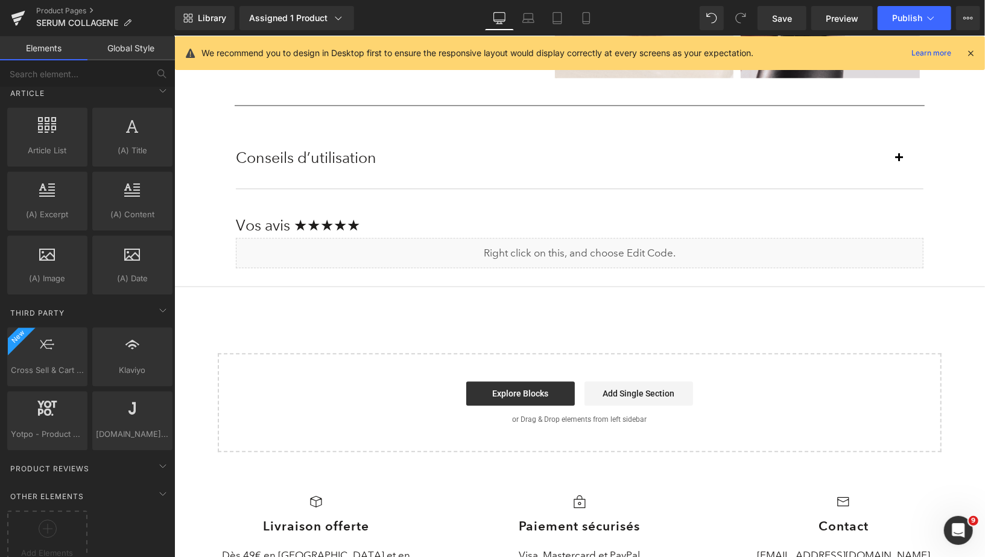
scroll to position [1543, 0]
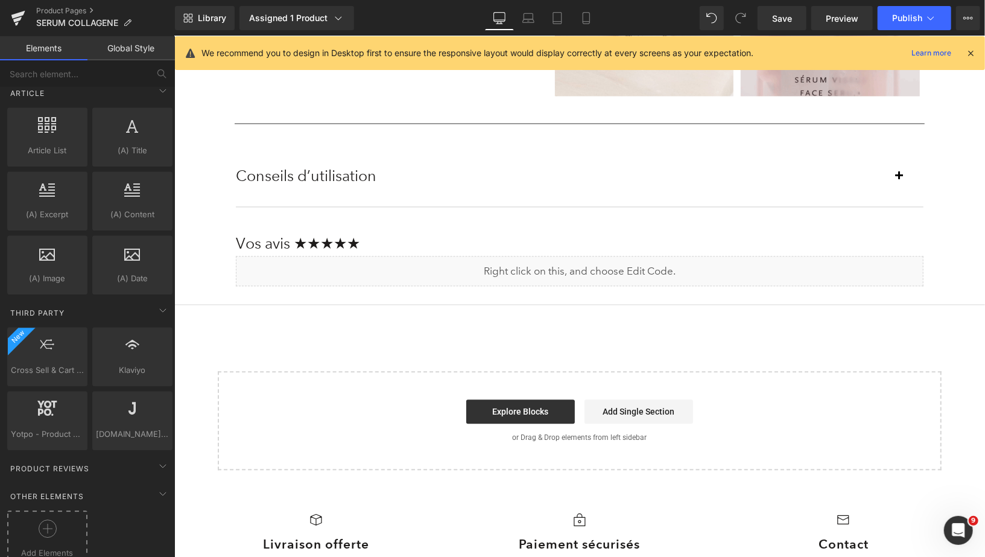
click at [58, 520] on div at bounding box center [47, 533] width 74 height 27
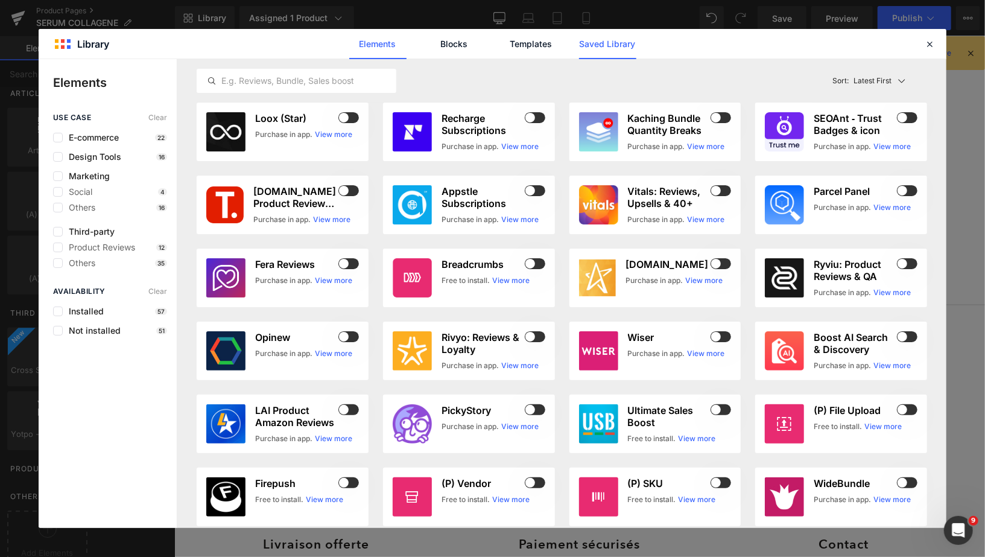
click at [620, 48] on link "Saved Library" at bounding box center [607, 44] width 57 height 30
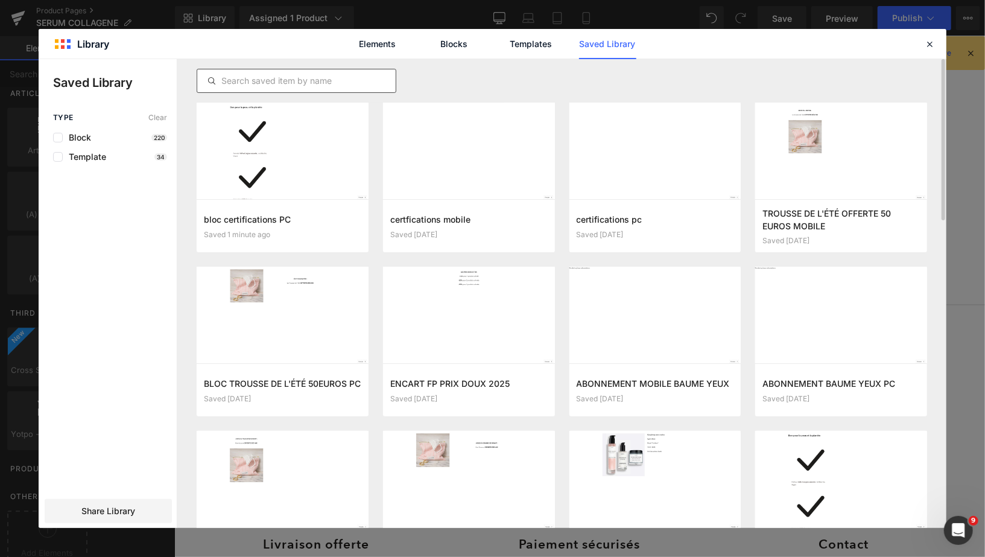
click at [320, 83] on input "text" at bounding box center [296, 81] width 199 height 14
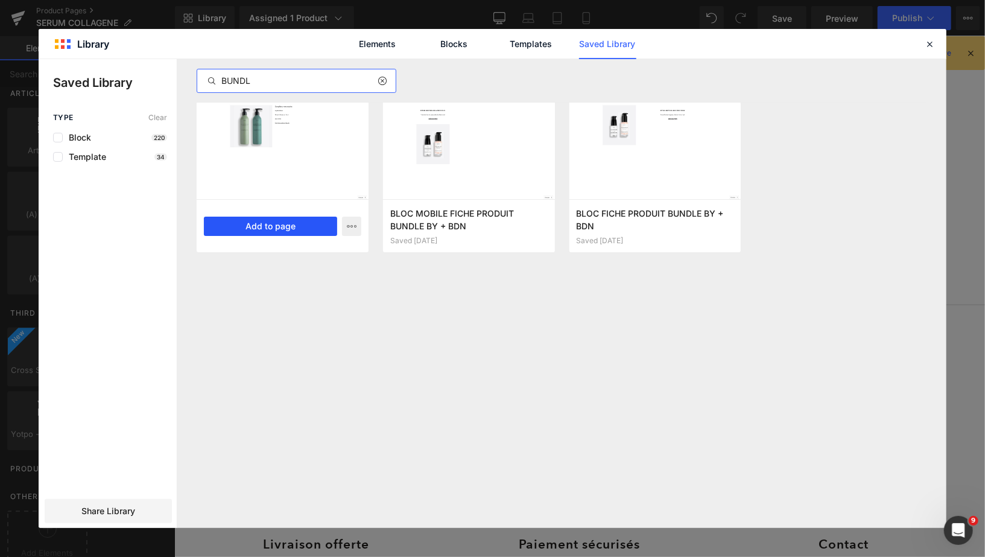
type input "BUNDL"
drag, startPoint x: 270, startPoint y: 223, endPoint x: 95, endPoint y: 186, distance: 179.3
click at [270, 223] on button "Add to page" at bounding box center [270, 226] width 133 height 19
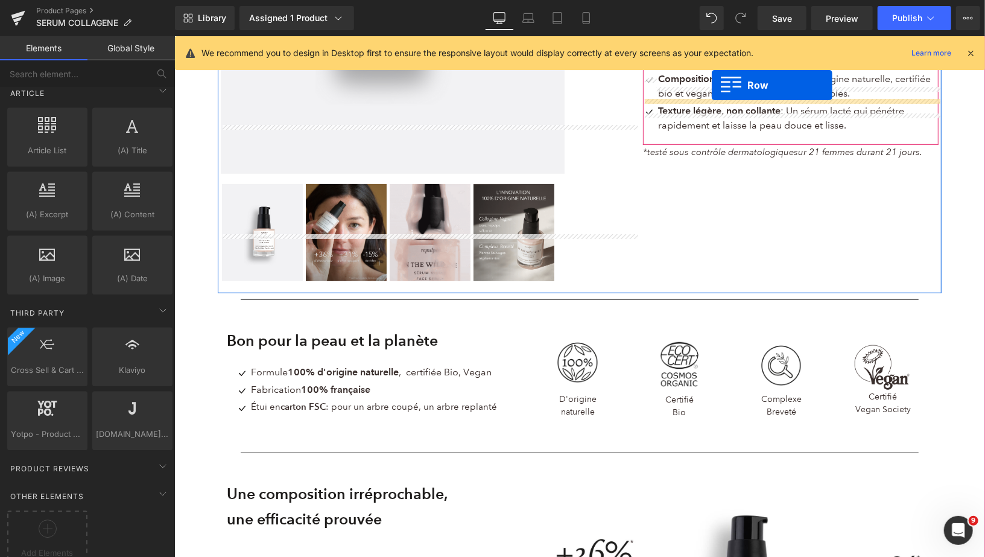
scroll to position [345, 0]
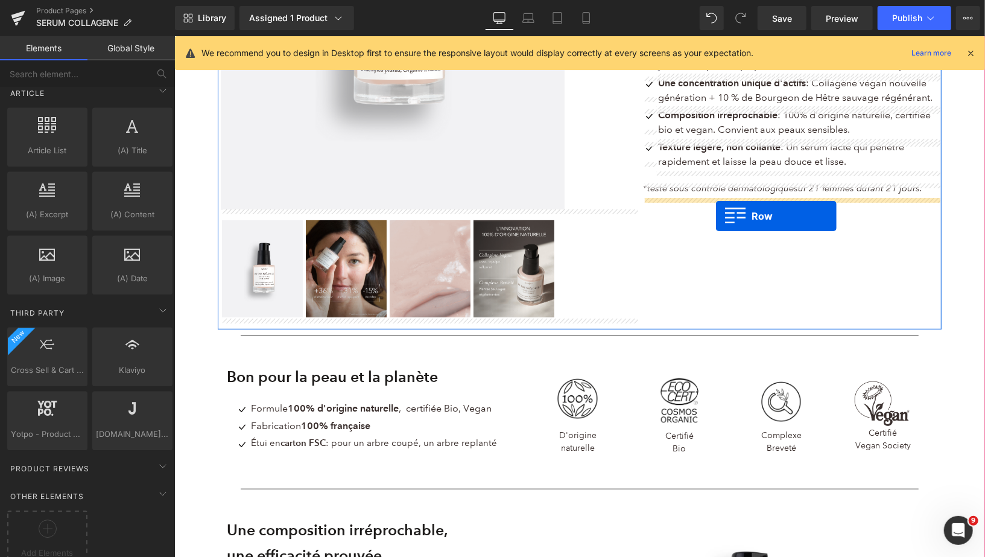
drag, startPoint x: 224, startPoint y: 105, endPoint x: 716, endPoint y: 215, distance: 504.0
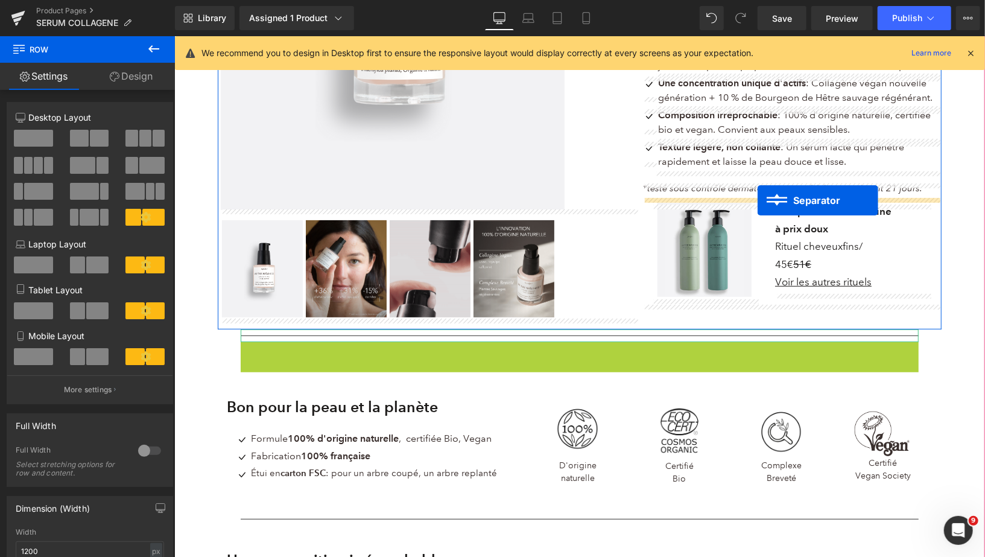
drag, startPoint x: 556, startPoint y: 346, endPoint x: 757, endPoint y: 200, distance: 248.9
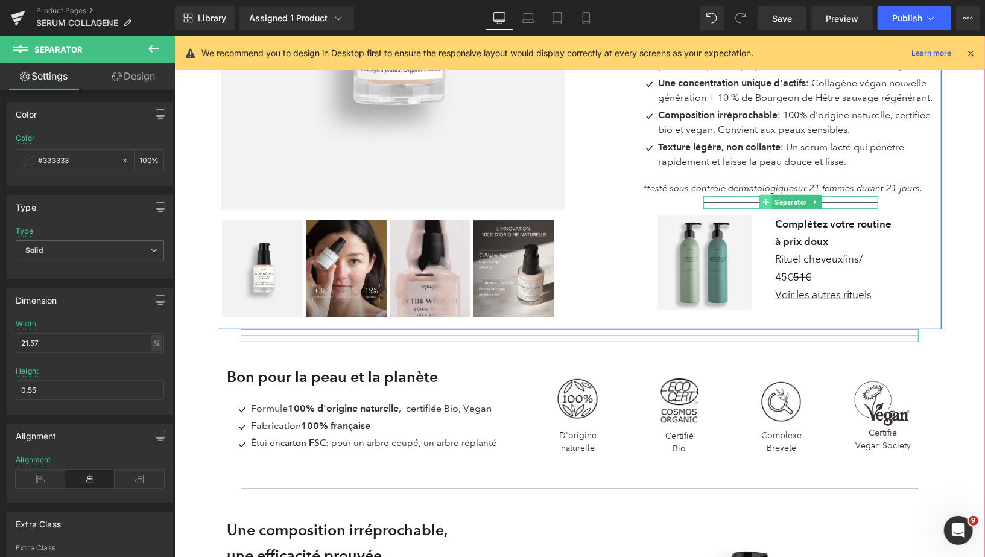
click at [766, 203] on icon at bounding box center [765, 201] width 7 height 7
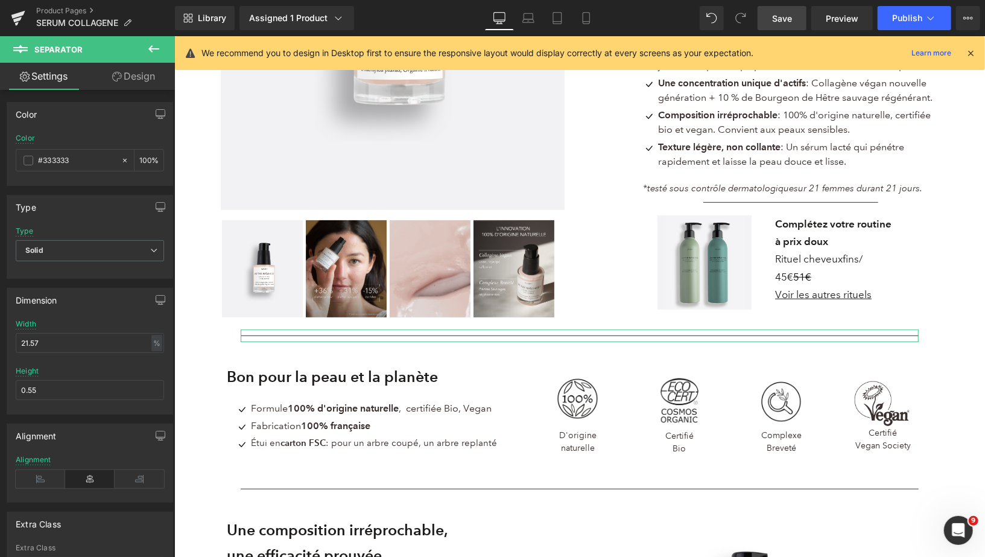
click at [770, 21] on link "Save" at bounding box center [782, 18] width 49 height 24
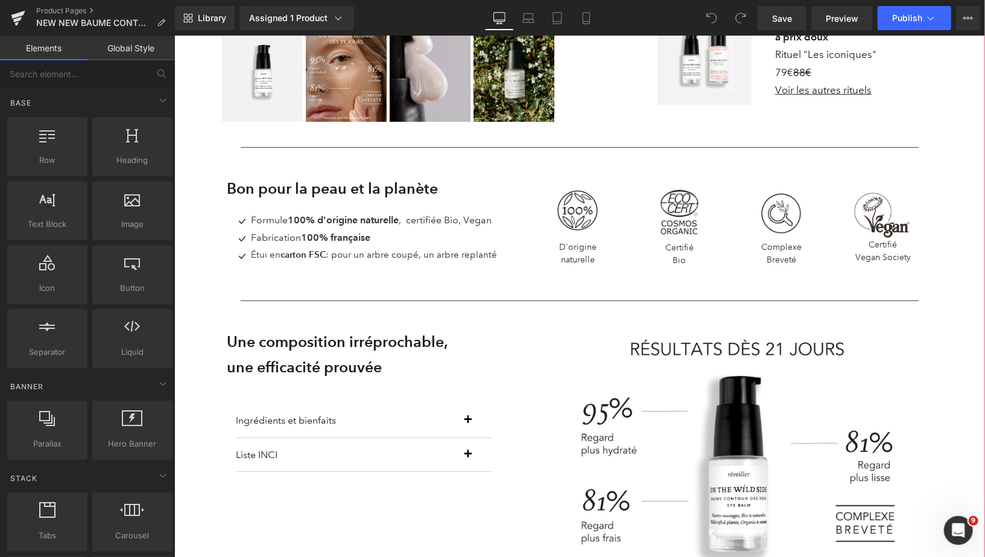
scroll to position [375, 0]
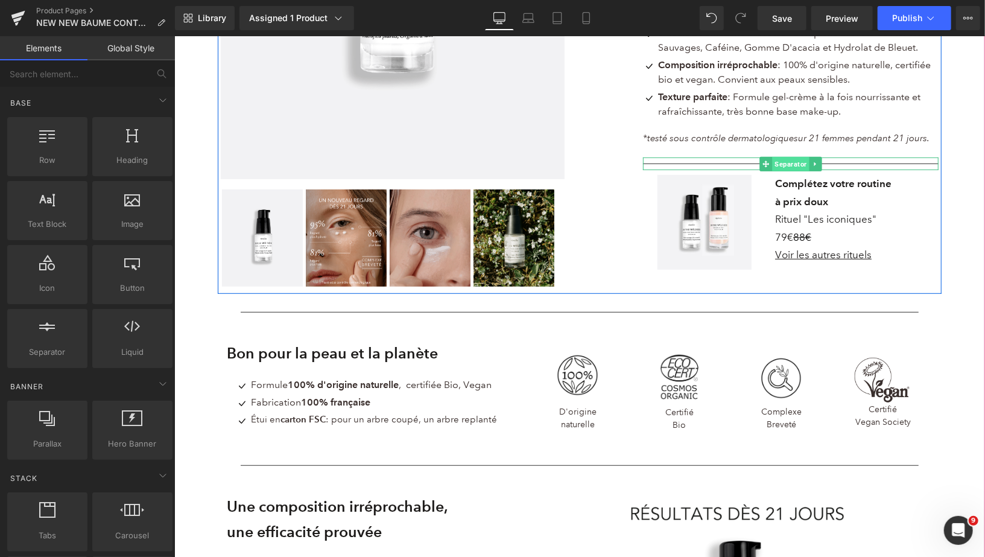
click at [784, 165] on span "Separator" at bounding box center [790, 163] width 37 height 14
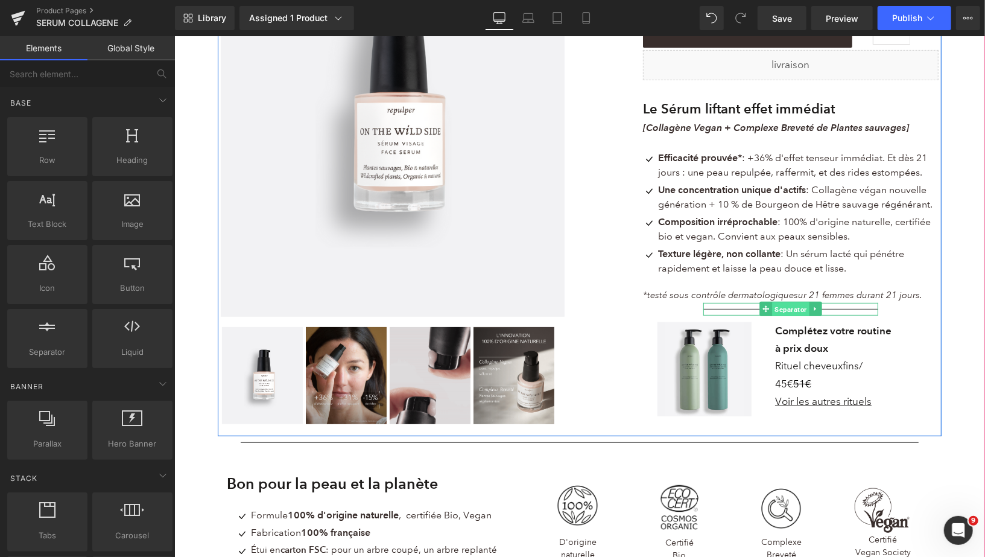
click at [786, 310] on span "Separator" at bounding box center [790, 309] width 37 height 14
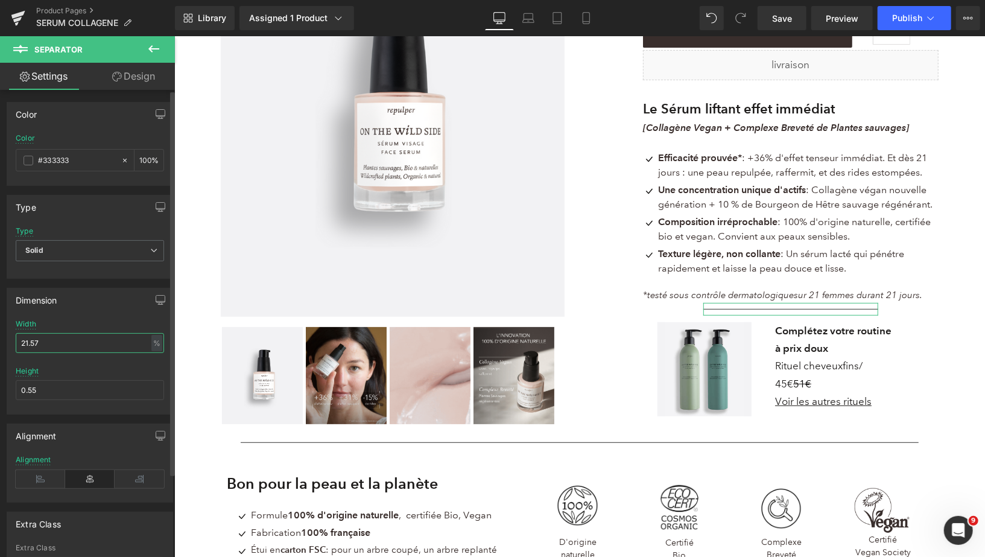
drag, startPoint x: 46, startPoint y: 340, endPoint x: 0, endPoint y: 339, distance: 46.5
click at [0, 339] on div "Dimension 21.57% Width 21.57 % % px 0.55px Height 0.55" at bounding box center [90, 347] width 180 height 136
type input "3"
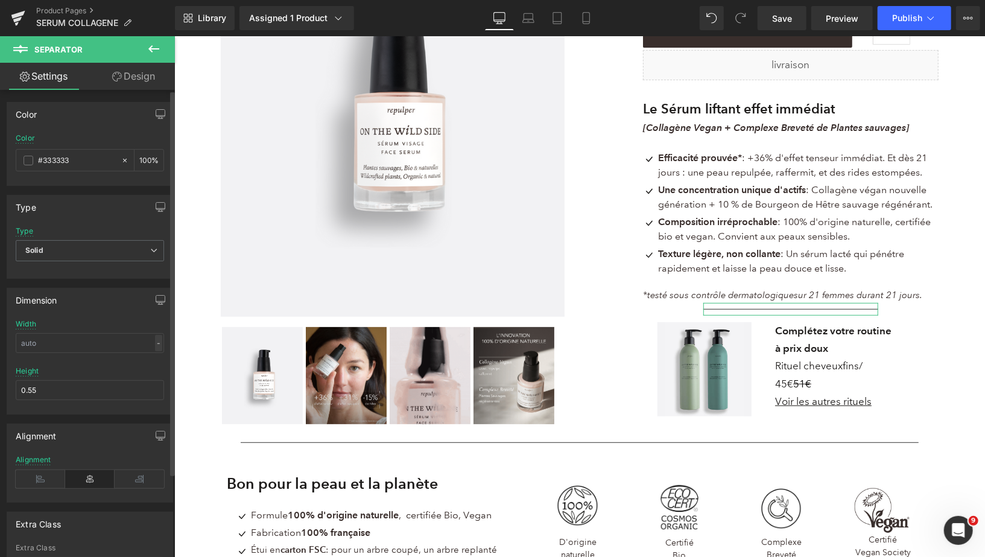
click at [155, 340] on div "-" at bounding box center [158, 343] width 7 height 16
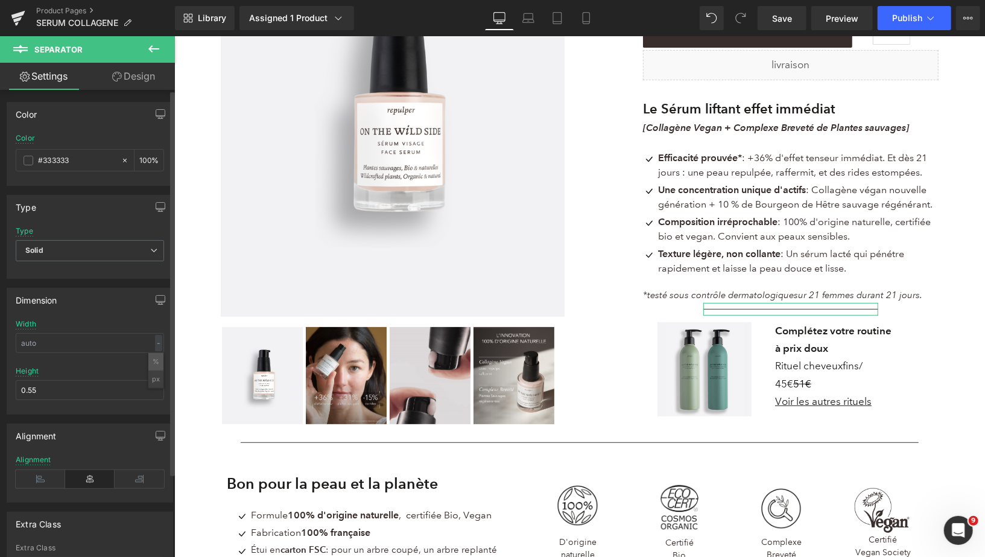
click at [153, 360] on li "%" at bounding box center [155, 361] width 15 height 17
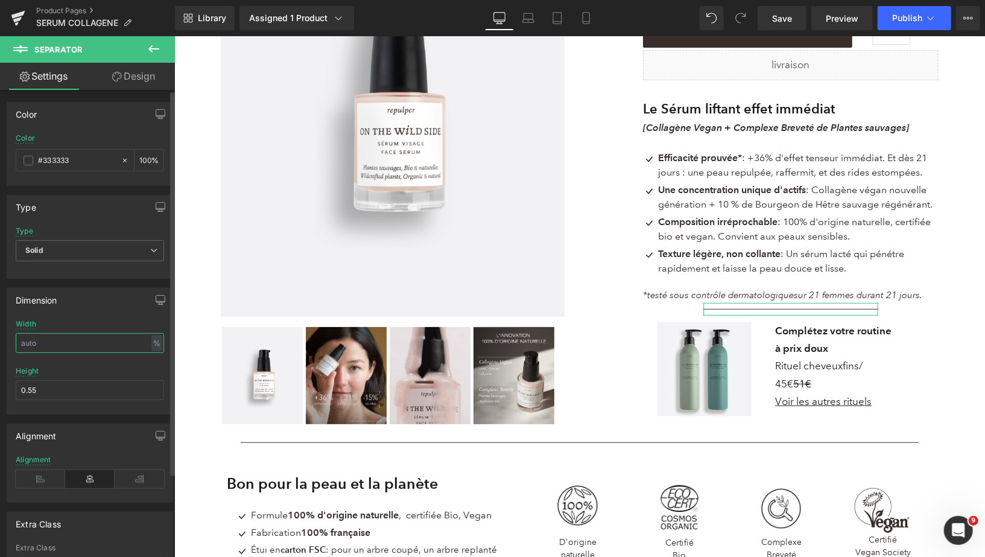
click at [67, 341] on input "text" at bounding box center [90, 343] width 148 height 20
type input "36,"
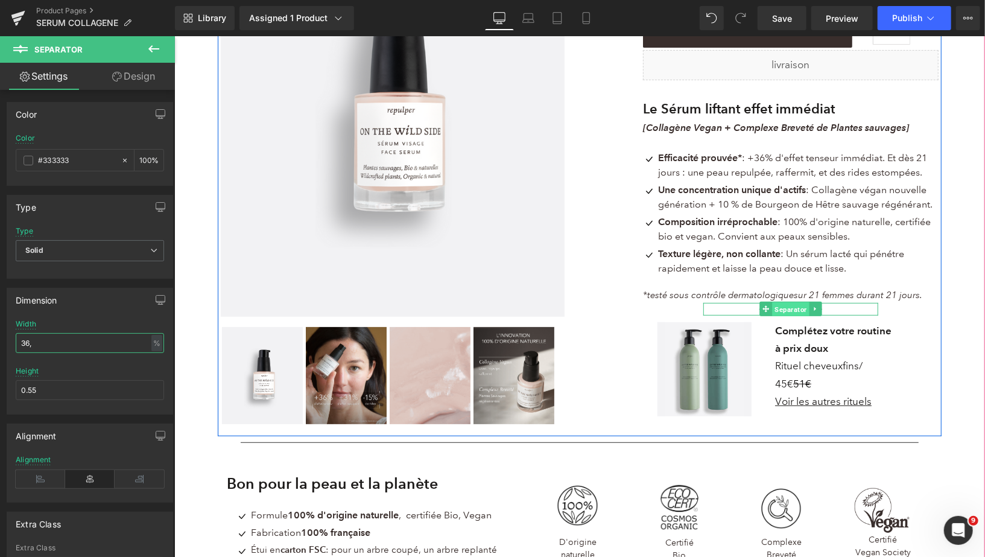
click at [786, 310] on span "Separator" at bounding box center [790, 309] width 37 height 14
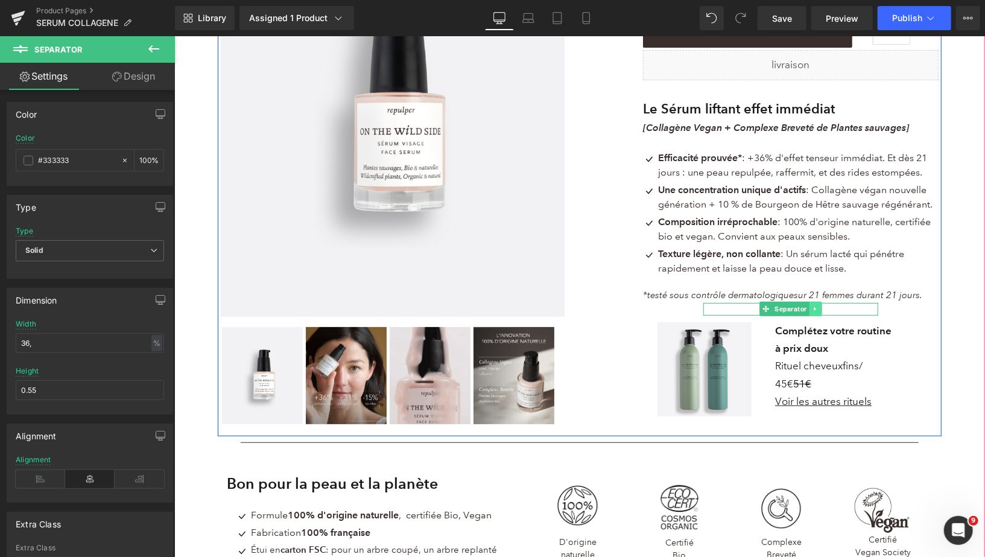
click at [813, 310] on icon at bounding box center [814, 309] width 2 height 4
click at [824, 311] on icon at bounding box center [821, 308] width 7 height 7
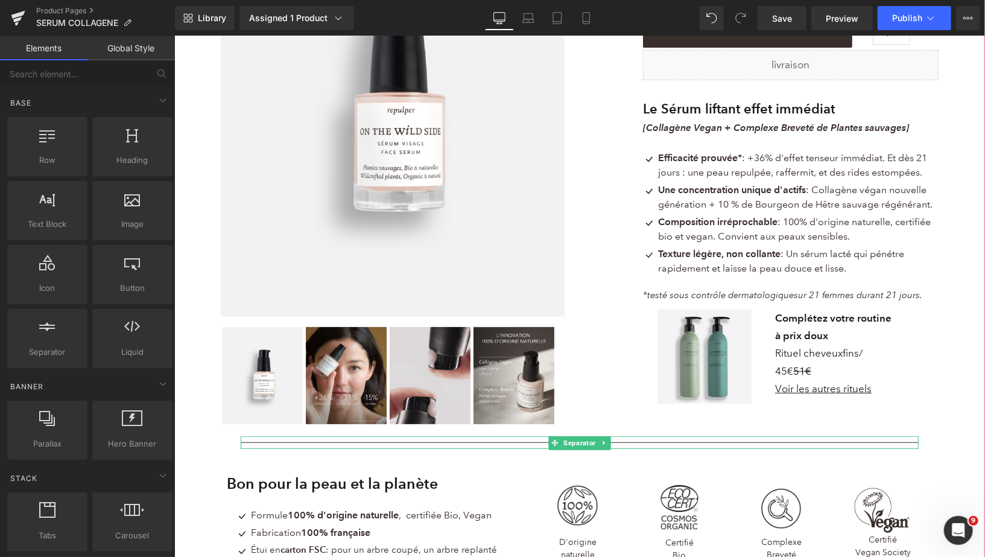
click at [763, 442] on hr at bounding box center [579, 445] width 678 height 7
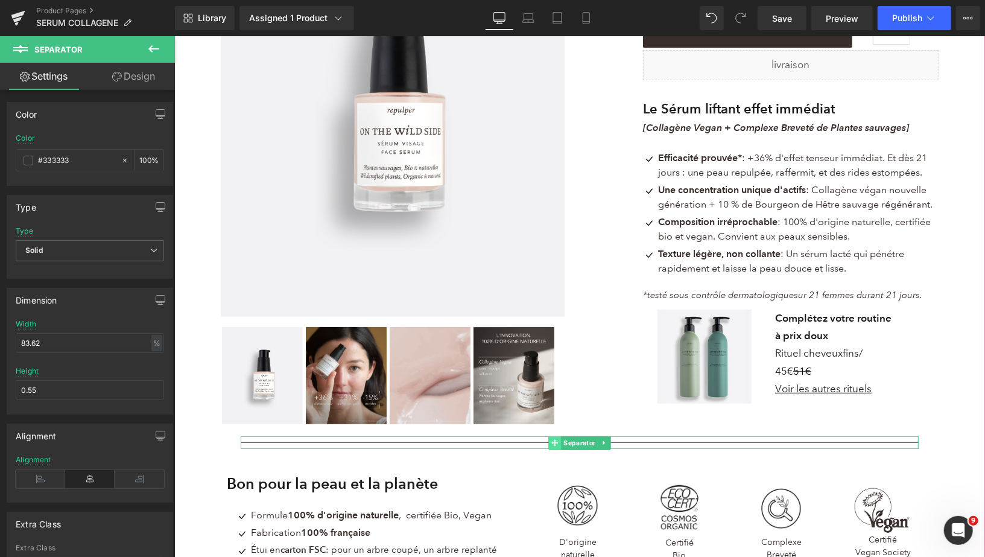
click at [558, 441] on icon at bounding box center [554, 442] width 7 height 7
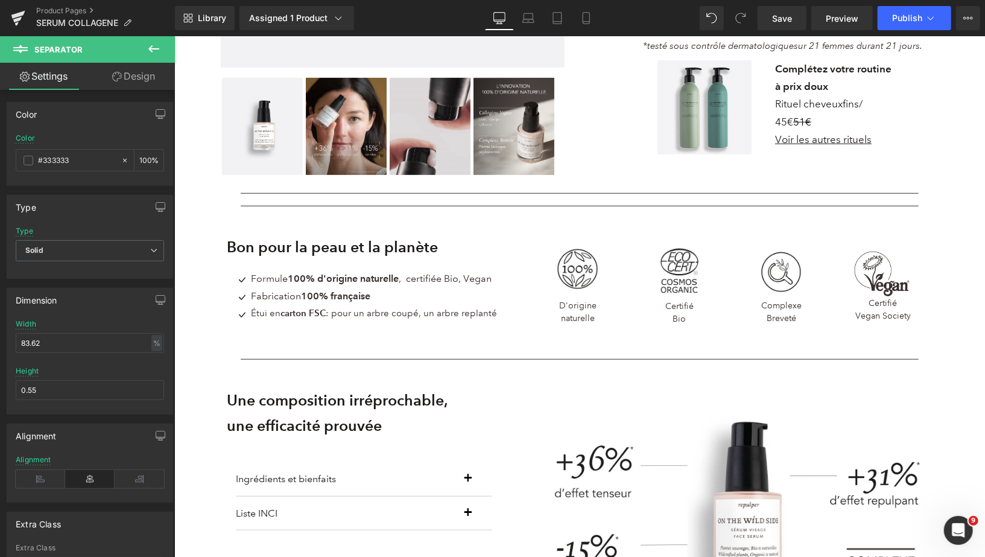
scroll to position [409, 0]
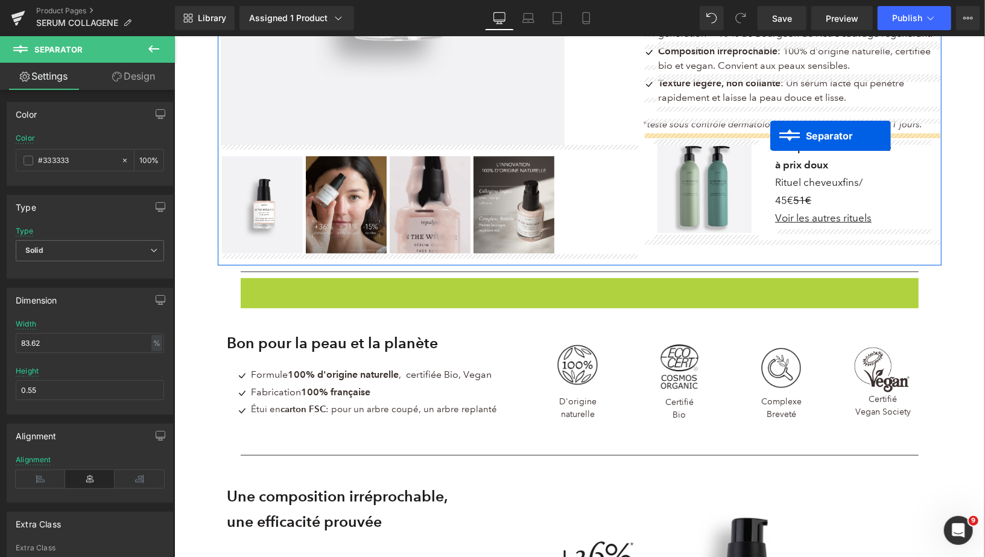
drag, startPoint x: 556, startPoint y: 284, endPoint x: 769, endPoint y: 135, distance: 260.5
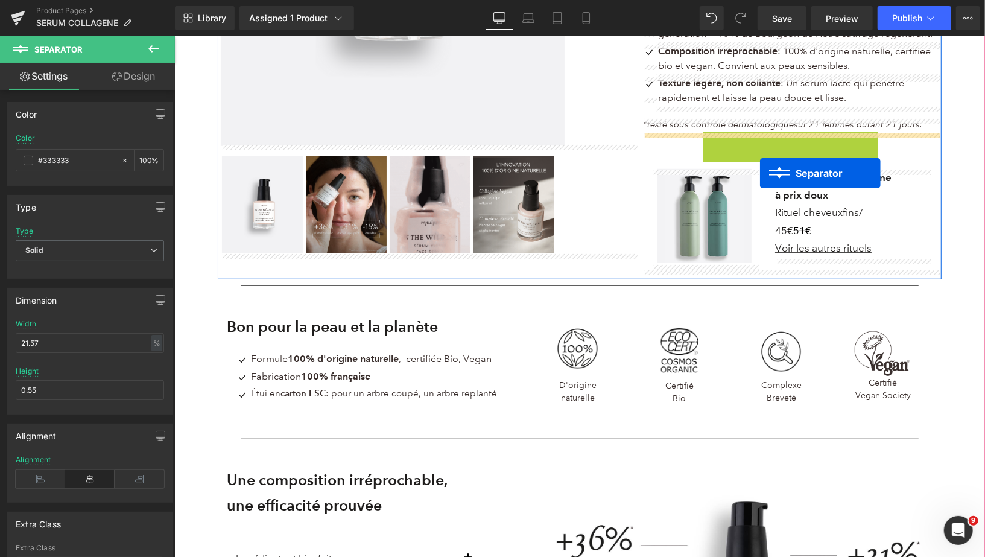
drag, startPoint x: 766, startPoint y: 141, endPoint x: 760, endPoint y: 173, distance: 32.0
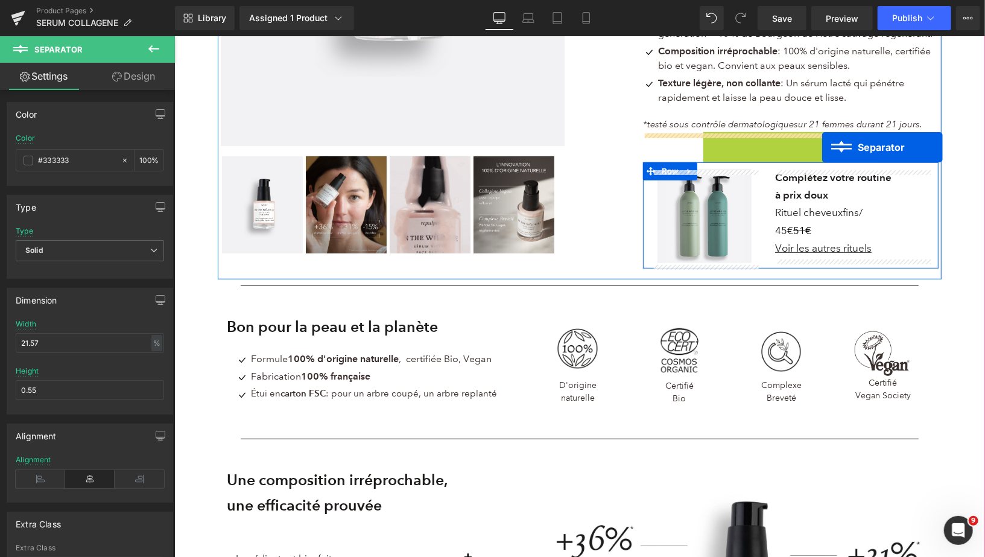
drag, startPoint x: 770, startPoint y: 136, endPoint x: 822, endPoint y: 147, distance: 53.1
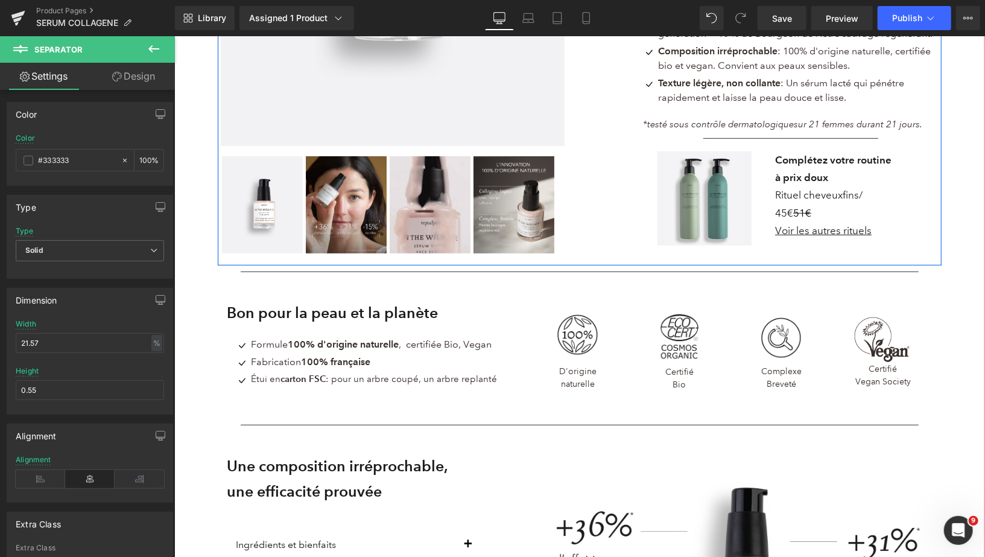
click at [752, 135] on div "Separator" at bounding box center [790, 138] width 175 height 13
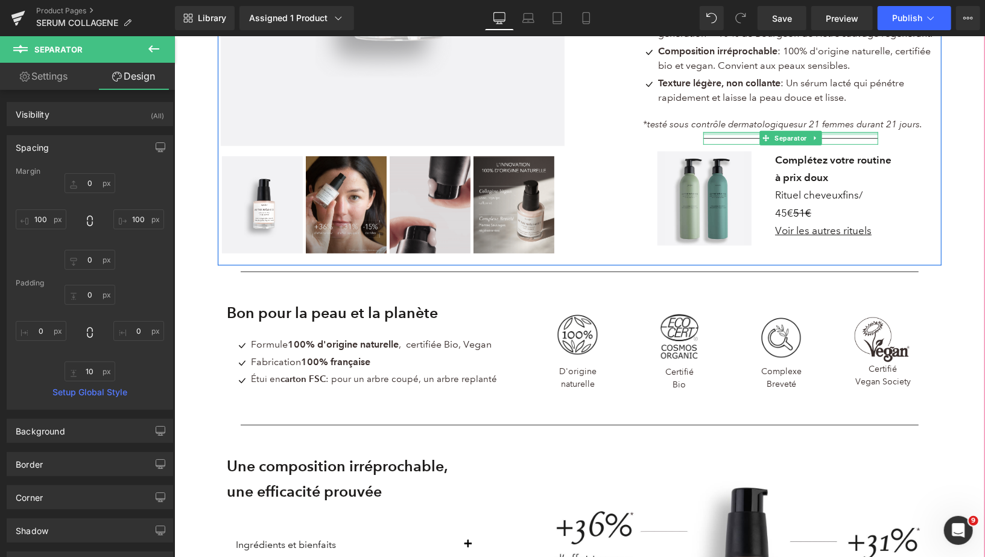
click at [754, 133] on div at bounding box center [790, 133] width 175 height 3
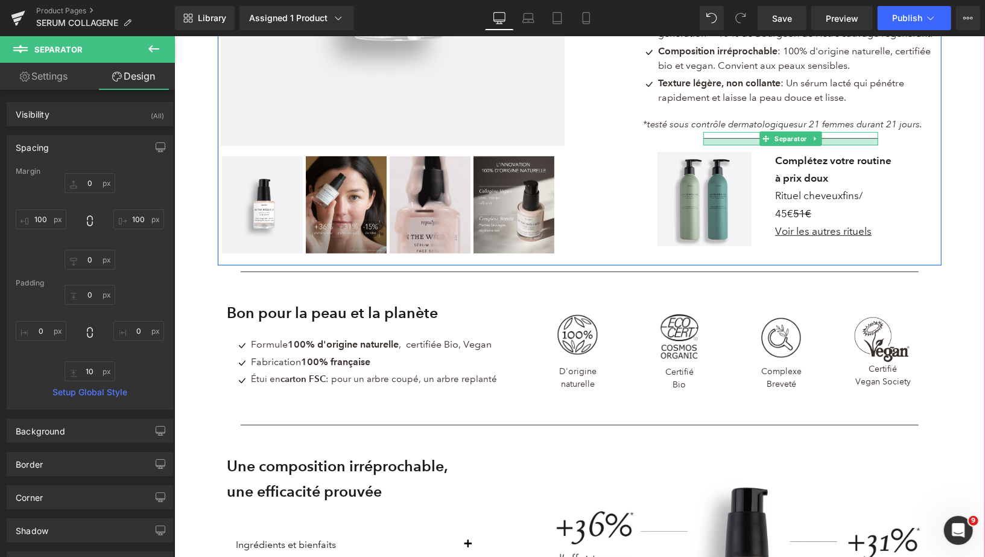
click at [754, 144] on div at bounding box center [790, 141] width 175 height 7
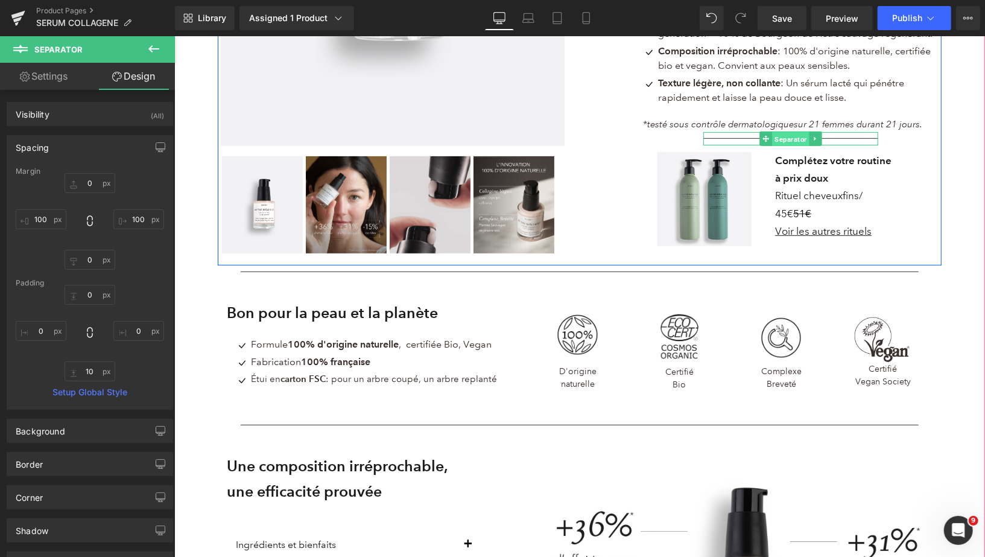
click at [788, 138] on span "Separator" at bounding box center [790, 138] width 37 height 14
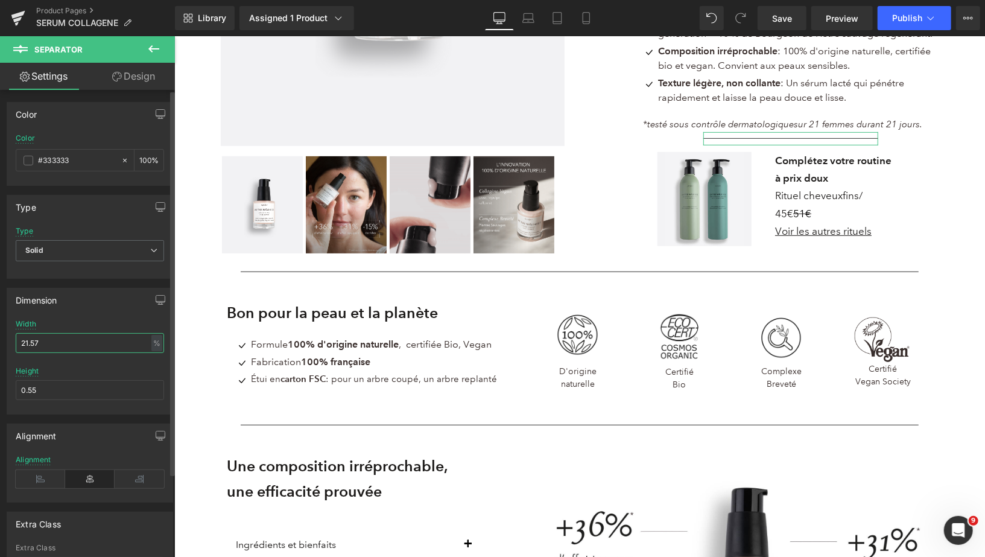
click at [83, 343] on input "21.57" at bounding box center [90, 343] width 148 height 20
click at [32, 342] on input "21.57" at bounding box center [90, 343] width 148 height 20
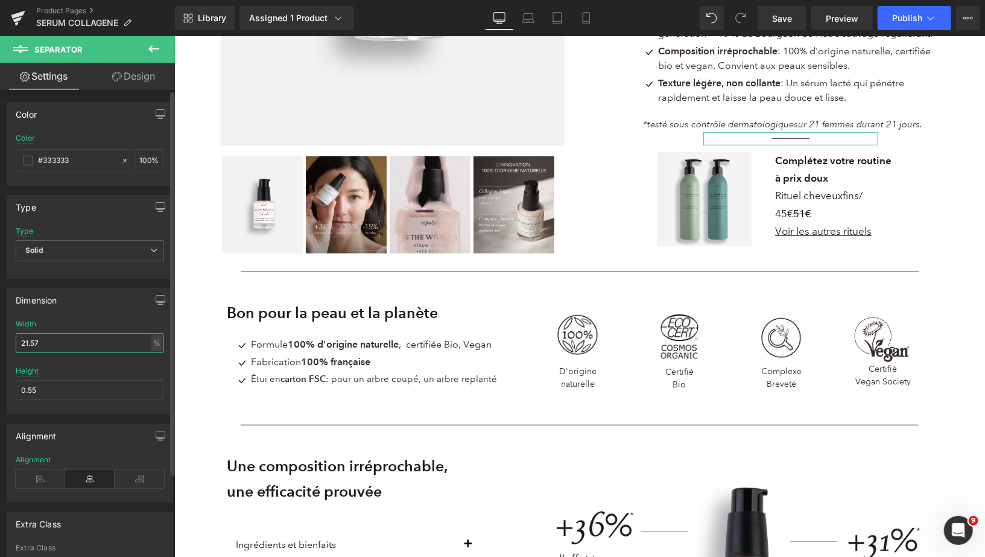
click at [28, 342] on input "21.57" at bounding box center [90, 343] width 148 height 20
type input "36"
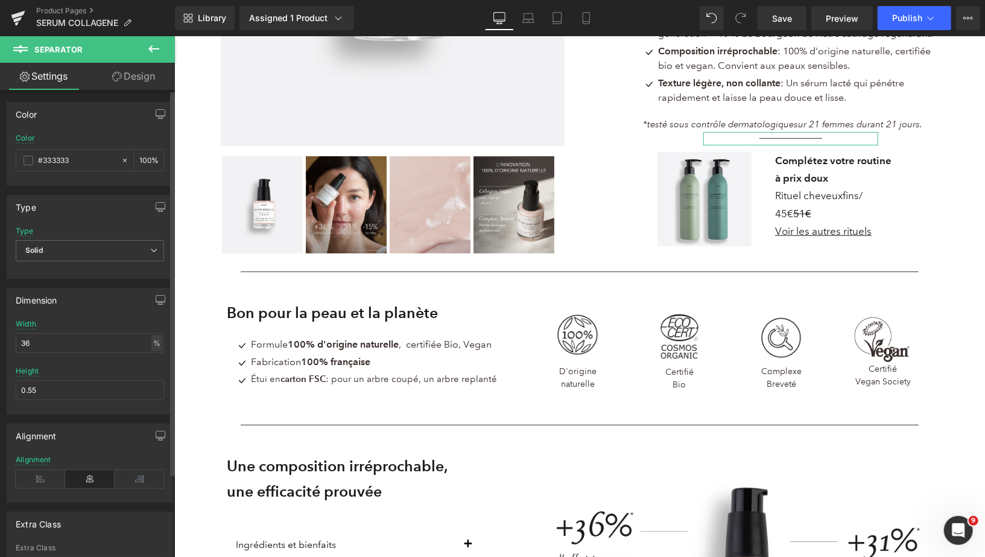
click at [151, 343] on div "%" at bounding box center [156, 343] width 11 height 16
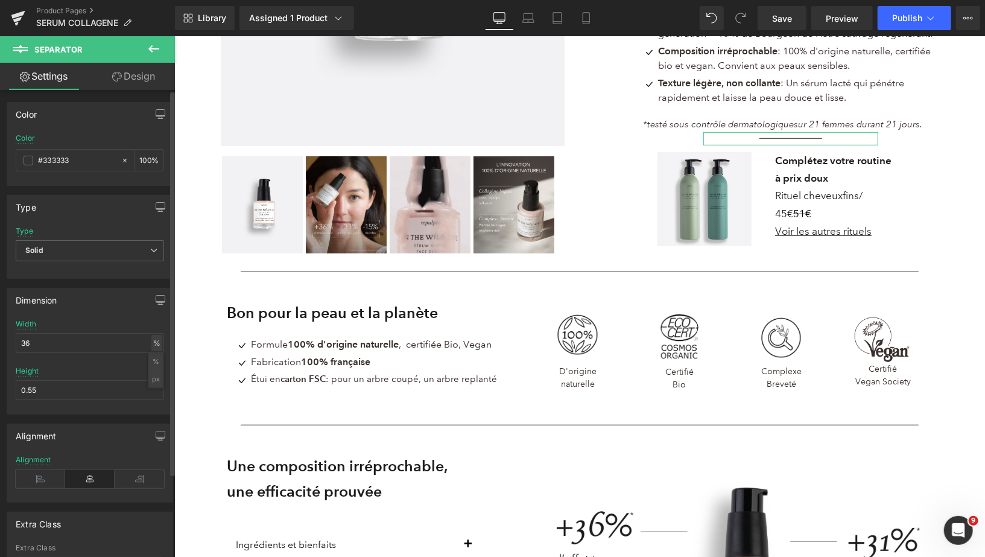
click at [151, 342] on div "%" at bounding box center [156, 343] width 11 height 16
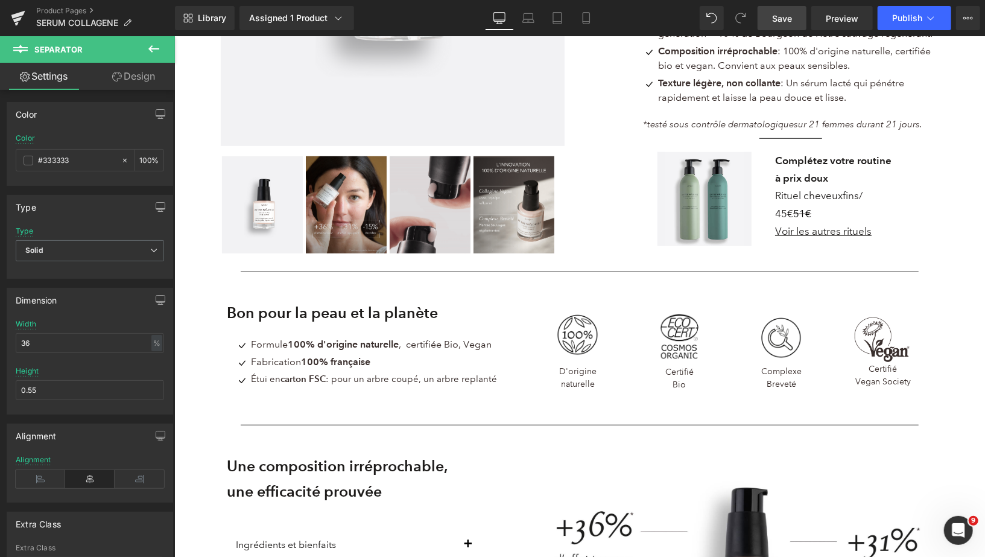
click at [774, 20] on span "Save" at bounding box center [782, 18] width 20 height 13
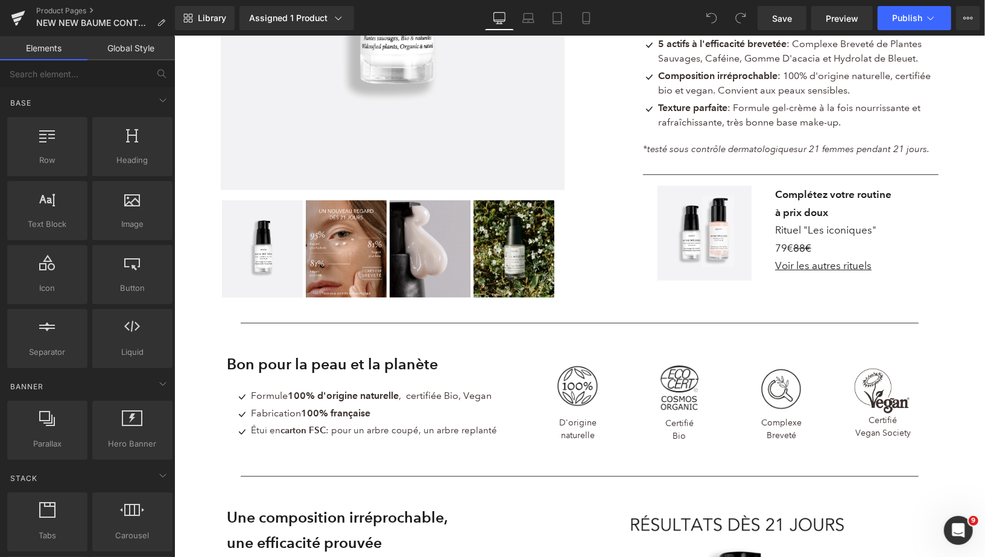
scroll to position [366, 0]
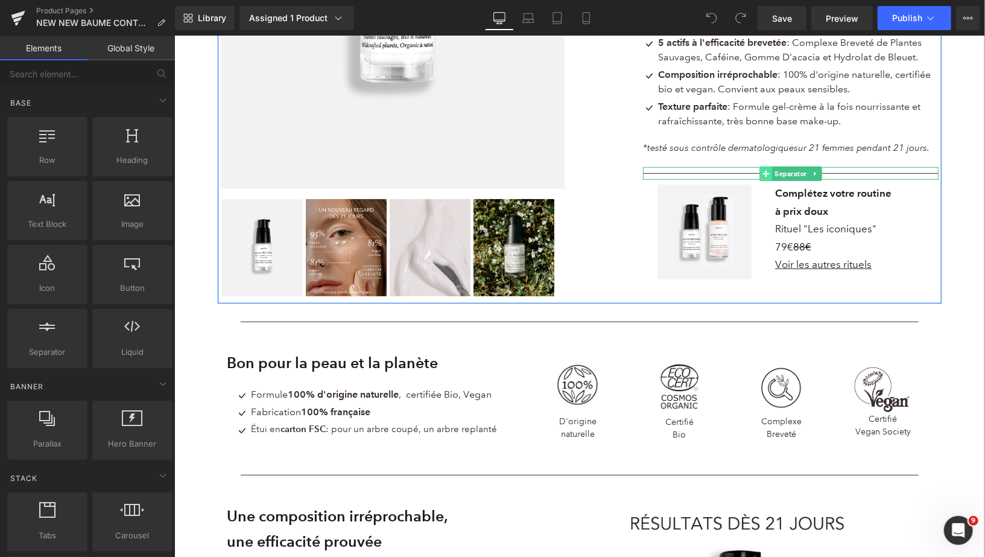
click at [764, 173] on icon at bounding box center [765, 173] width 7 height 7
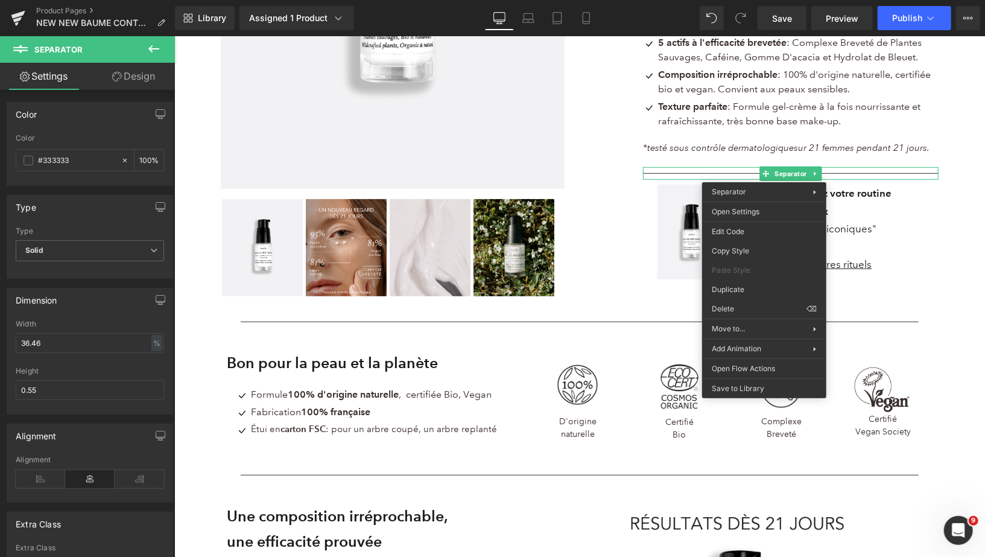
drag, startPoint x: 916, startPoint y: 418, endPoint x: 742, endPoint y: 382, distance: 178.1
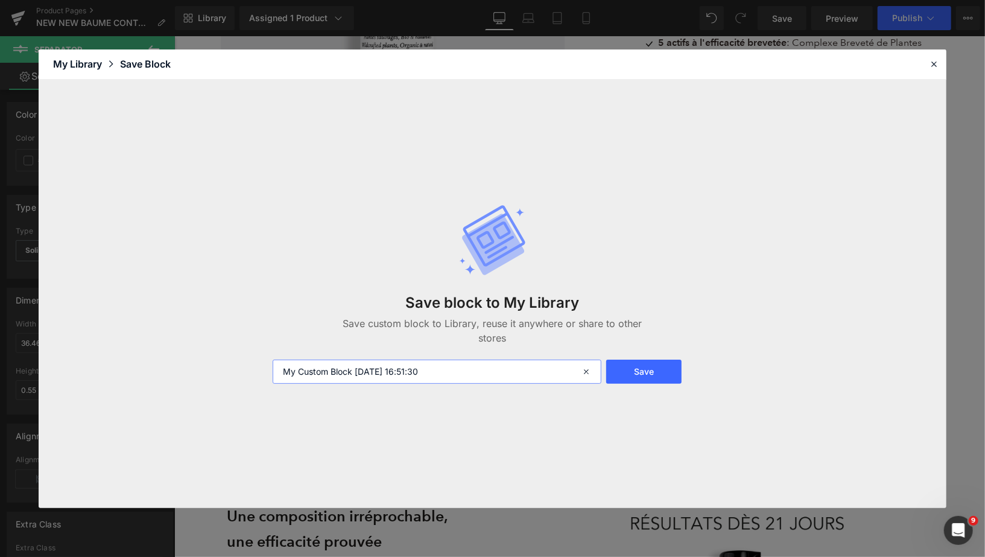
drag, startPoint x: 448, startPoint y: 374, endPoint x: 249, endPoint y: 364, distance: 199.4
click at [249, 364] on div "Save block to My Library Save custom block to Library, reuse it anywhere or sha…" at bounding box center [493, 294] width 908 height 428
type input "separation rituel pc"
click at [618, 363] on button "Save" at bounding box center [643, 372] width 75 height 24
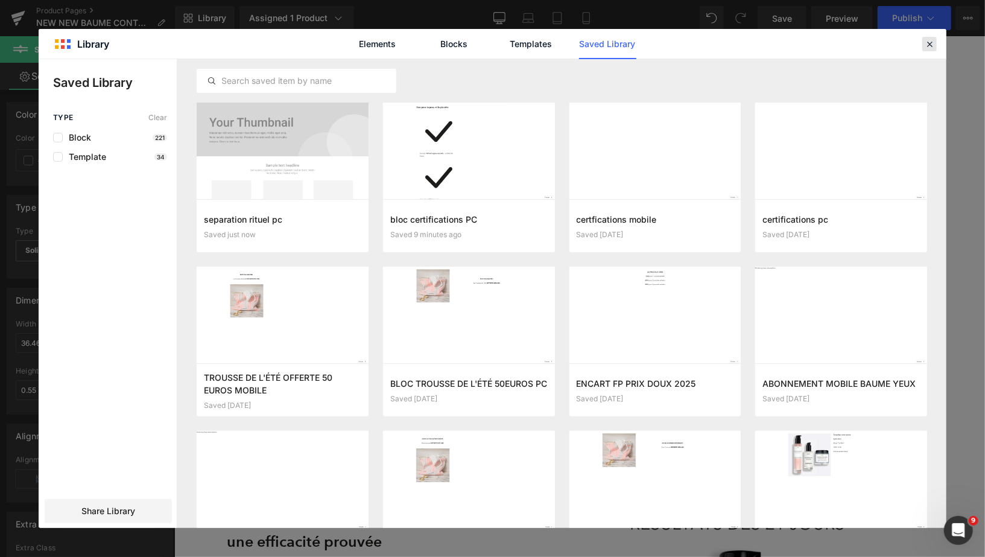
click at [933, 39] on icon at bounding box center [929, 44] width 11 height 11
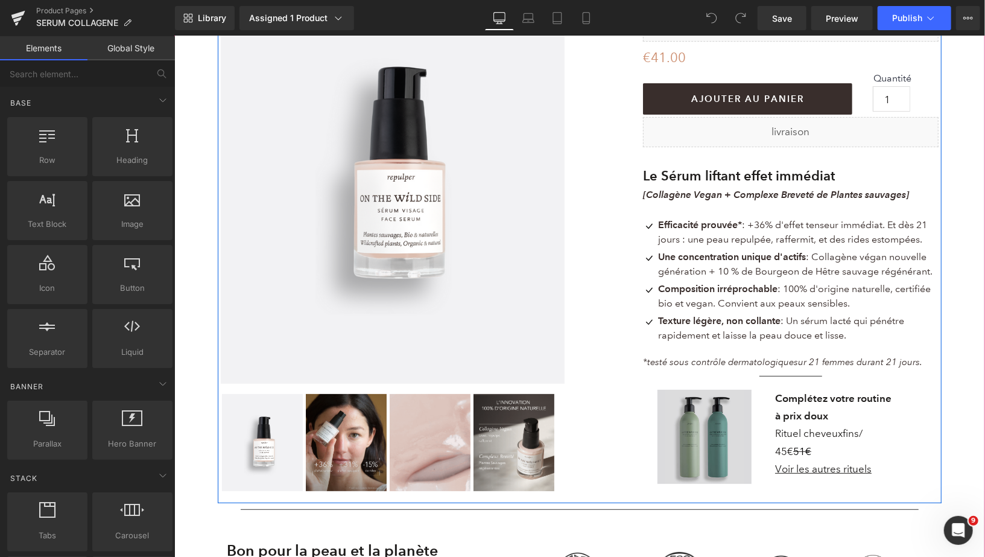
scroll to position [179, 0]
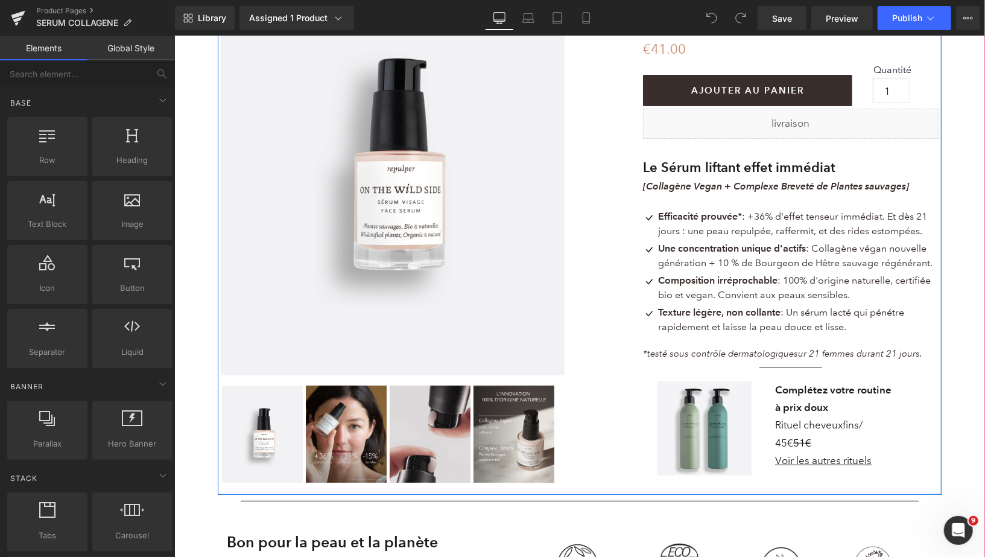
click at [795, 369] on div "Separator" at bounding box center [790, 367] width 175 height 13
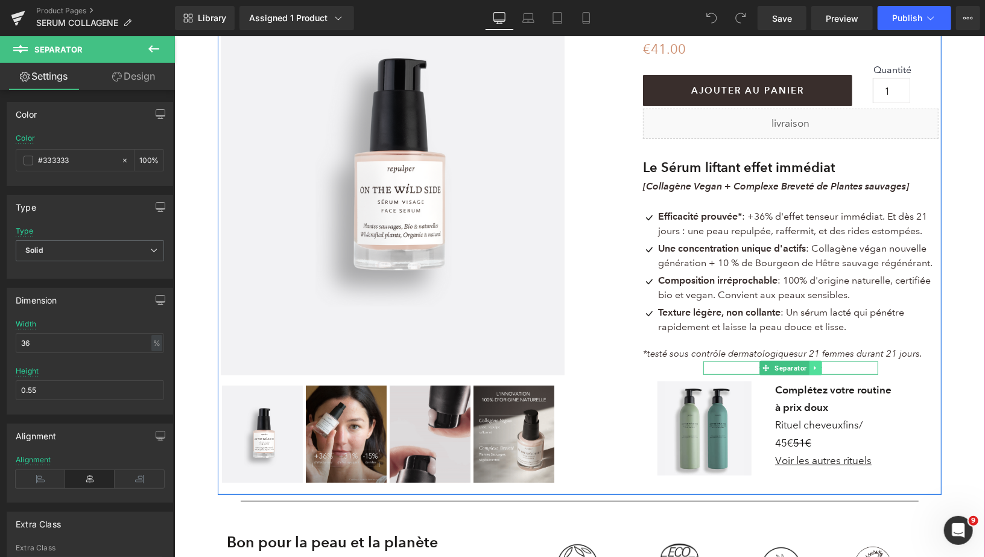
click at [814, 367] on icon at bounding box center [815, 367] width 7 height 7
click at [823, 368] on icon at bounding box center [821, 367] width 7 height 7
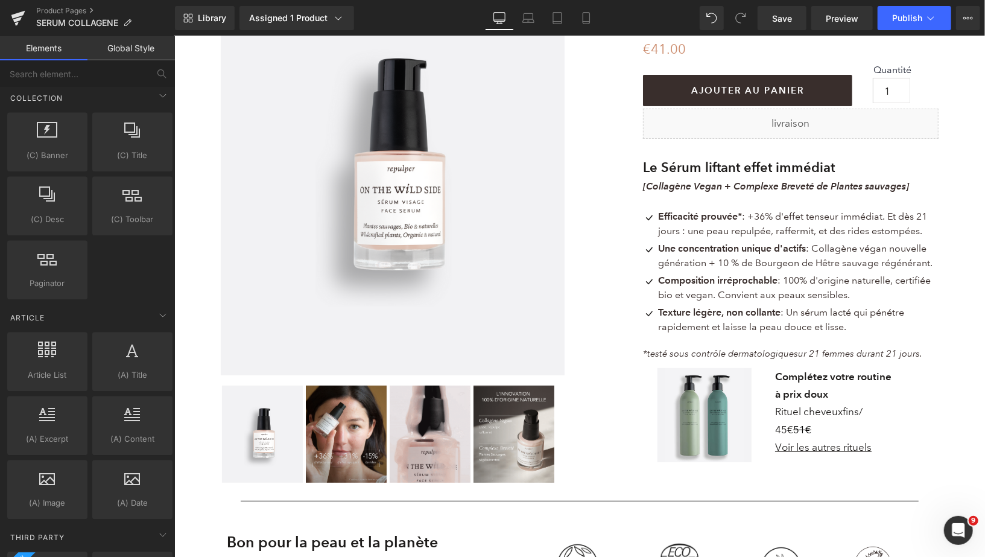
scroll to position [2170, 0]
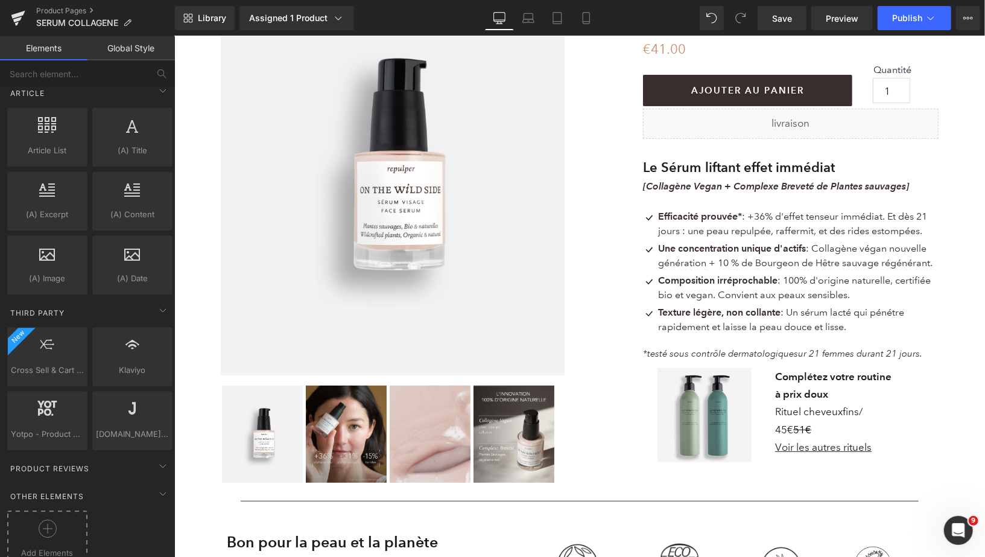
click at [47, 520] on icon at bounding box center [48, 529] width 18 height 18
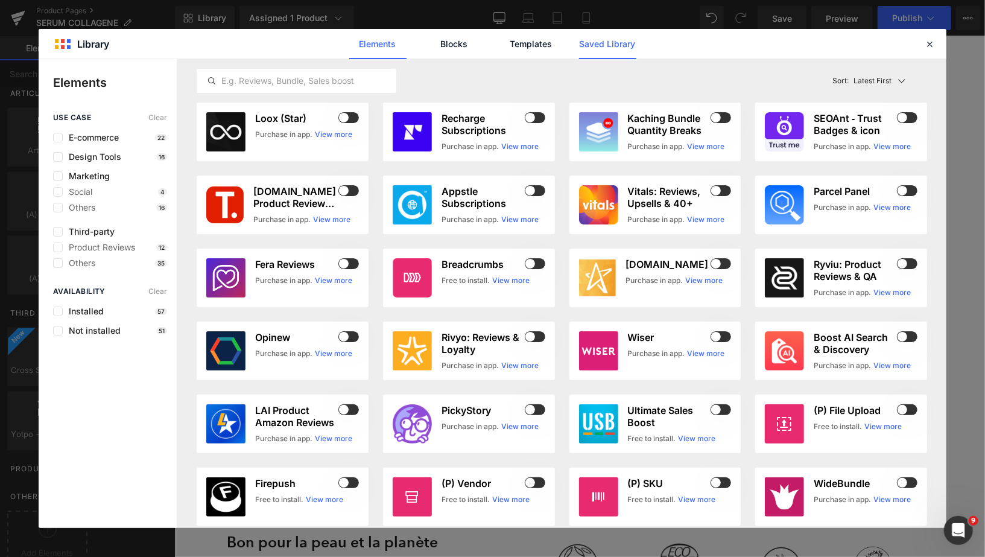
click at [612, 39] on link "Saved Library" at bounding box center [607, 44] width 57 height 30
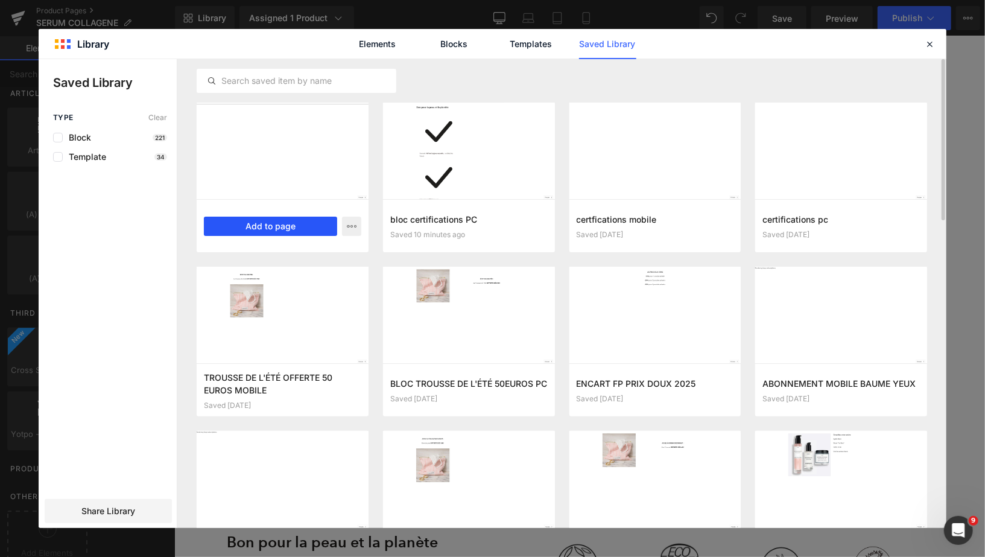
click at [281, 234] on button "Add to page" at bounding box center [270, 226] width 133 height 19
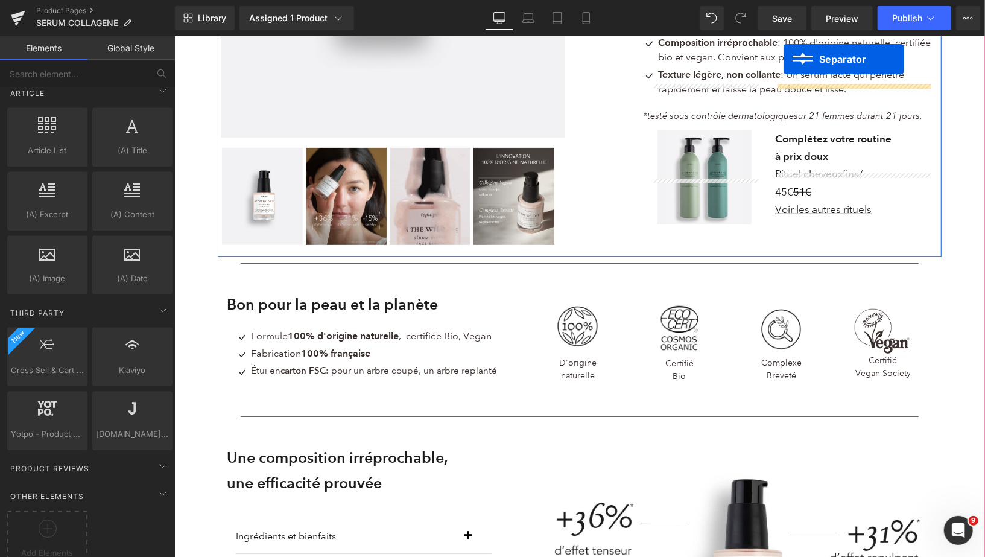
scroll to position [369, 0]
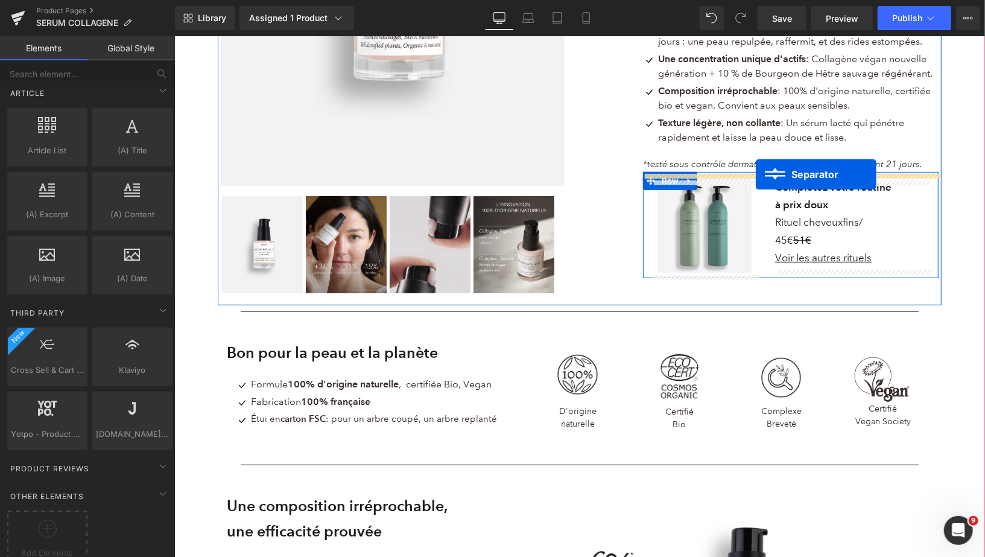
drag, startPoint x: 556, startPoint y: 115, endPoint x: 755, endPoint y: 174, distance: 208.3
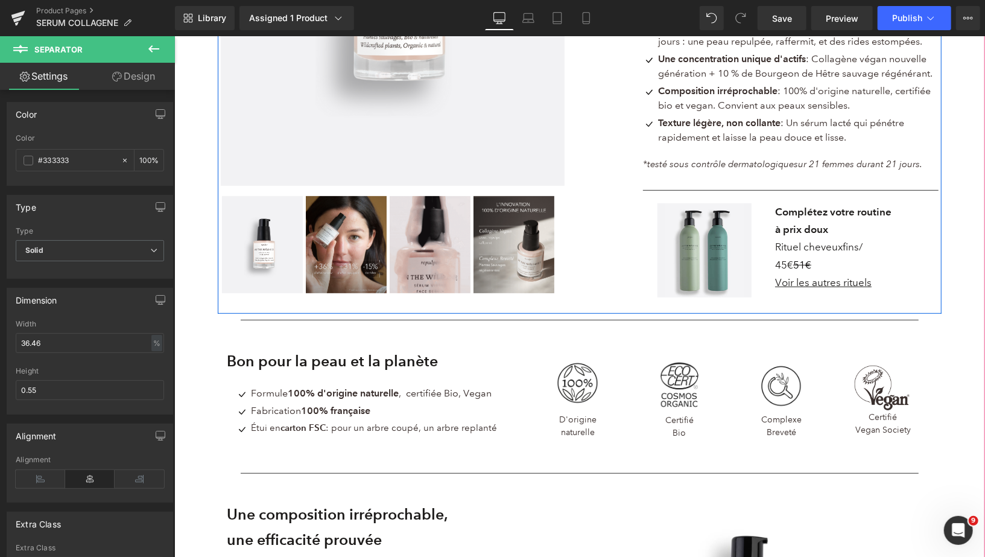
click at [755, 182] on div "Sérum visage 30ml (P) Title Liquid Liquid €41.00 €0 (P) Price AJOUTER AU PANIER…" at bounding box center [791, 27] width 302 height 549
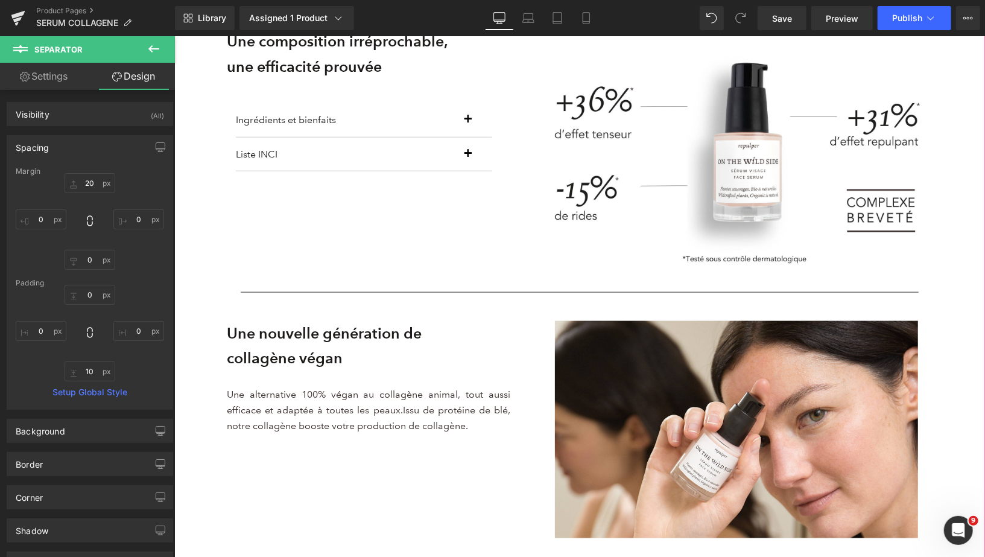
scroll to position [671, 0]
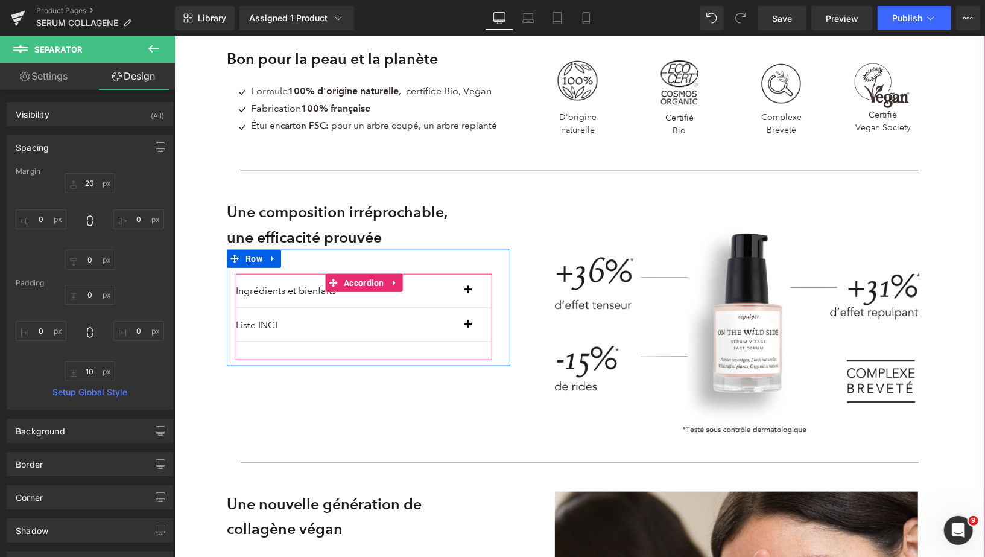
click at [470, 292] on button "button" at bounding box center [480, 290] width 24 height 34
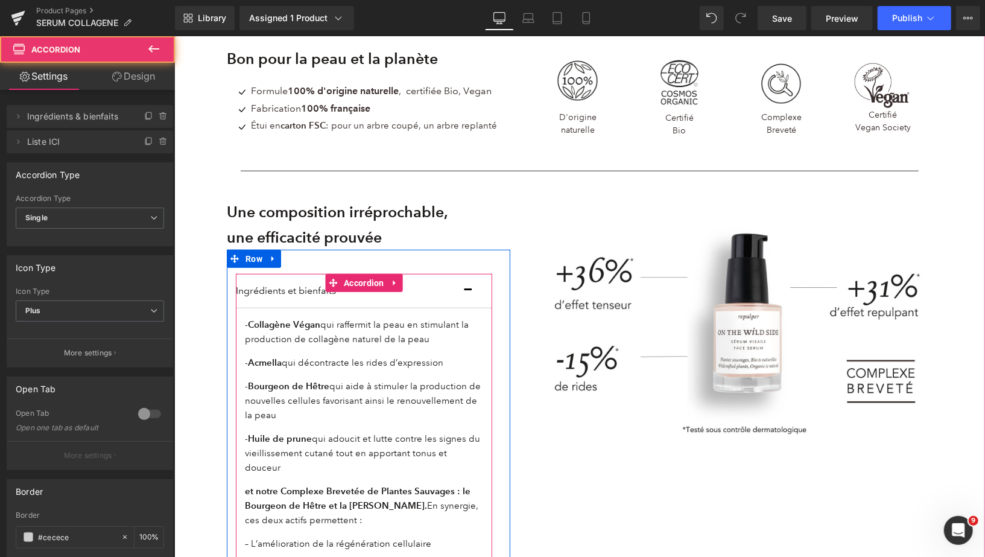
click at [470, 292] on button "button" at bounding box center [480, 290] width 24 height 34
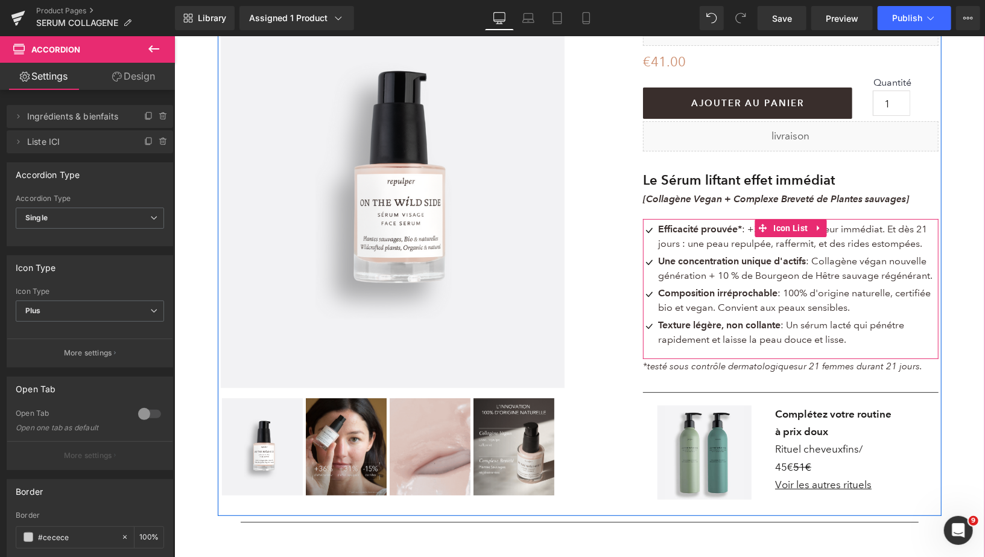
scroll to position [169, 0]
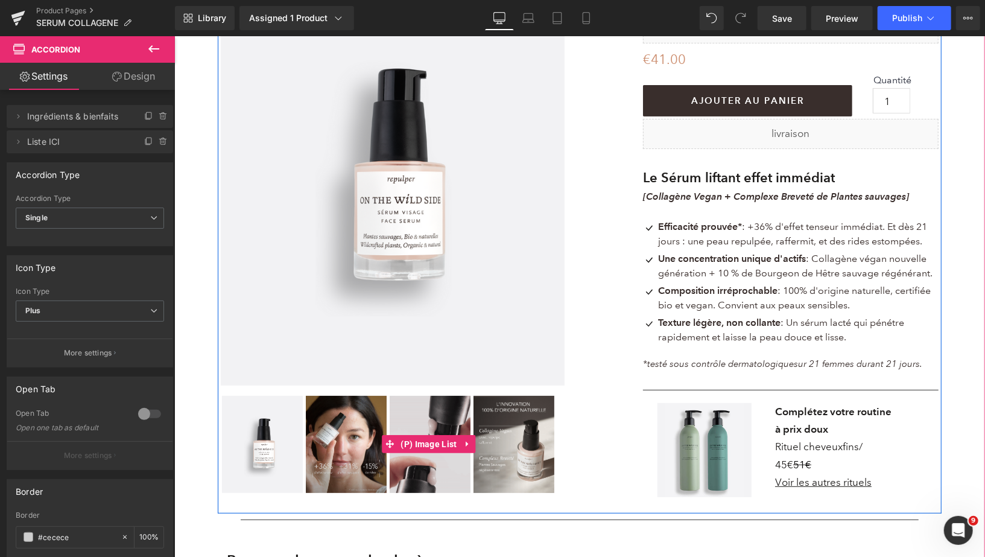
click at [336, 447] on img at bounding box center [345, 443] width 81 height 97
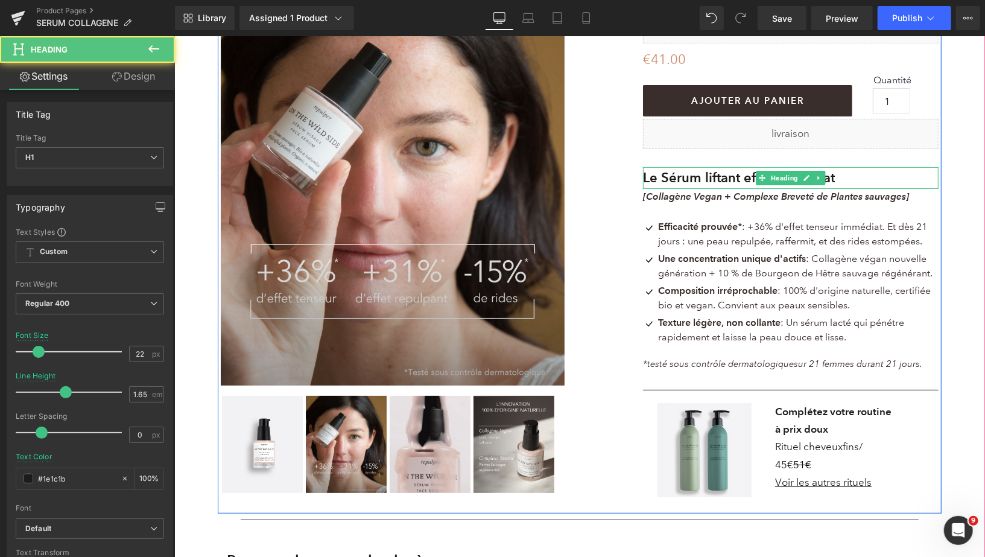
click at [735, 176] on b "Le Sérum liftant effet immédiat" at bounding box center [739, 177] width 192 height 16
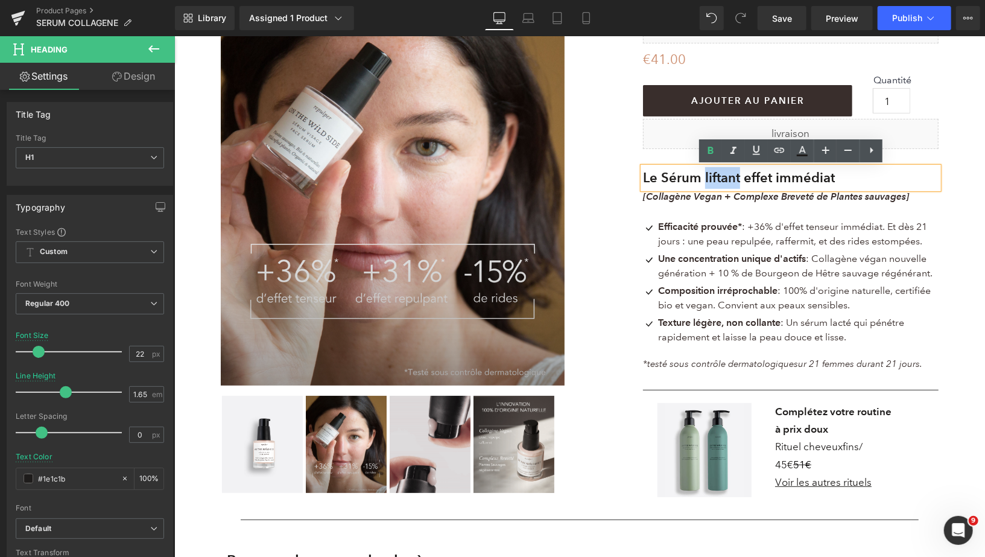
drag, startPoint x: 745, startPoint y: 179, endPoint x: 707, endPoint y: 177, distance: 37.5
click at [707, 177] on b "Le Sérum liftant effet immédiat" at bounding box center [739, 177] width 192 height 16
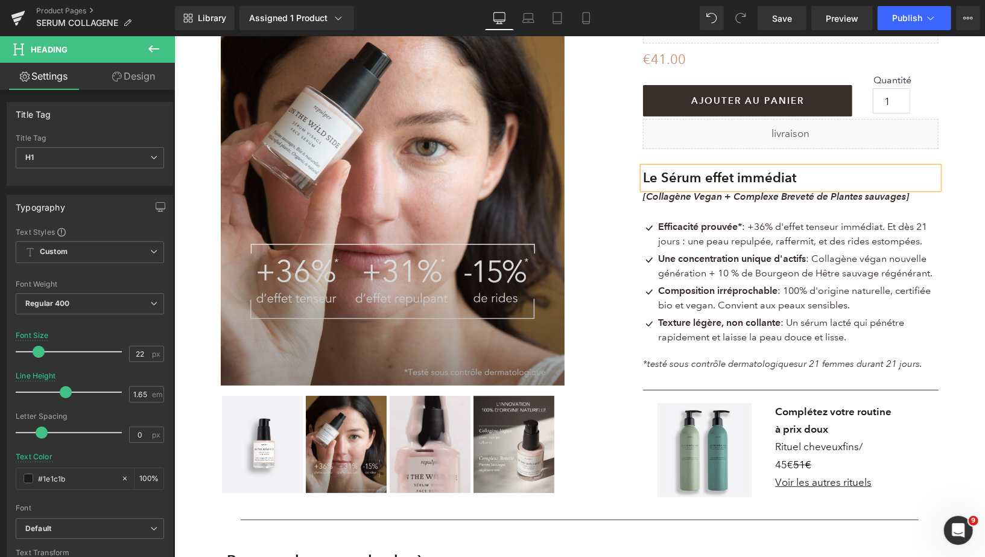
click at [738, 177] on b "Le Sérum effet immédiat" at bounding box center [719, 177] width 153 height 16
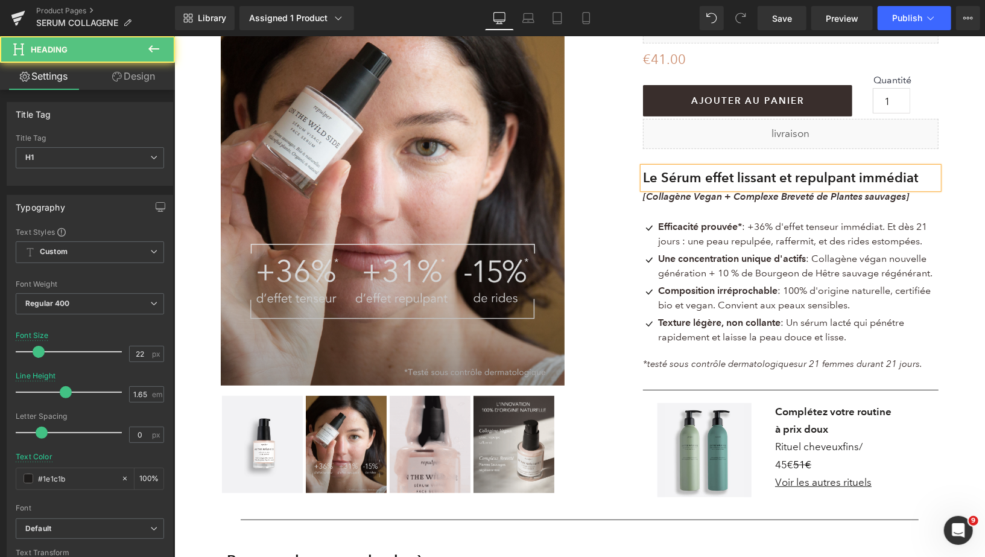
click at [800, 177] on b "Le Sérum effet lissant et repulpant immédiat" at bounding box center [780, 177] width 275 height 16
drag, startPoint x: 800, startPoint y: 177, endPoint x: 738, endPoint y: 178, distance: 62.2
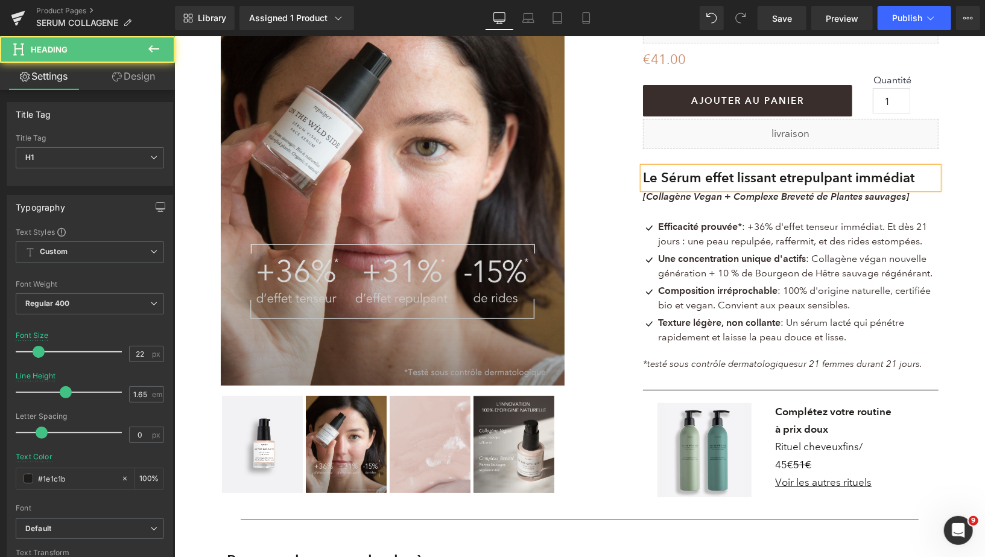
click at [738, 178] on h1 "Le Sérum effet lissant et repulpant immédiat" at bounding box center [791, 178] width 296 height 22
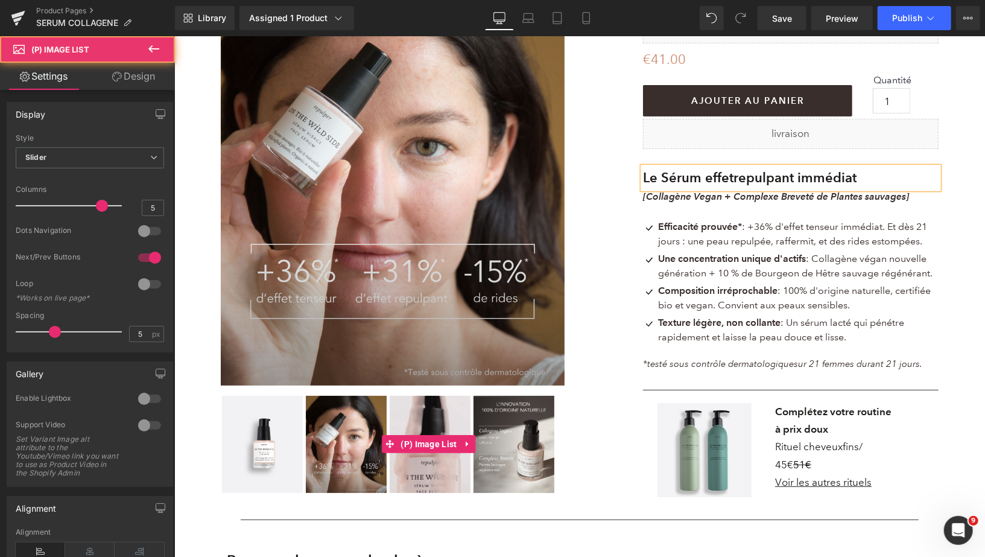
click at [354, 425] on img at bounding box center [345, 443] width 81 height 97
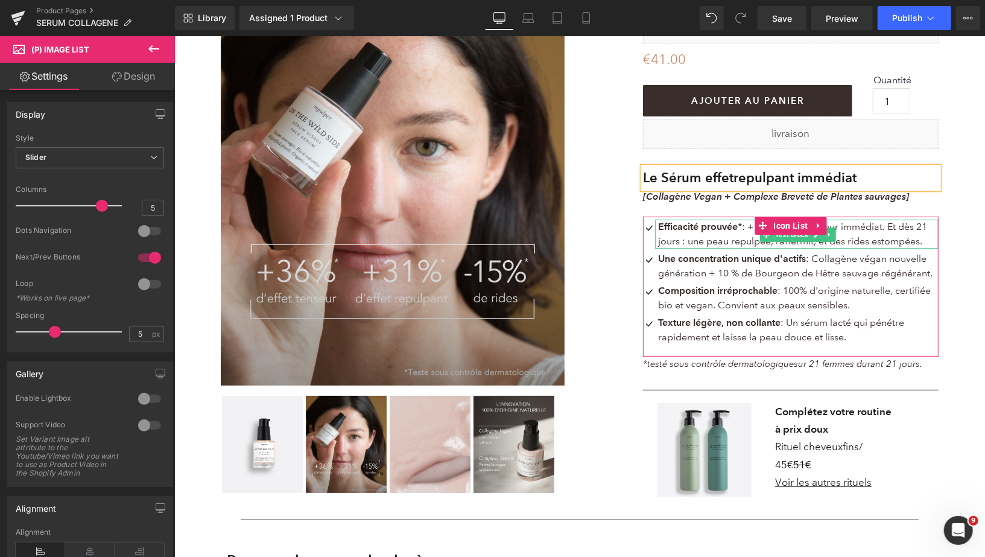
click at [856, 226] on span "Efficacité prouvée* : +36% d'effet tenseur immédiat. Et dès 21 jours : une peau…" at bounding box center [792, 233] width 269 height 26
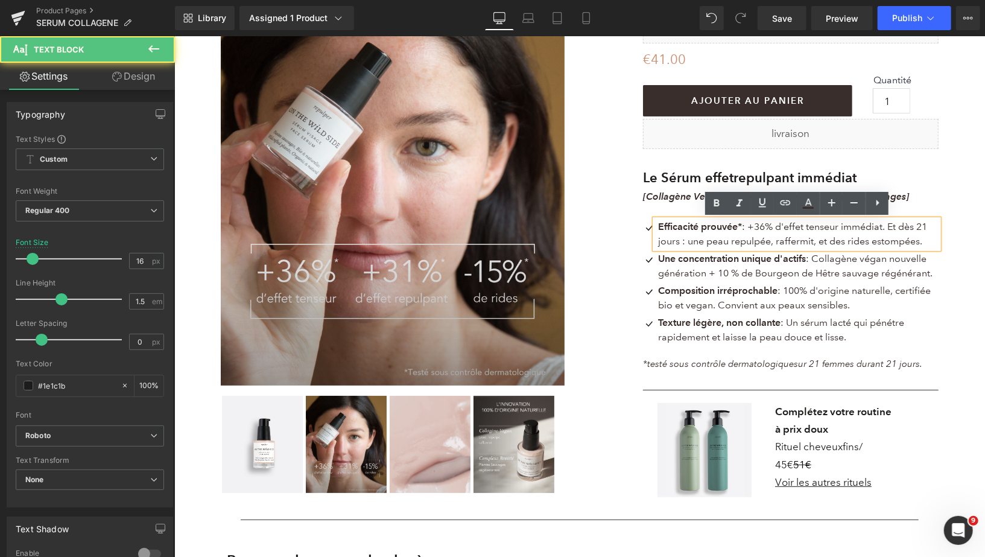
click at [766, 227] on span "Efficacité prouvée* : +36% d'effet tenseur immédiat. Et dès 21 jours : une peau…" at bounding box center [792, 233] width 269 height 26
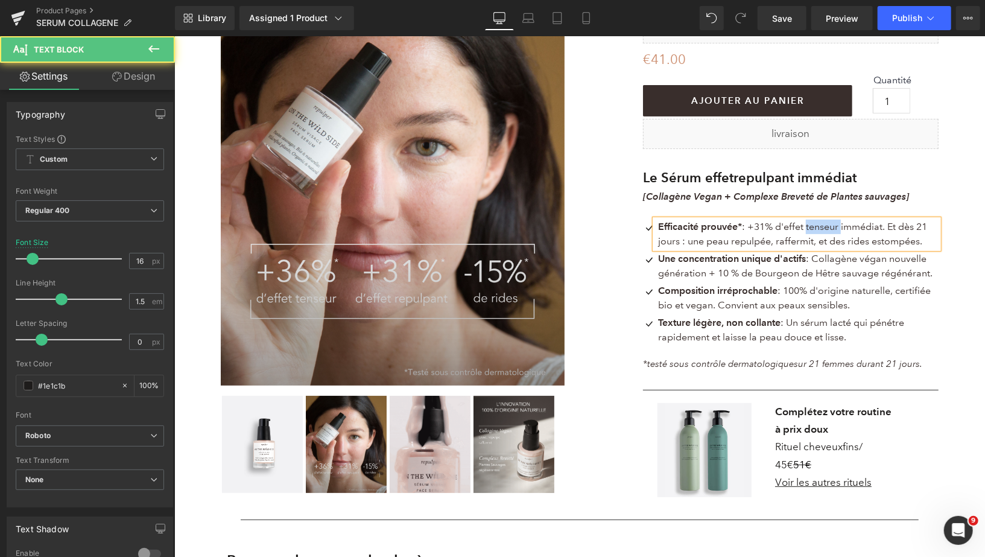
drag, startPoint x: 809, startPoint y: 226, endPoint x: 843, endPoint y: 226, distance: 34.4
click at [843, 226] on span "Efficacité prouvée* : +31% d'effet tenseur immédiat. Et dès 21 jours : une peau…" at bounding box center [792, 233] width 269 height 26
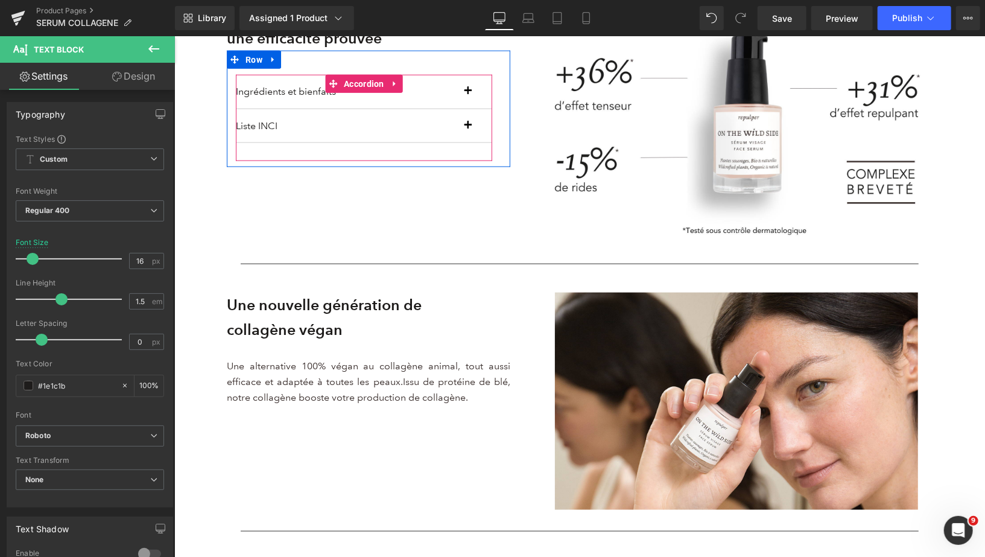
scroll to position [1032, 0]
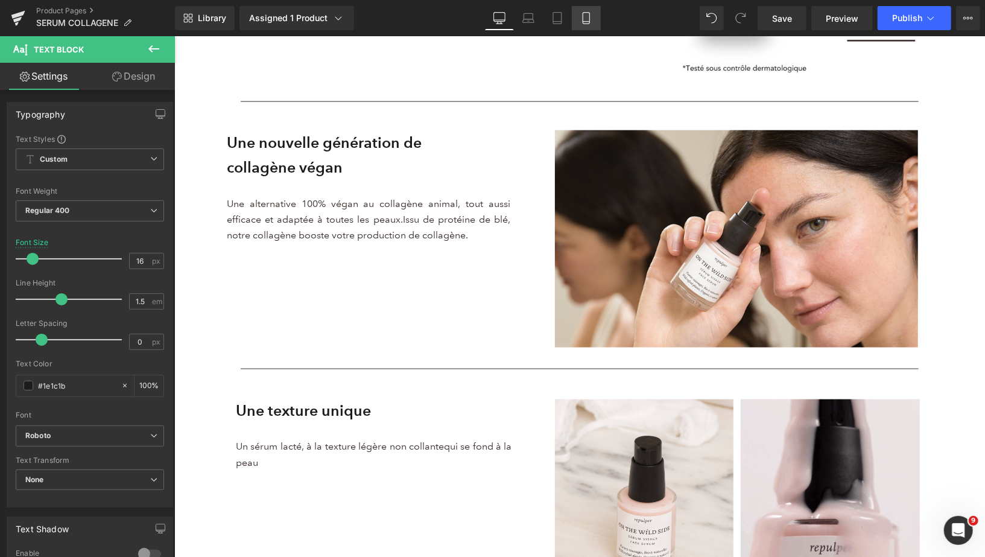
click at [585, 14] on icon at bounding box center [586, 18] width 12 height 12
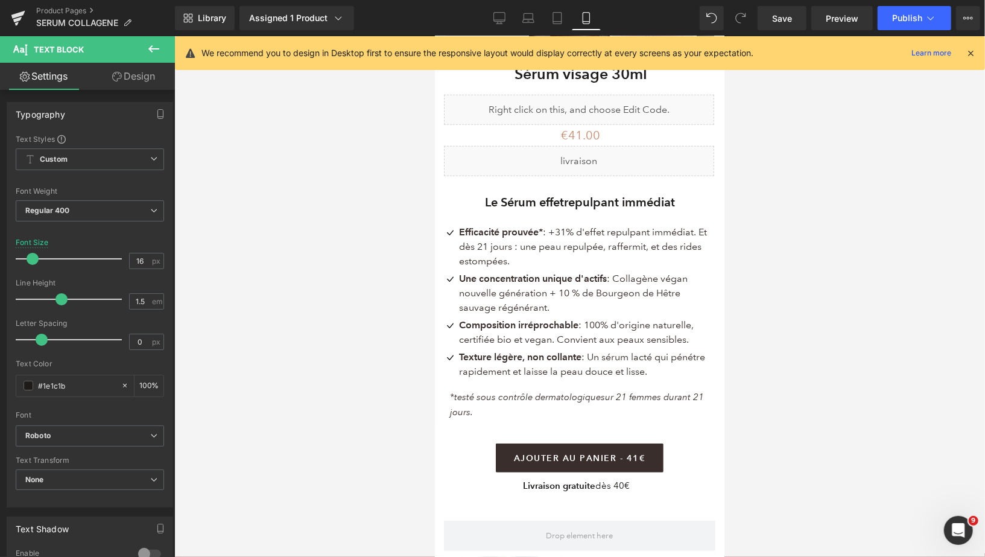
scroll to position [517, 0]
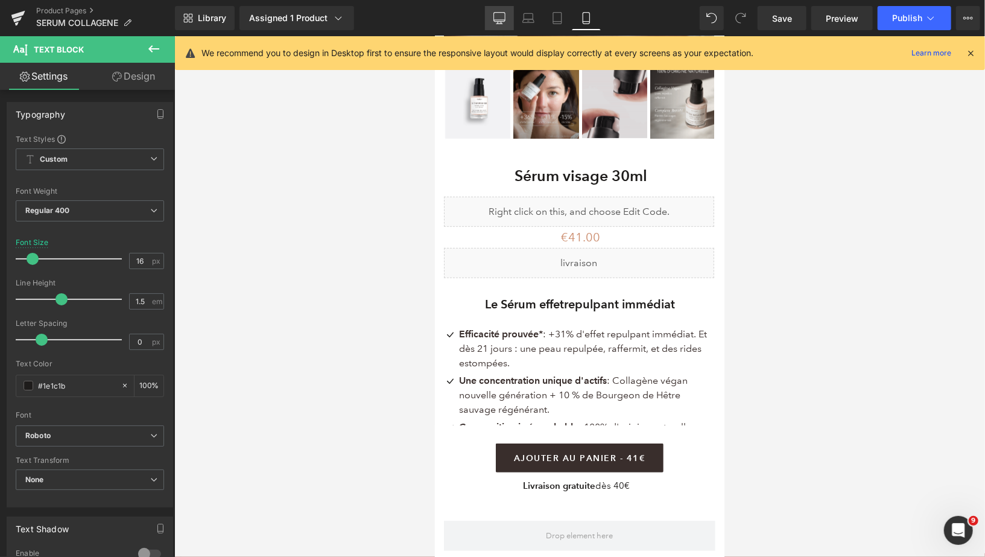
click at [504, 16] on icon at bounding box center [500, 18] width 12 height 12
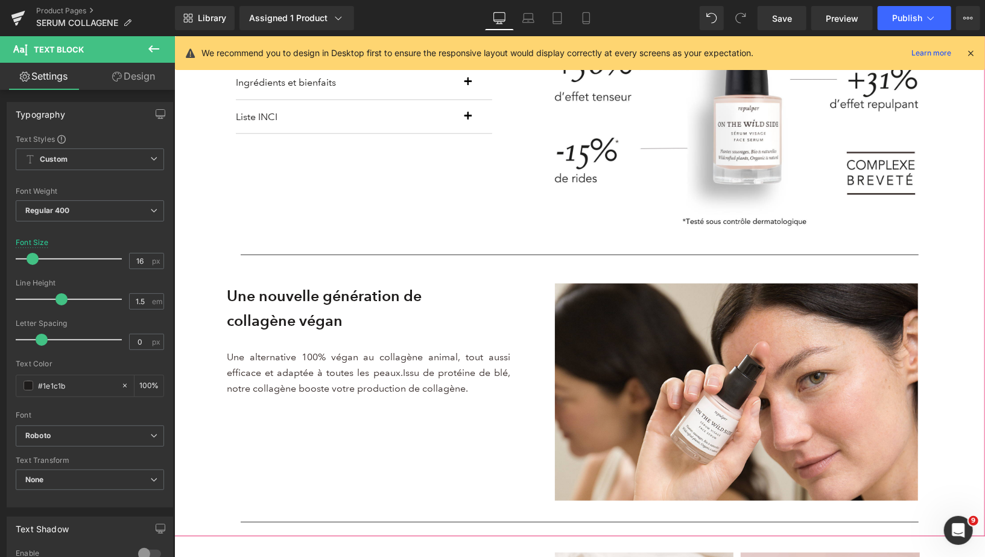
scroll to position [977, 0]
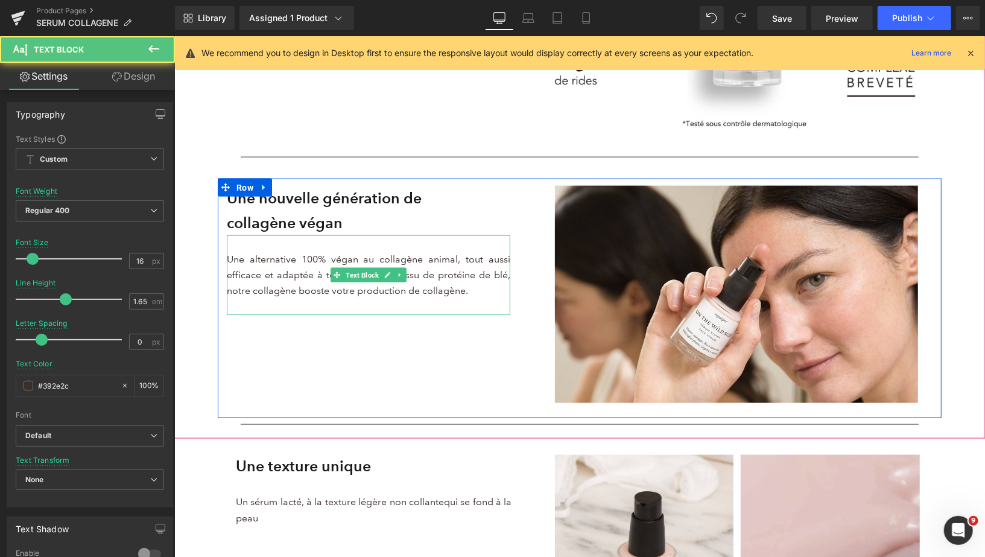
click at [474, 296] on p "Une alternative 100% végan au collagène animal, tout aussi efficace et adaptée …" at bounding box center [368, 275] width 284 height 48
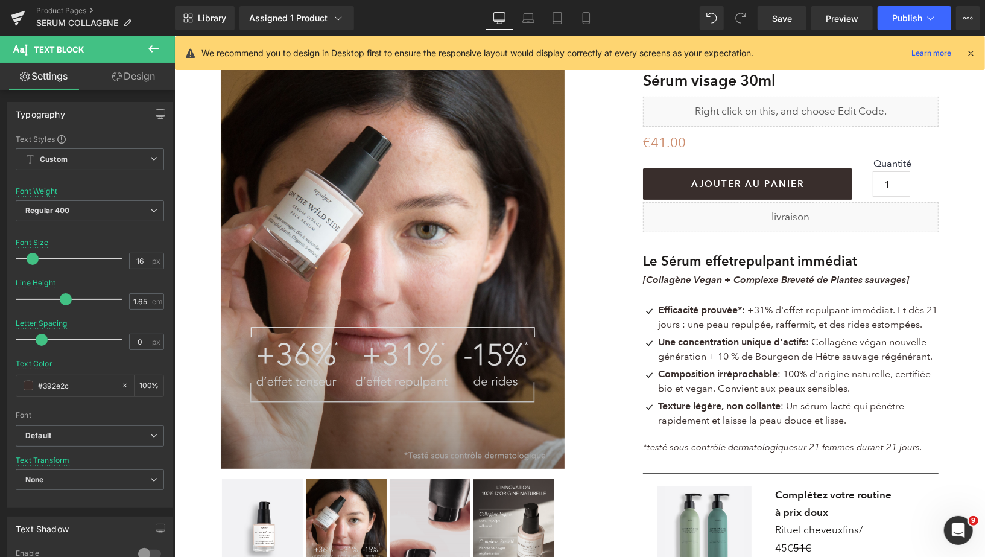
scroll to position [53, 0]
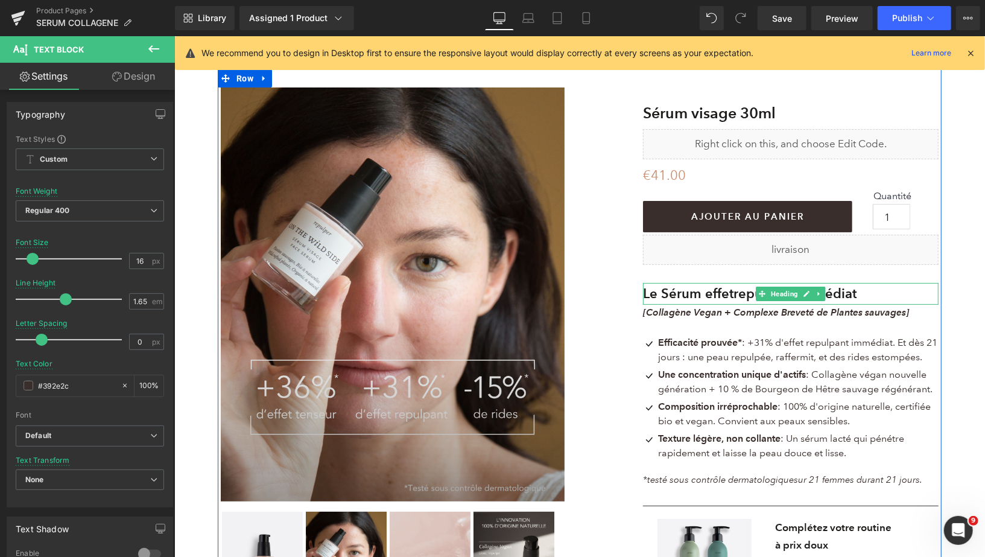
click at [881, 294] on h1 "Le Sérum effet repulpant immédiat" at bounding box center [791, 293] width 296 height 22
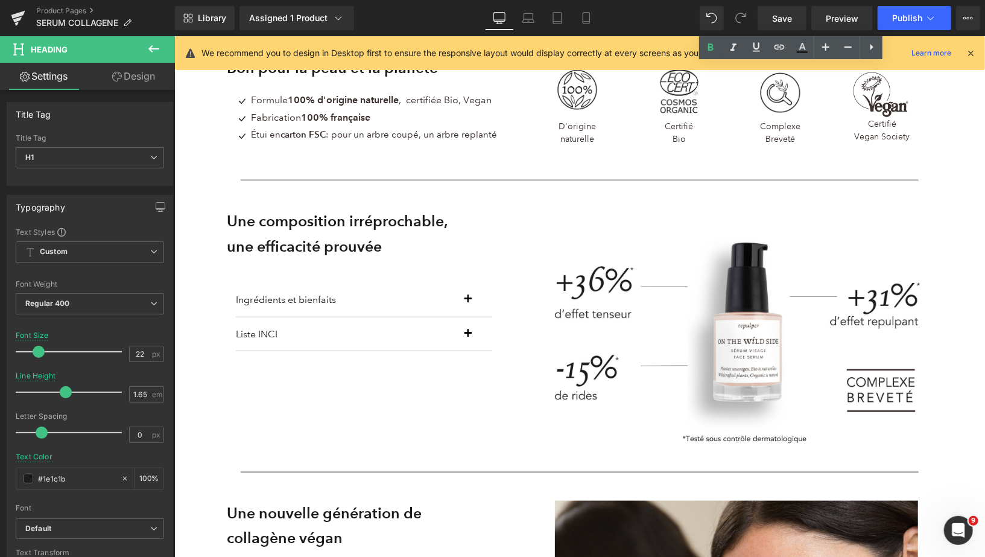
scroll to position [816, 0]
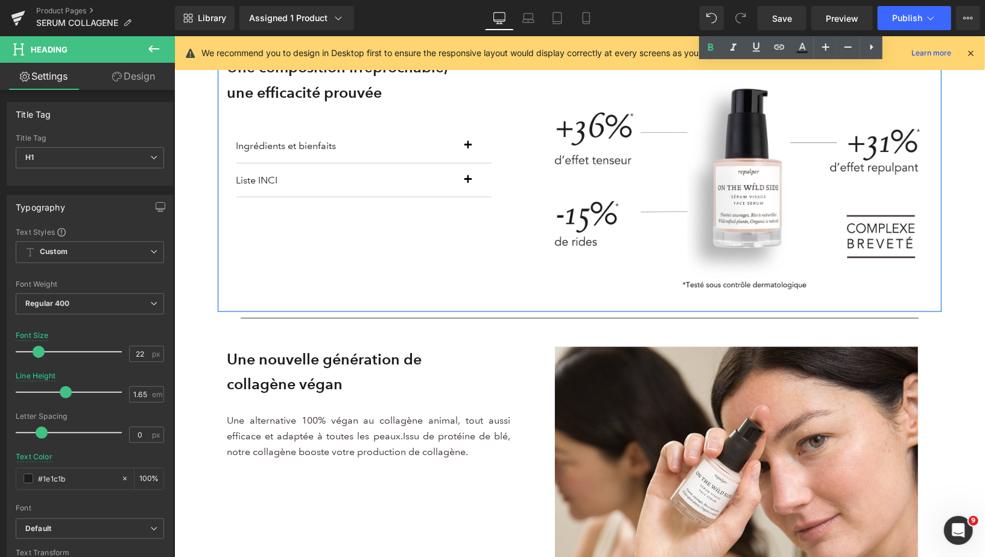
click at [561, 304] on div "Une composition irréprochable, une efficacité prouvée Heading Ingrédients et bi…" at bounding box center [579, 179] width 724 height 264
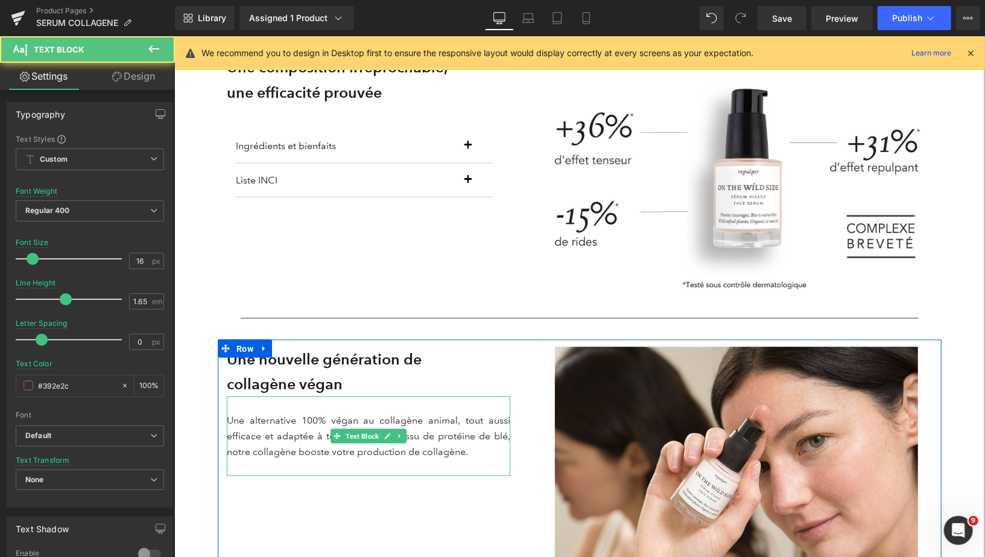
click at [234, 422] on p "Une alternative 100% végan au collagène animal, tout aussi efficace et adaptée …" at bounding box center [368, 436] width 284 height 48
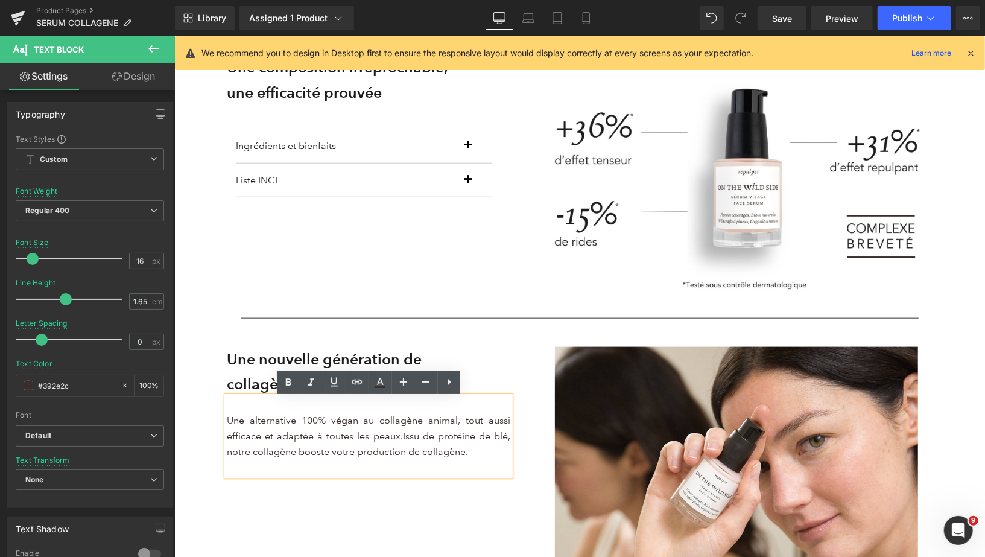
drag, startPoint x: 227, startPoint y: 421, endPoint x: 474, endPoint y: 456, distance: 249.3
click at [474, 456] on p "Une alternative 100% végan au collagène animal, tout aussi efficace et adaptée …" at bounding box center [368, 436] width 284 height 48
copy p "Une alternative 100% végan au collagène animal, tout aussi efficace et adaptée …"
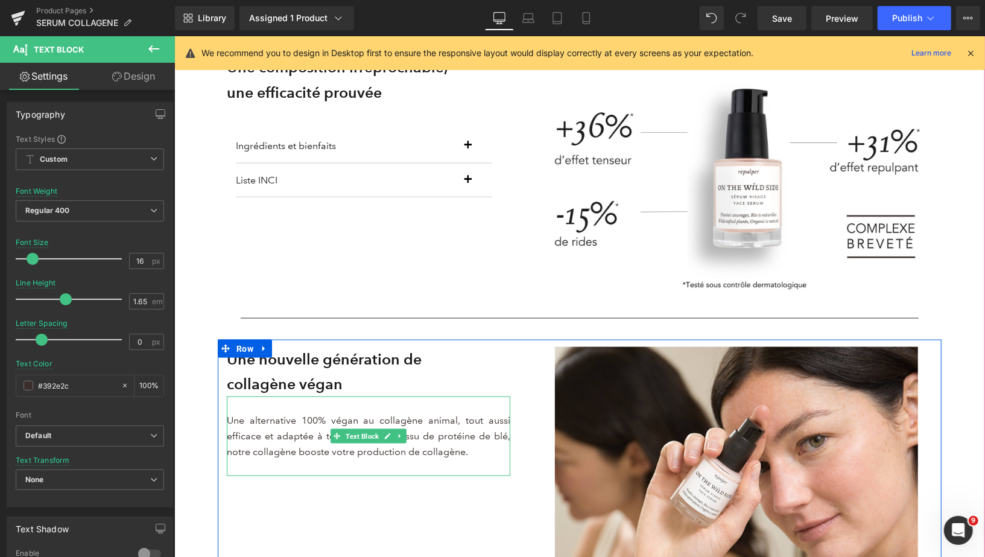
click at [474, 457] on p "Une alternative 100% végan au collagène animal, tout aussi efficace et adaptée …" at bounding box center [368, 436] width 284 height 48
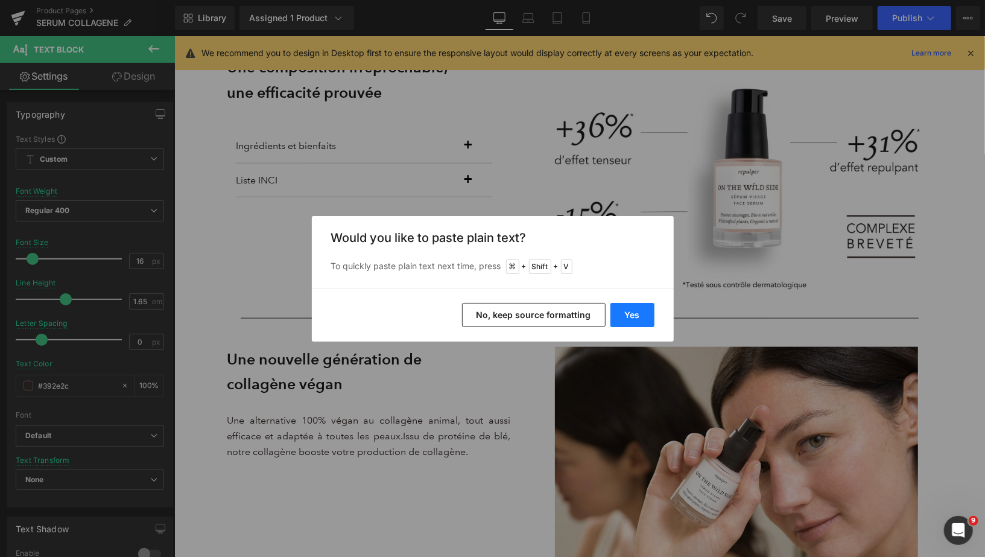
click at [634, 314] on button "Yes" at bounding box center [633, 315] width 44 height 24
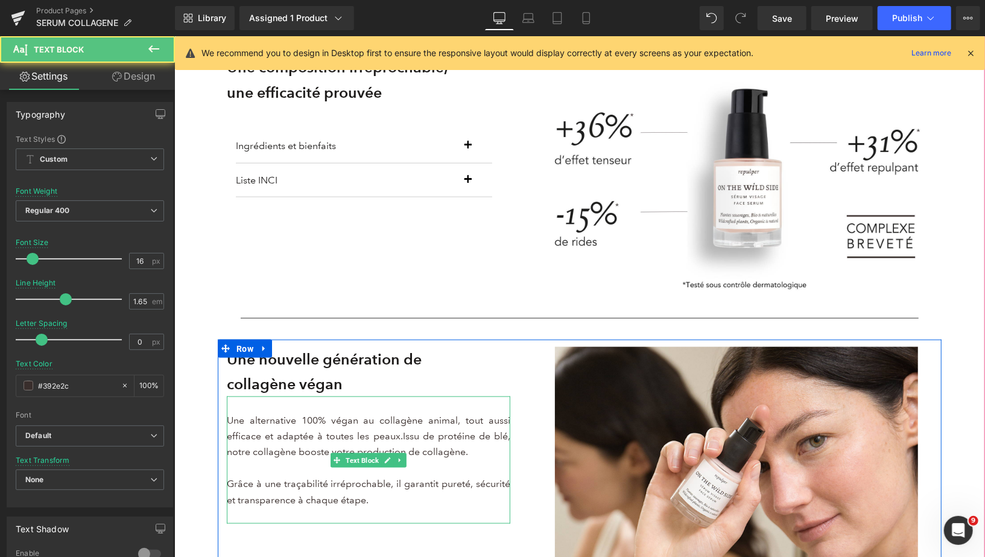
click at [443, 471] on p at bounding box center [368, 468] width 284 height 16
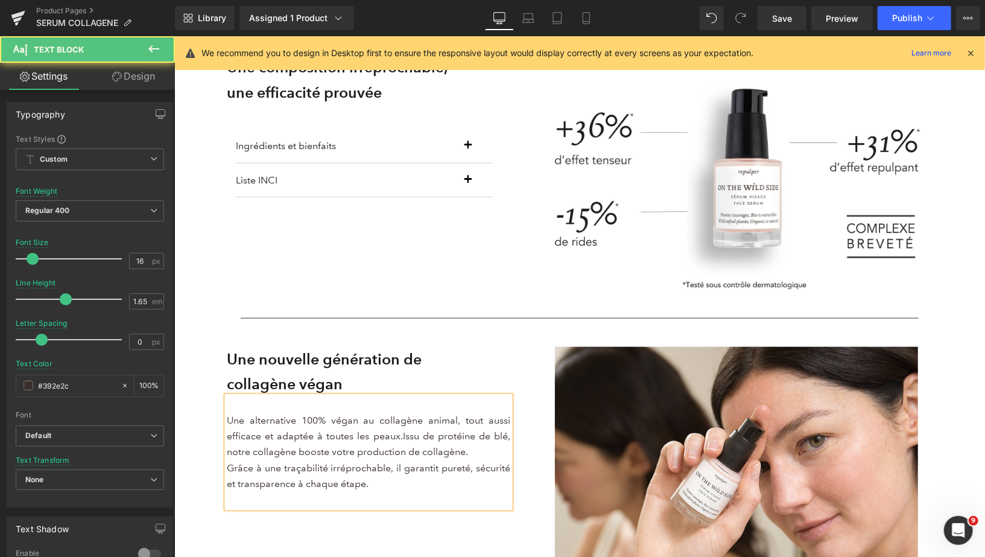
click at [227, 469] on span "Grâce à une traçabilité irréprochable, il garantit pureté, sécurité et transpar…" at bounding box center [368, 475] width 284 height 27
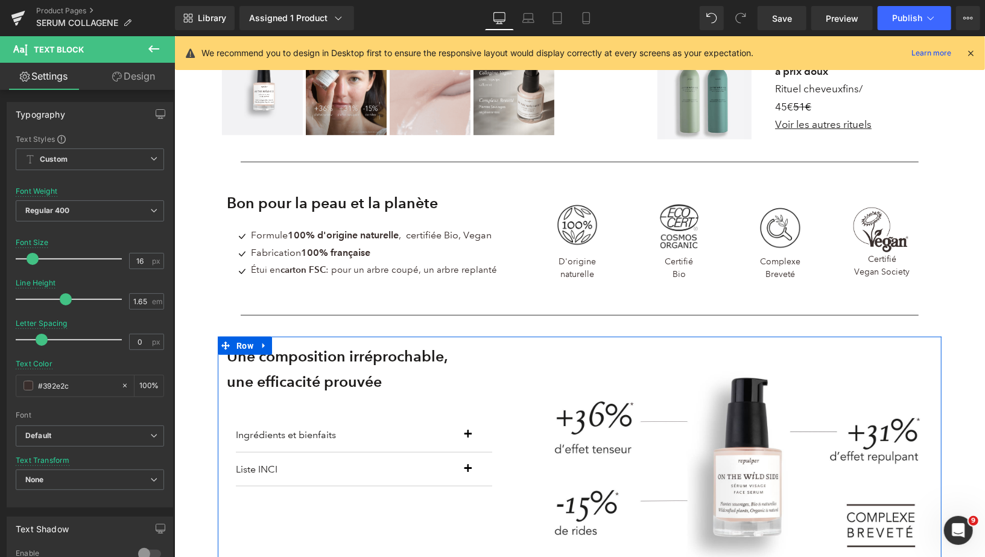
scroll to position [526, 0]
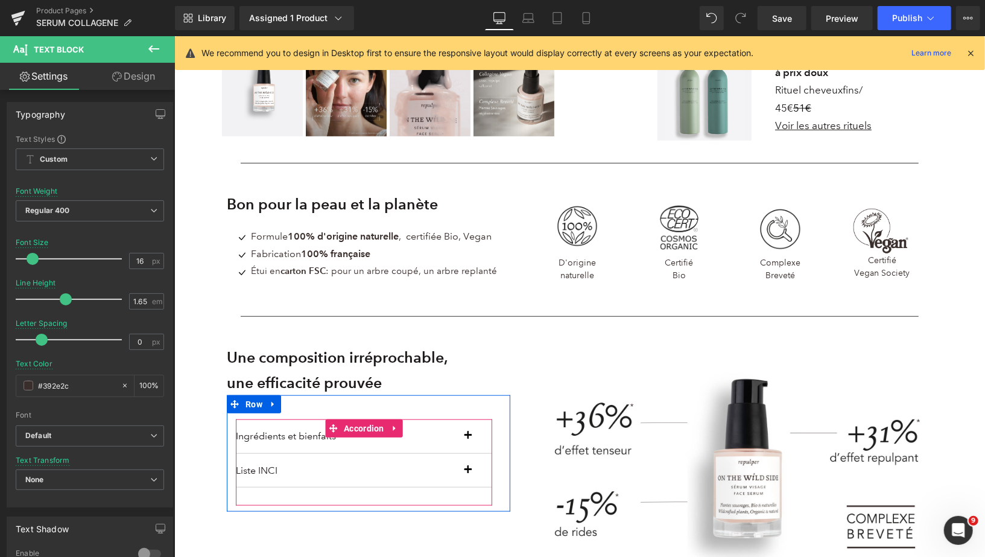
click at [470, 472] on button "button" at bounding box center [480, 470] width 24 height 34
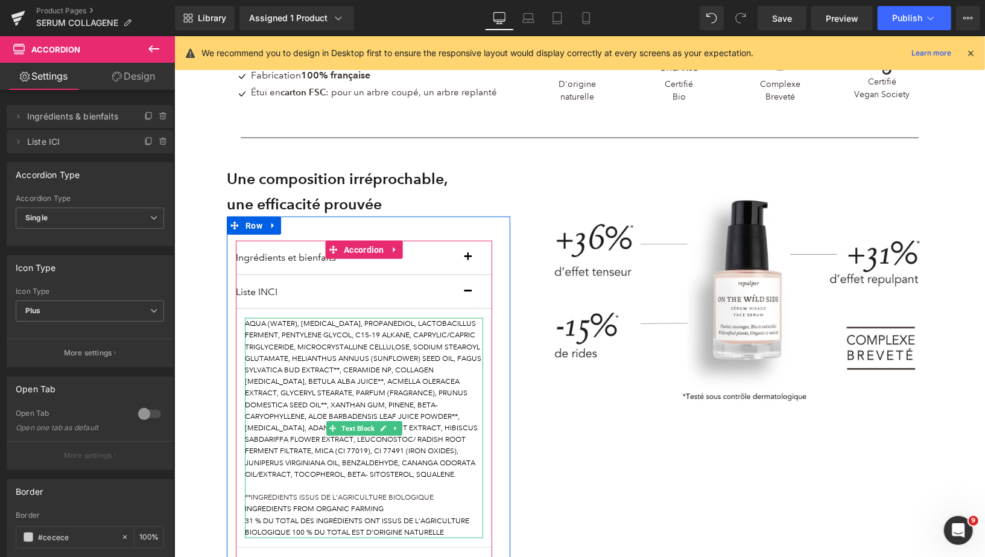
scroll to position [707, 0]
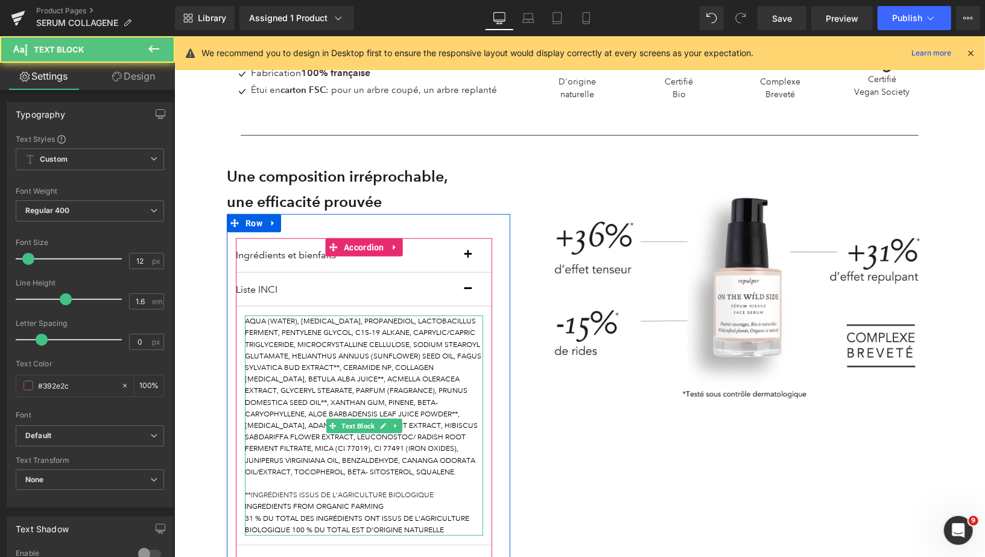
click at [253, 323] on font "aqua (water), glycerin, propanediol, lactobacillus ferment, pentylene glycol, c…" at bounding box center [362, 396] width 237 height 160
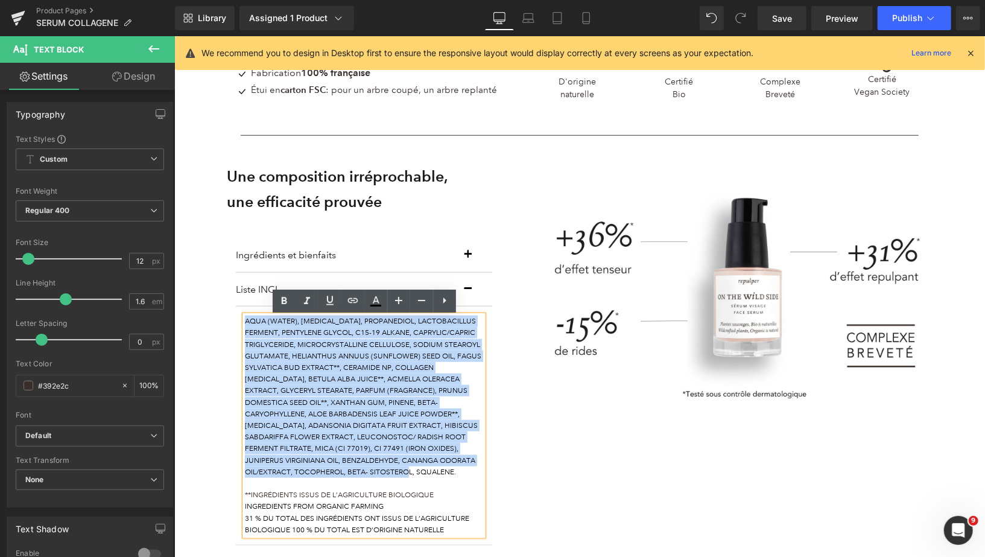
drag, startPoint x: 245, startPoint y: 322, endPoint x: 367, endPoint y: 469, distance: 192.0
click at [367, 469] on p "aqua (water), glycerin, propanediol, lactobacillus ferment, pentylene glycol, c…" at bounding box center [363, 396] width 238 height 162
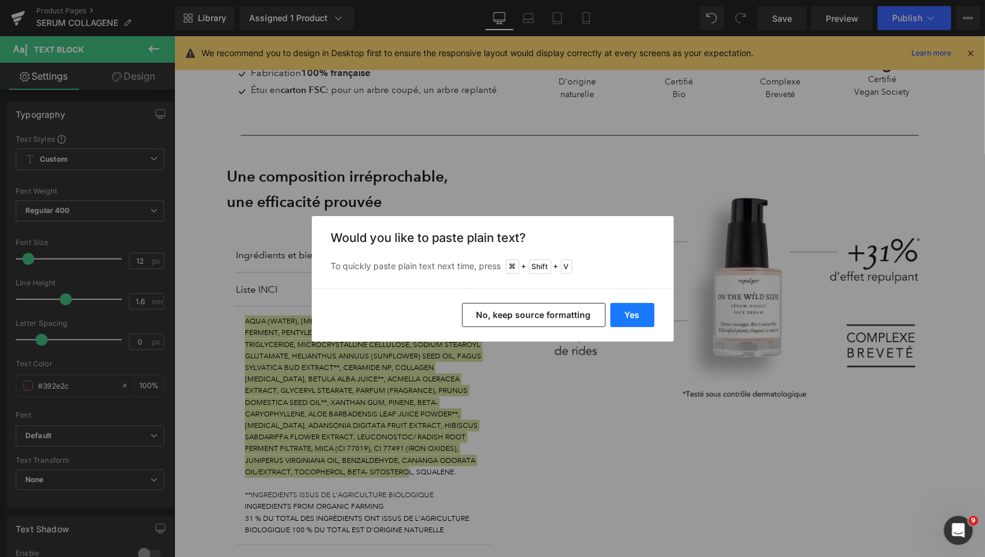
click at [644, 307] on button "Yes" at bounding box center [633, 315] width 44 height 24
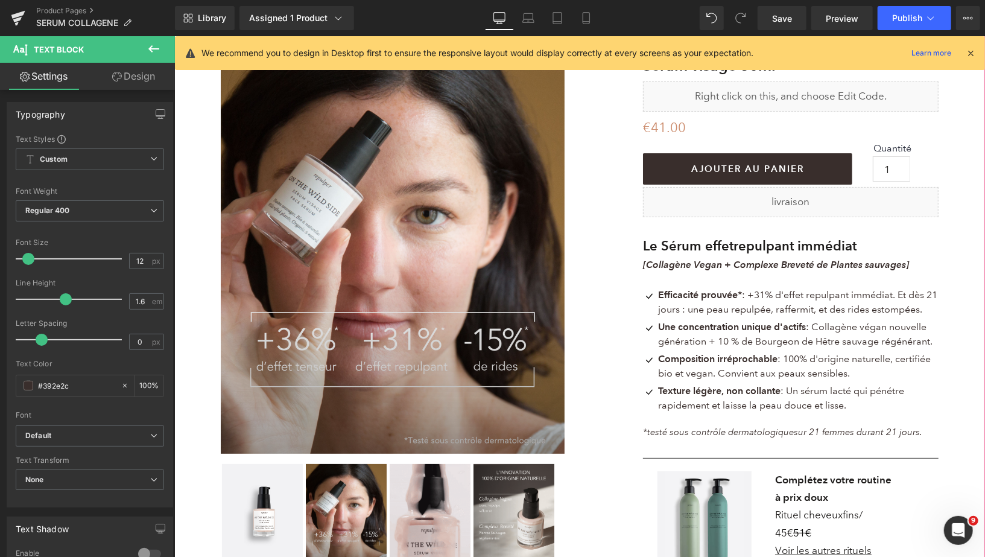
scroll to position [113, 0]
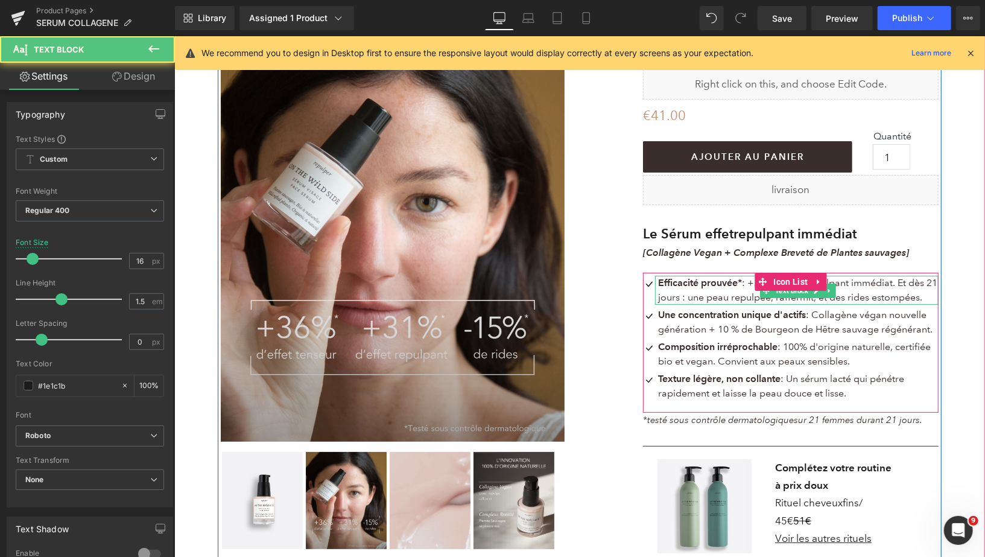
click at [871, 287] on span "Efficacité prouvée* : +31% d'effet repulpant immédiat. Et dès 21 jours : une pe…" at bounding box center [797, 289] width 279 height 26
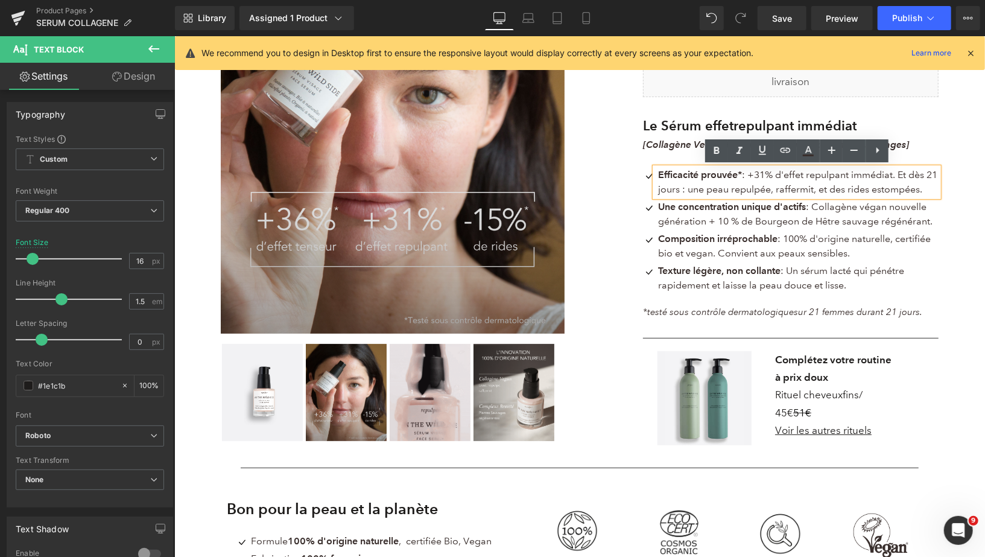
scroll to position [222, 0]
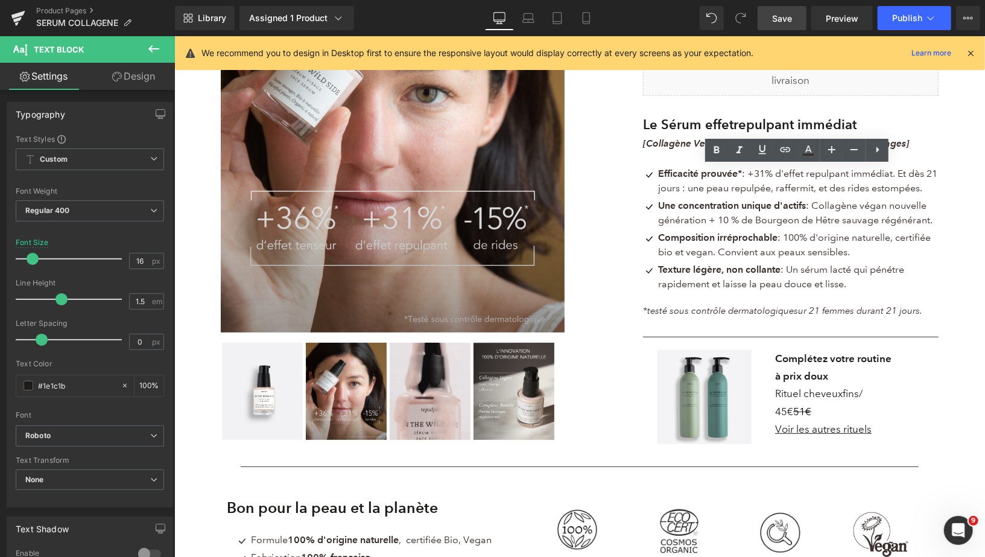
click at [771, 23] on link "Save" at bounding box center [782, 18] width 49 height 24
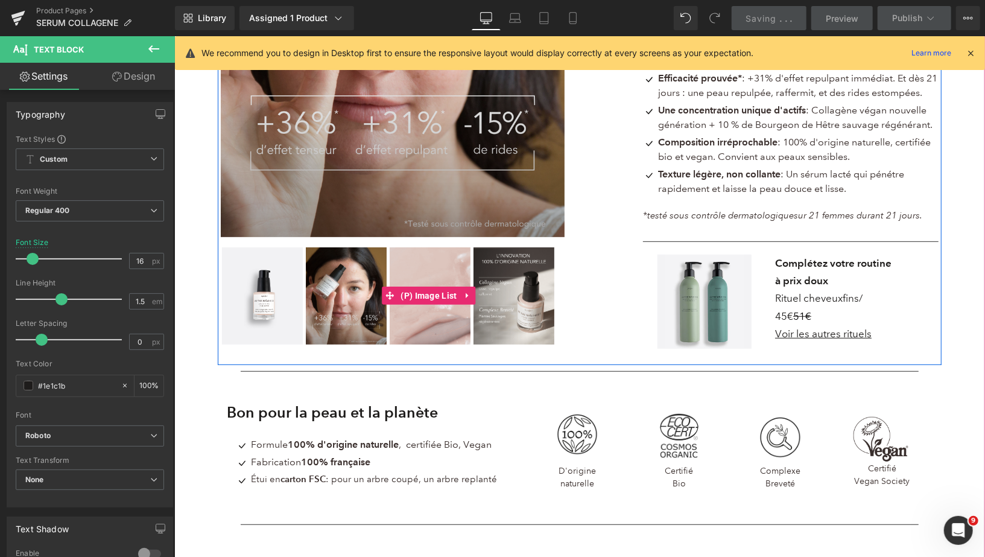
scroll to position [489, 0]
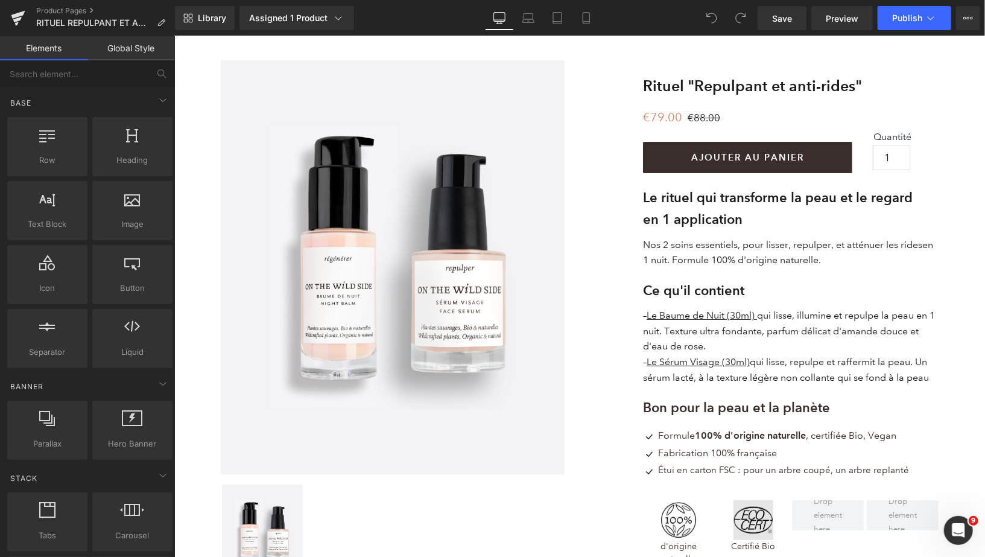
scroll to position [16, 0]
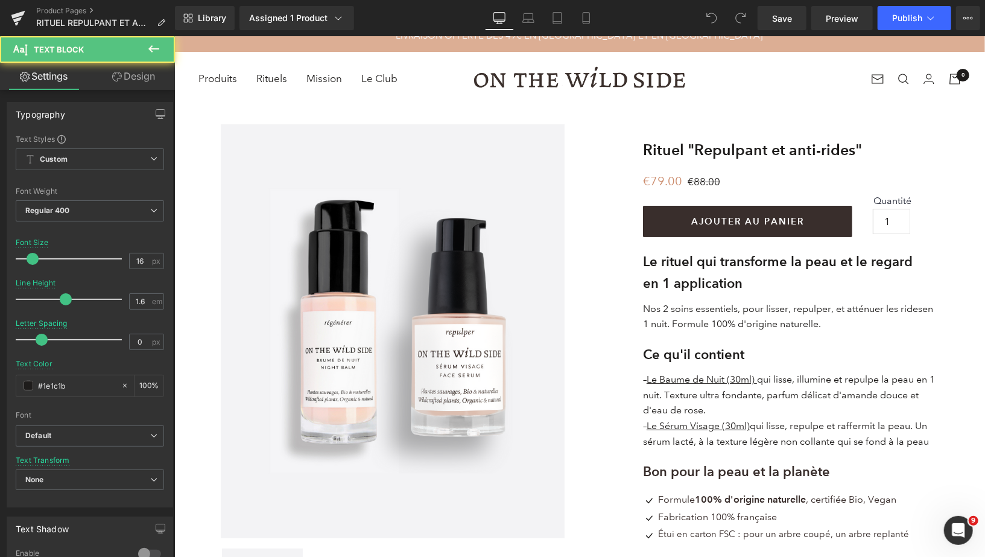
click at [921, 310] on p "Nos 2 soins essentiels, pour lisser, repulper, et atténuer les ridesen 1 nuit. …" at bounding box center [791, 315] width 296 height 31
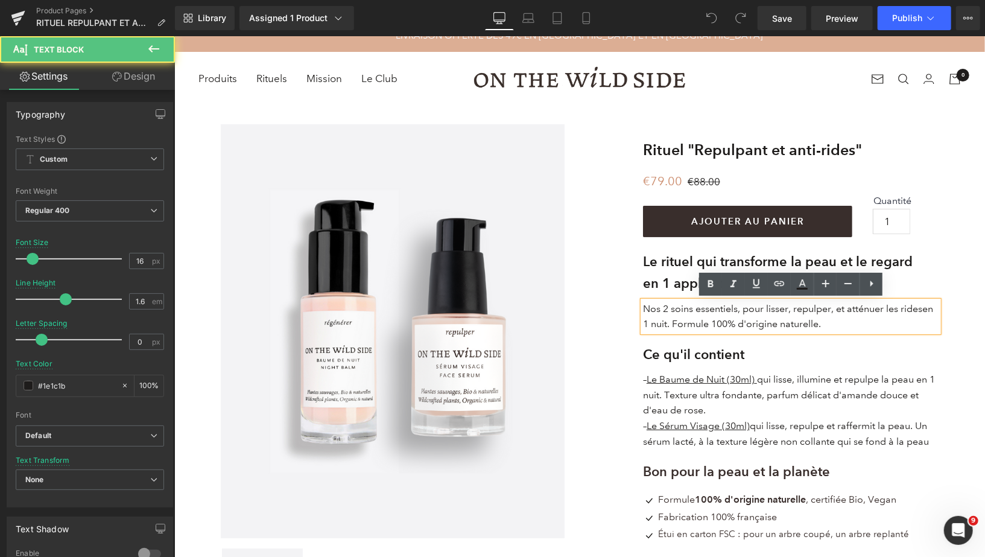
click at [921, 310] on p "Nos 2 soins essentiels, pour lisser, repulper, et atténuer les ridesen 1 nuit. …" at bounding box center [791, 315] width 296 height 31
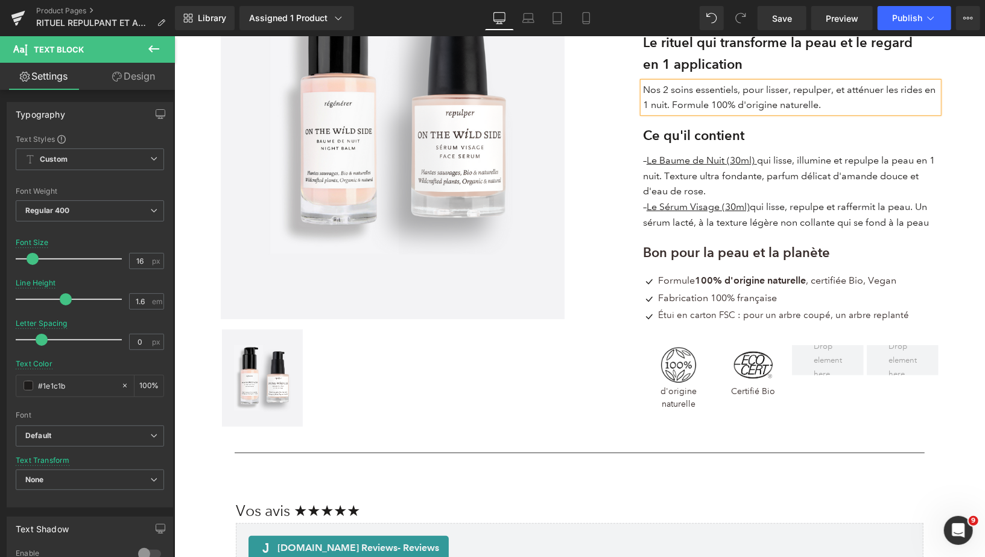
scroll to position [237, 0]
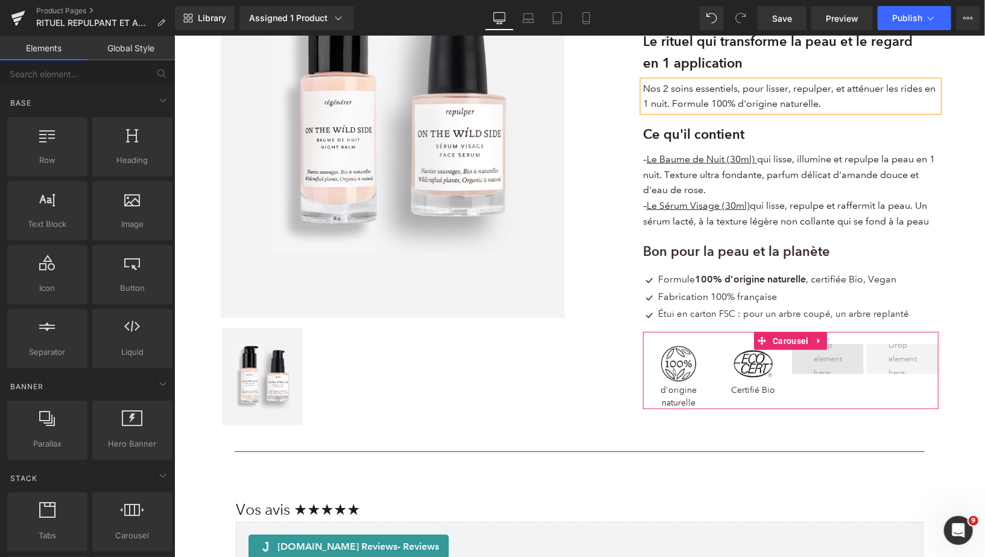
click at [831, 356] on span at bounding box center [827, 358] width 37 height 47
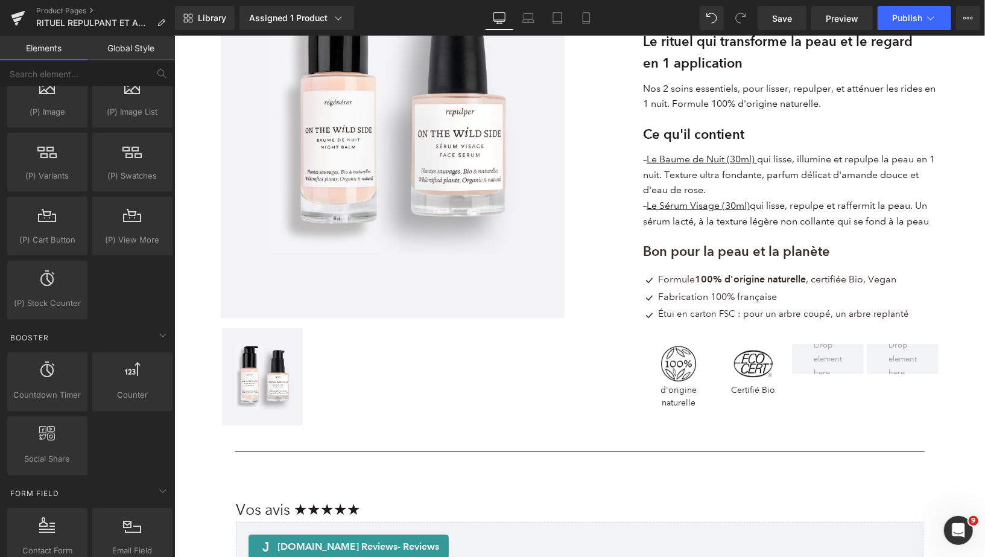
scroll to position [2170, 0]
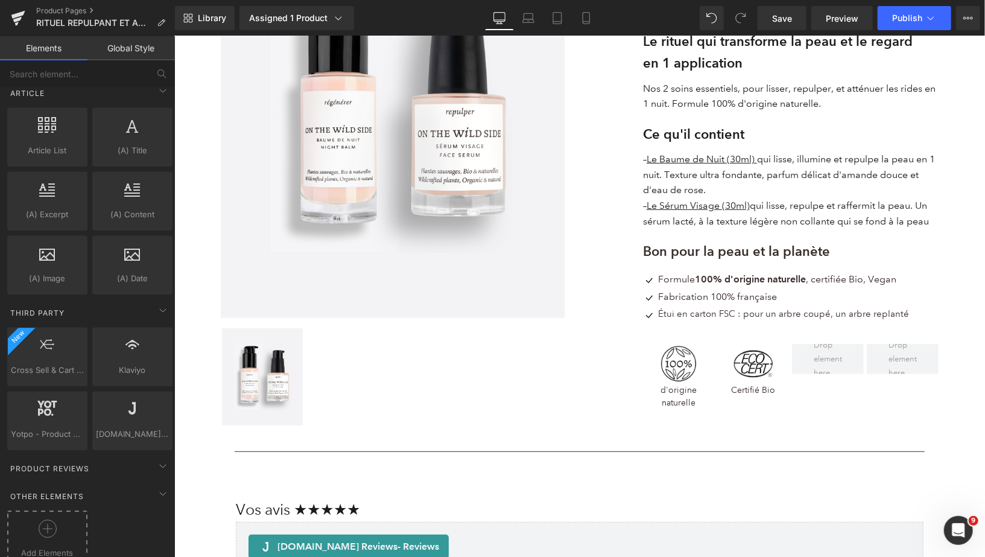
click at [40, 520] on div at bounding box center [47, 533] width 74 height 27
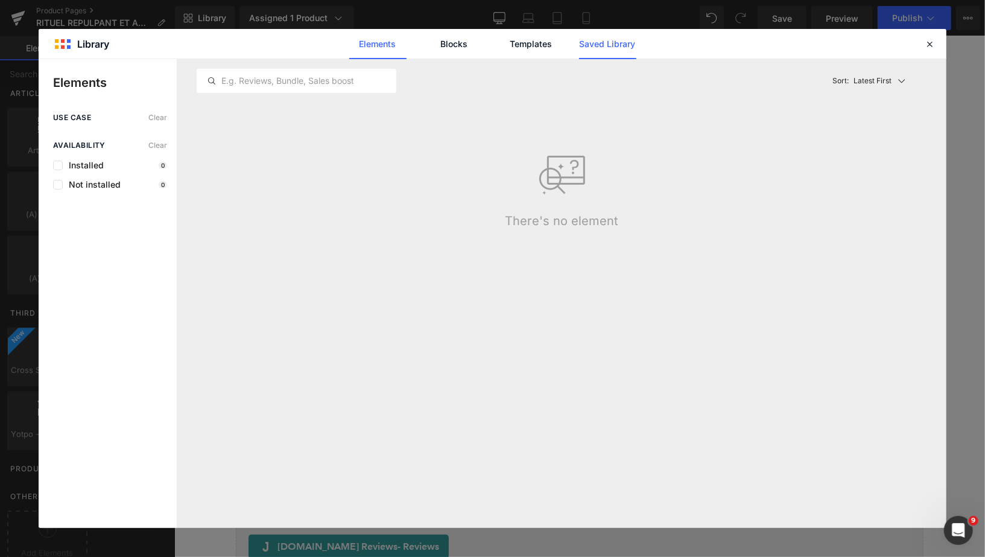
click at [608, 50] on link "Saved Library" at bounding box center [607, 44] width 57 height 30
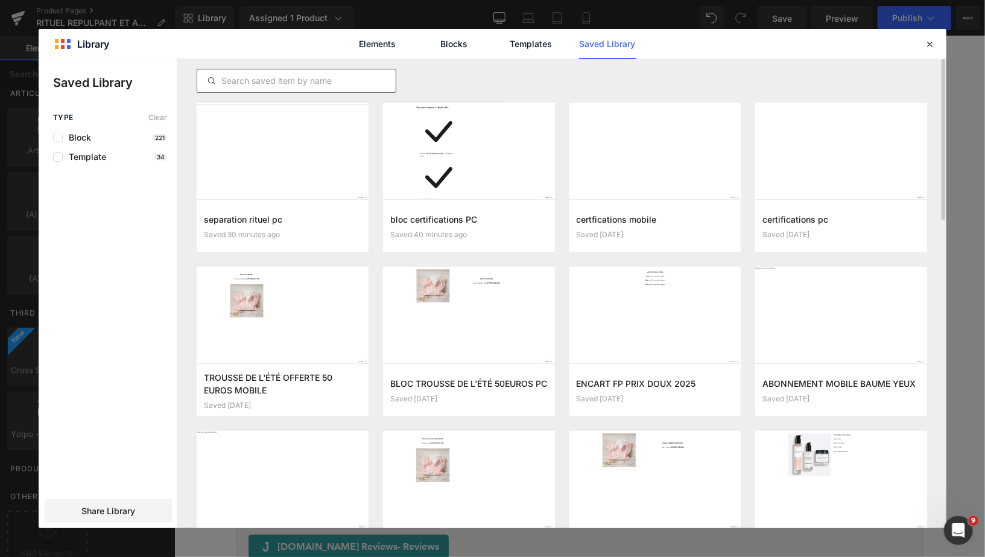
click at [274, 80] on input "text" at bounding box center [296, 81] width 199 height 14
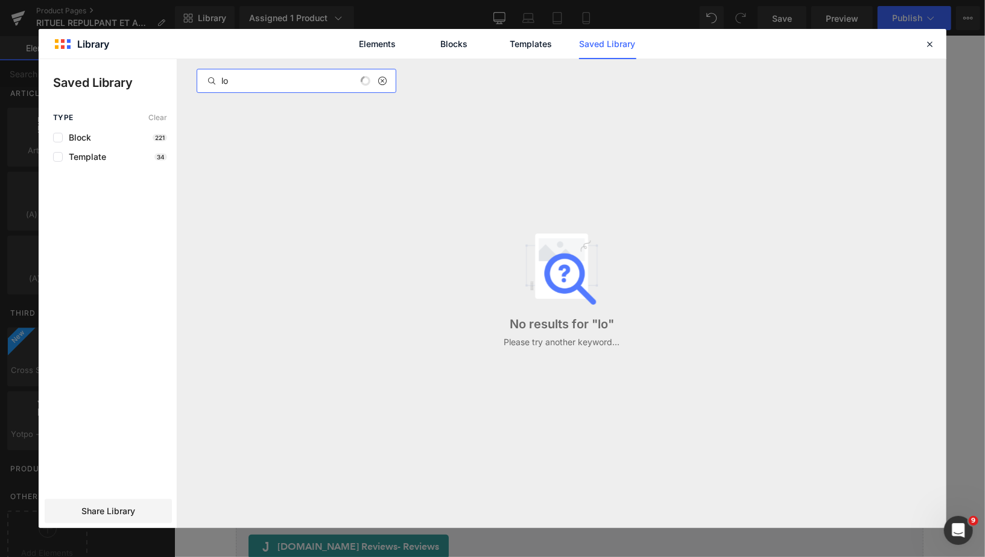
type input "l"
type input "v"
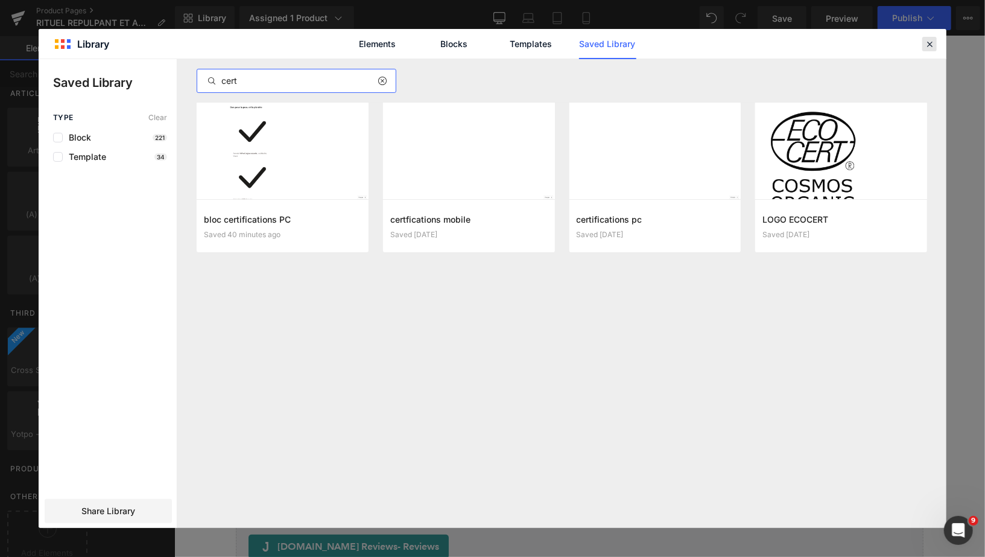
type input "cert"
click at [933, 48] on icon at bounding box center [929, 44] width 11 height 11
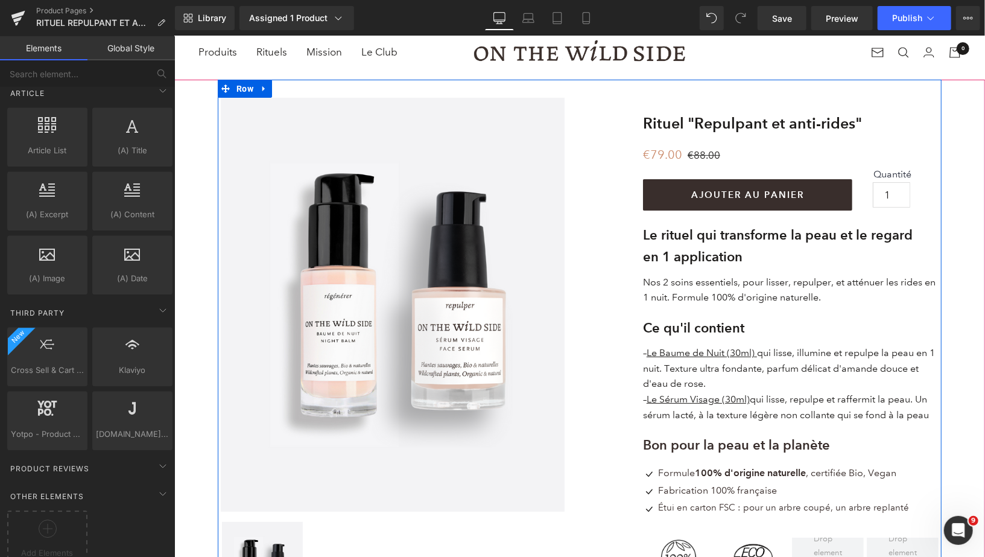
scroll to position [19, 0]
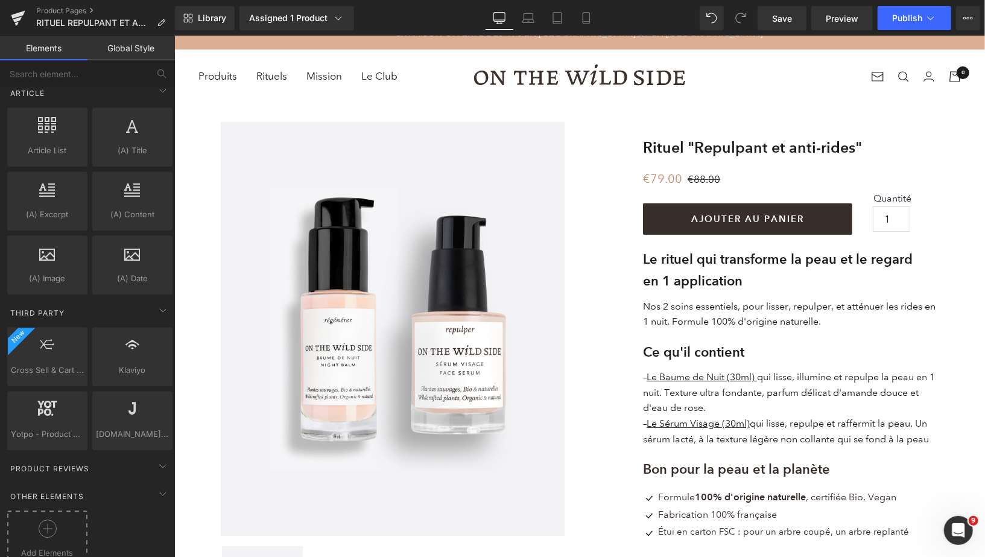
click at [43, 520] on icon at bounding box center [48, 529] width 18 height 18
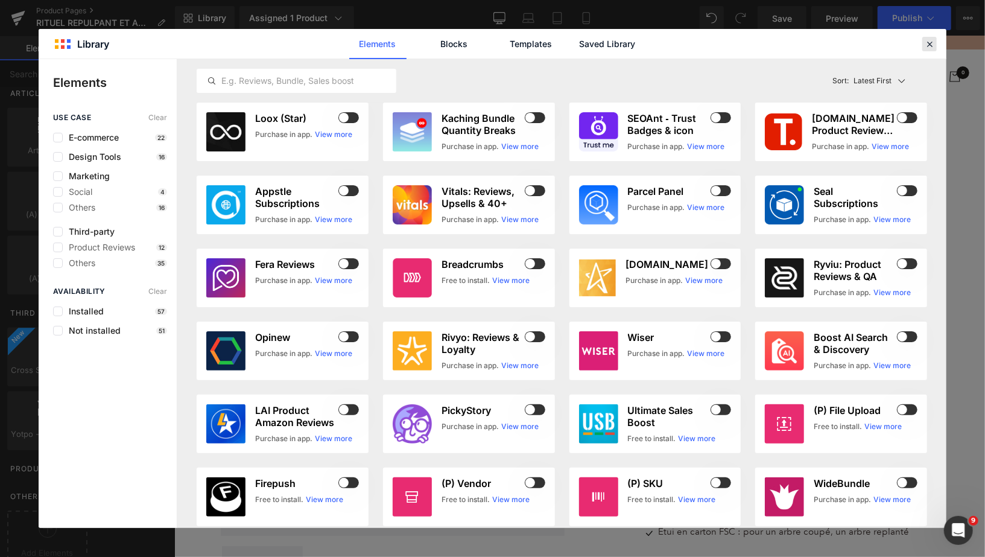
click at [927, 46] on icon at bounding box center [929, 44] width 11 height 11
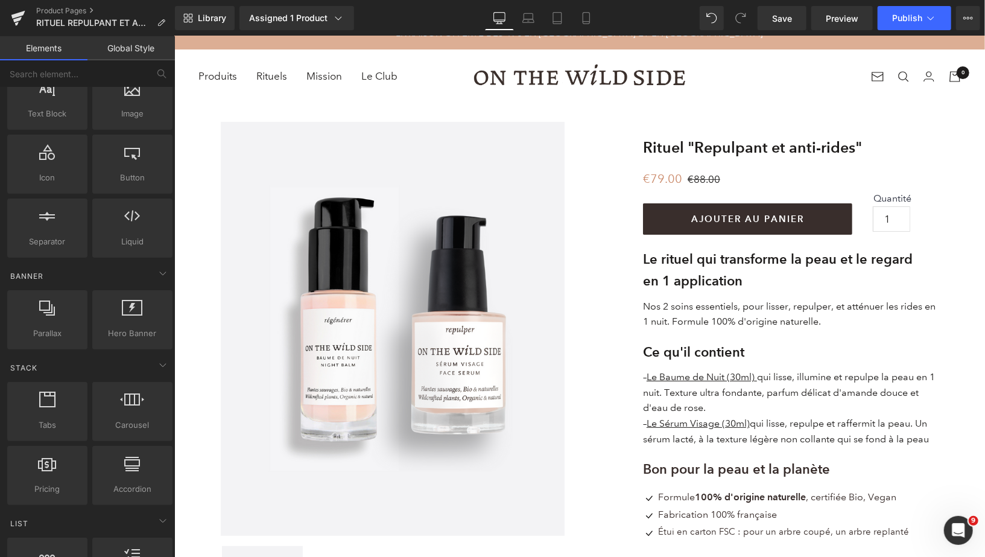
scroll to position [0, 0]
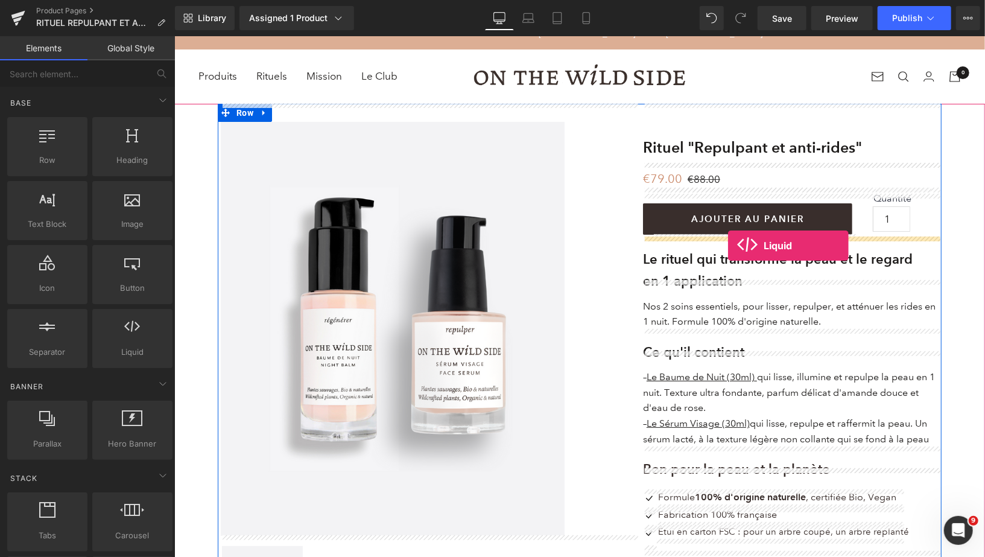
drag, startPoint x: 296, startPoint y: 369, endPoint x: 728, endPoint y: 245, distance: 449.4
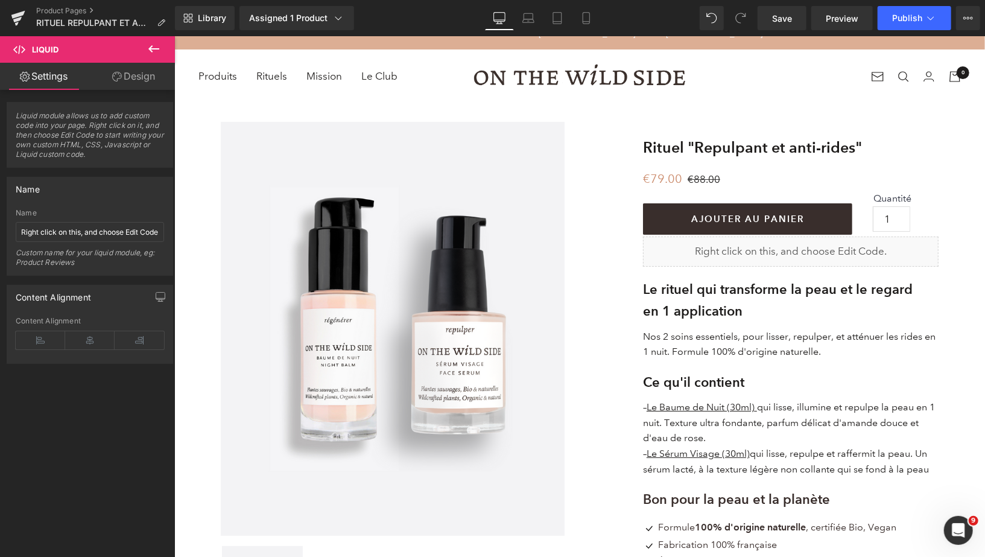
click at [151, 54] on icon at bounding box center [154, 49] width 14 height 14
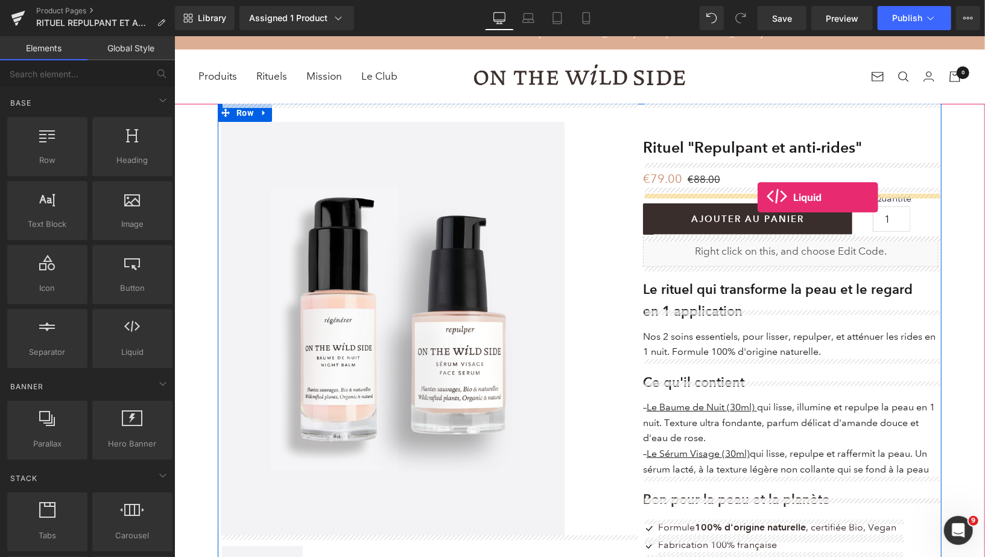
drag, startPoint x: 299, startPoint y: 364, endPoint x: 757, endPoint y: 195, distance: 487.6
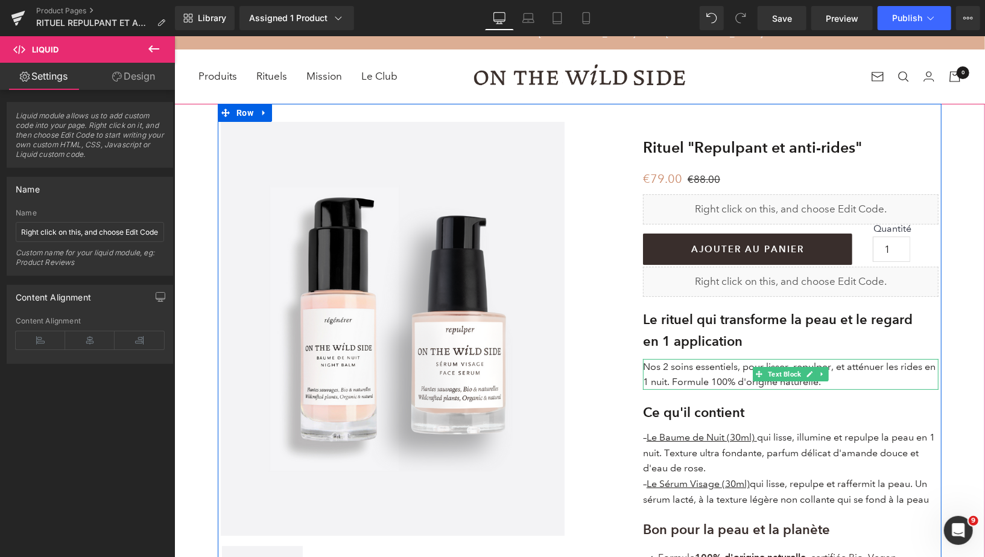
click at [670, 381] on p "Nos 2 soins essentiels, pour lisser, repulper, et atténuer les rides en 1 nuit.…" at bounding box center [791, 373] width 296 height 31
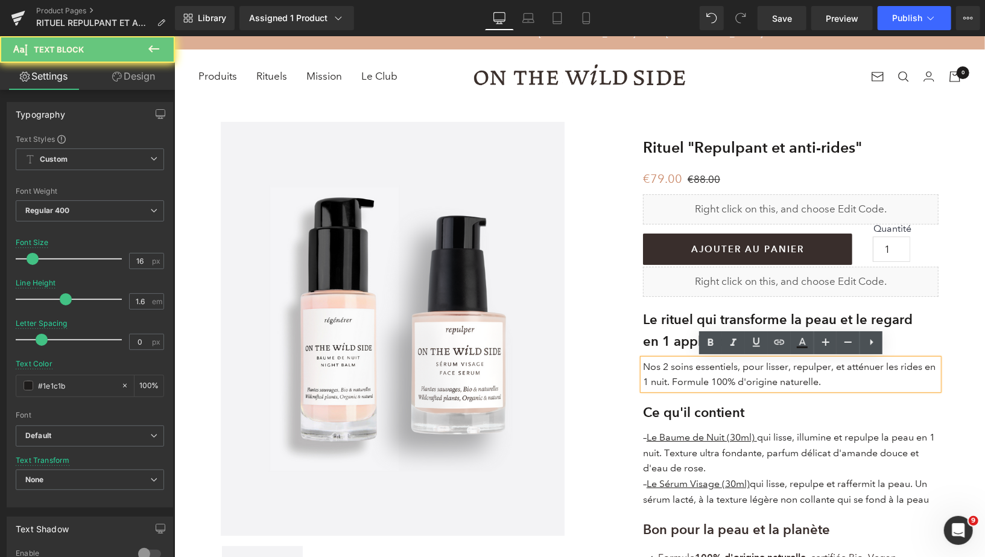
click at [667, 381] on p "Nos 2 soins essentiels, pour lisser, repulper, et atténuer les rides en 1 nuit.…" at bounding box center [791, 373] width 296 height 31
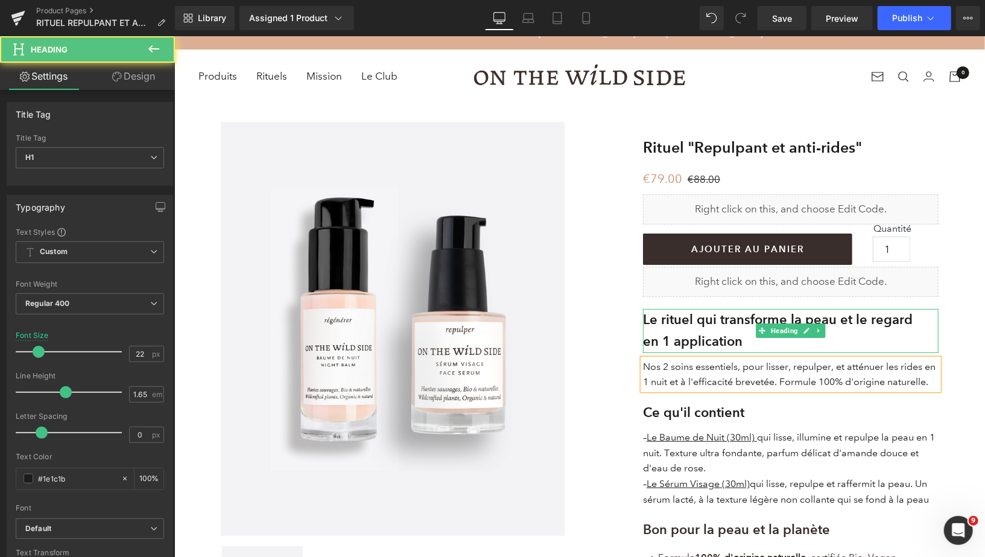
click at [868, 322] on strong "Le rituel qui transforme la peau et le regard" at bounding box center [778, 319] width 270 height 16
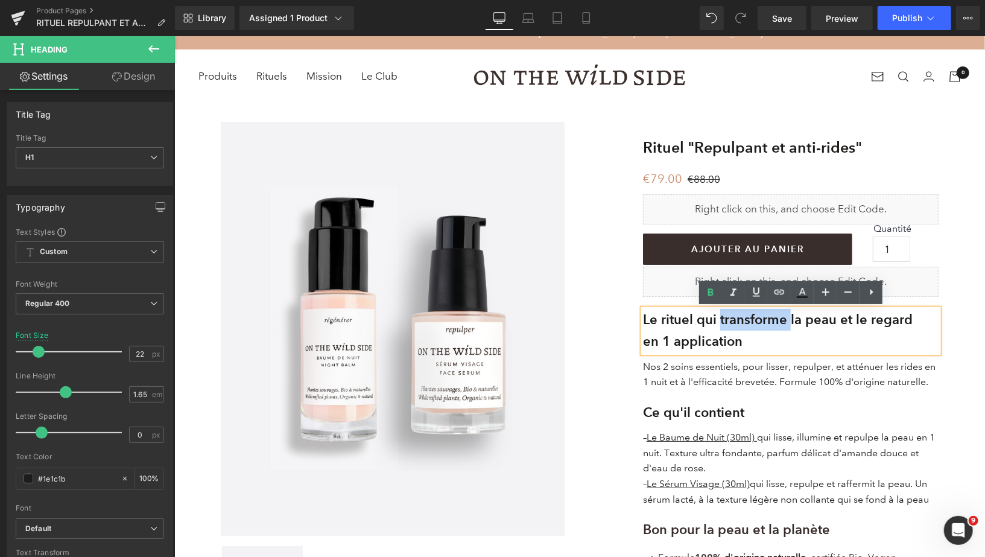
drag, startPoint x: 722, startPoint y: 320, endPoint x: 795, endPoint y: 322, distance: 73.0
click at [795, 322] on strong "Le rituel qui transforme la peau et le regard" at bounding box center [778, 319] width 270 height 16
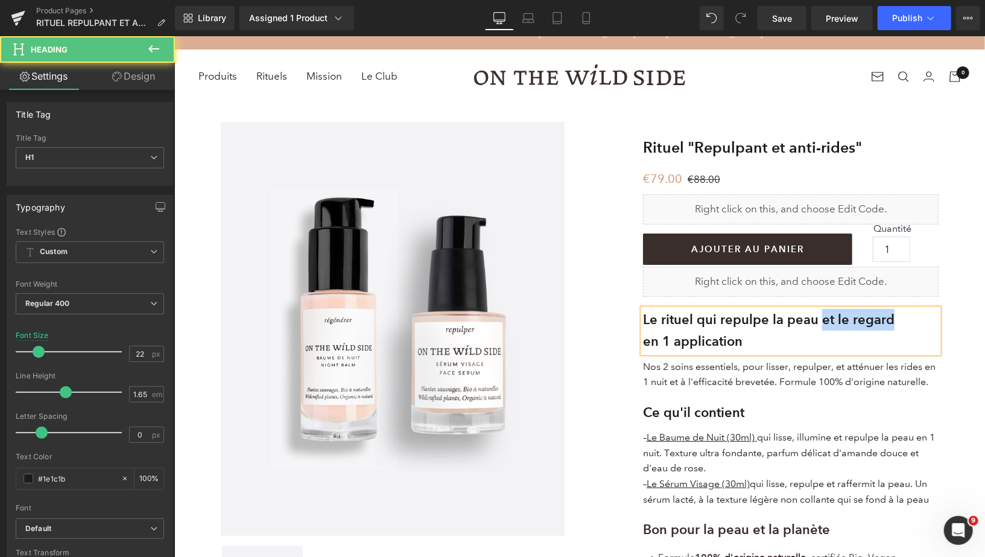
drag, startPoint x: 828, startPoint y: 320, endPoint x: 905, endPoint y: 323, distance: 77.3
click at [905, 323] on h1 "Le rituel qui repulpe la peau et le regard" at bounding box center [791, 319] width 296 height 22
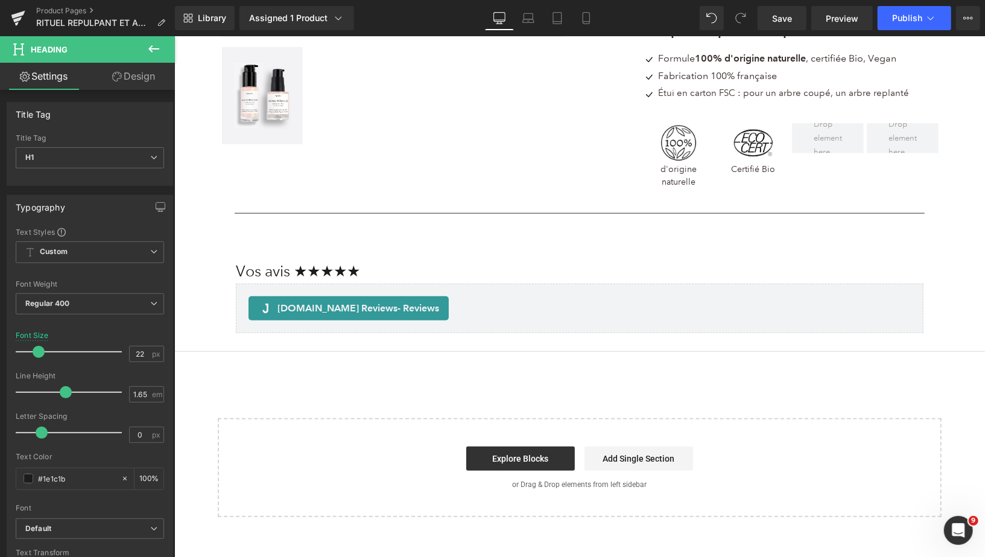
scroll to position [526, 0]
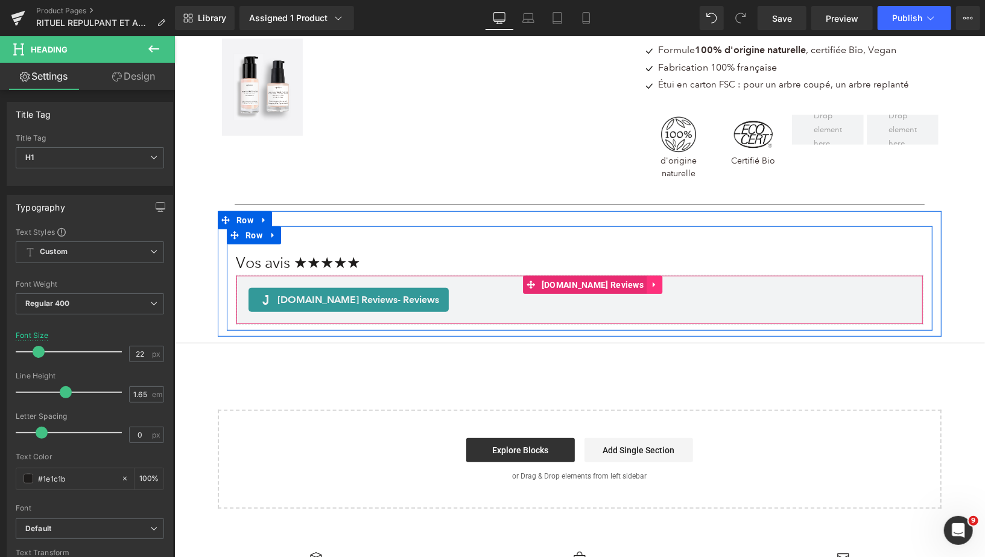
click at [652, 282] on icon at bounding box center [653, 284] width 2 height 5
click at [658, 280] on icon at bounding box center [662, 284] width 8 height 8
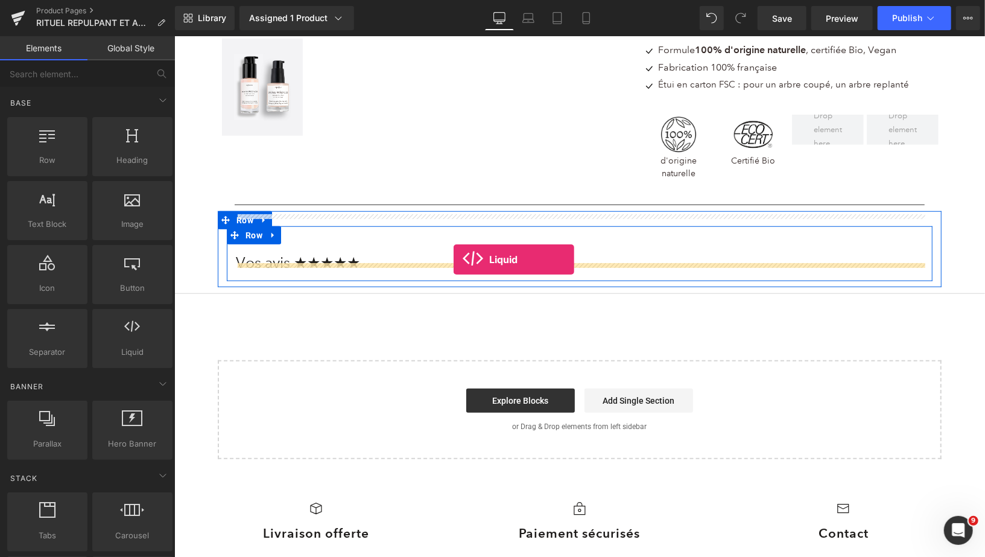
drag, startPoint x: 291, startPoint y: 377, endPoint x: 453, endPoint y: 259, distance: 200.3
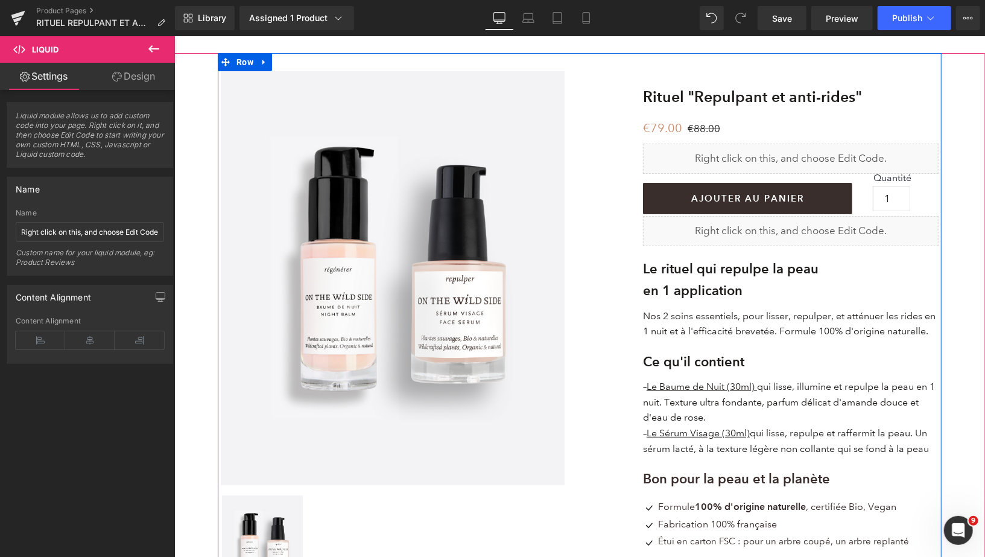
scroll to position [0, 0]
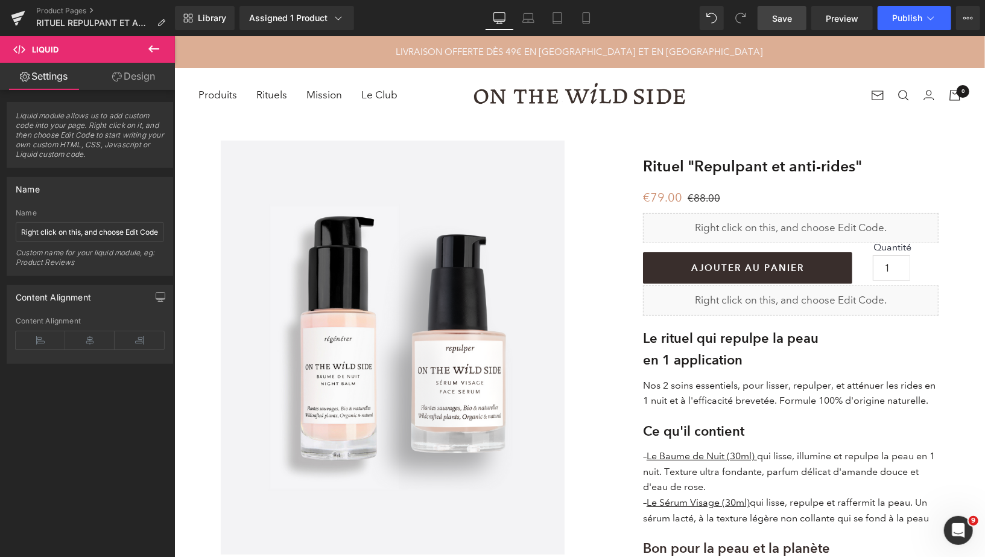
click at [780, 14] on span "Save" at bounding box center [782, 18] width 20 height 13
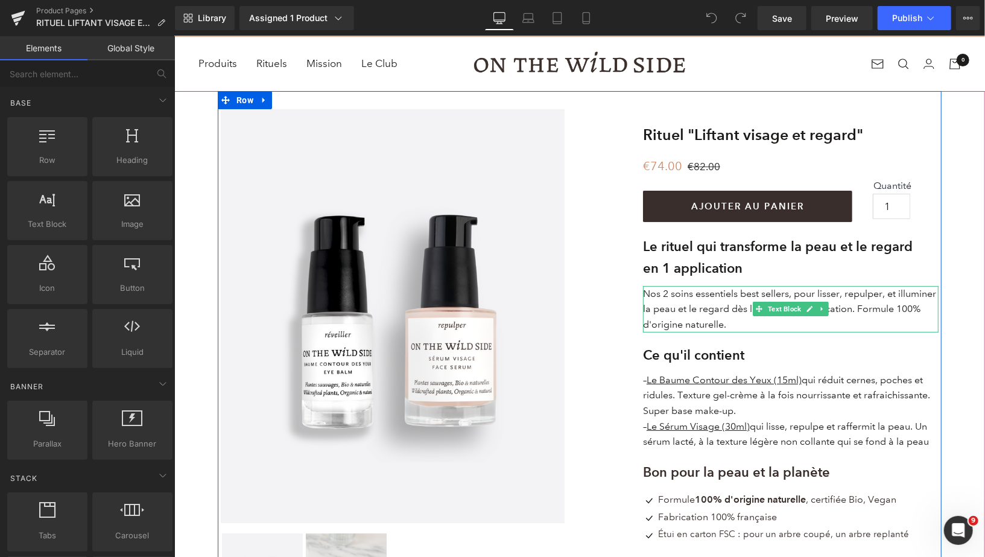
scroll to position [46, 0]
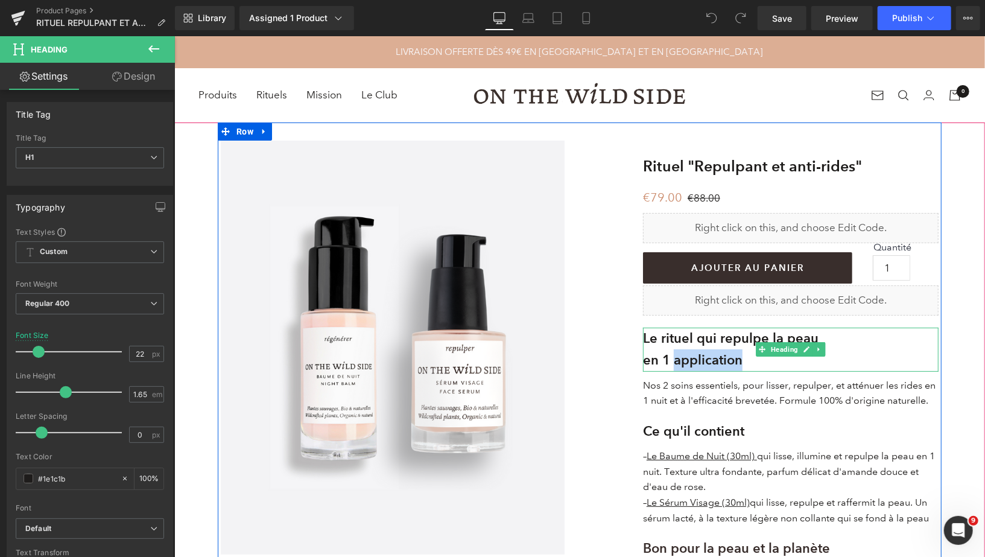
drag, startPoint x: 674, startPoint y: 360, endPoint x: 748, endPoint y: 364, distance: 74.4
click at [748, 364] on h1 "en 1 application" at bounding box center [791, 360] width 296 height 22
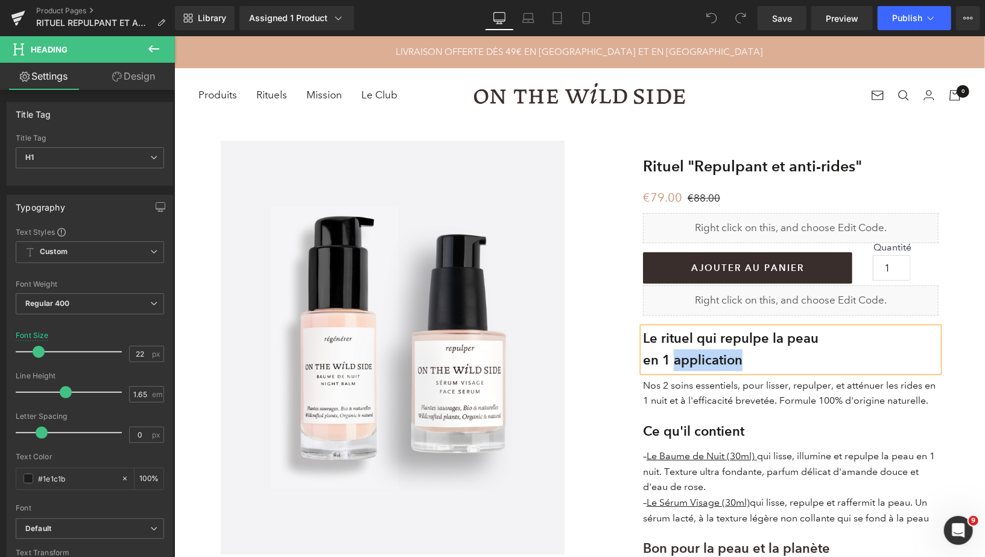
click at [748, 364] on h1 "en 1 application" at bounding box center [791, 360] width 296 height 22
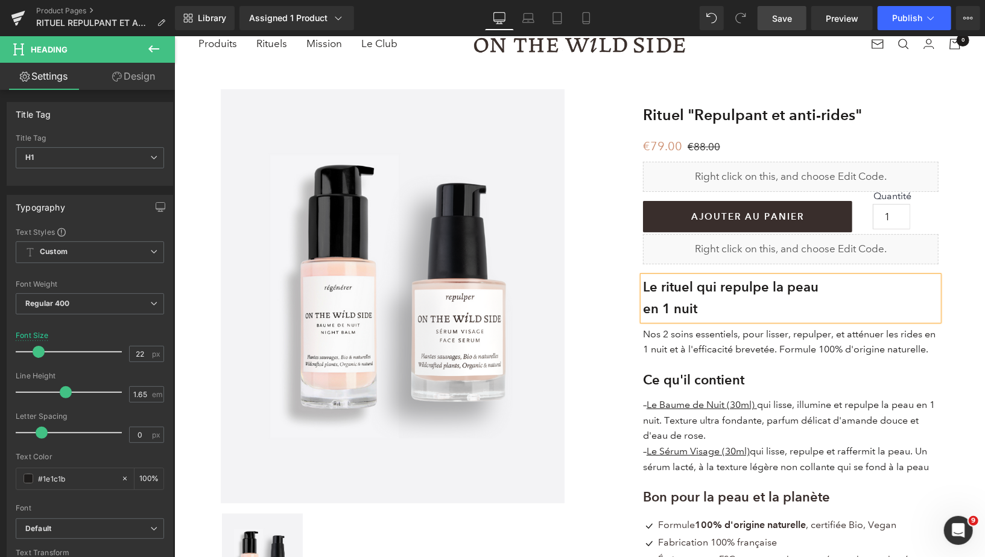
click at [780, 16] on span "Save" at bounding box center [782, 18] width 20 height 13
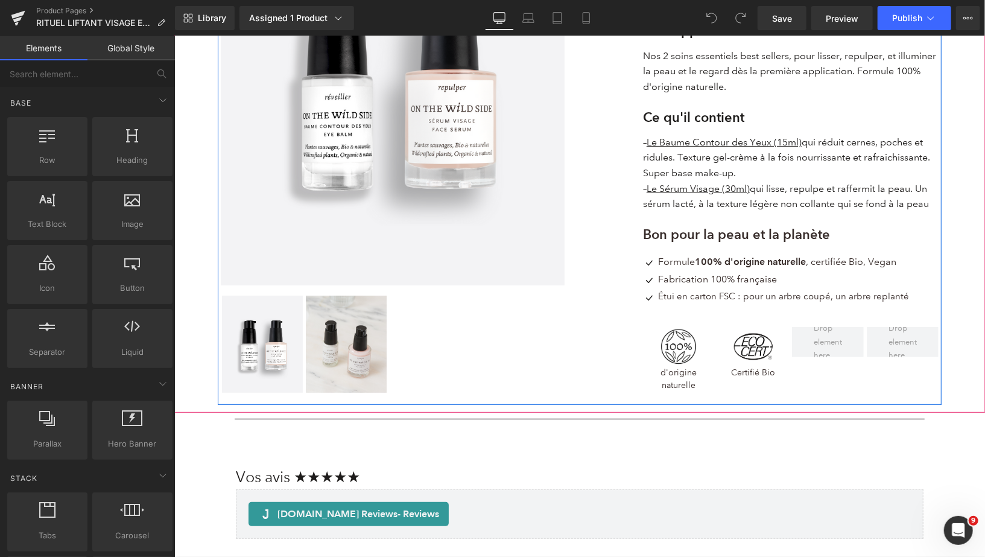
scroll to position [405, 0]
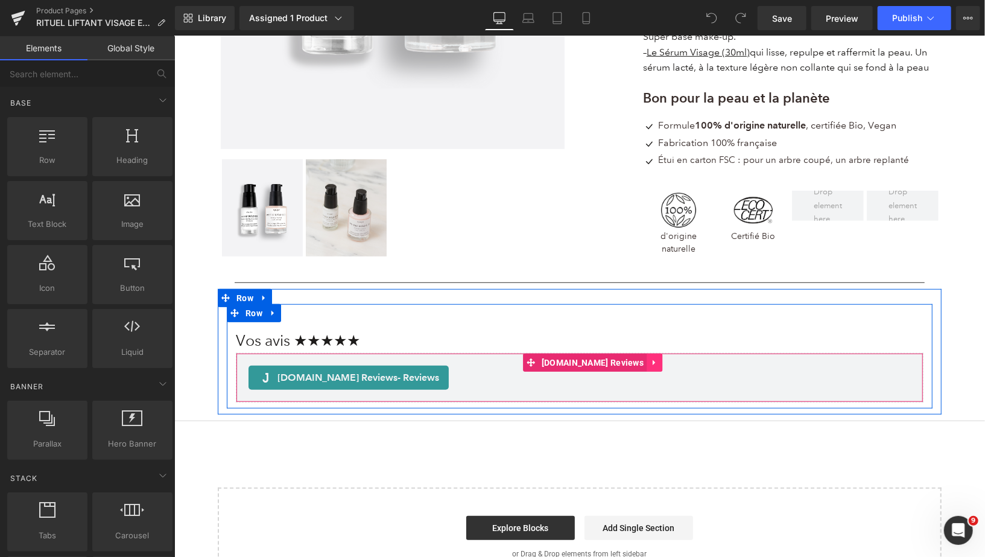
click at [650, 364] on icon at bounding box center [654, 362] width 8 height 9
click at [658, 365] on icon at bounding box center [662, 362] width 8 height 8
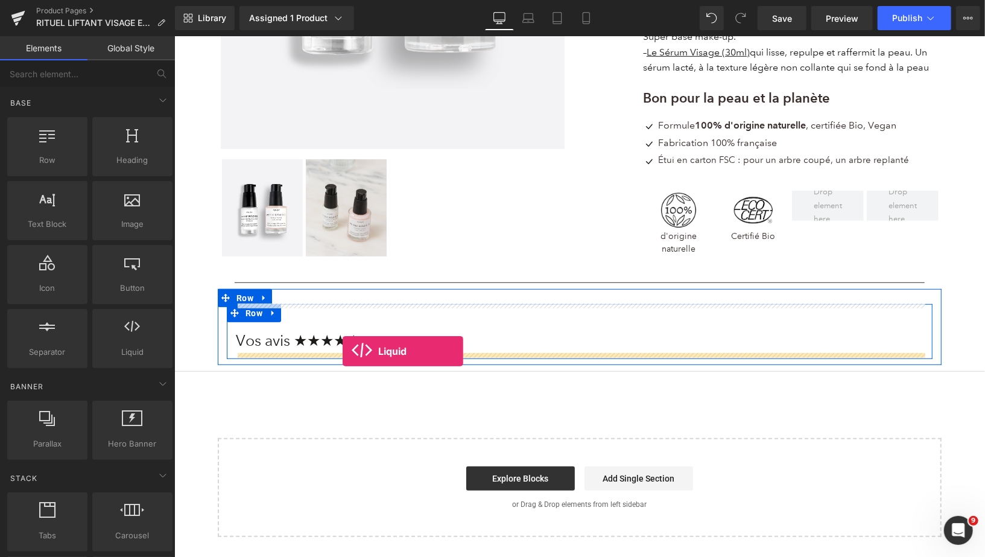
drag, startPoint x: 223, startPoint y: 326, endPoint x: 342, endPoint y: 350, distance: 120.7
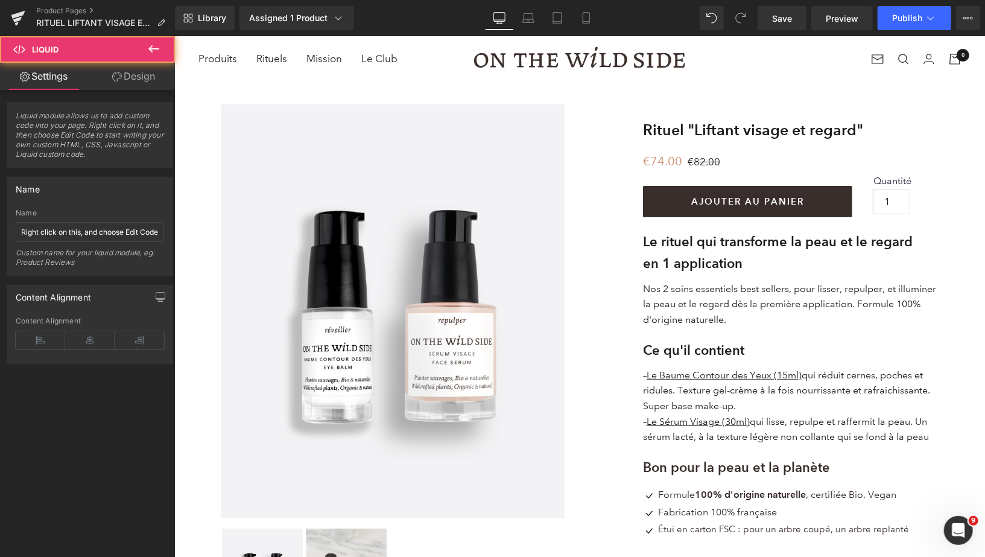
scroll to position [34, 0]
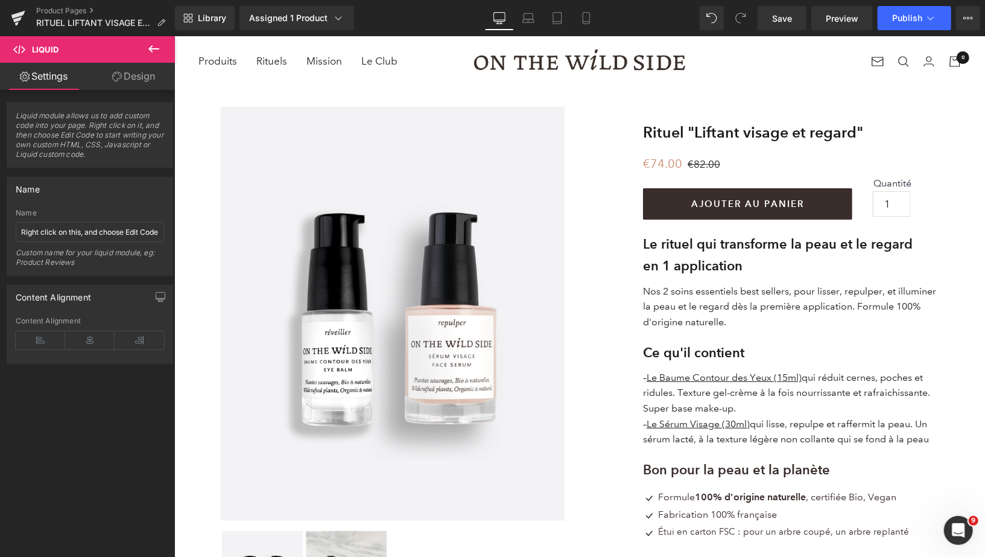
click at [151, 48] on icon at bounding box center [153, 48] width 11 height 7
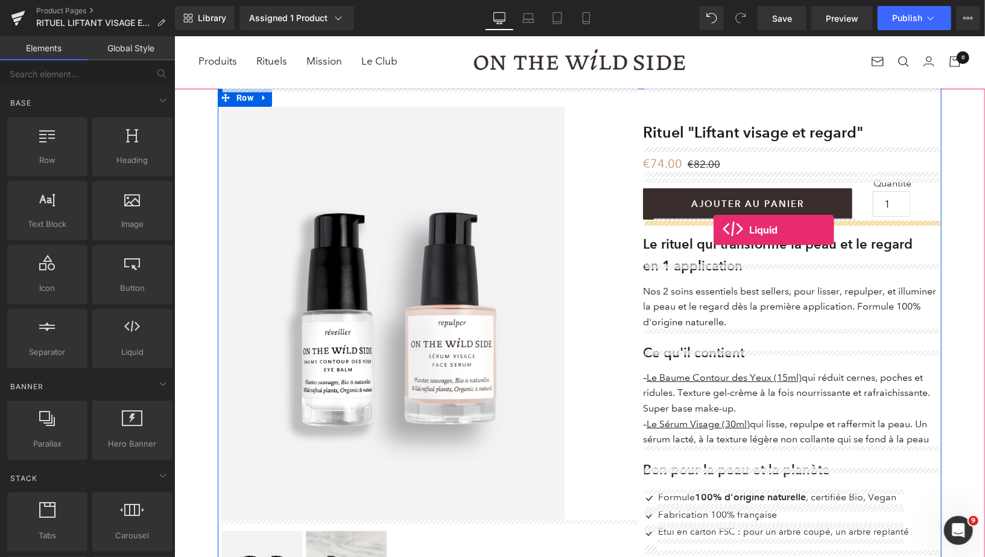
drag, startPoint x: 298, startPoint y: 369, endPoint x: 713, endPoint y: 228, distance: 437.9
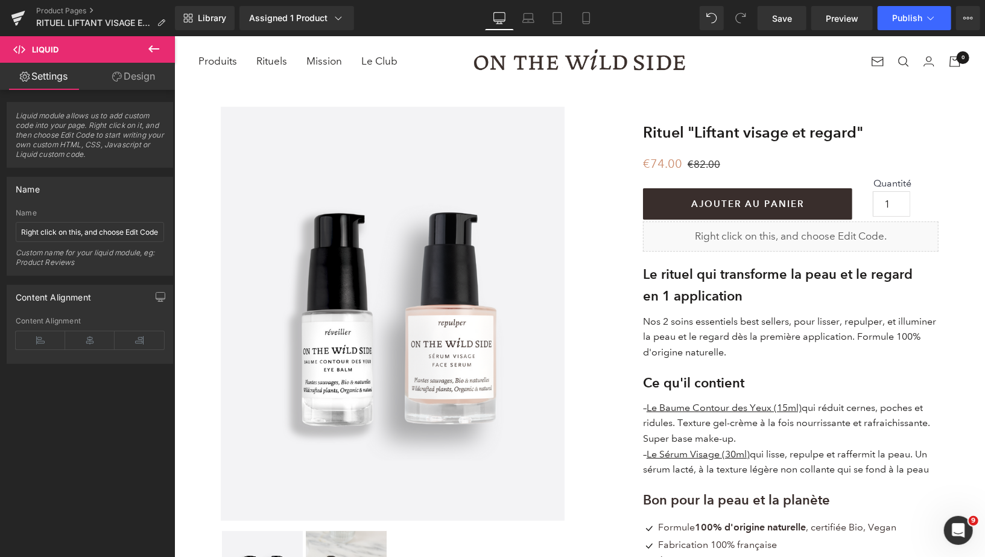
click at [150, 51] on icon at bounding box center [154, 49] width 14 height 14
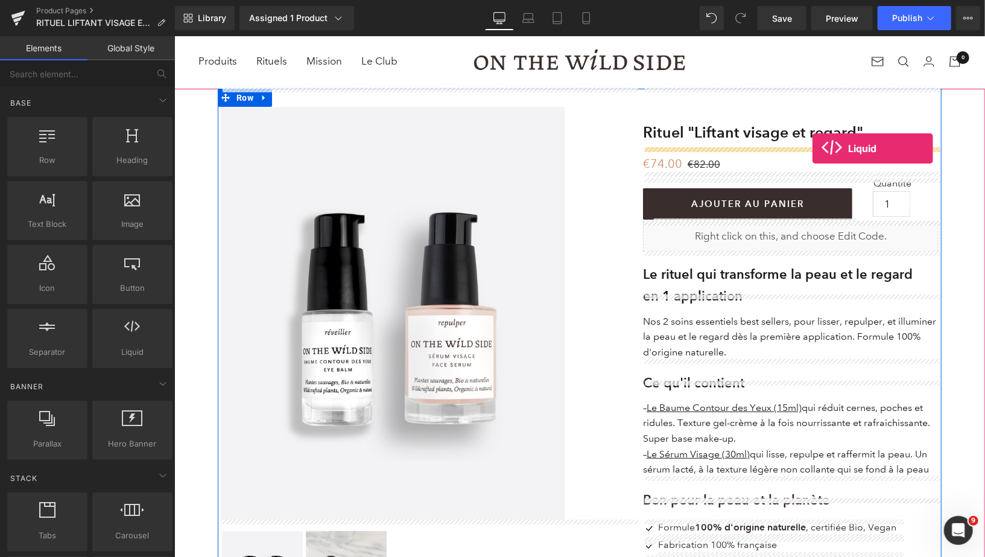
drag, startPoint x: 304, startPoint y: 372, endPoint x: 812, endPoint y: 148, distance: 556.0
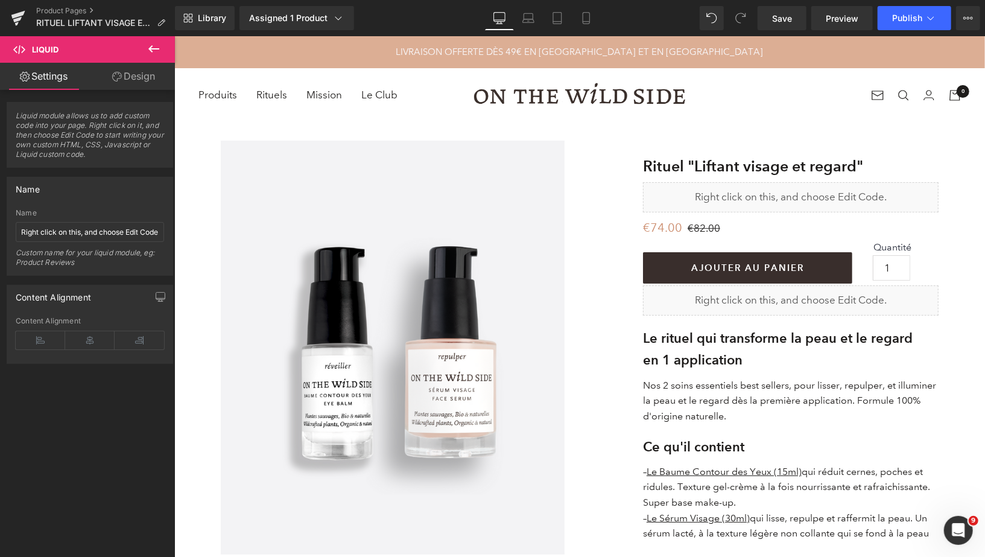
scroll to position [158, 0]
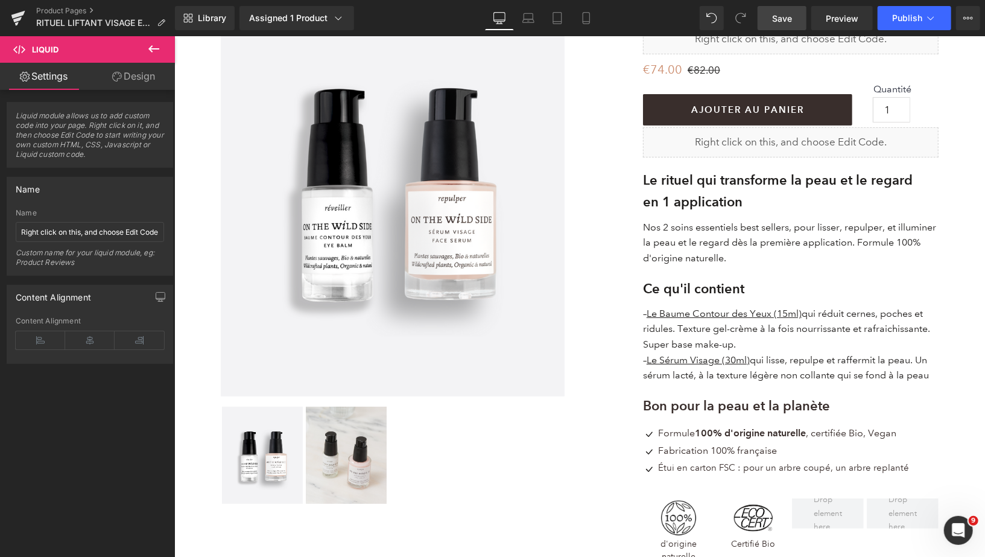
click at [786, 15] on span "Save" at bounding box center [782, 18] width 20 height 13
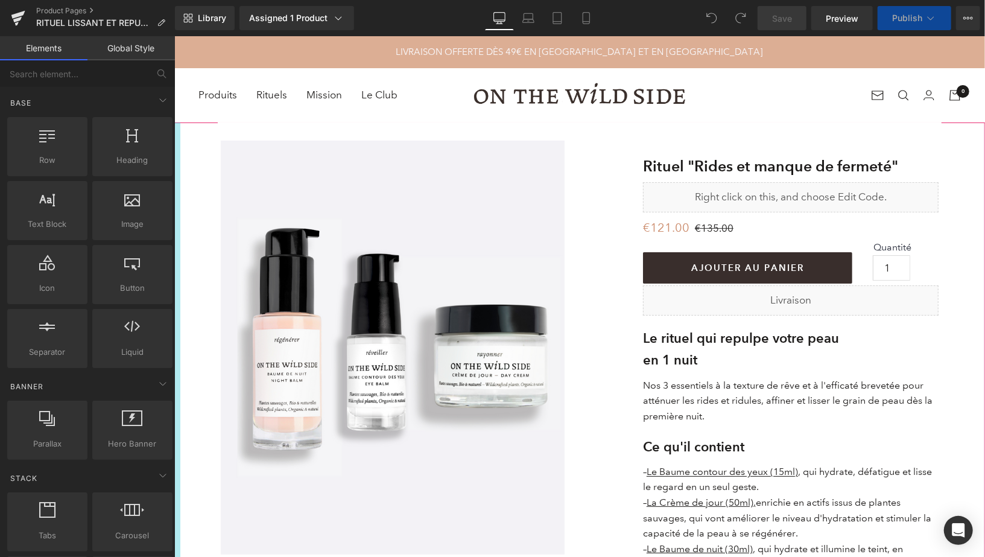
click at [174, 296] on div at bounding box center [177, 520] width 6 height 796
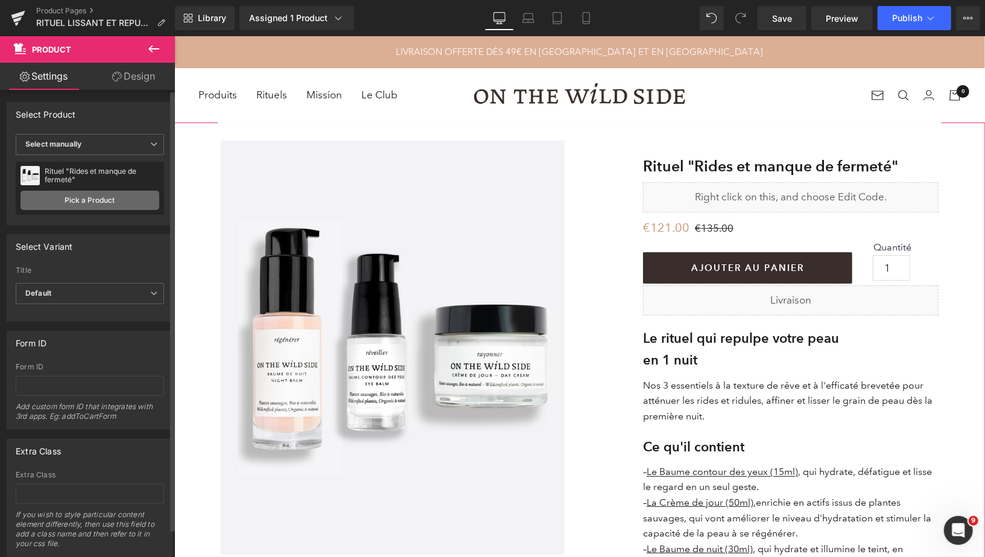
click at [112, 197] on link "Pick a Product" at bounding box center [90, 200] width 139 height 19
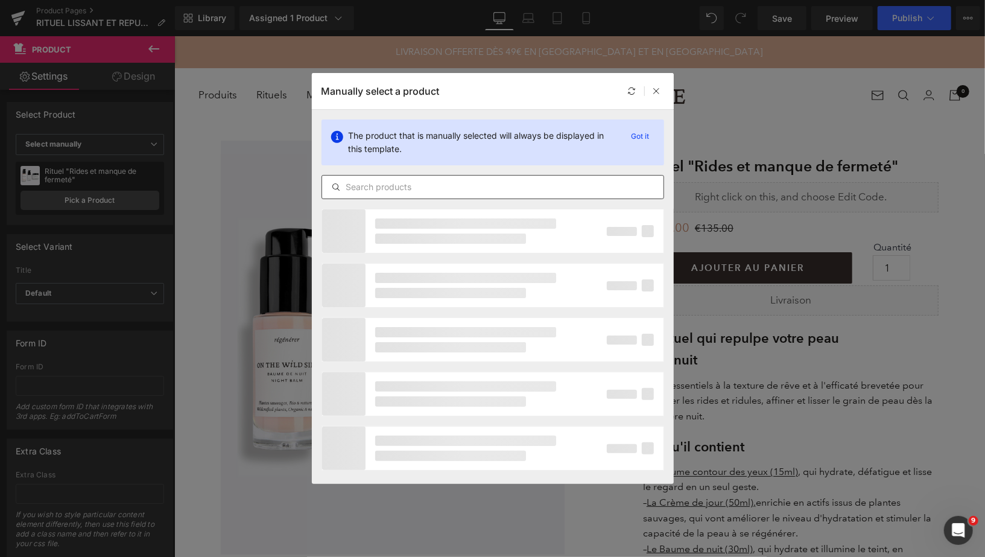
click at [465, 188] on input "text" at bounding box center [493, 187] width 342 height 14
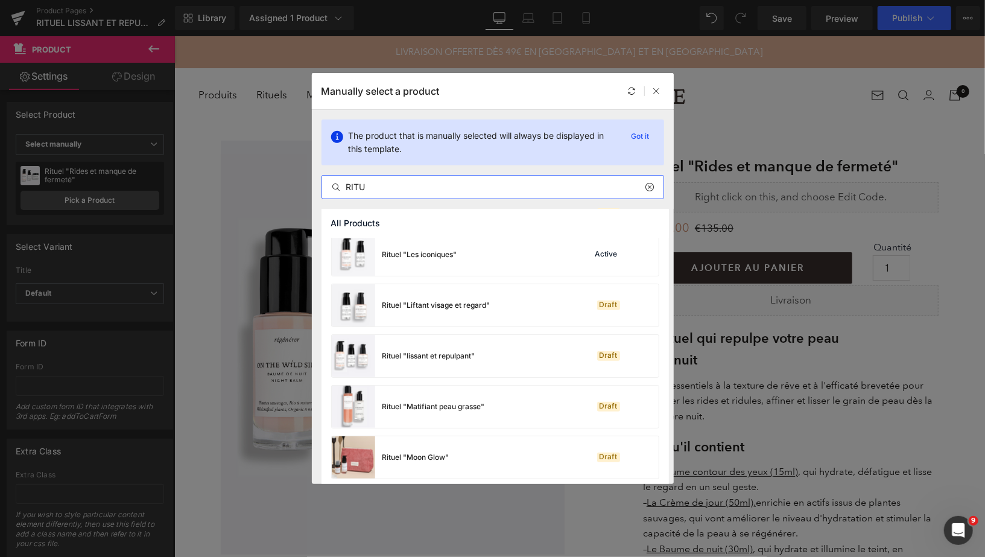
scroll to position [363, 0]
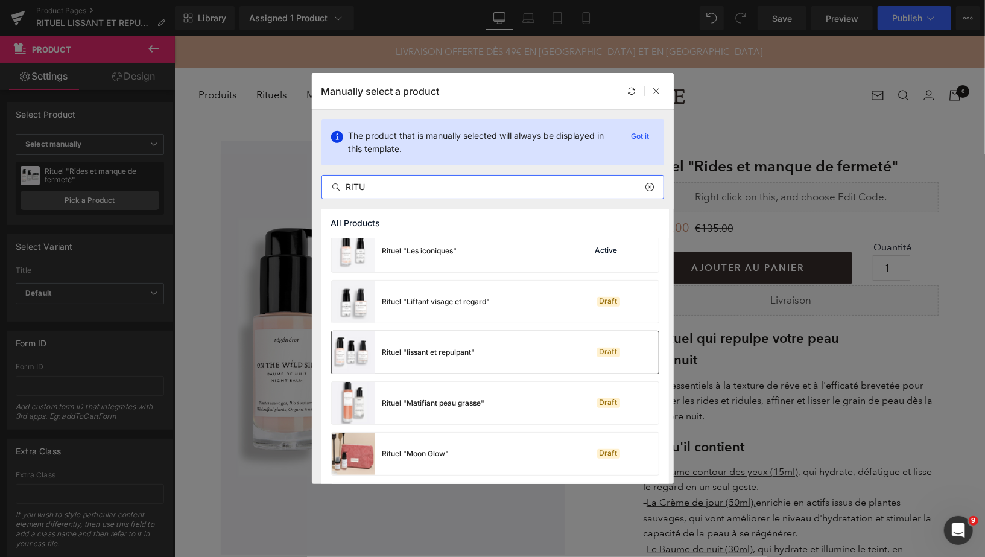
type input "RITU"
click at [495, 355] on div "Rituel "lissant et repulpant" Draft" at bounding box center [495, 352] width 327 height 42
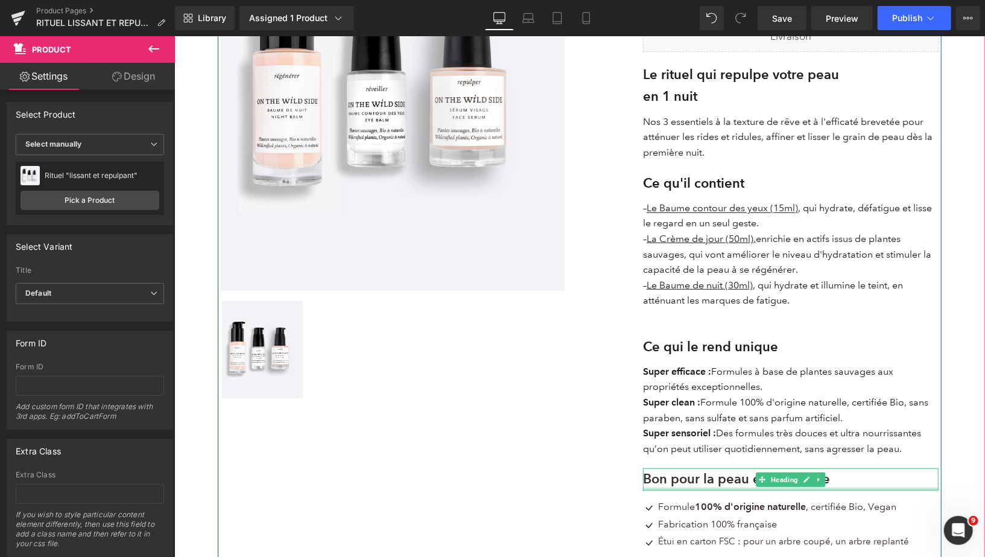
scroll to position [240, 0]
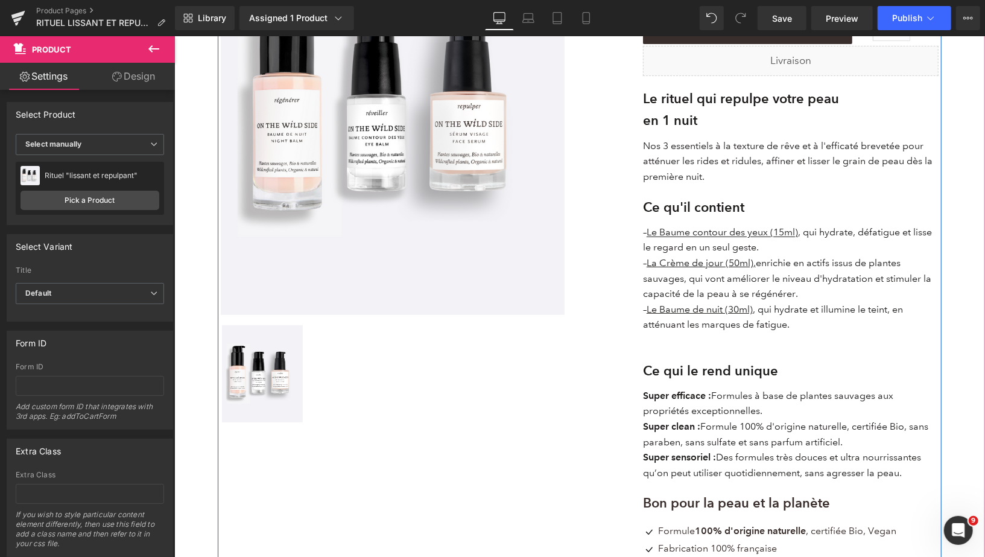
click at [701, 379] on div "Ce qui le rend unique Heading" at bounding box center [791, 371] width 296 height 22
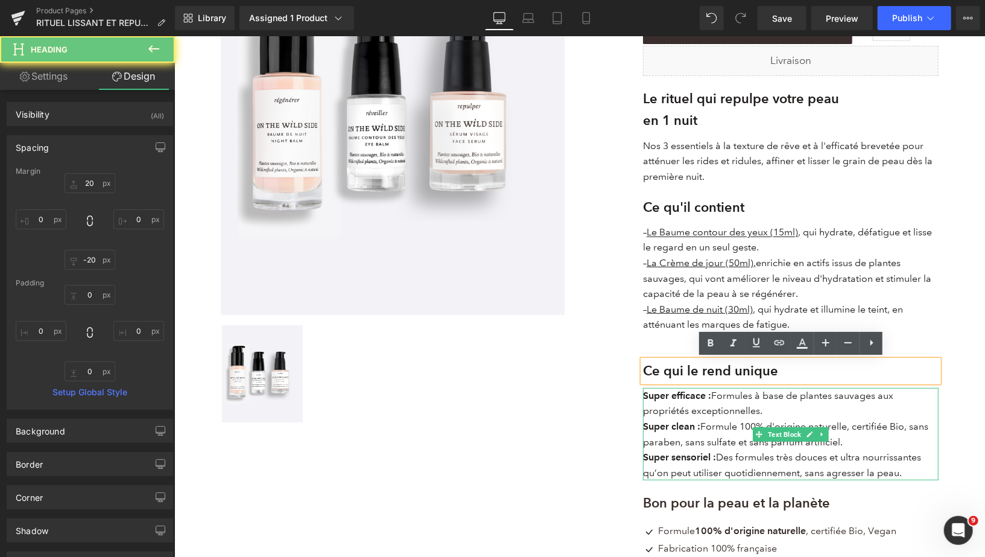
click at [766, 407] on p "Super efficace : Formules à base de plantes sauvages aux propriétés exceptionne…" at bounding box center [791, 402] width 296 height 31
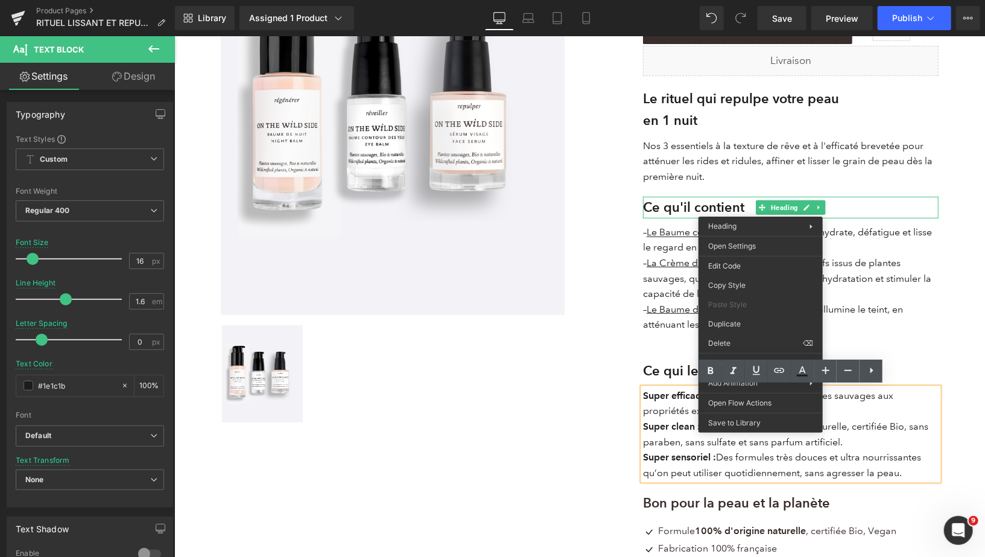
drag, startPoint x: 917, startPoint y: 374, endPoint x: 743, endPoint y: 337, distance: 178.1
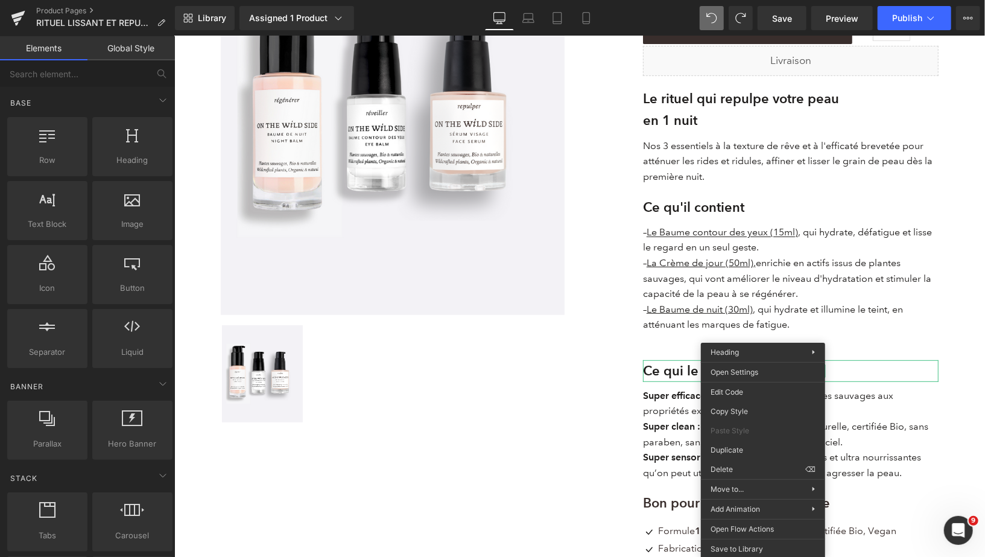
drag, startPoint x: 921, startPoint y: 502, endPoint x: 746, endPoint y: 466, distance: 178.1
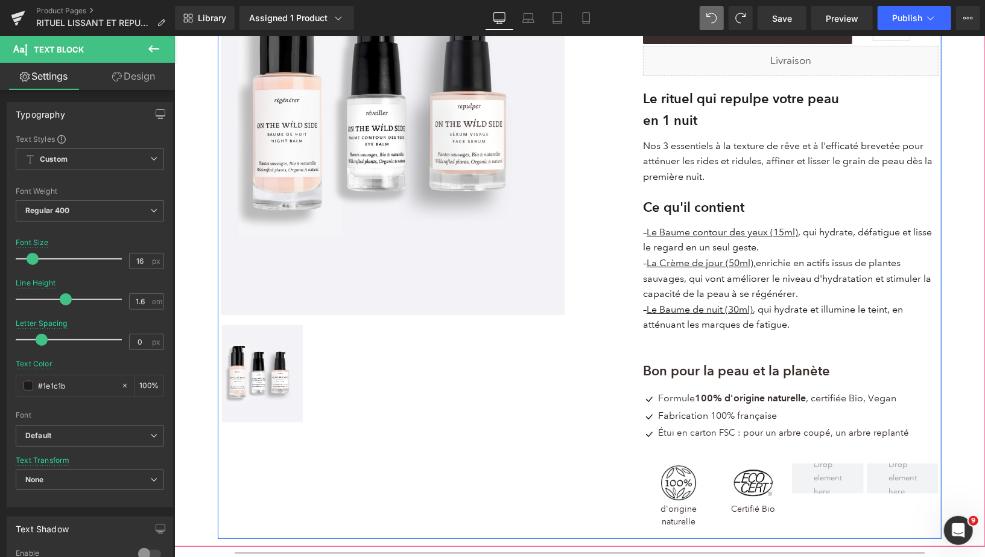
click at [174, 36] on div at bounding box center [174, 36] width 0 height 0
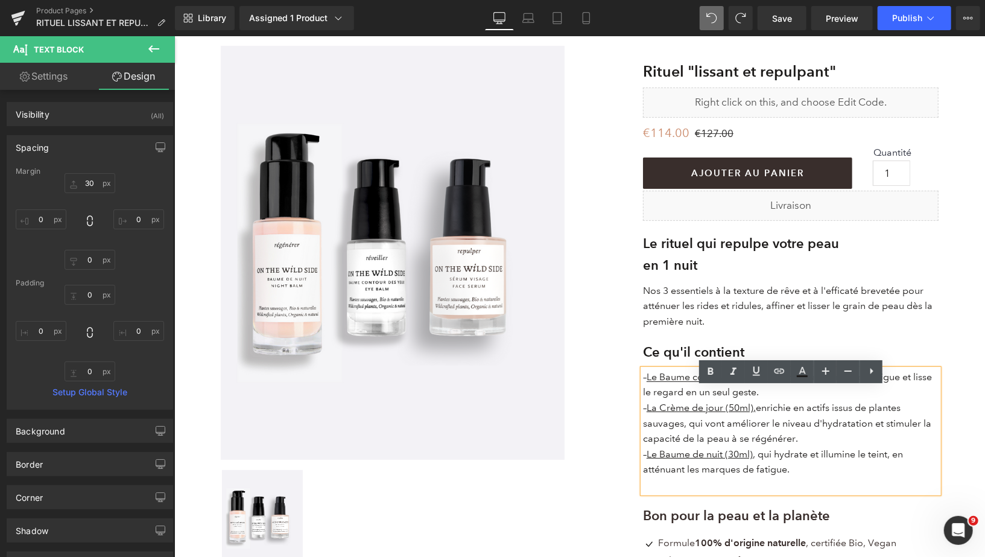
scroll to position [104, 0]
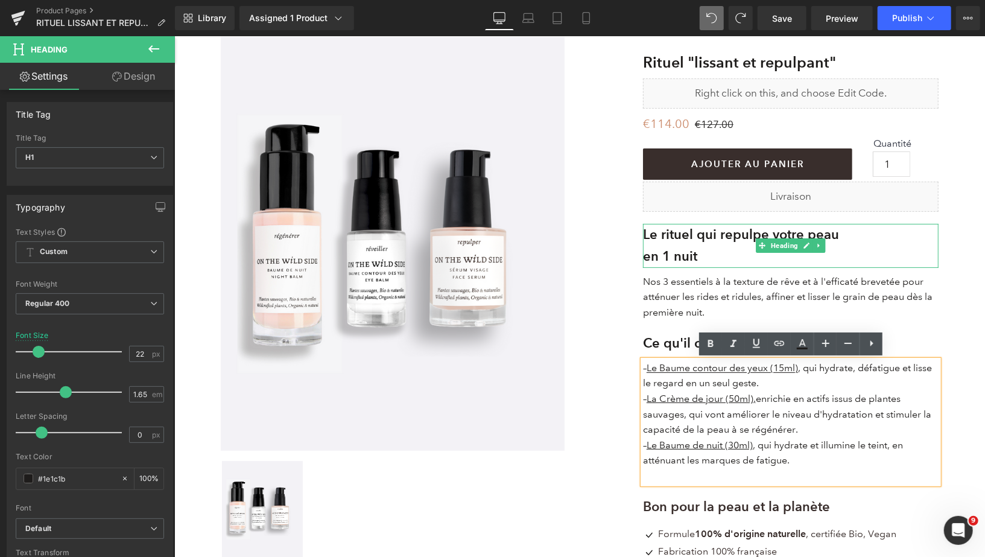
click at [722, 237] on strong "Le rituel qui repulpe votre peau" at bounding box center [741, 234] width 196 height 16
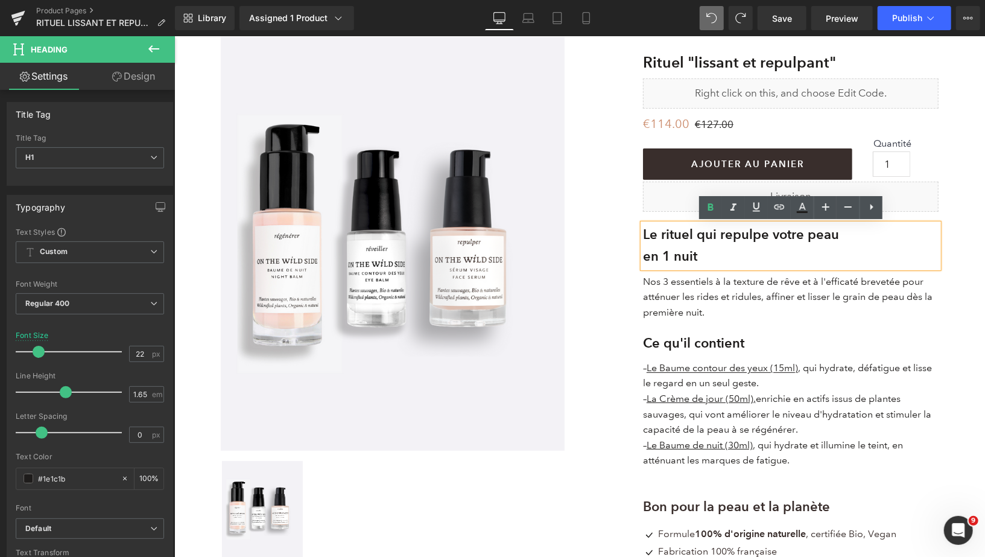
click at [722, 237] on strong "Le rituel qui repulpe votre peau" at bounding box center [741, 234] width 196 height 16
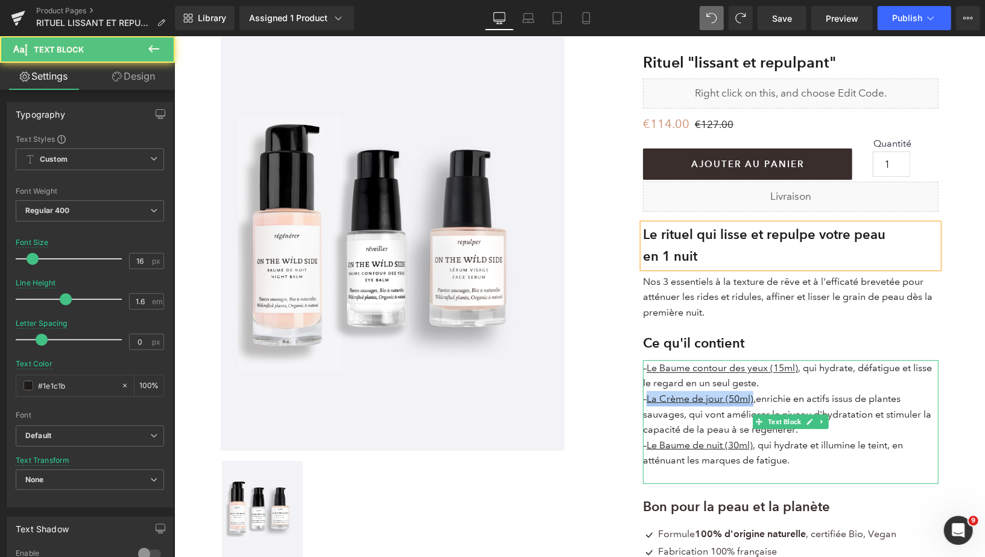
drag, startPoint x: 757, startPoint y: 399, endPoint x: 650, endPoint y: 399, distance: 106.8
click at [649, 399] on u "La Crème de jour (50ml) ," at bounding box center [700, 397] width 109 height 11
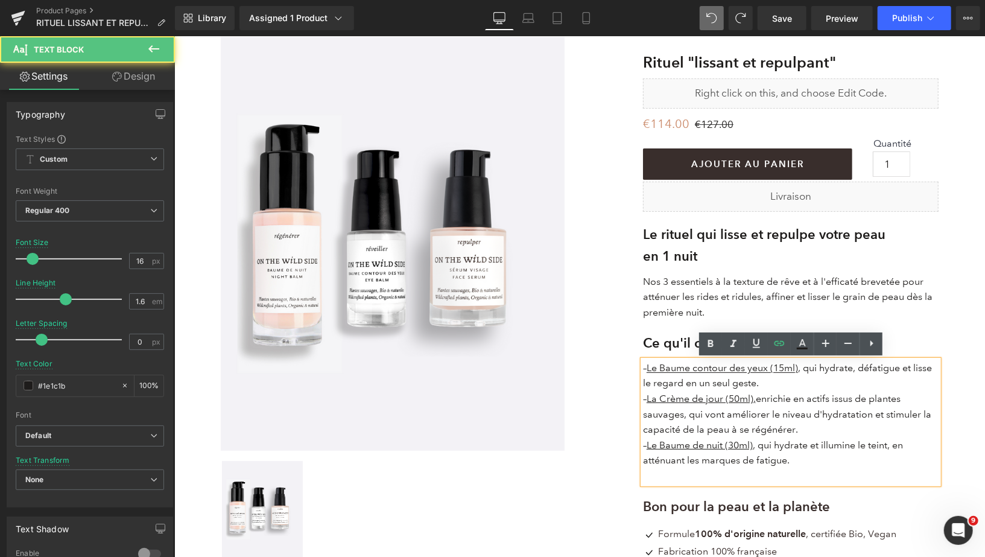
click at [763, 391] on p "– La Crème de jour (50ml) , enrichie en actifs issus de plantes sauvages, qui v…" at bounding box center [791, 413] width 296 height 46
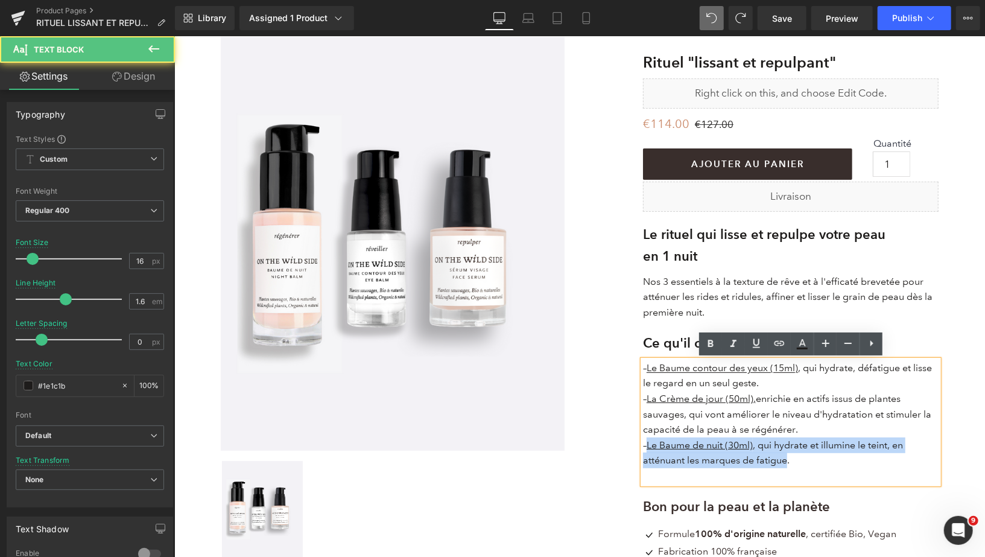
drag, startPoint x: 787, startPoint y: 460, endPoint x: 647, endPoint y: 445, distance: 140.7
click at [647, 445] on p "– Le Baume de nuit (30ml) , qui hydrate et illumine le teint, en atténuant les …" at bounding box center [791, 452] width 296 height 31
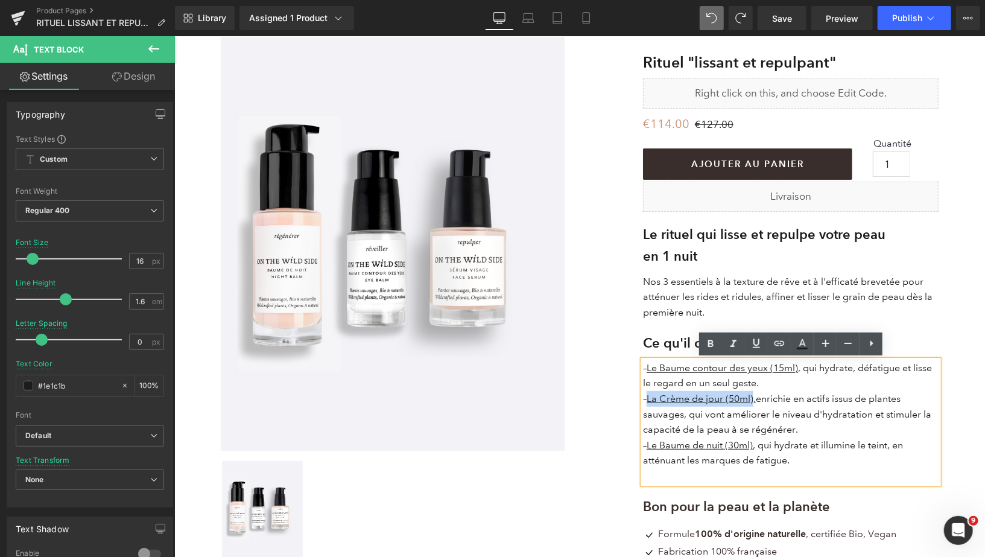
drag, startPoint x: 755, startPoint y: 399, endPoint x: 648, endPoint y: 398, distance: 107.4
click at [648, 398] on p "– La Crème de jour (50ml) , enrichie en actifs issus de plantes sauvages, qui v…" at bounding box center [791, 413] width 296 height 46
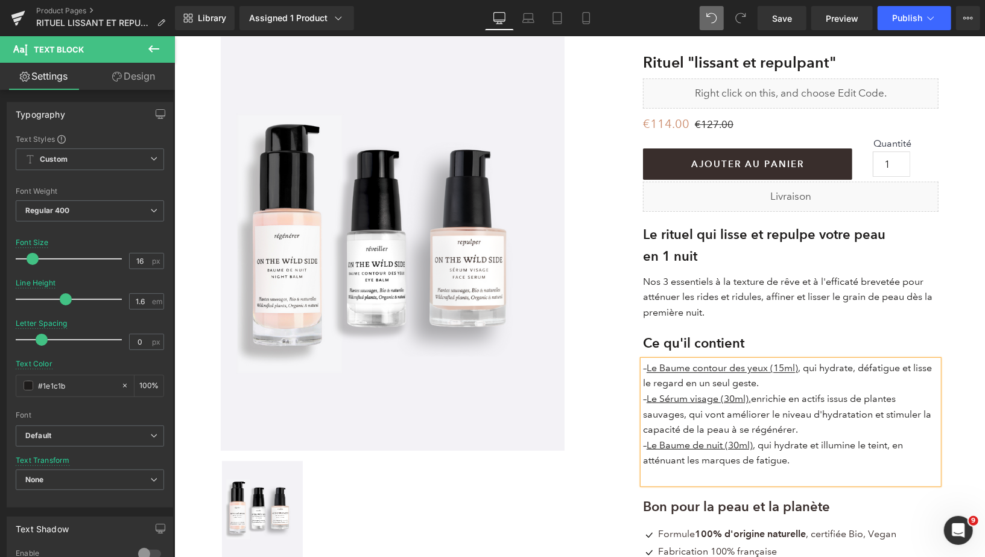
click at [789, 463] on p "– Le Baume de nuit (30ml) , qui hydrate et illumine le teint, en atténuant les …" at bounding box center [791, 452] width 296 height 31
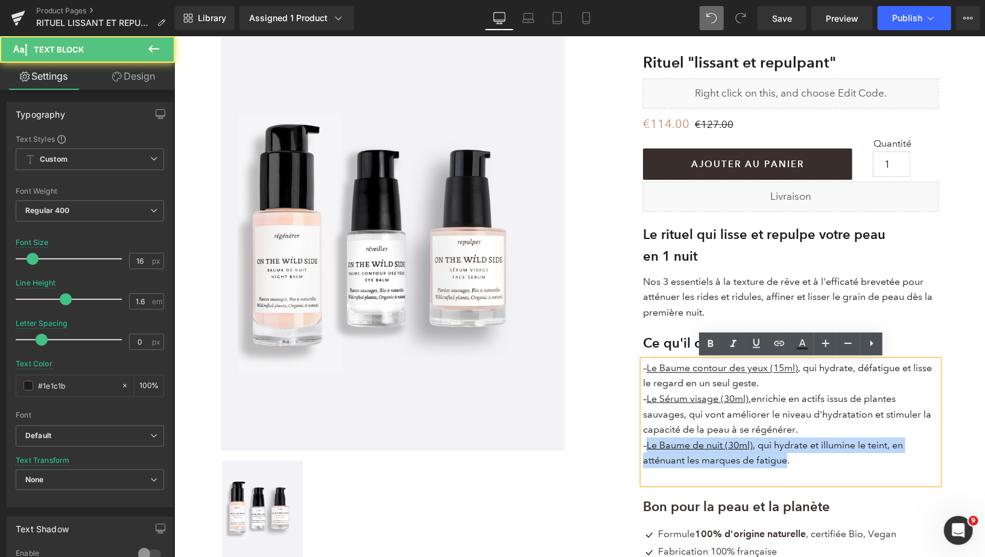
drag, startPoint x: 787, startPoint y: 461, endPoint x: 647, endPoint y: 446, distance: 141.4
click at [647, 446] on p "– Le Baume de nuit (30ml) , qui hydrate et illumine le teint, en atténuant les …" at bounding box center [791, 452] width 296 height 31
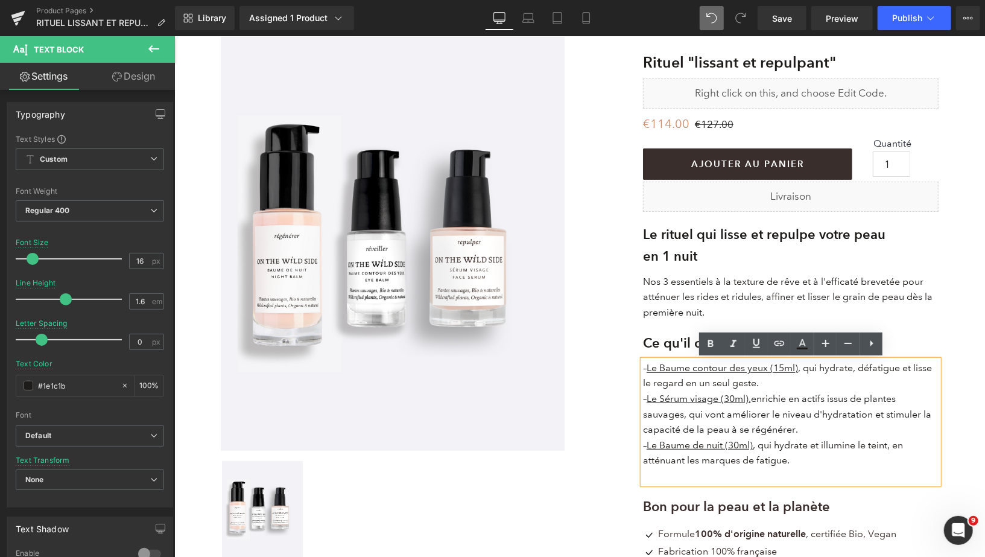
click at [796, 468] on p at bounding box center [791, 476] width 296 height 16
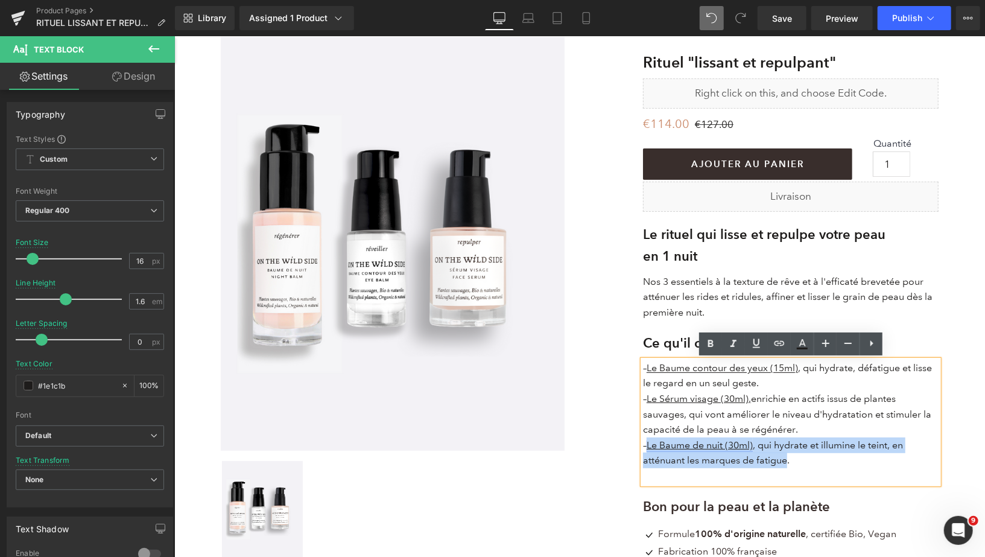
drag, startPoint x: 787, startPoint y: 463, endPoint x: 649, endPoint y: 443, distance: 139.0
click at [649, 443] on p "– Le Baume de nuit (30ml) , qui hydrate et illumine le teint, en atténuant les …" at bounding box center [791, 452] width 296 height 31
copy p "Le Baume de nuit (30ml) , qui hydrate et illumine le teint, en atténuant les ma…"
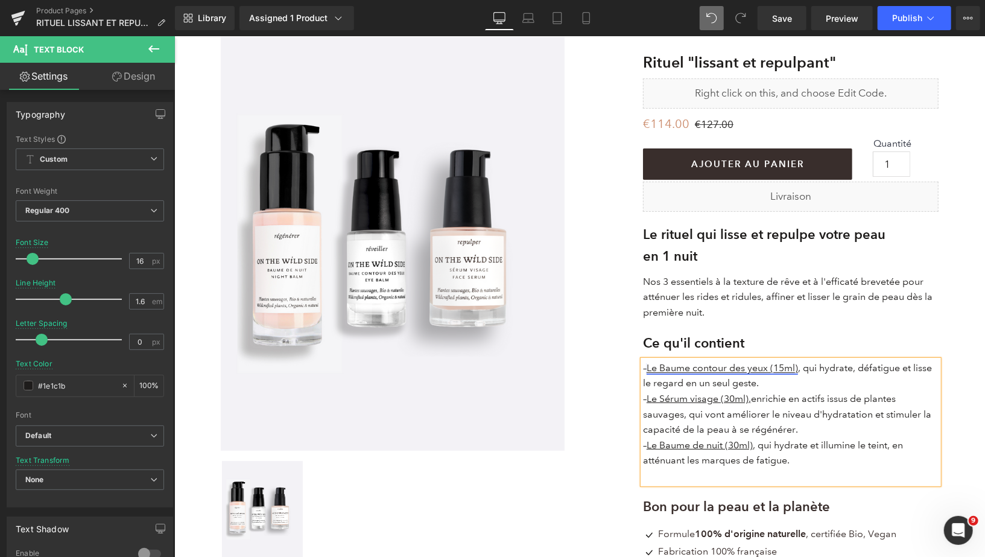
click at [649, 372] on u "Le Baume contour des yeux (15ml)" at bounding box center [721, 366] width 151 height 11
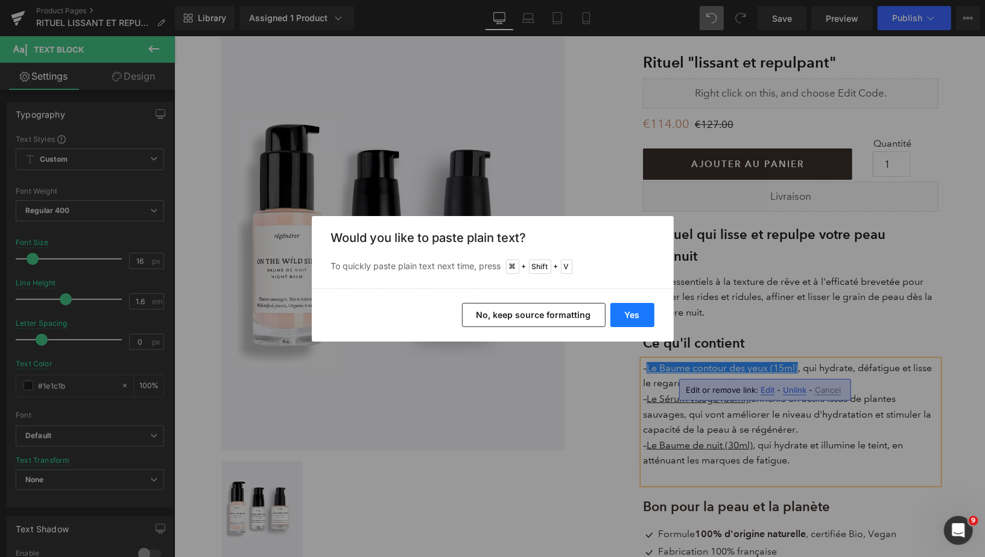
click at [635, 320] on button "Yes" at bounding box center [633, 315] width 44 height 24
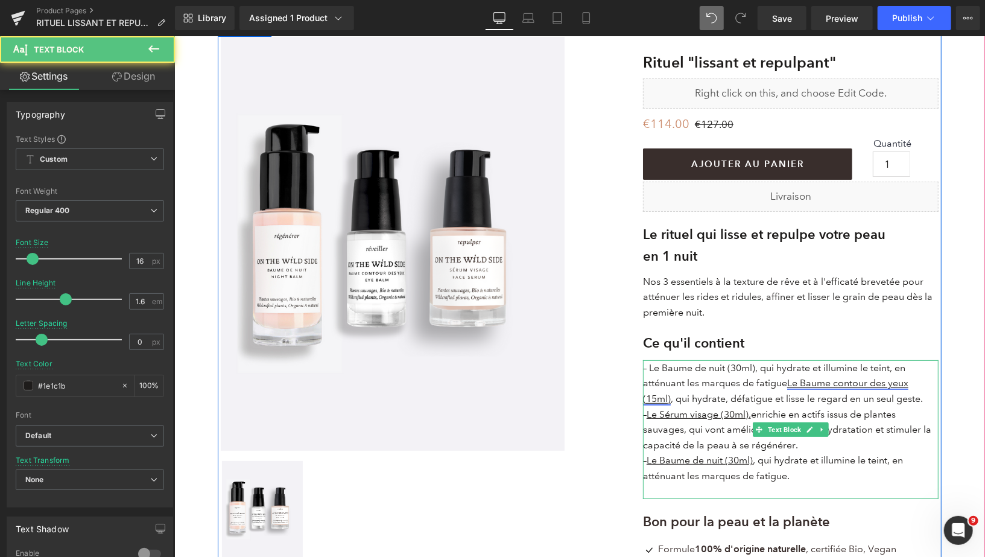
click at [787, 383] on u "Le Baume contour des yeux (15ml)" at bounding box center [775, 390] width 265 height 27
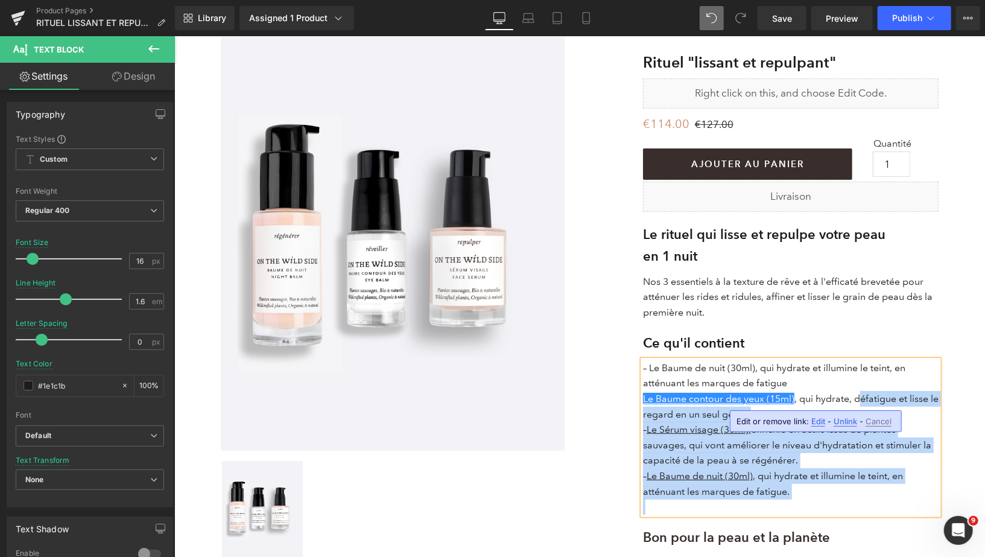
drag, startPoint x: 641, startPoint y: 395, endPoint x: 857, endPoint y: 393, distance: 215.4
click at [857, 393] on div "– Le Baume de nuit (30ml), qui hydrate et illumine le teint, en atténuant les m…" at bounding box center [791, 437] width 296 height 154
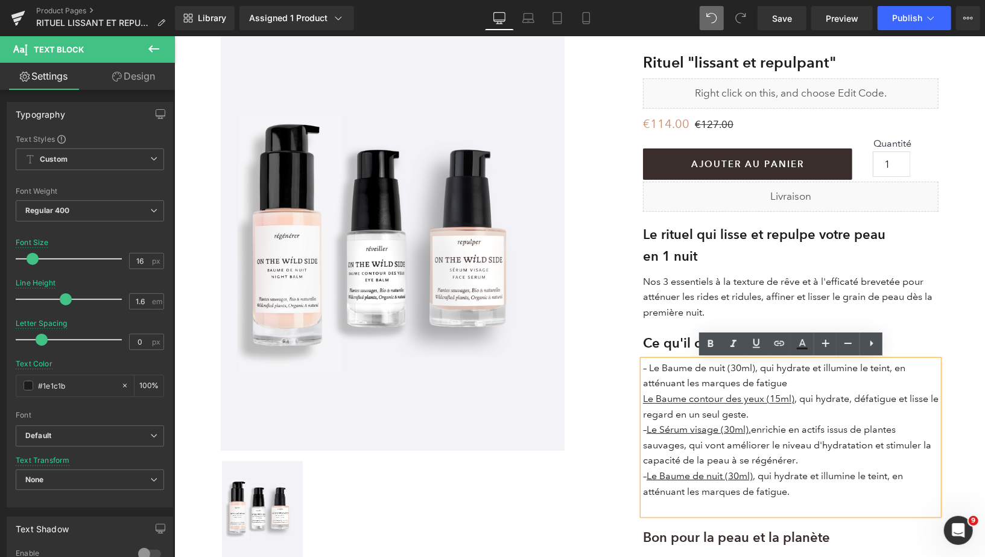
click at [845, 387] on p "– Le Baume de nuit (30ml), qui hydrate et illumine le teint, en atténuant les m…" at bounding box center [791, 375] width 296 height 31
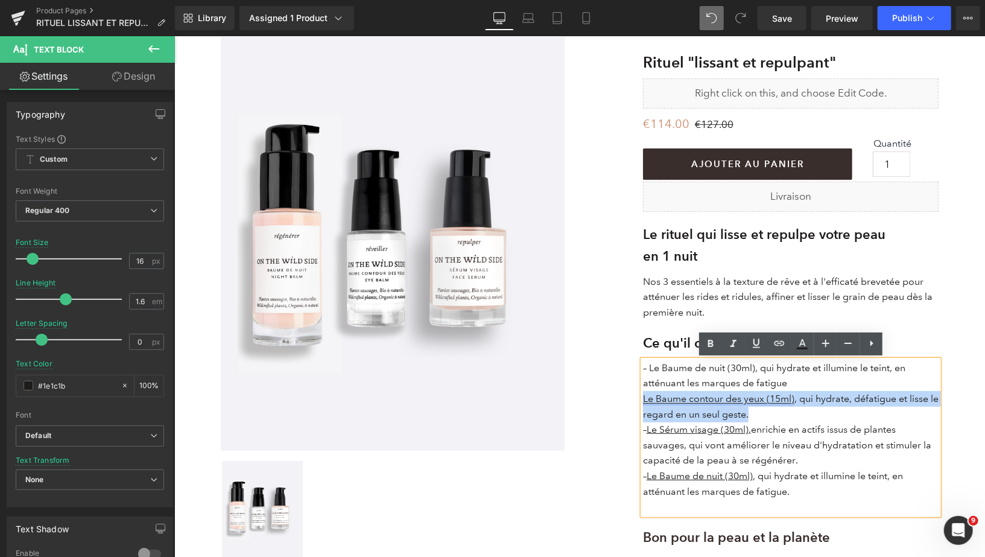
drag, startPoint x: 761, startPoint y: 414, endPoint x: 643, endPoint y: 403, distance: 118.8
click at [643, 403] on p "Le Baume contour des yeux (15ml) , qui hydrate, défatigue et lisse le regard en…" at bounding box center [791, 405] width 296 height 31
copy p "Le Baume contour des yeux (15ml) , qui hydrate, défatigue et lisse le regard en…"
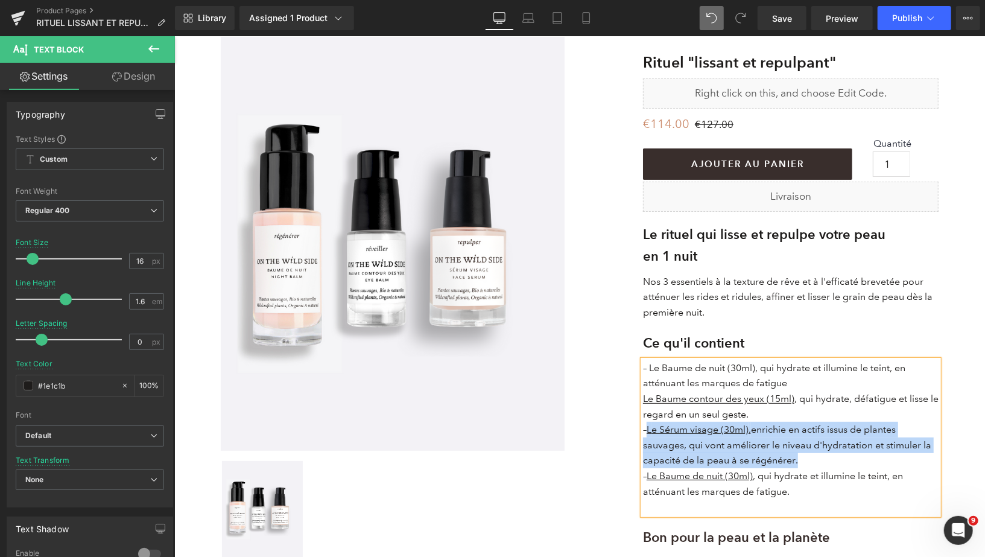
drag, startPoint x: 795, startPoint y: 460, endPoint x: 648, endPoint y: 431, distance: 149.5
click at [648, 431] on p "– L e Sérum visage (30ml) , enrichie en actifs issus de plantes sauvages, qui v…" at bounding box center [791, 444] width 296 height 46
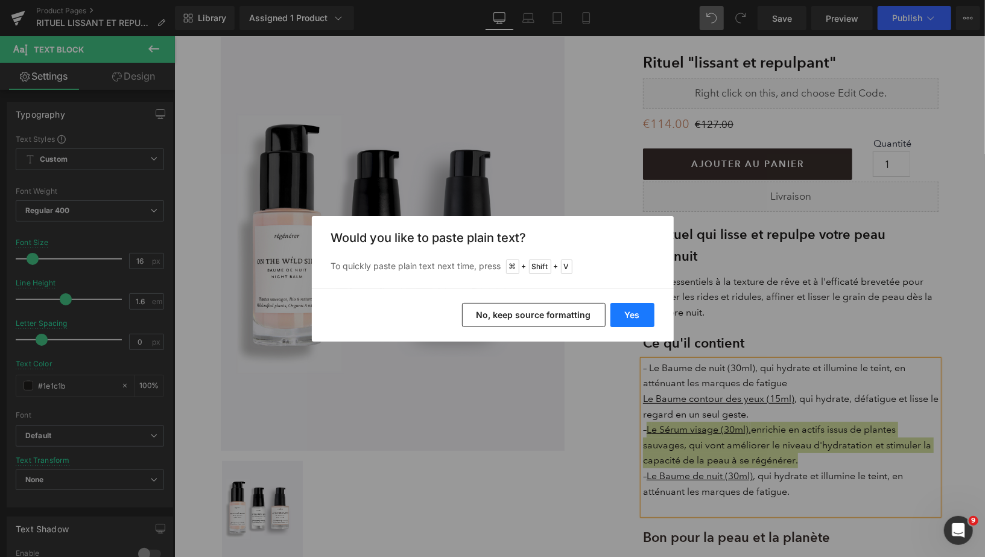
click at [632, 314] on button "Yes" at bounding box center [633, 315] width 44 height 24
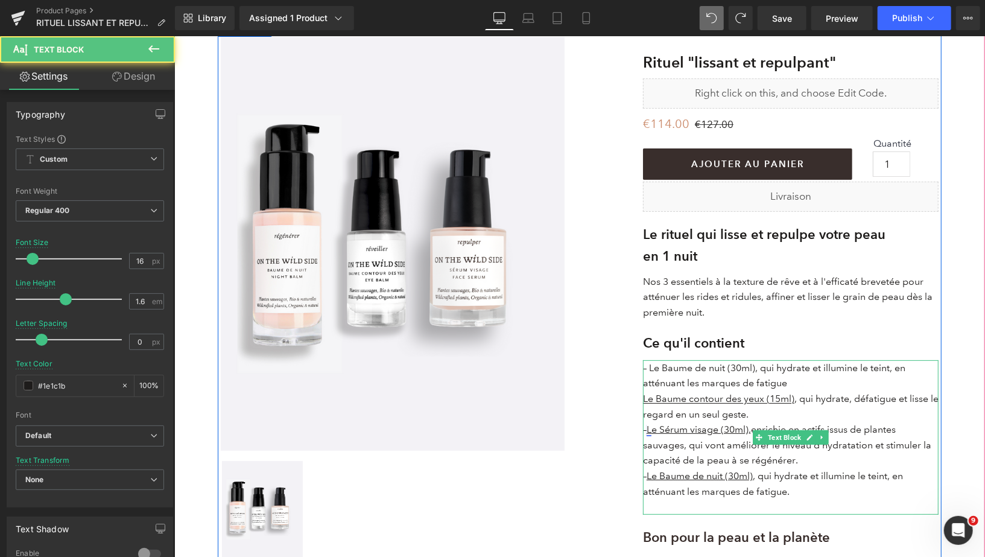
click at [649, 430] on link "L" at bounding box center [648, 428] width 5 height 11
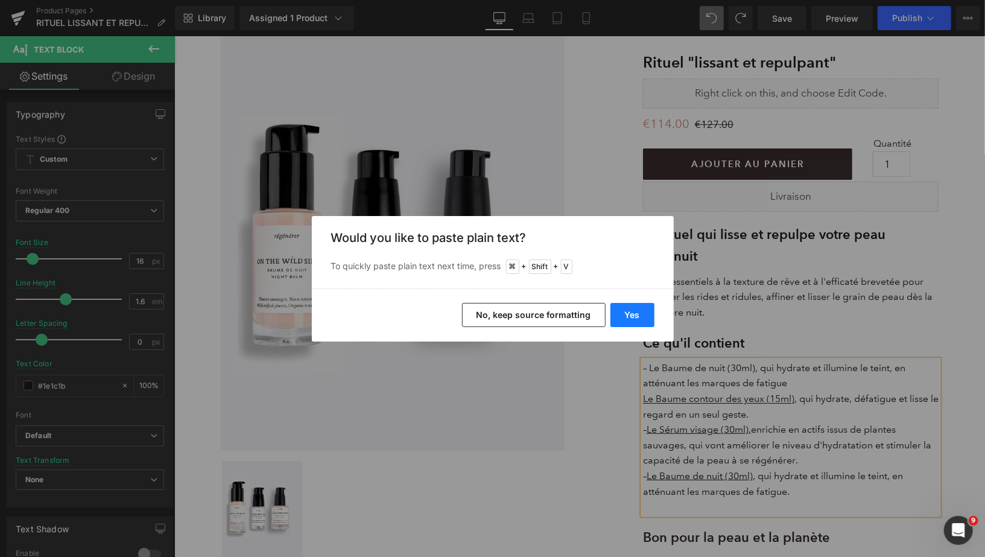
click at [631, 322] on button "Yes" at bounding box center [633, 315] width 44 height 24
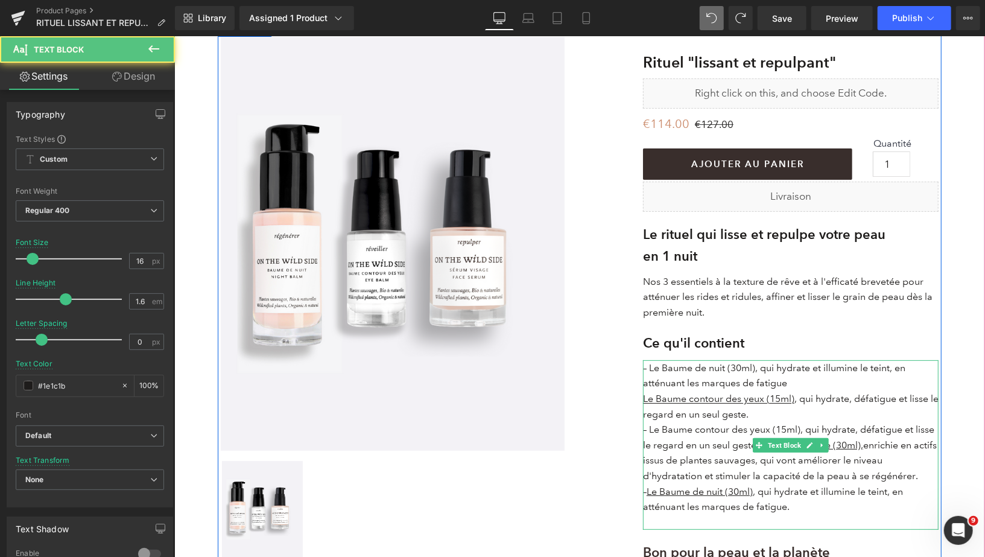
click at [788, 383] on p "– Le Baume de nuit (30ml), qui hydrate et illumine le teint, en atténuant les m…" at bounding box center [791, 375] width 296 height 31
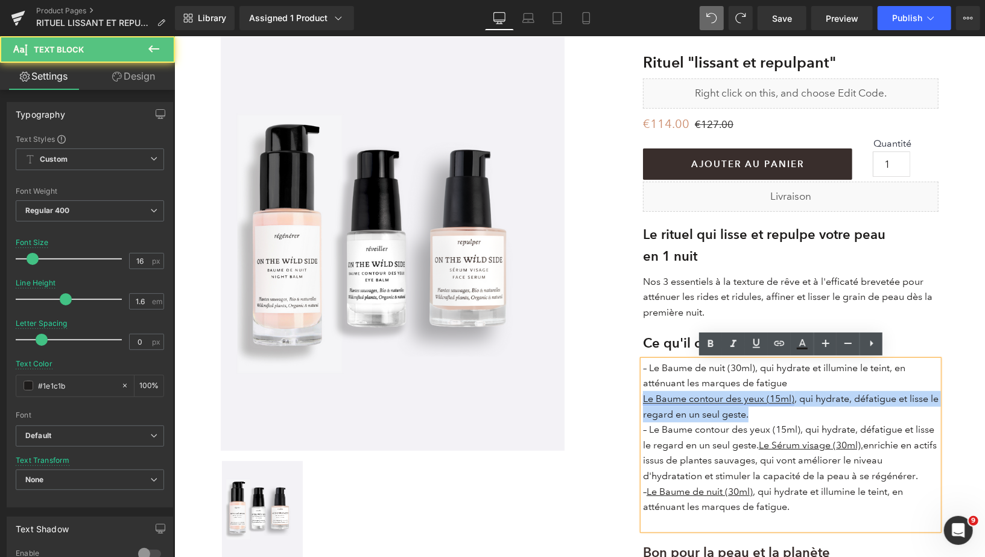
drag, startPoint x: 761, startPoint y: 415, endPoint x: 643, endPoint y: 398, distance: 119.4
click at [643, 398] on p "Le Baume contour des yeux (15ml) , qui hydrate, défatigue et lisse le regard en…" at bounding box center [791, 405] width 296 height 31
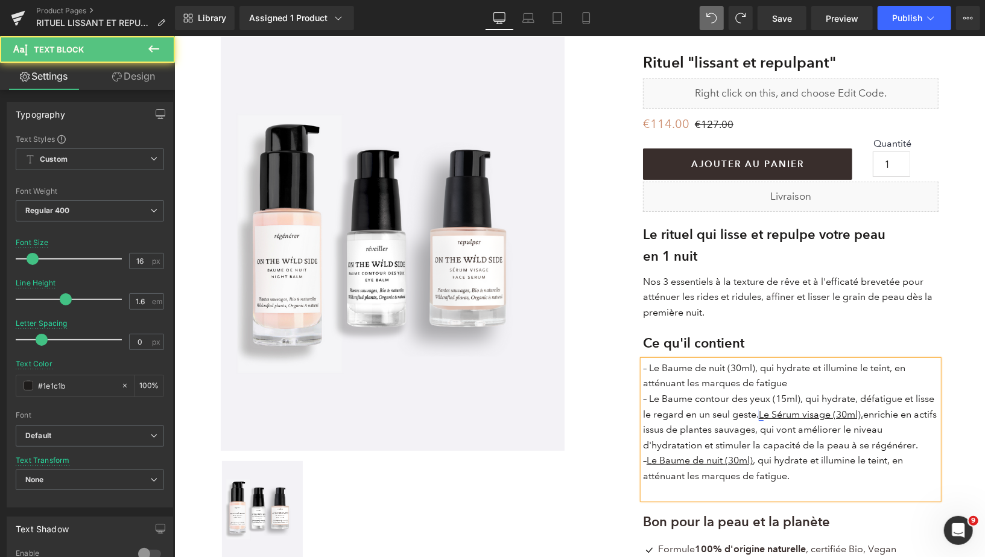
click at [760, 413] on link "L" at bounding box center [760, 413] width 5 height 11
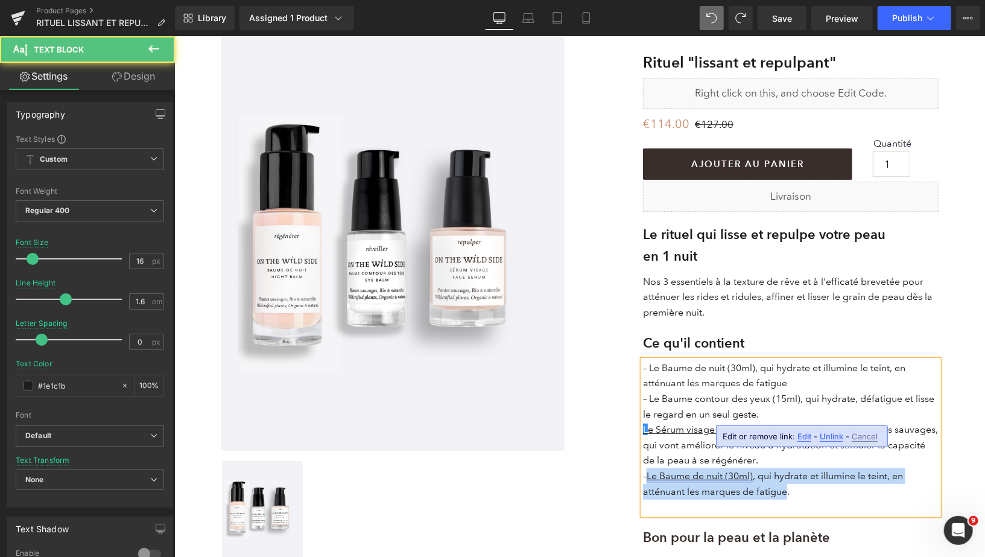
drag, startPoint x: 788, startPoint y: 492, endPoint x: 649, endPoint y: 474, distance: 140.0
click at [649, 474] on p "– Le Baume de nuit (30ml) , qui hydrate et illumine le teint, en atténuant les …" at bounding box center [791, 483] width 296 height 31
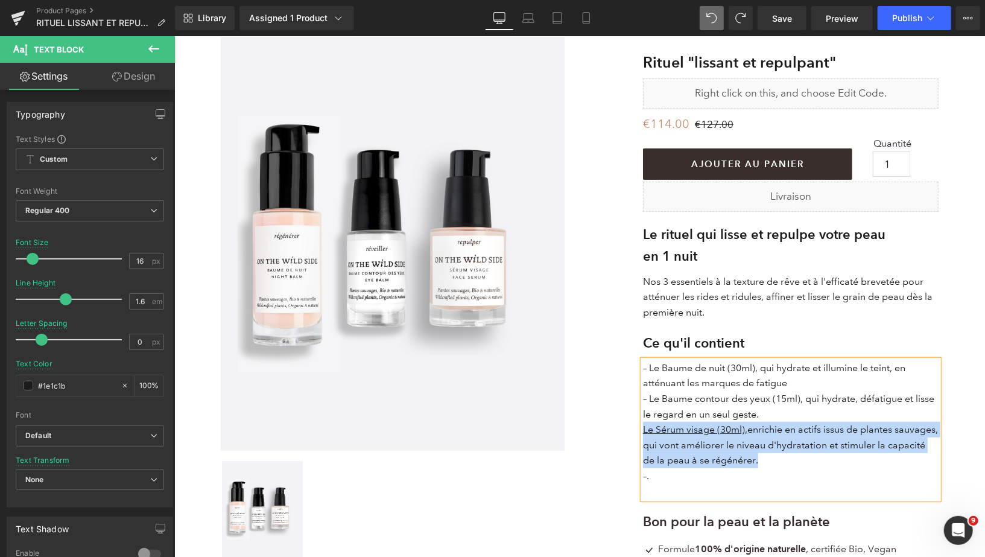
drag, startPoint x: 643, startPoint y: 428, endPoint x: 793, endPoint y: 457, distance: 153.5
click at [793, 457] on p "L e Sérum visage (30ml), enrichie en actifs issus de plantes sauvages, qui vont…" at bounding box center [791, 444] width 296 height 46
copy p "L e Sérum visage (30ml), enrichie en actifs issus de plantes sauvages, qui vont…"
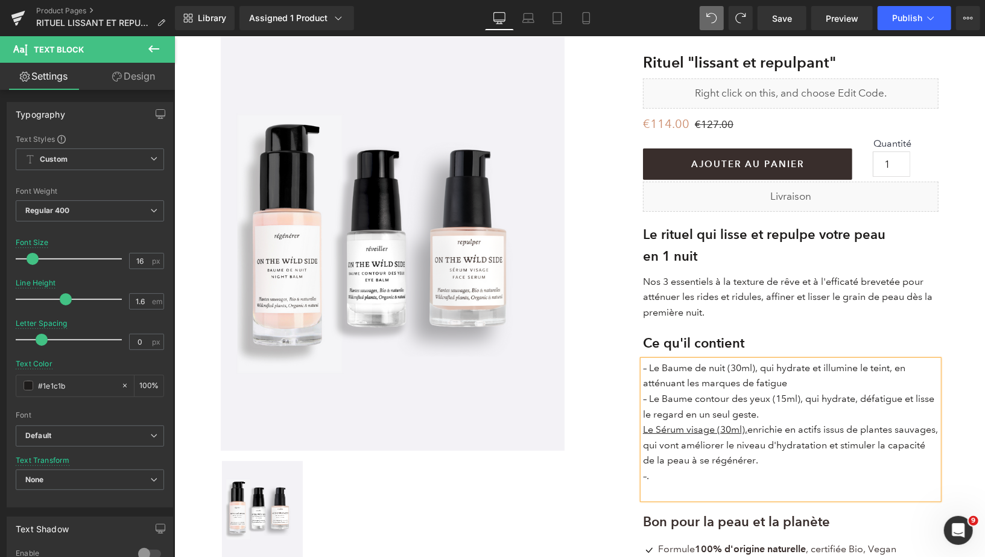
click at [694, 474] on p "– ." at bounding box center [791, 476] width 296 height 16
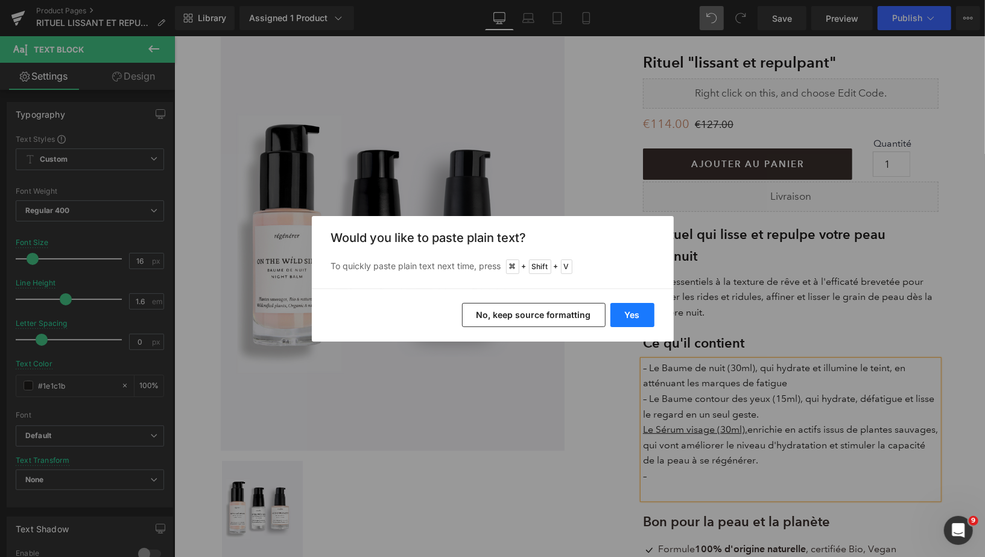
click at [638, 309] on button "Yes" at bounding box center [633, 315] width 44 height 24
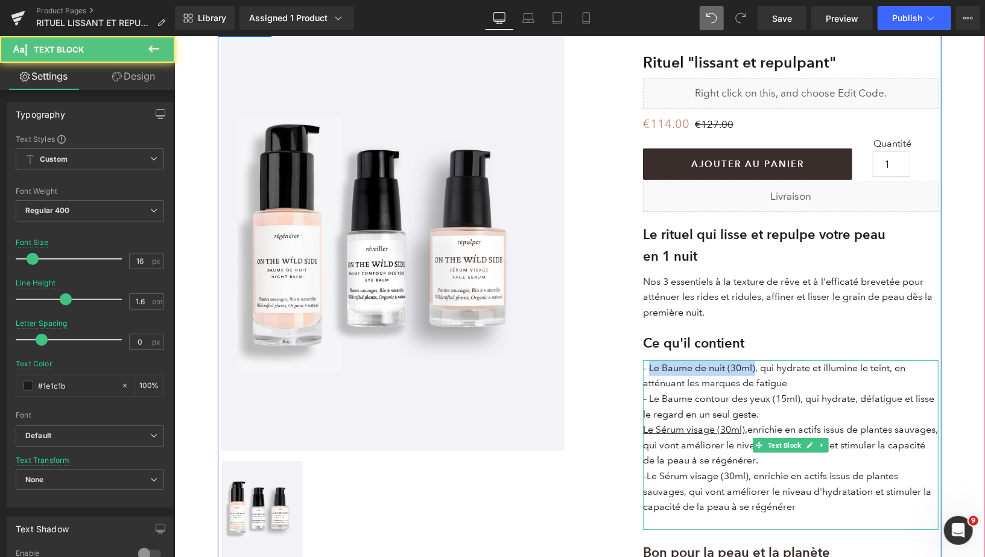
drag, startPoint x: 755, startPoint y: 369, endPoint x: 649, endPoint y: 366, distance: 105.6
click at [649, 366] on p "– Le Baume de nuit (30ml), qui hydrate et illumine le teint, en atténuant les m…" at bounding box center [791, 375] width 296 height 31
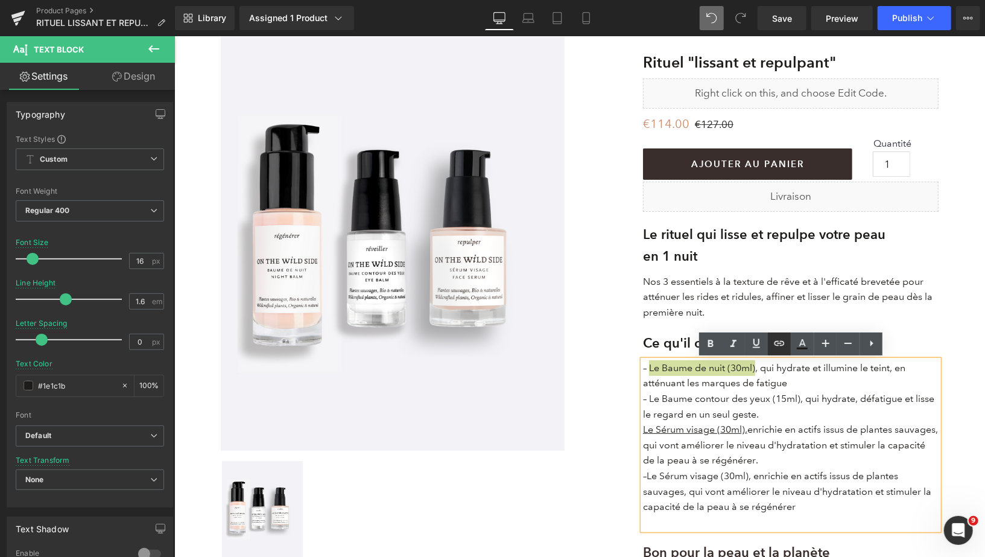
click at [781, 342] on icon at bounding box center [779, 343] width 14 height 14
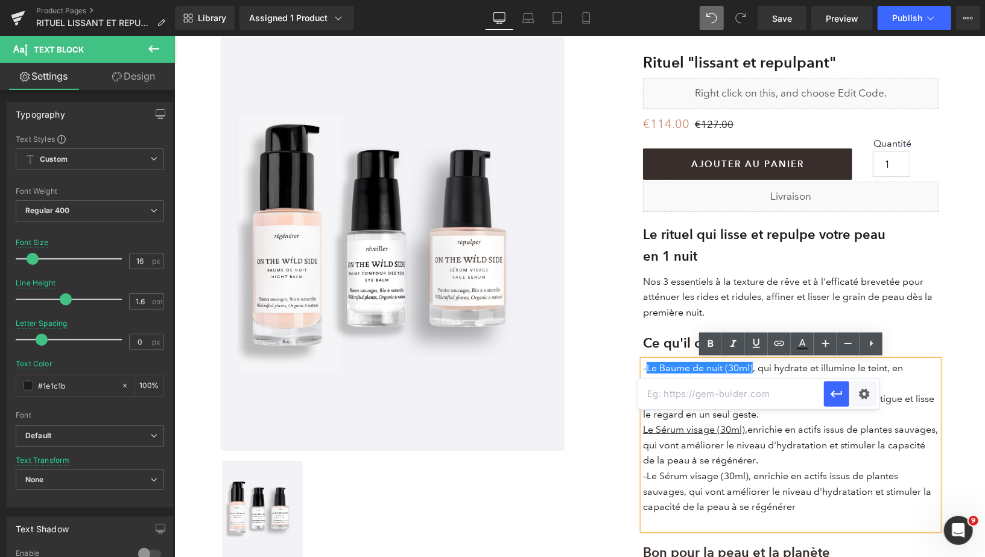
click at [769, 389] on input "text" at bounding box center [731, 394] width 186 height 30
type input "baume de nuit"
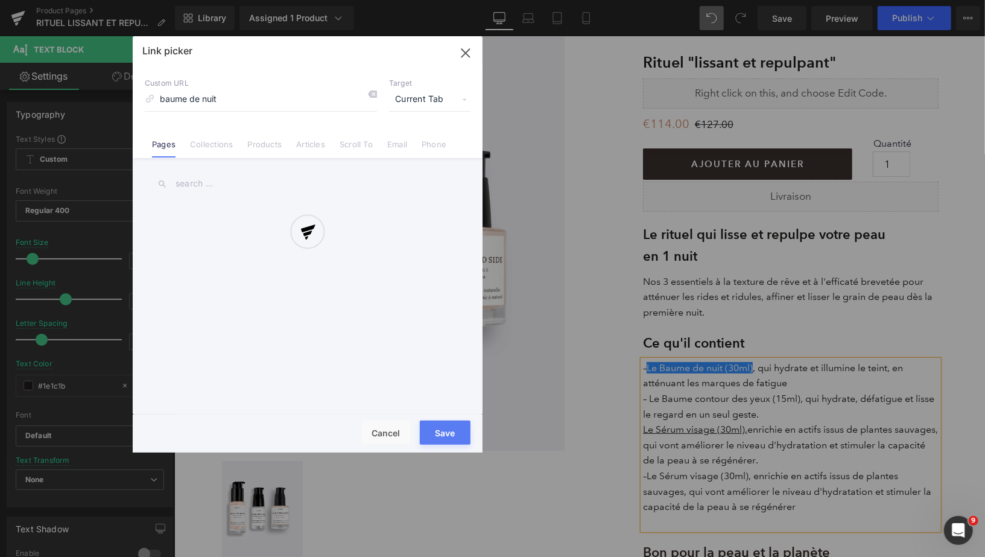
click at [862, 0] on div "Text Color Highlight Color #333333 Edit or remove link: Edit - Unlink - Cancel …" at bounding box center [492, 0] width 985 height 0
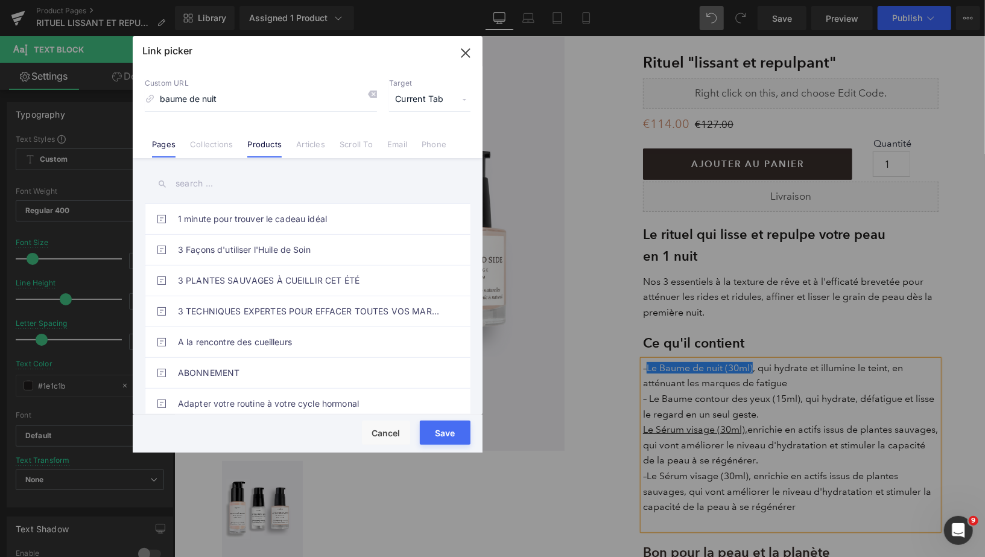
click at [268, 145] on link "Products" at bounding box center [264, 148] width 34 height 18
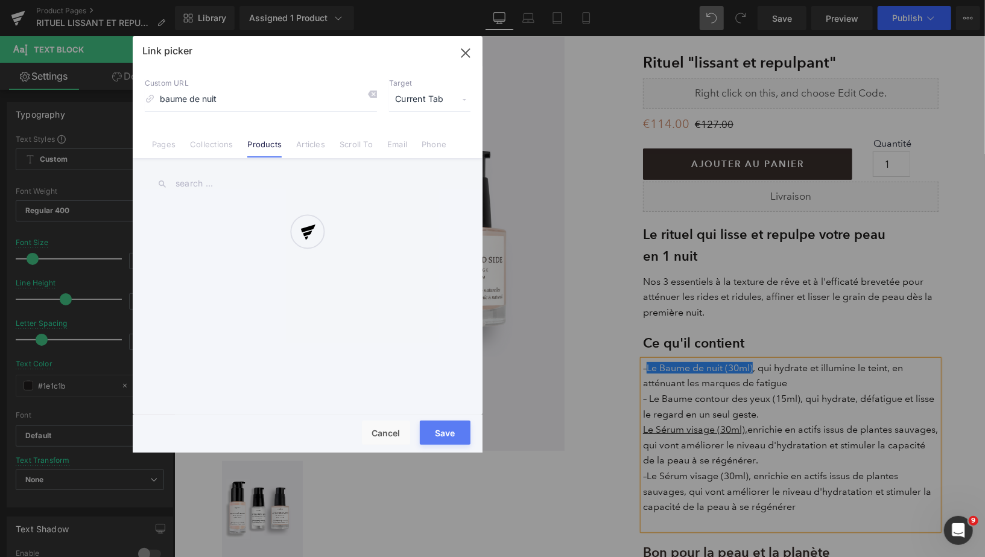
click at [240, 181] on div at bounding box center [308, 244] width 350 height 416
click at [217, 185] on div at bounding box center [308, 244] width 350 height 416
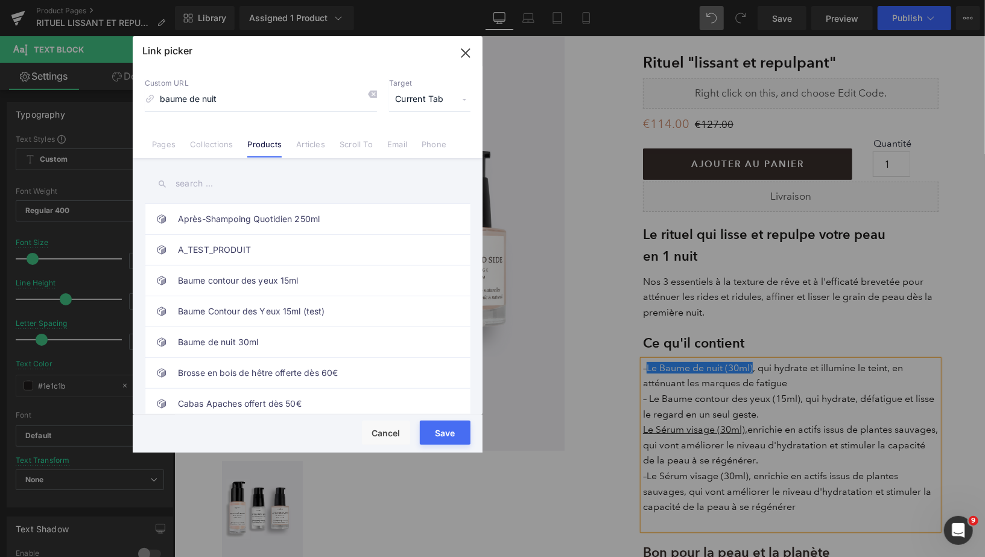
click at [217, 185] on input "text" at bounding box center [308, 183] width 326 height 27
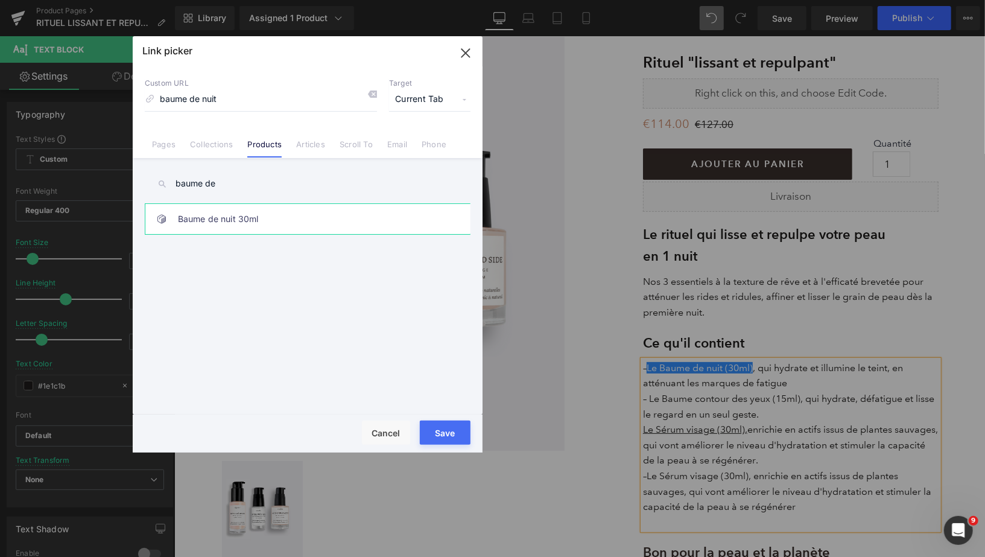
type input "baume de"
click at [243, 211] on link "Baume de nuit 30ml" at bounding box center [310, 219] width 265 height 30
click at [453, 438] on button "Save" at bounding box center [445, 433] width 51 height 24
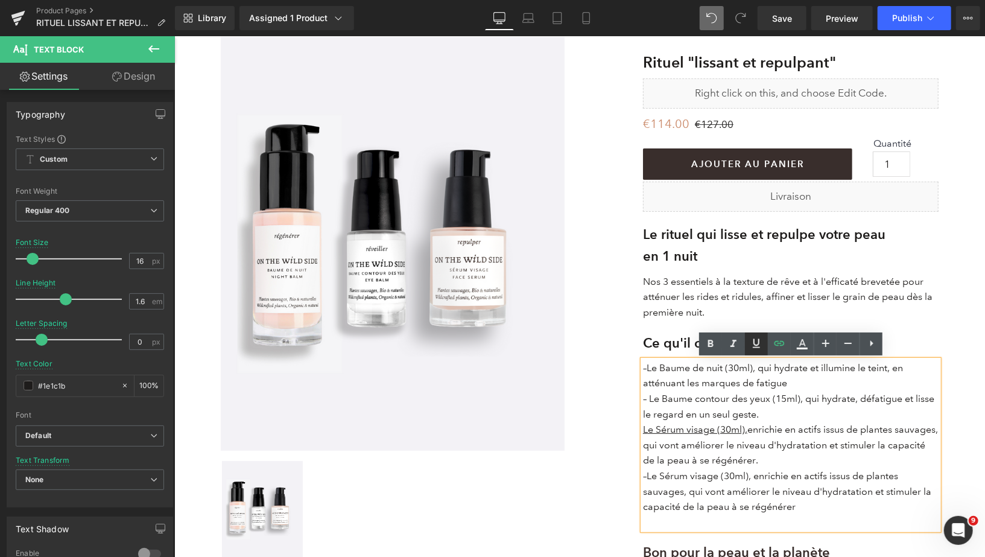
click at [760, 348] on icon at bounding box center [756, 343] width 14 height 14
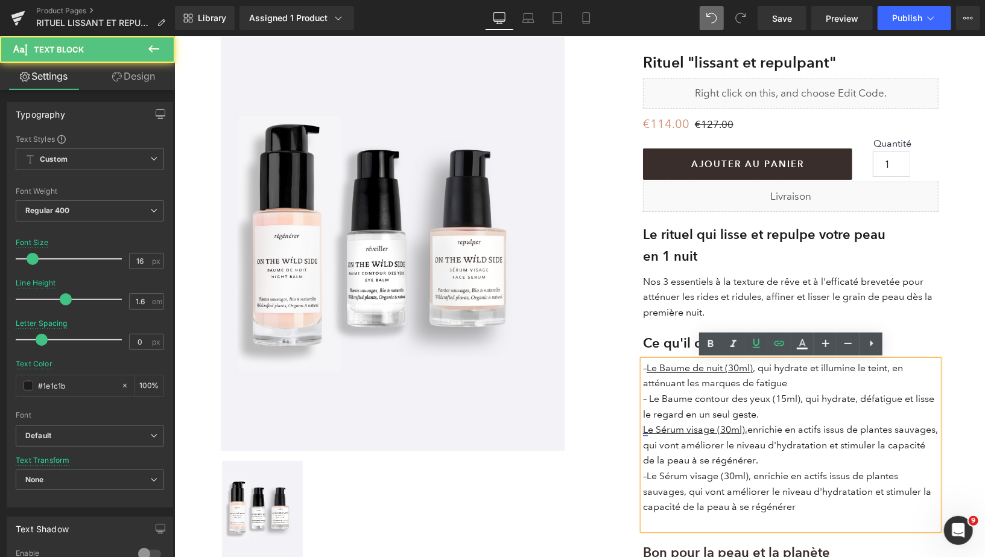
drag, startPoint x: 800, startPoint y: 457, endPoint x: 644, endPoint y: 428, distance: 158.9
click at [644, 428] on p "L e Sérum visage (30ml), enrichie en actifs issus de plantes sauvages, qui vont…" at bounding box center [791, 444] width 296 height 46
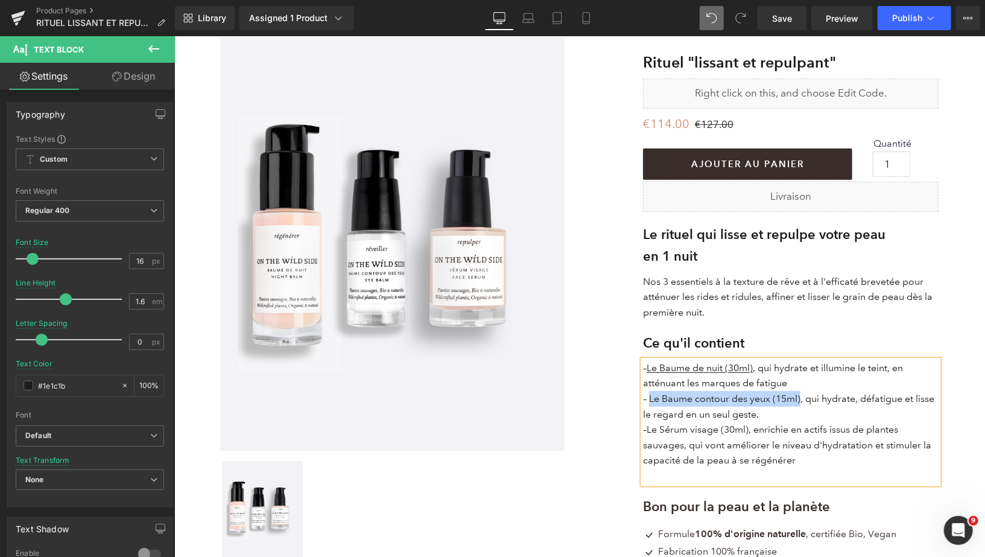
drag, startPoint x: 801, startPoint y: 399, endPoint x: 649, endPoint y: 394, distance: 151.5
click at [649, 394] on p "– Le Baume contour des yeux (15ml), qui hydrate, défatigue et lisse le regard e…" at bounding box center [791, 405] width 296 height 31
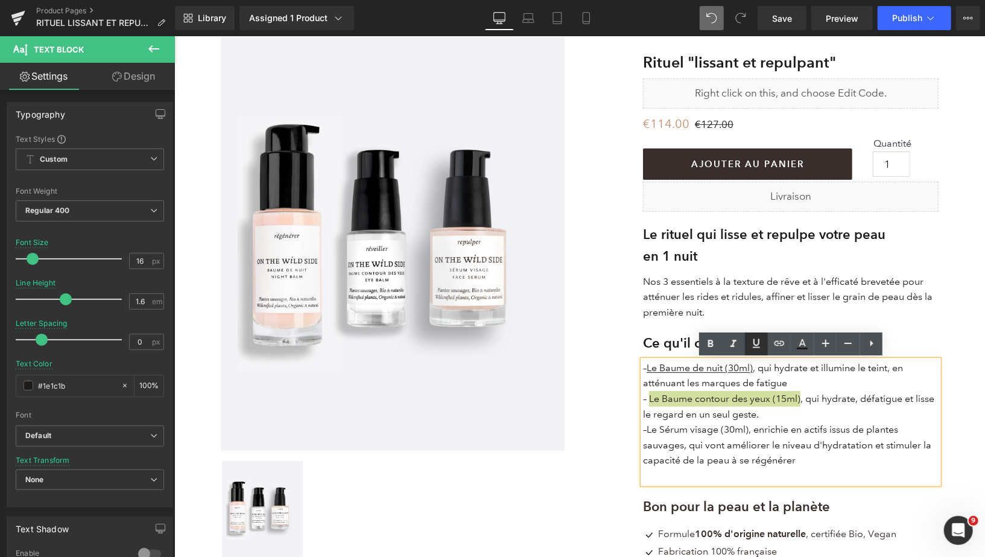
click at [758, 342] on icon at bounding box center [756, 343] width 7 height 9
click at [778, 342] on icon at bounding box center [779, 343] width 14 height 14
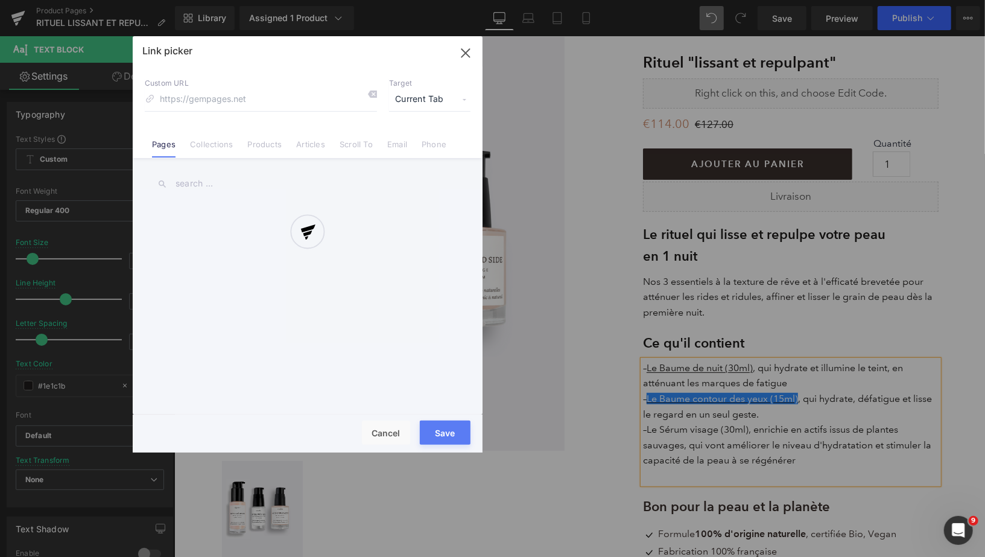
click at [891, 0] on div "Text Color Highlight Color #333333 Edit or remove link: Edit - Unlink - Cancel …" at bounding box center [492, 0] width 985 height 0
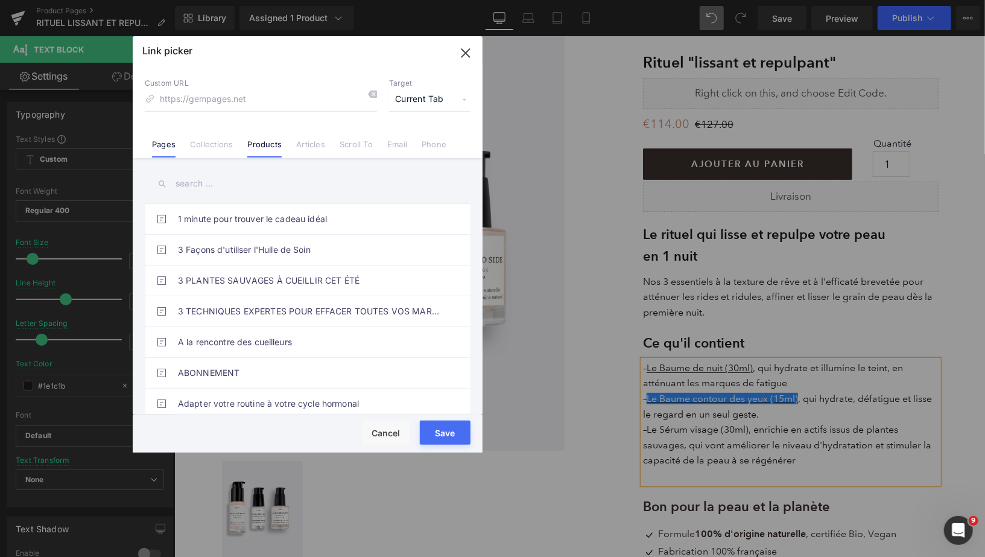
click at [262, 145] on link "Products" at bounding box center [264, 148] width 34 height 18
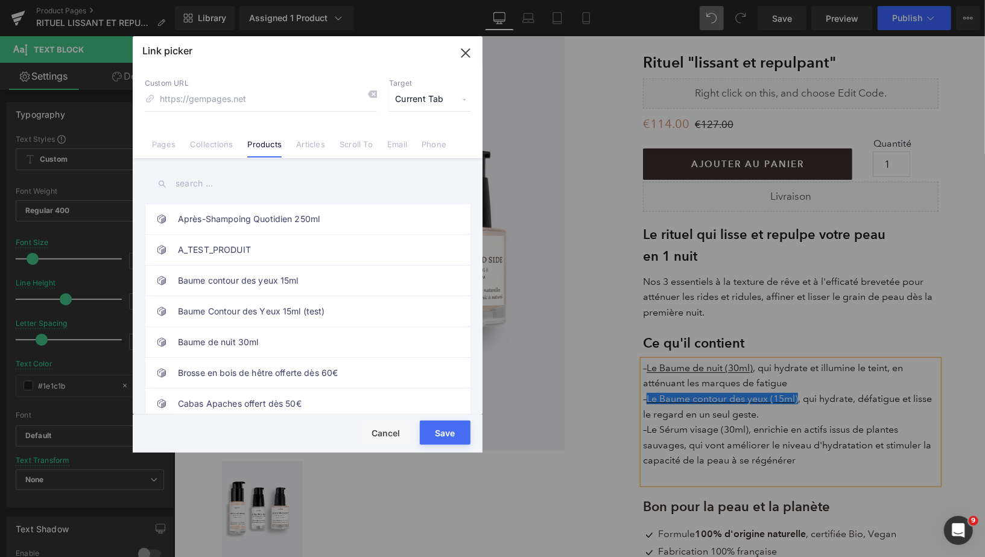
click at [240, 185] on input "text" at bounding box center [308, 183] width 326 height 27
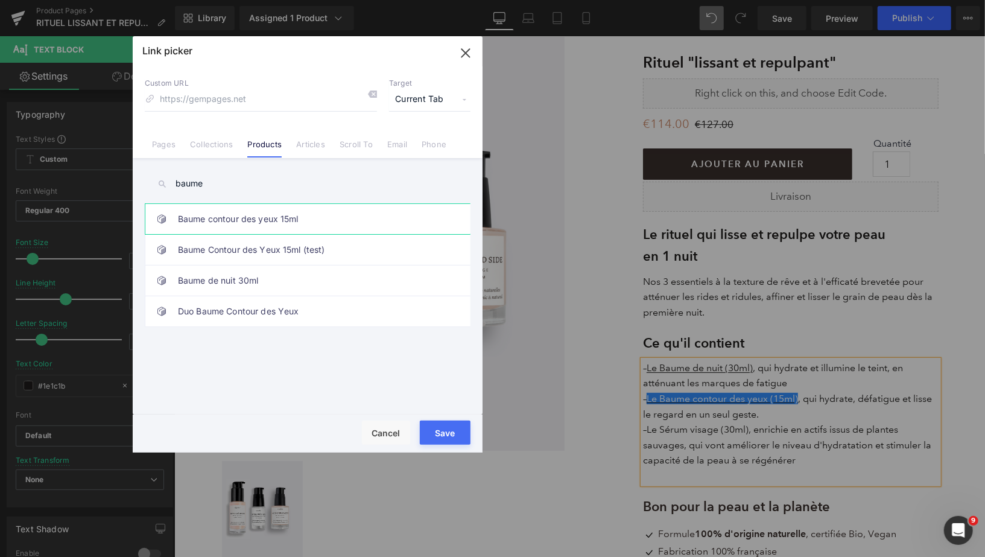
type input "baume"
click at [269, 219] on link "Baume contour des yeux 15ml" at bounding box center [310, 219] width 265 height 30
click at [452, 433] on button "Save" at bounding box center [445, 433] width 51 height 24
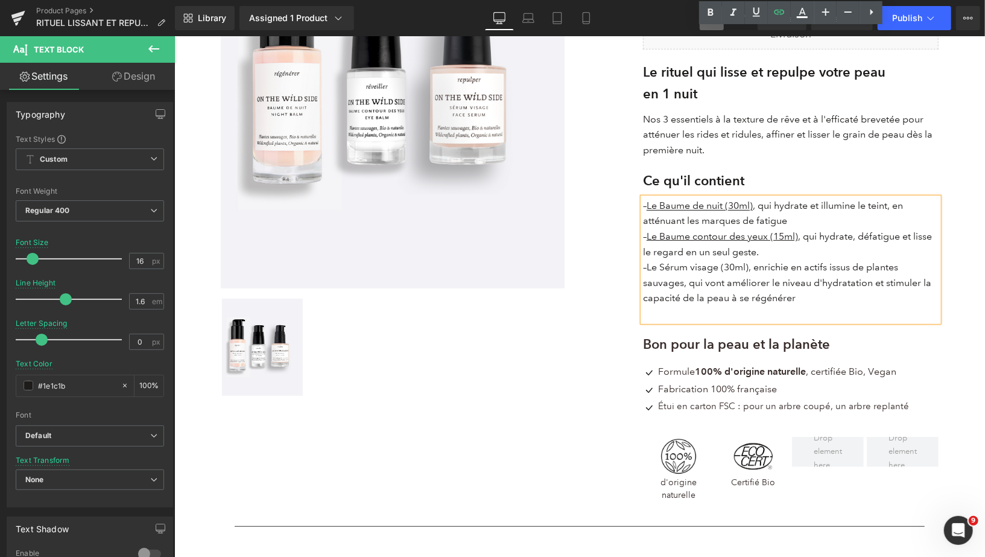
scroll to position [184, 0]
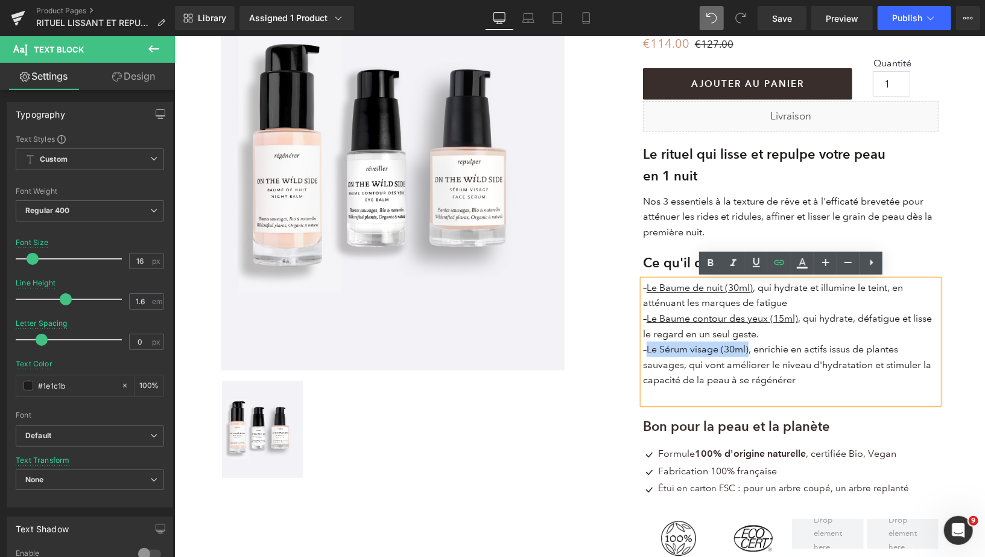
drag, startPoint x: 646, startPoint y: 345, endPoint x: 749, endPoint y: 353, distance: 103.5
click at [749, 353] on p "–Le Sérum visage (30ml), enrichie en actifs issus de plantes sauvages, qui vont…" at bounding box center [791, 364] width 296 height 46
click at [758, 261] on icon at bounding box center [756, 262] width 14 height 14
click at [780, 260] on icon at bounding box center [780, 262] width 10 height 5
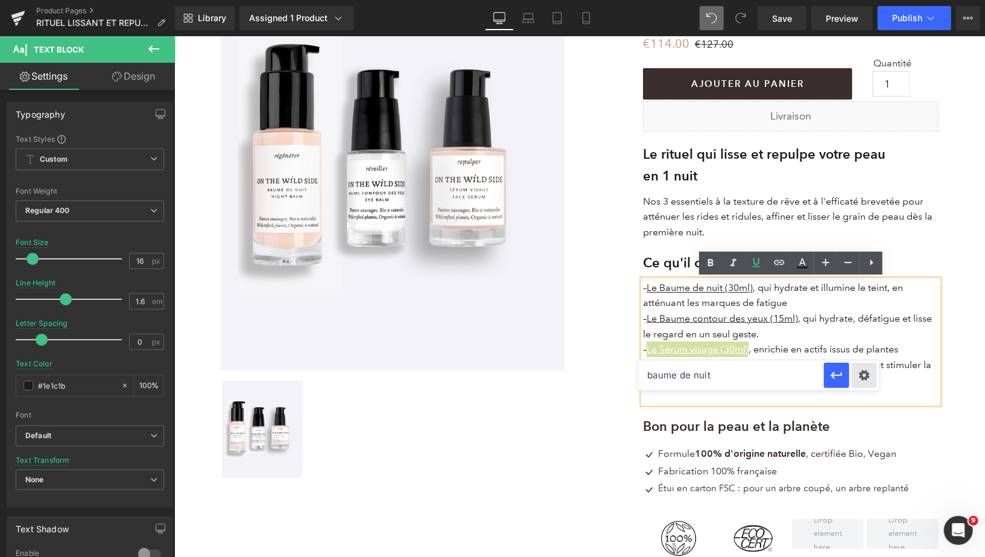
click at [867, 0] on div "Text Color Highlight Color #333333 Edit or remove link: Edit - Unlink - Cancel …" at bounding box center [492, 0] width 985 height 0
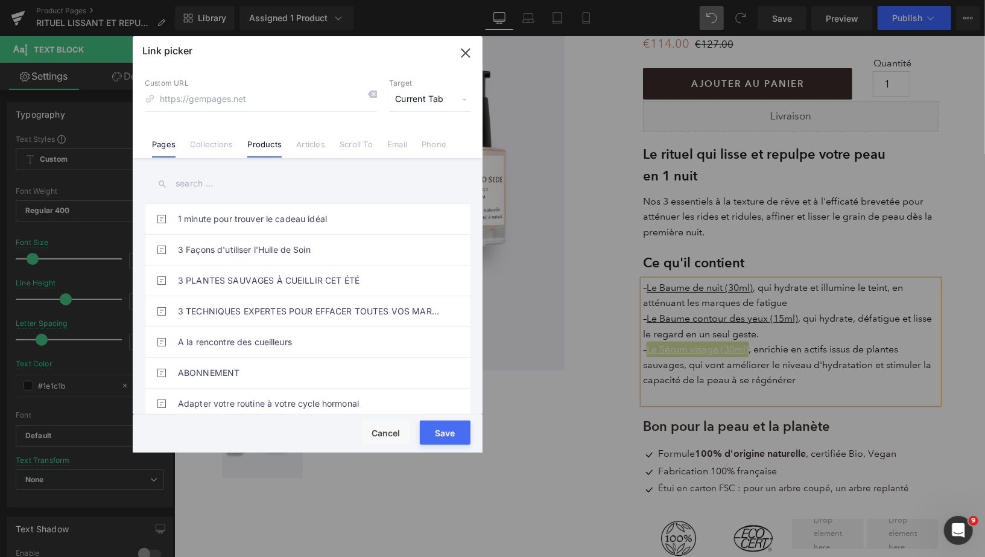
click at [269, 148] on link "Products" at bounding box center [264, 148] width 34 height 18
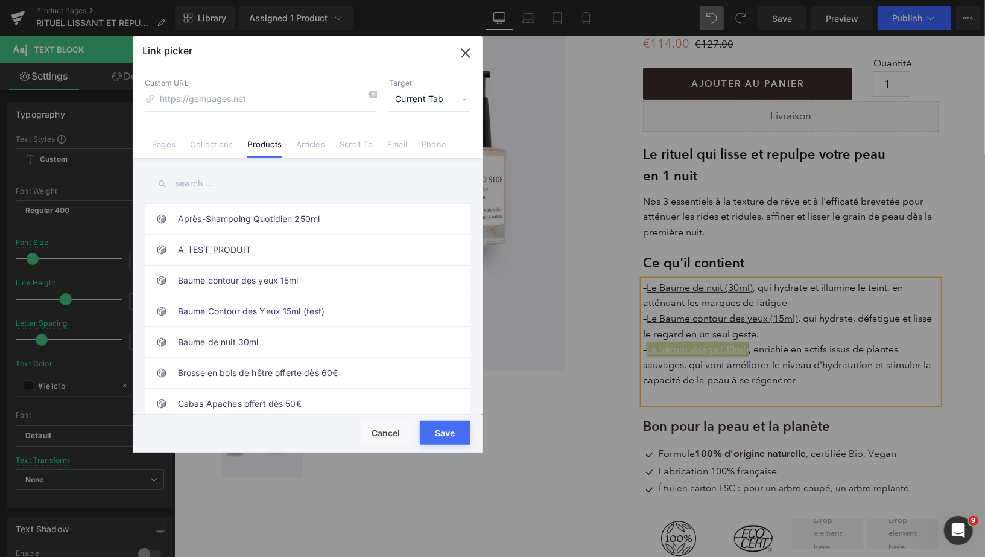
click at [229, 187] on input "text" at bounding box center [308, 183] width 326 height 27
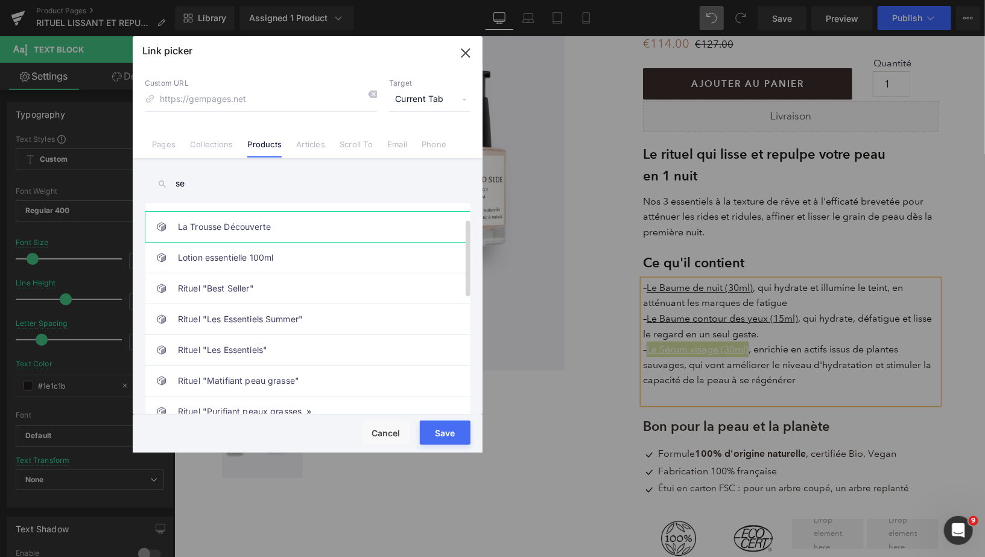
scroll to position [0, 0]
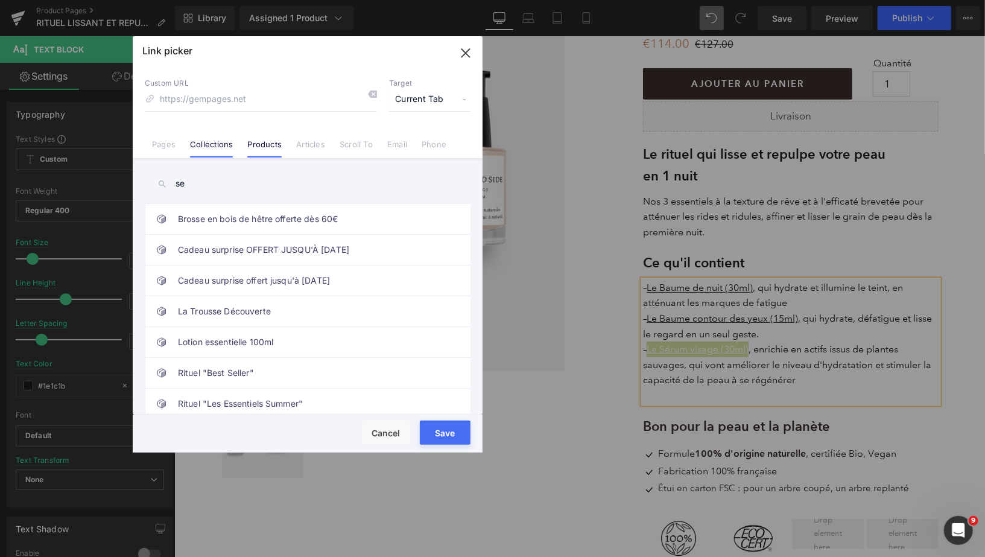
type input "s"
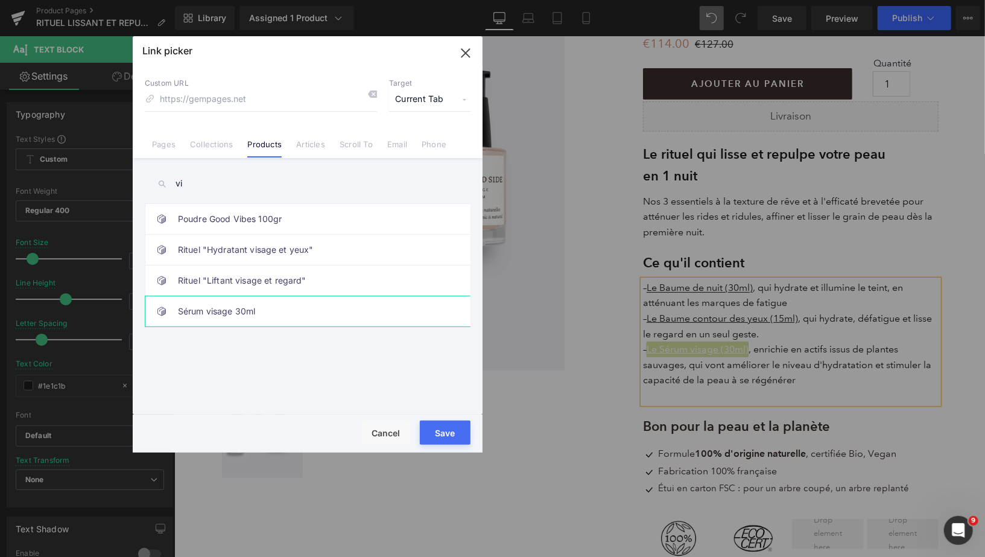
type input "vi"
click at [266, 305] on link "Sérum visage 30ml" at bounding box center [310, 311] width 265 height 30
click at [456, 432] on button "Save" at bounding box center [445, 433] width 51 height 24
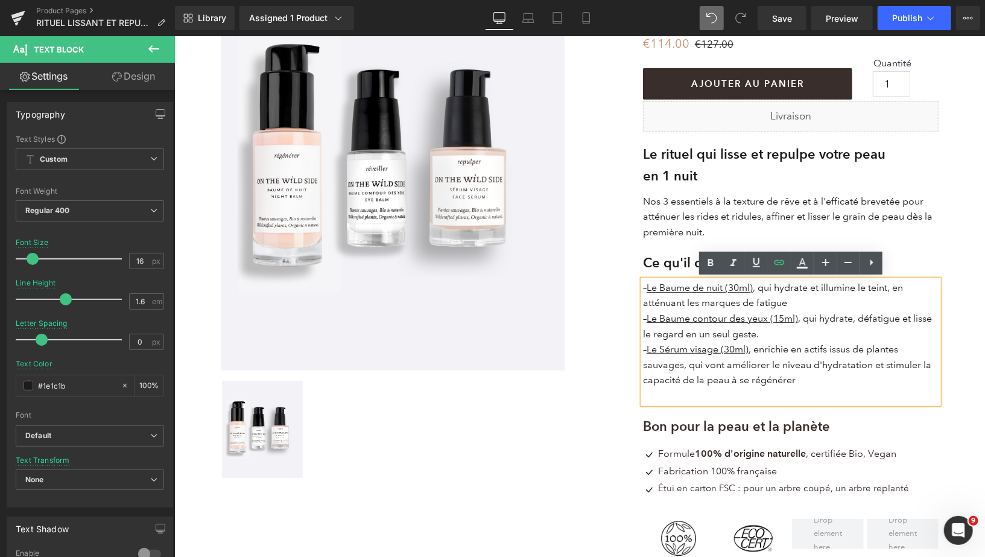
click at [804, 378] on p "– Le Sérum visage (30ml) , enrichie en actifs issus de plantes sauvages, qui vo…" at bounding box center [791, 364] width 296 height 46
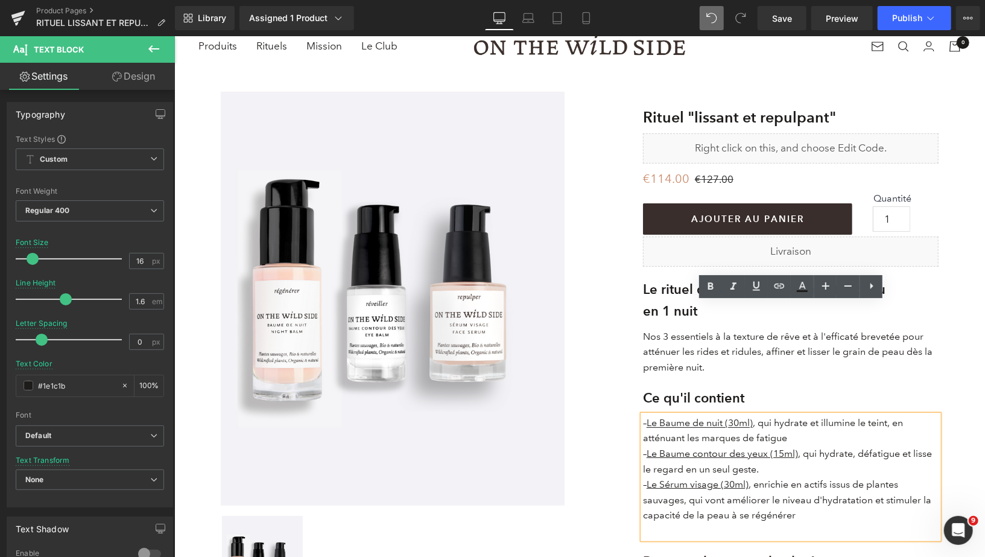
scroll to position [21, 0]
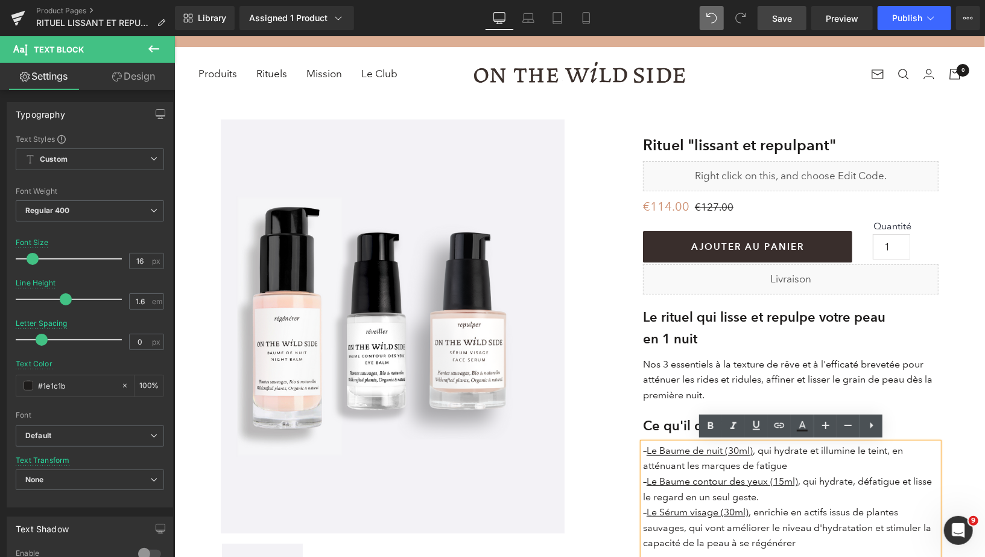
click at [776, 17] on span "Save" at bounding box center [782, 18] width 20 height 13
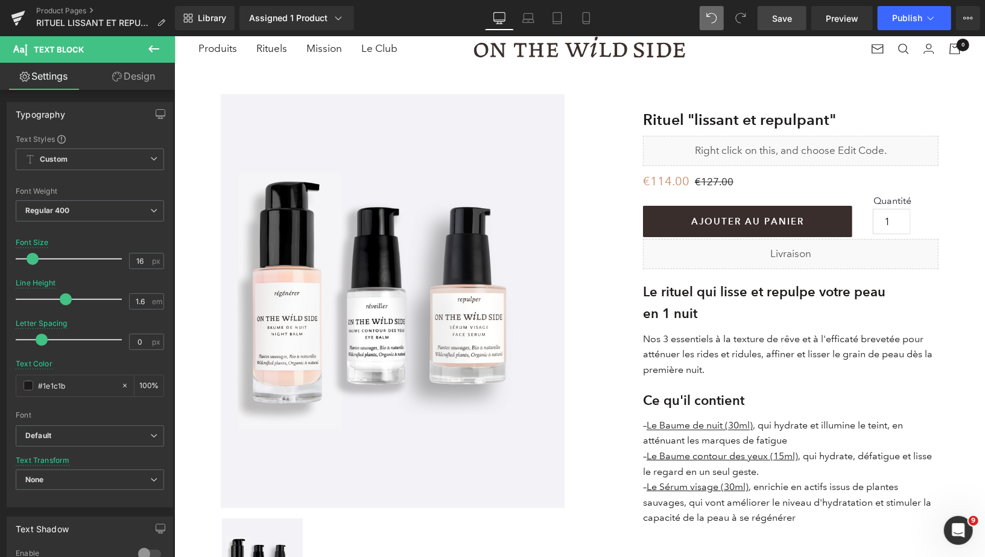
scroll to position [135, 0]
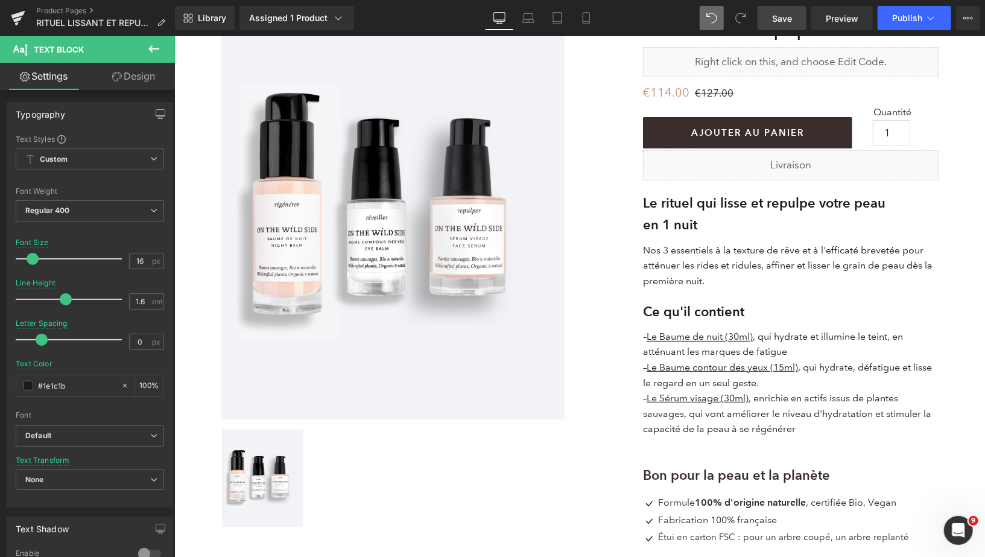
click at [781, 21] on span "Save" at bounding box center [782, 18] width 20 height 13
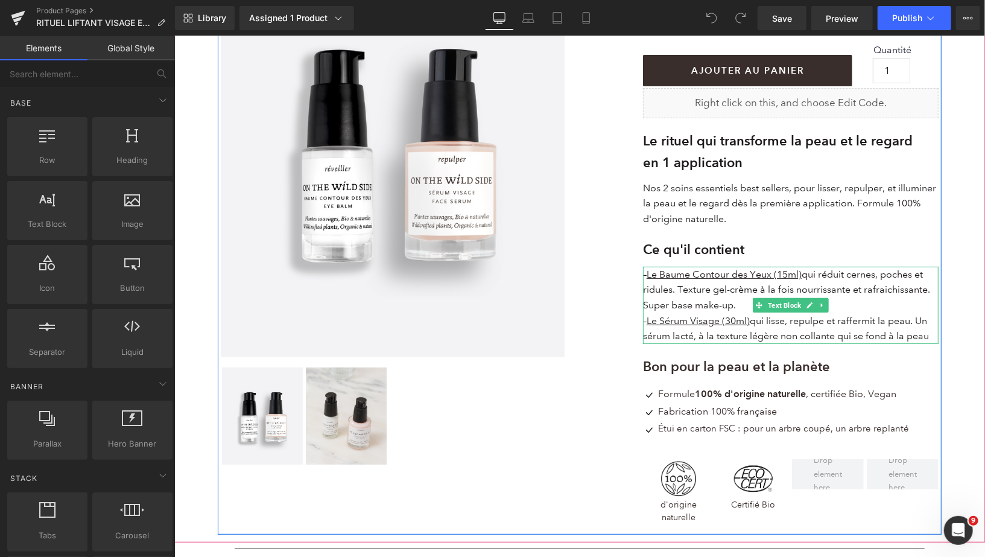
click at [778, 324] on p "– Le Sérum Visage (30ml) qui lisse, repulpe et raffermit la peau. Un sérum lact…" at bounding box center [791, 328] width 296 height 31
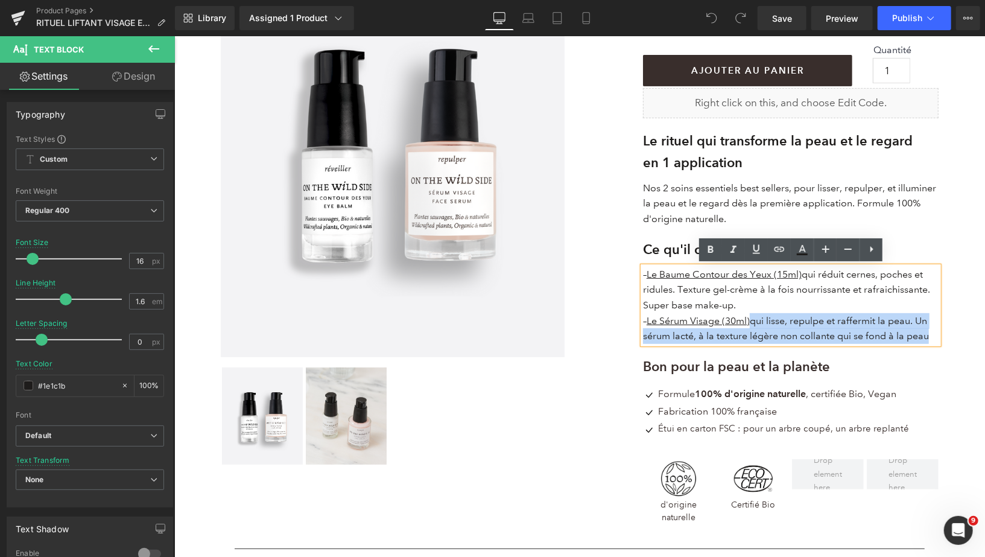
drag, startPoint x: 756, startPoint y: 322, endPoint x: 929, endPoint y: 334, distance: 173.0
click at [929, 334] on p "– Le Sérum Visage (30ml) qui lisse, repulpe et raffermit la peau. Un sérum lact…" at bounding box center [791, 328] width 296 height 31
copy p "qui lisse, repulpe et raffermit la peau. Un sérum lacté, à la texture légère no…"
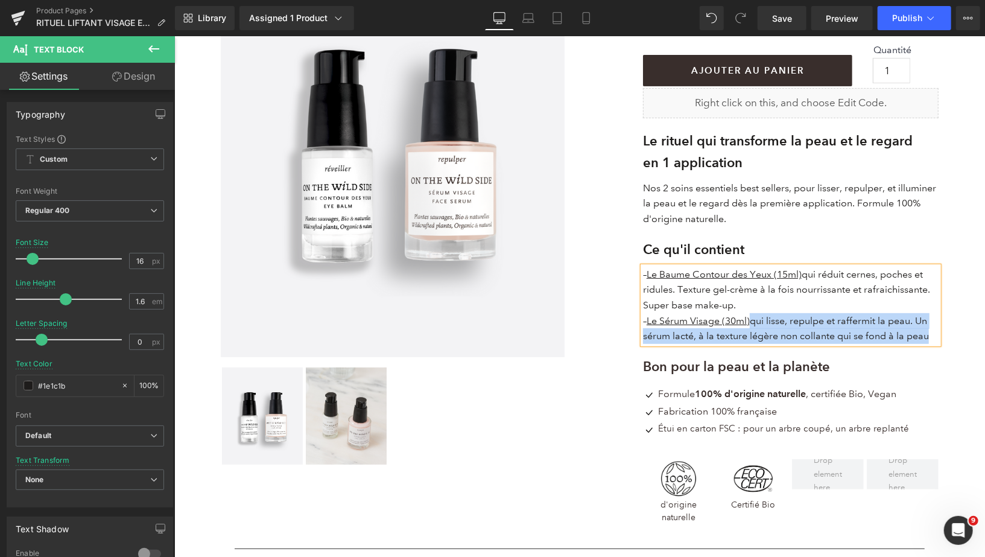
click at [763, 321] on p "– Le Sérum Visage (30ml) qui lisse, repulpe et raffermit la peau. Un sérum lact…" at bounding box center [791, 328] width 296 height 31
drag, startPoint x: 755, startPoint y: 320, endPoint x: 934, endPoint y: 331, distance: 178.9
click at [934, 331] on p "– Le Sérum Visage (30ml) qui lisse, repulpe et raffermit la peau. Un sérum lact…" at bounding box center [791, 328] width 296 height 31
copy p "qui lisse, repulpe et raffermit la peau. Un sérum lacté, à la texture légère no…"
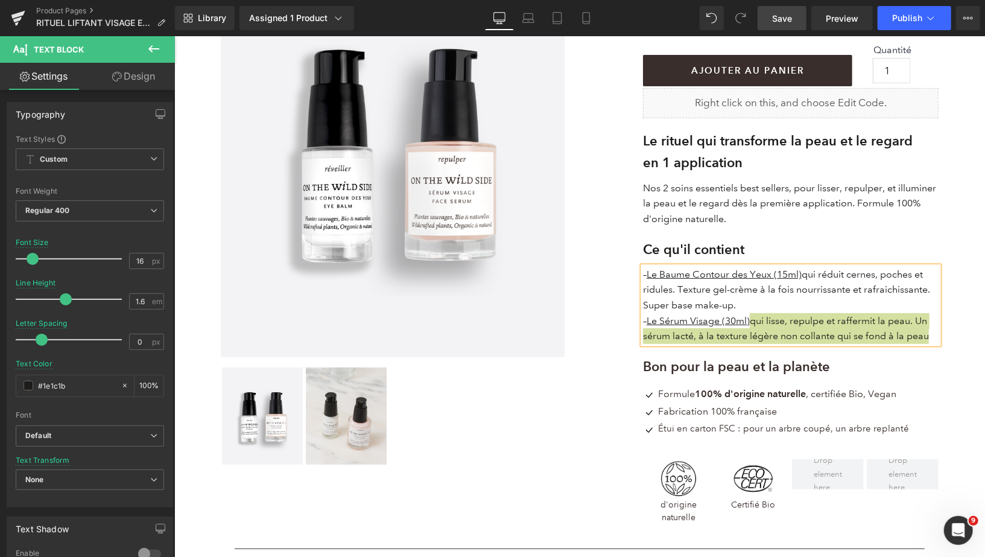
click at [785, 17] on span "Save" at bounding box center [782, 18] width 20 height 13
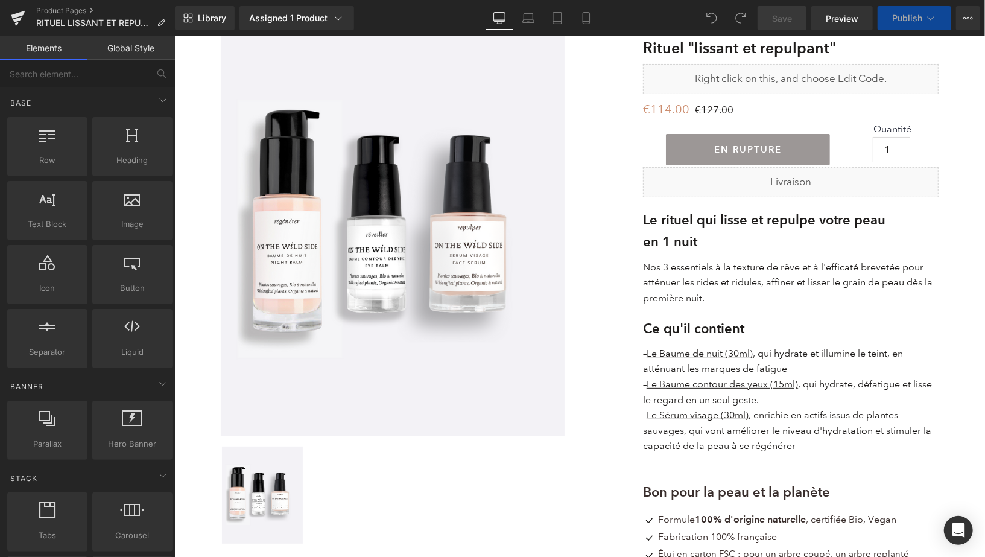
scroll to position [121, 0]
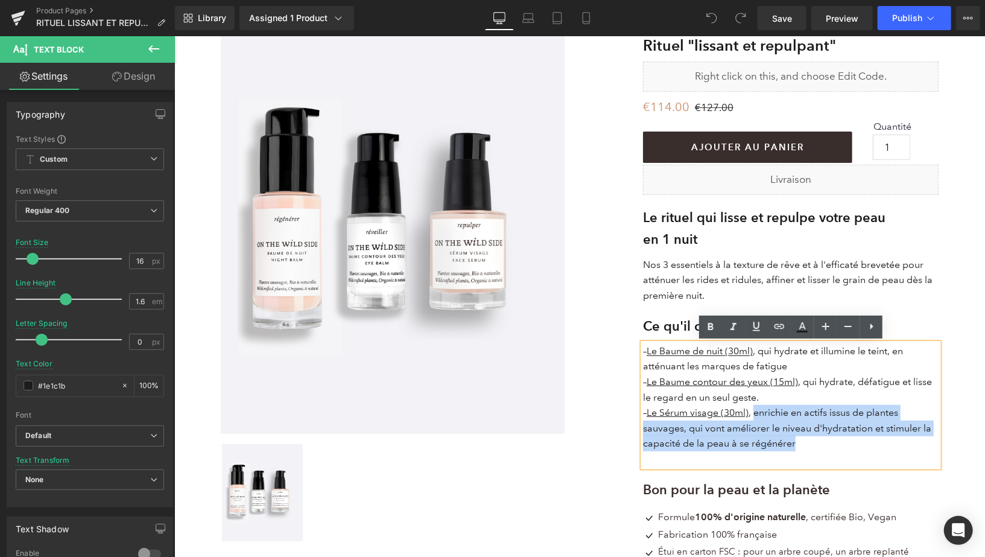
drag, startPoint x: 754, startPoint y: 413, endPoint x: 798, endPoint y: 442, distance: 51.9
click at [798, 442] on p "– Le Sérum visage (30ml) , enrichie en actifs issus de plantes sauvages, qui vo…" at bounding box center [791, 427] width 296 height 46
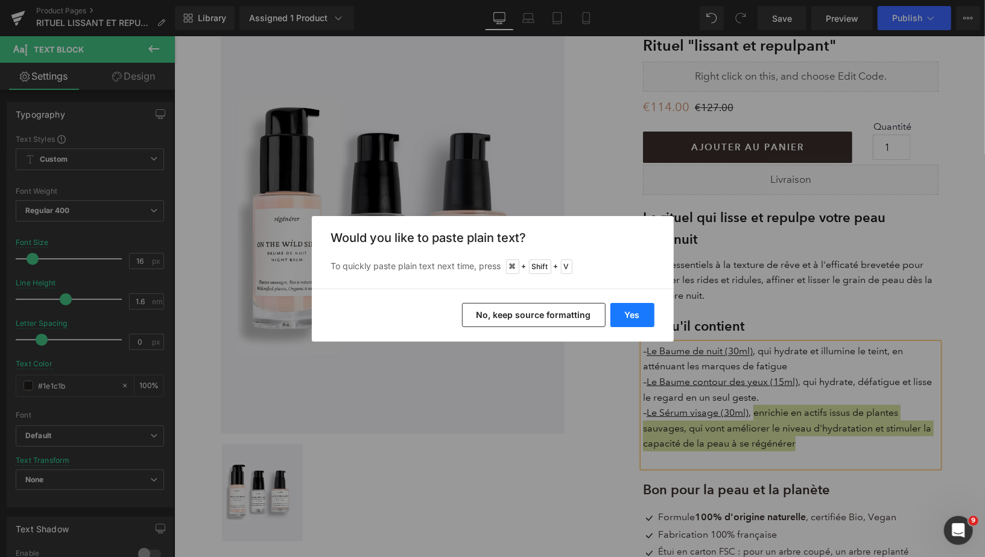
click at [638, 314] on button "Yes" at bounding box center [633, 315] width 44 height 24
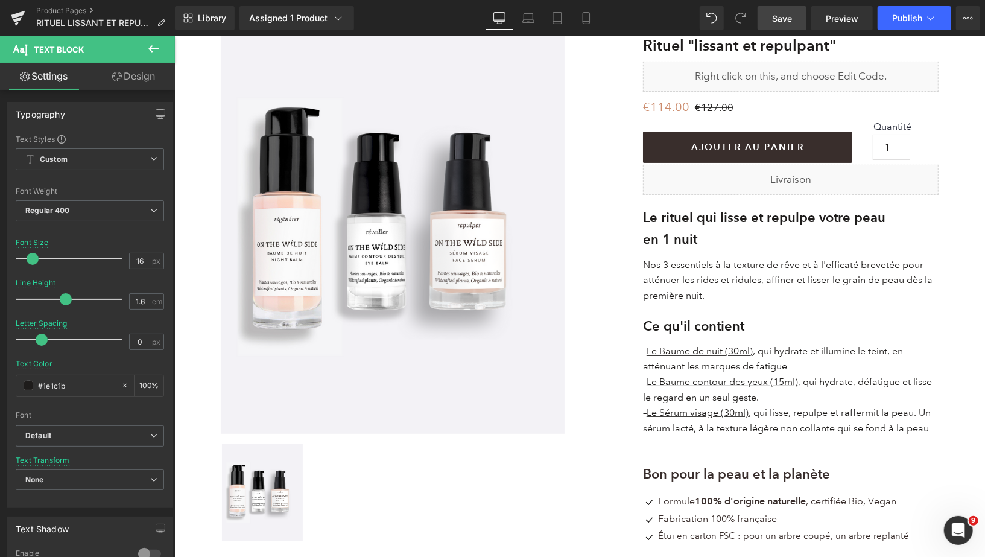
click at [776, 17] on span "Save" at bounding box center [782, 18] width 20 height 13
